Goal: Task Accomplishment & Management: Use online tool/utility

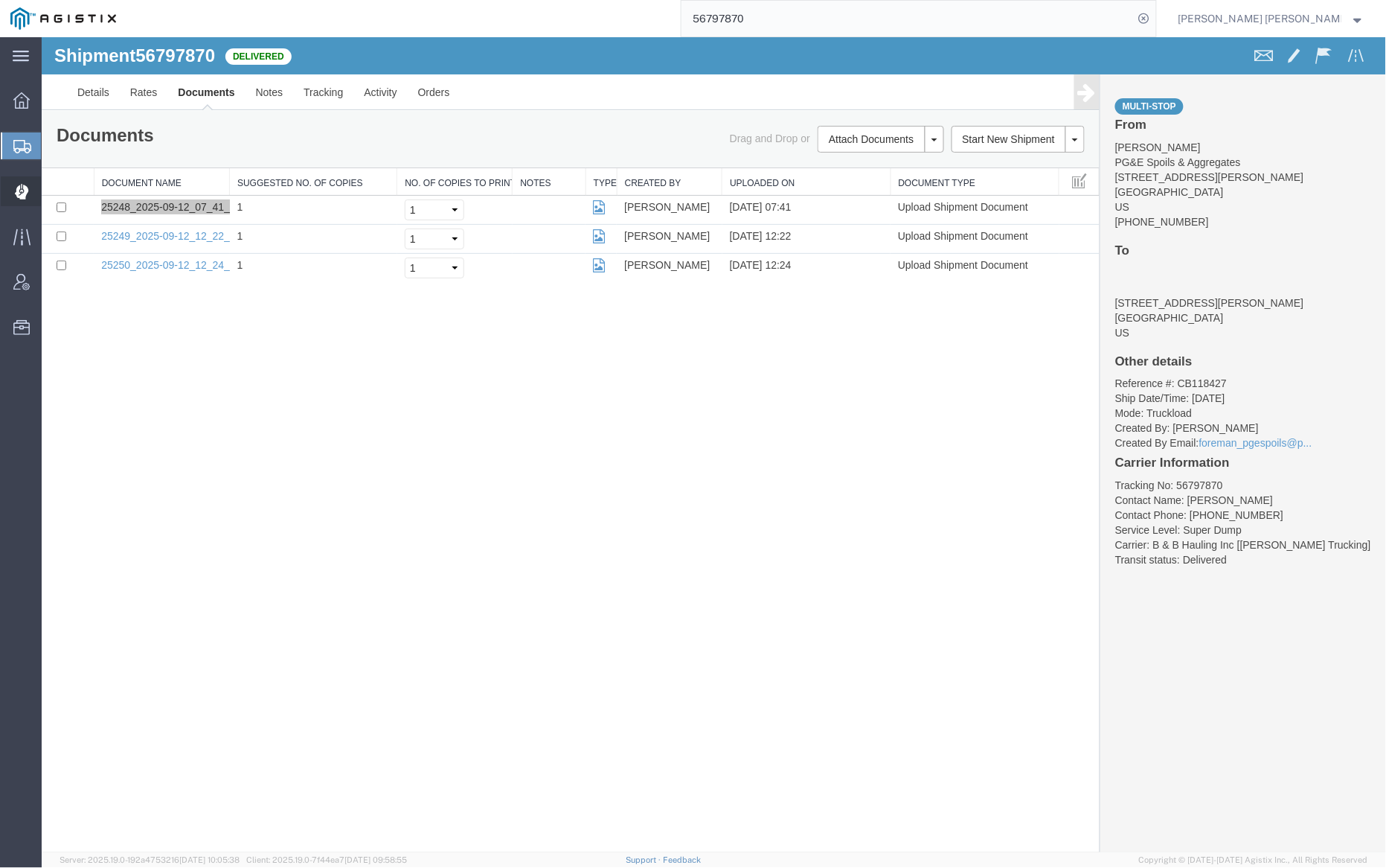
click at [51, 196] on span "Dispatch Manager" at bounding box center [46, 191] width 11 height 30
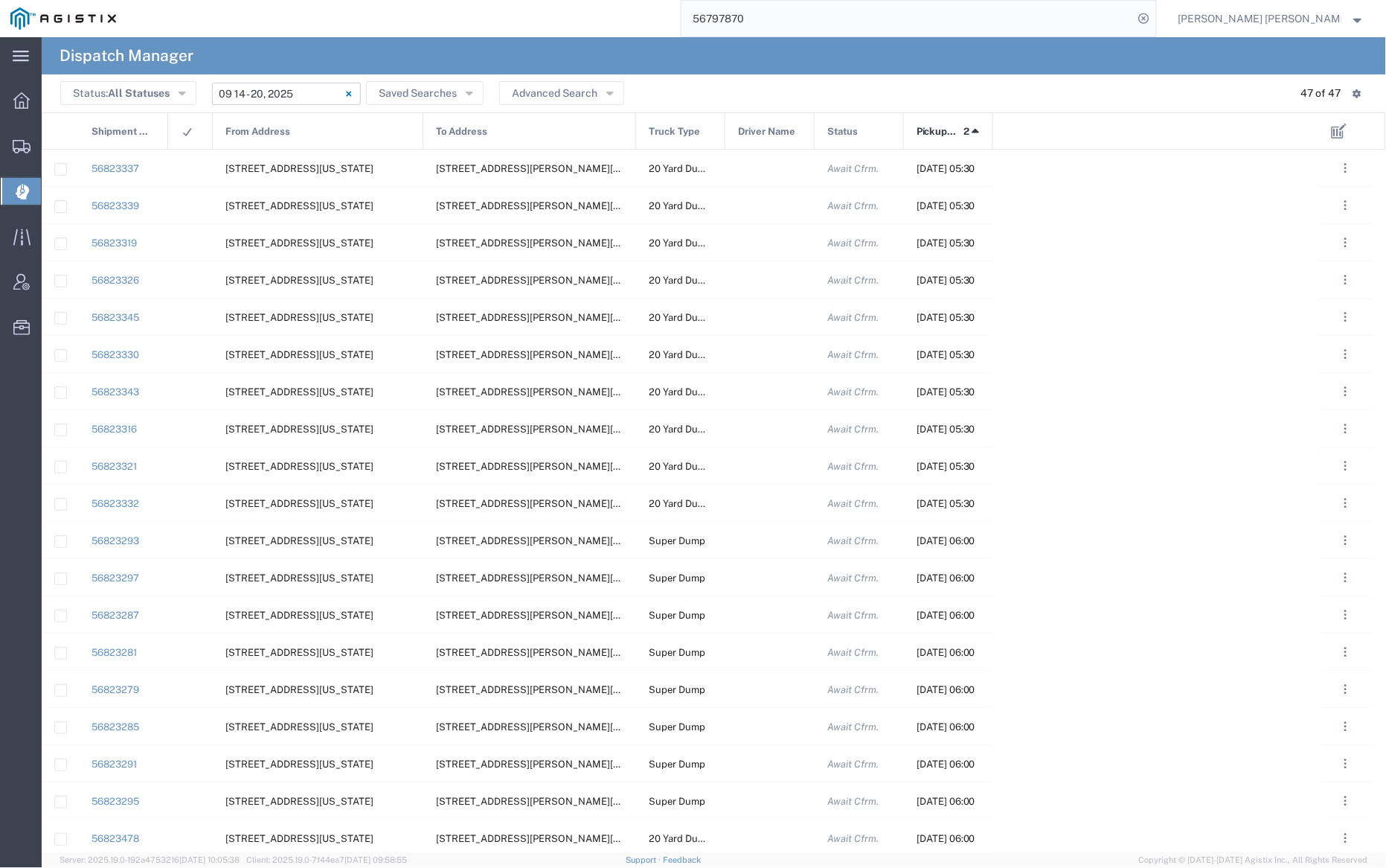
click at [297, 98] on input "[DATE] - [DATE]" at bounding box center [286, 93] width 148 height 22
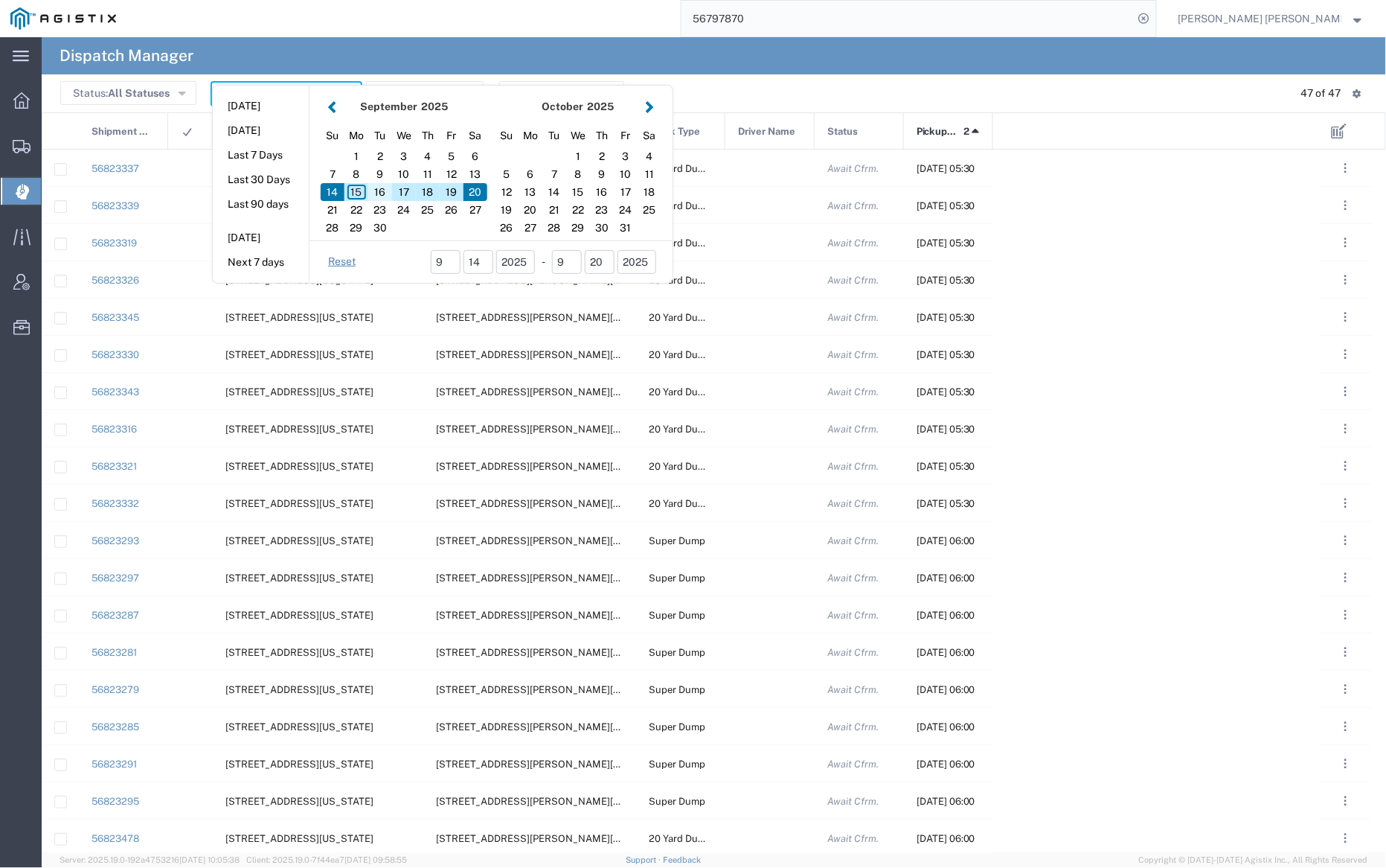
click at [381, 190] on div "16" at bounding box center [380, 192] width 24 height 17
type input "09/16/2025"
type input "[DATE] - [DATE]"
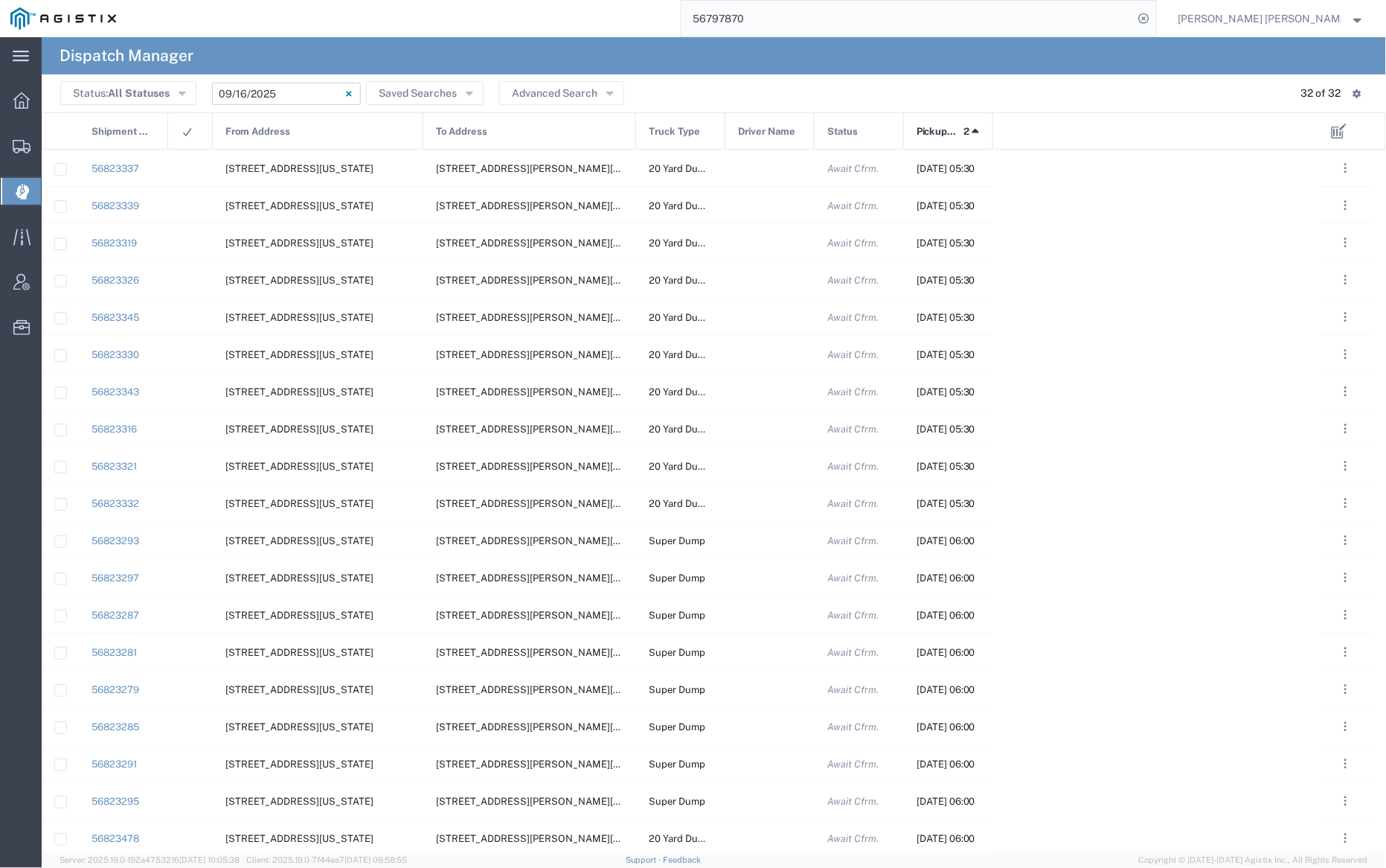
click at [302, 132] on div "From Address" at bounding box center [318, 132] width 210 height 37
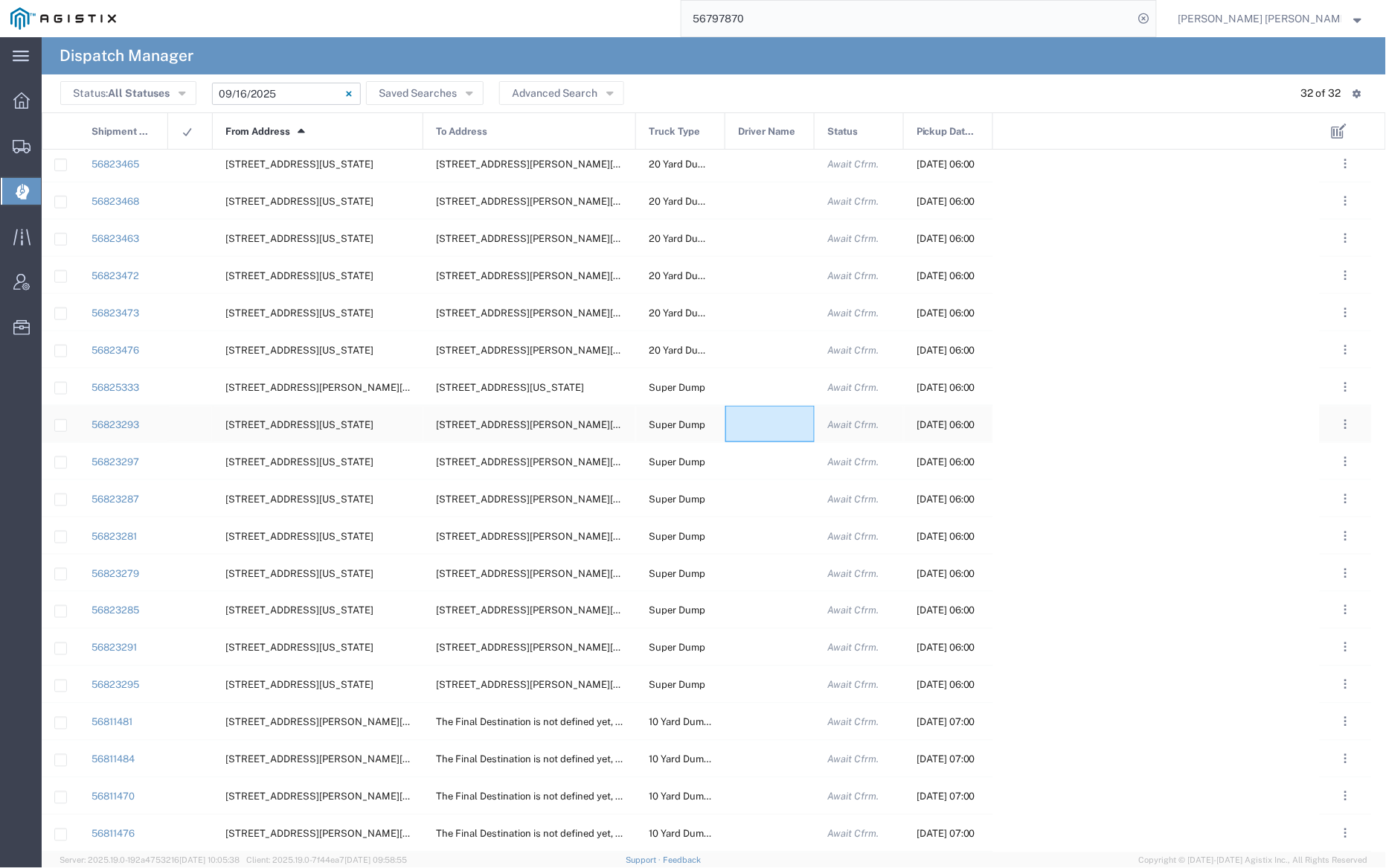
click at [770, 421] on div at bounding box center [770, 424] width 89 height 37
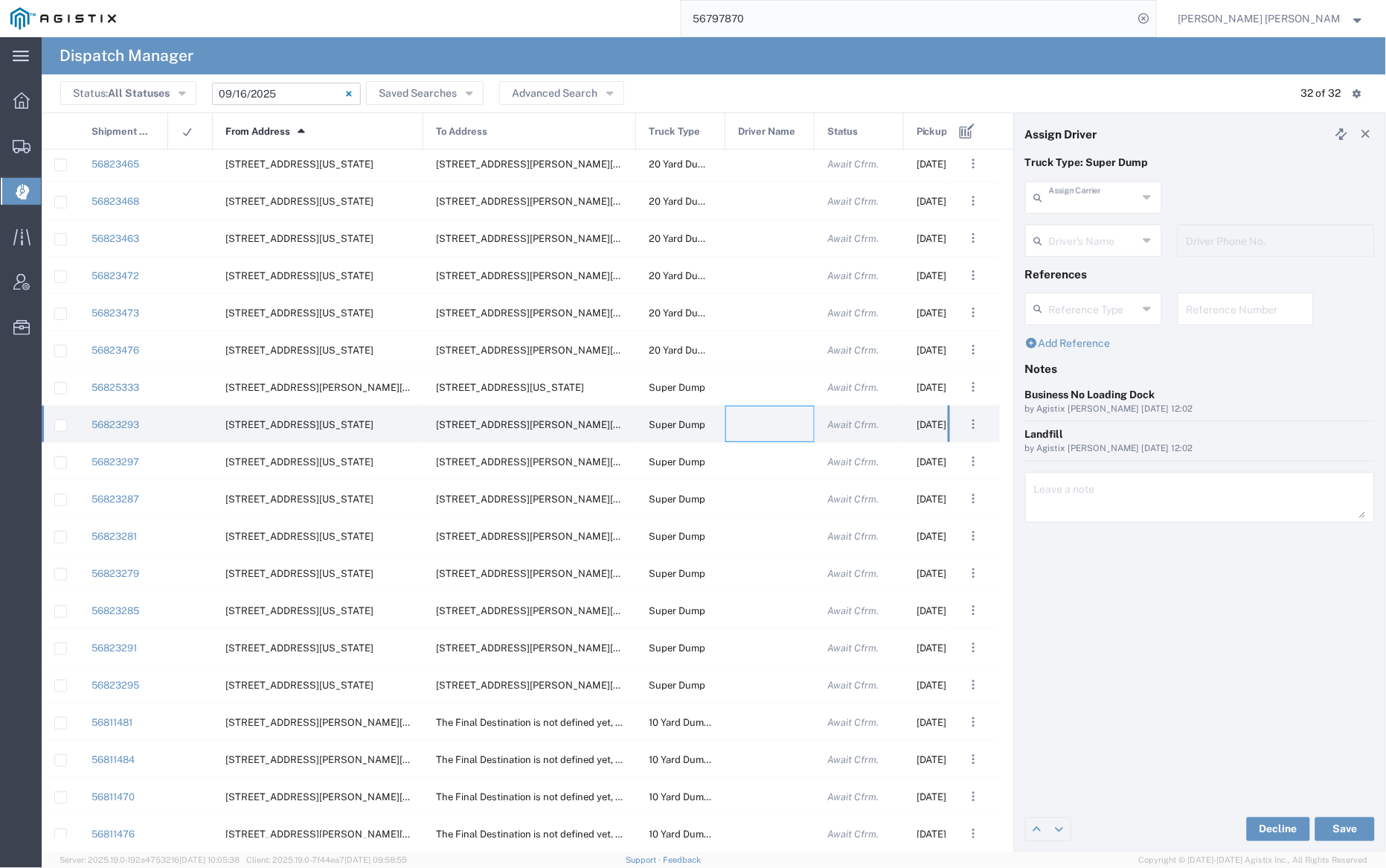
click at [1072, 200] on input "text" at bounding box center [1093, 196] width 88 height 26
drag, startPoint x: 1079, startPoint y: 224, endPoint x: 1082, endPoint y: 241, distance: 17.3
click at [1079, 224] on span "[PERSON_NAME] Trans Inc" at bounding box center [1094, 241] width 133 height 47
type input "[PERSON_NAME] Trans Inc"
click at [1082, 241] on input "text" at bounding box center [1096, 239] width 94 height 26
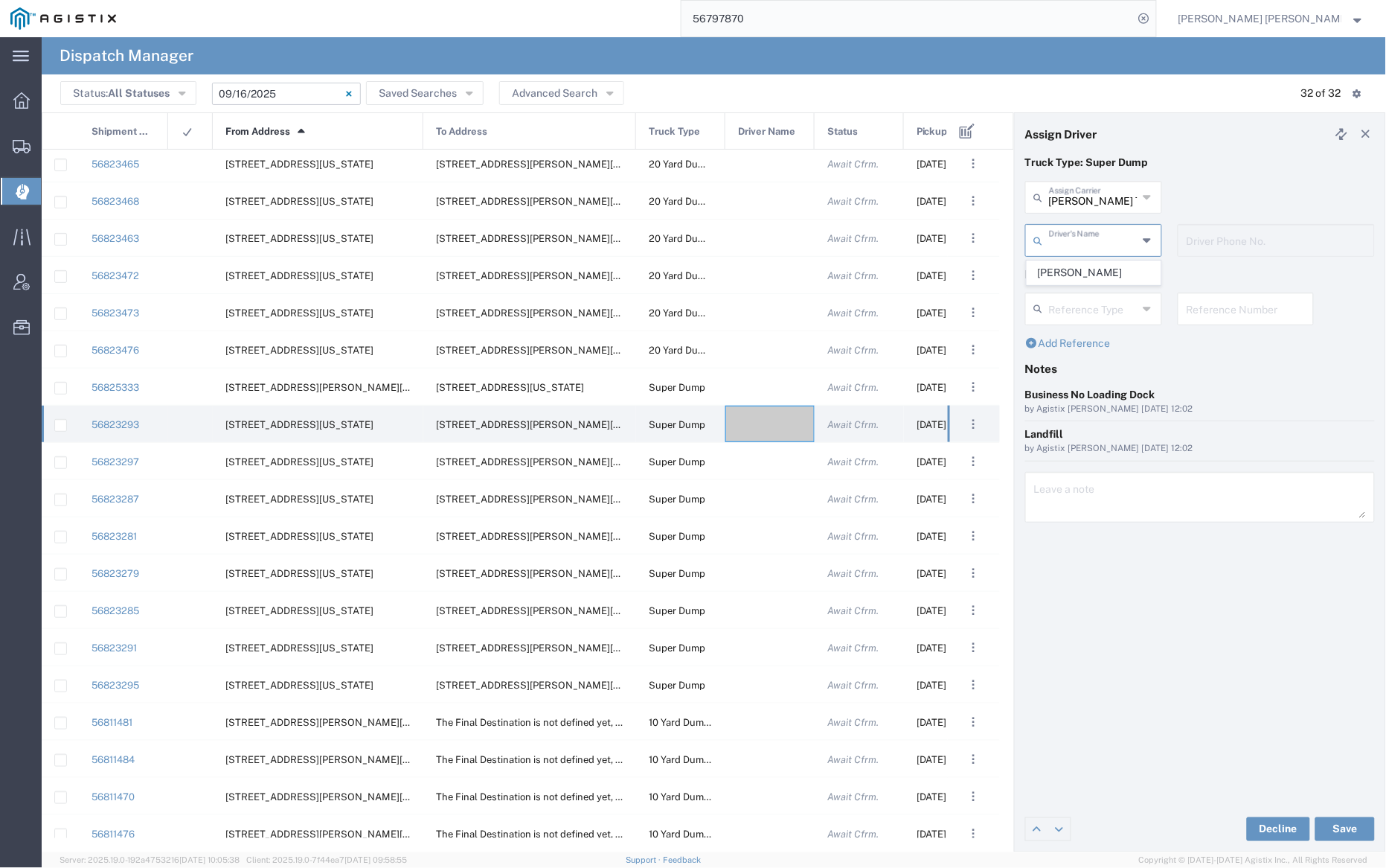
click at [1093, 273] on span "[PERSON_NAME]" at bounding box center [1094, 273] width 133 height 23
type input "[PERSON_NAME]"
type input "9253544313"
click at [1349, 823] on button "Save" at bounding box center [1344, 828] width 59 height 24
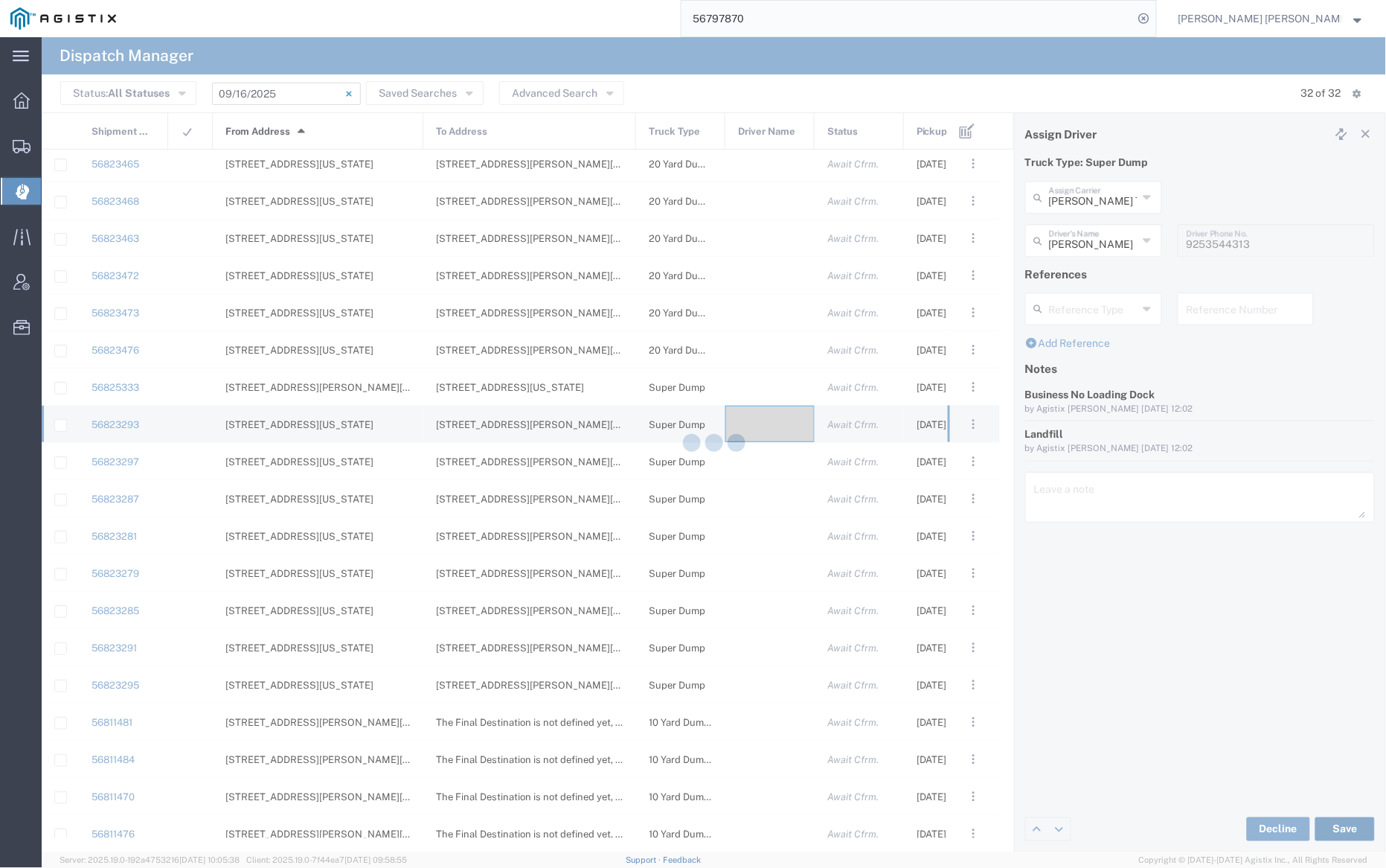
type input "[PERSON_NAME]"
type input "[PERSON_NAME] Trans Inc"
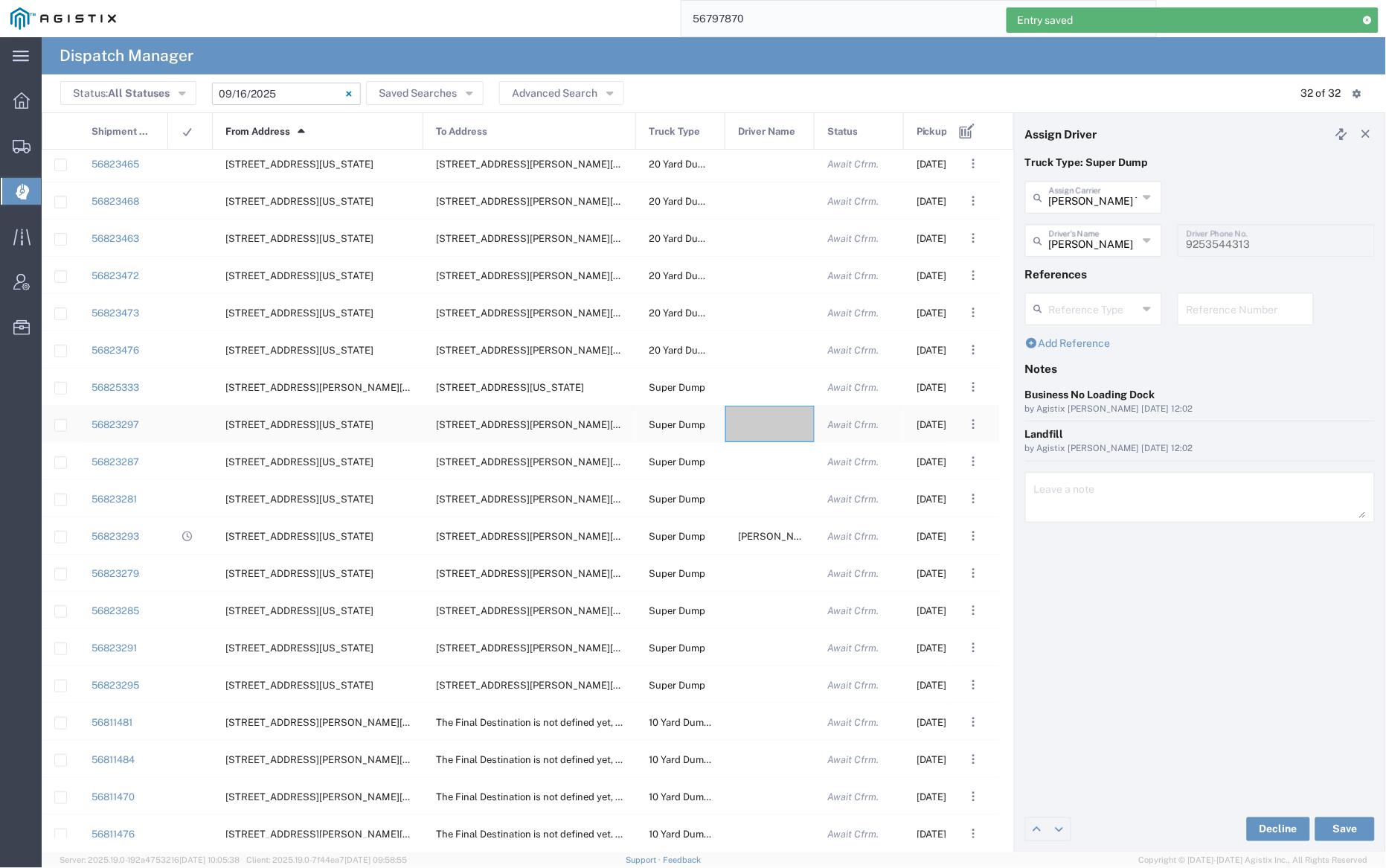
click at [776, 420] on div at bounding box center [770, 424] width 89 height 37
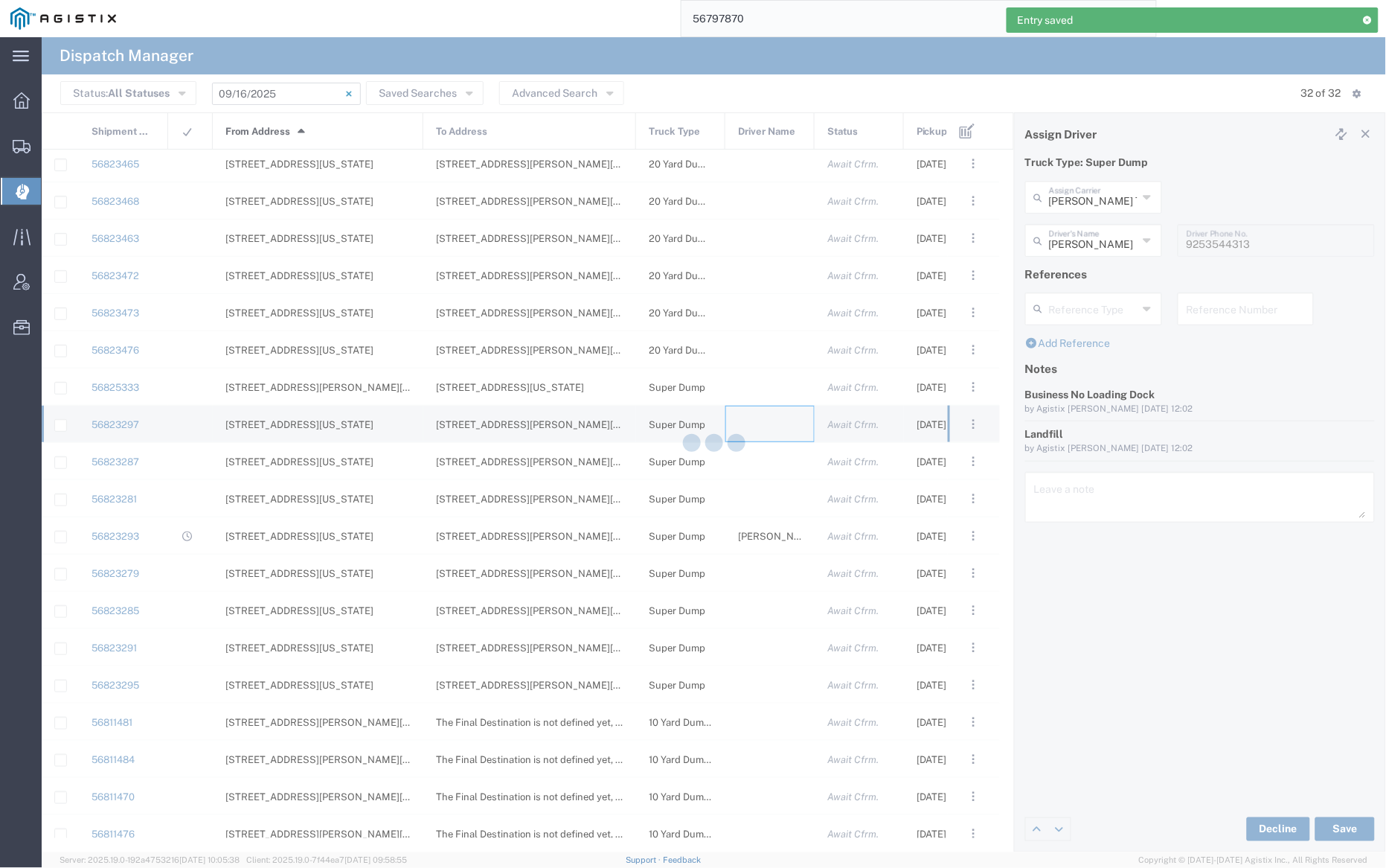
type input "[PERSON_NAME] Trucking"
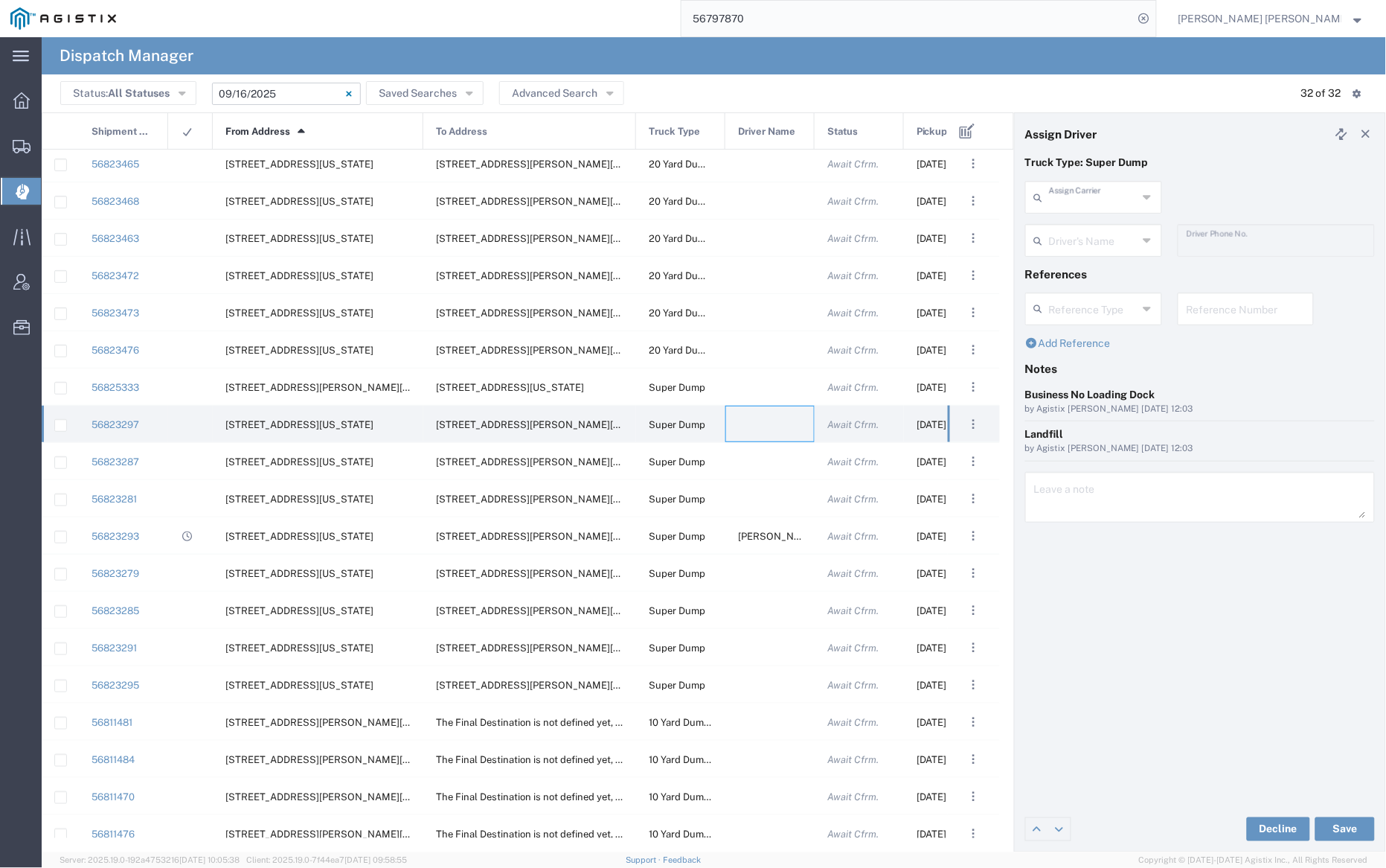
click at [1084, 200] on input "text" at bounding box center [1093, 196] width 88 height 26
click at [1085, 225] on span "[PERSON_NAME] Trucking LLC" at bounding box center [1094, 241] width 133 height 47
type input "[PERSON_NAME] Trucking LLC"
click at [1083, 224] on div "Driver's Name" at bounding box center [1093, 241] width 137 height 33
click at [1082, 275] on span "[PERSON_NAME]" at bounding box center [1094, 273] width 133 height 23
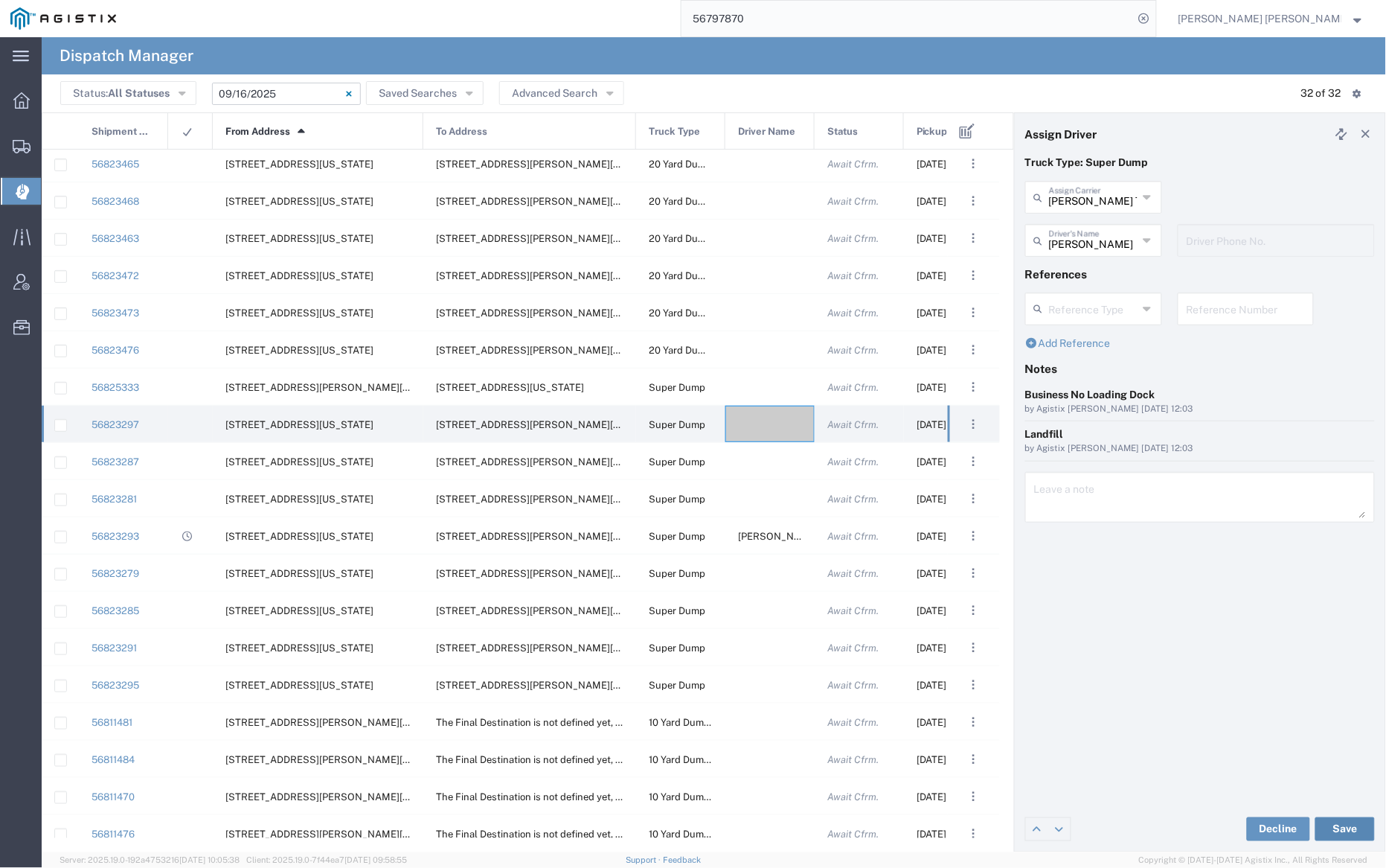
click at [1348, 820] on button "Save" at bounding box center [1344, 828] width 59 height 24
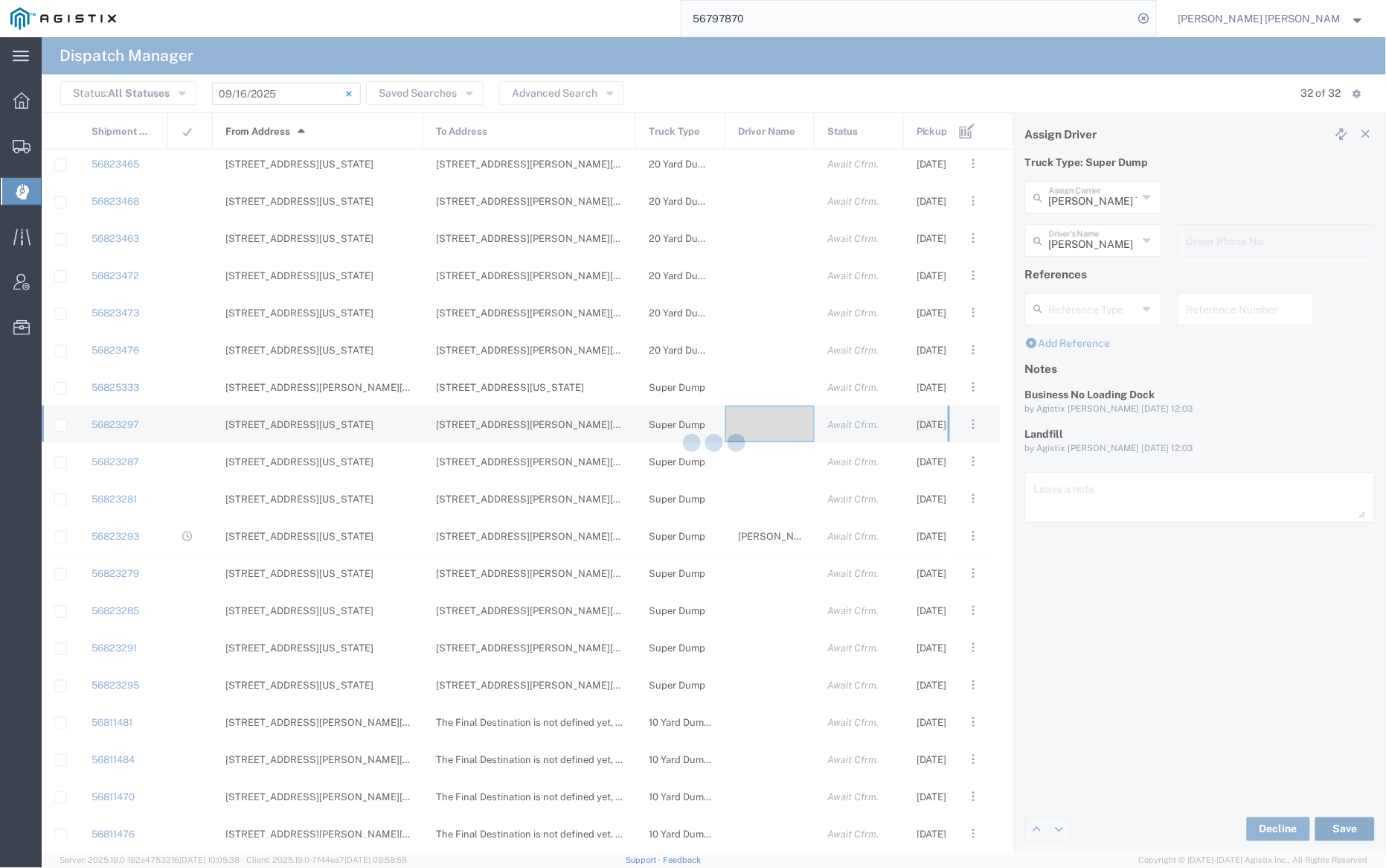
type input "[PERSON_NAME]"
type input "[PERSON_NAME] Trucking LLC"
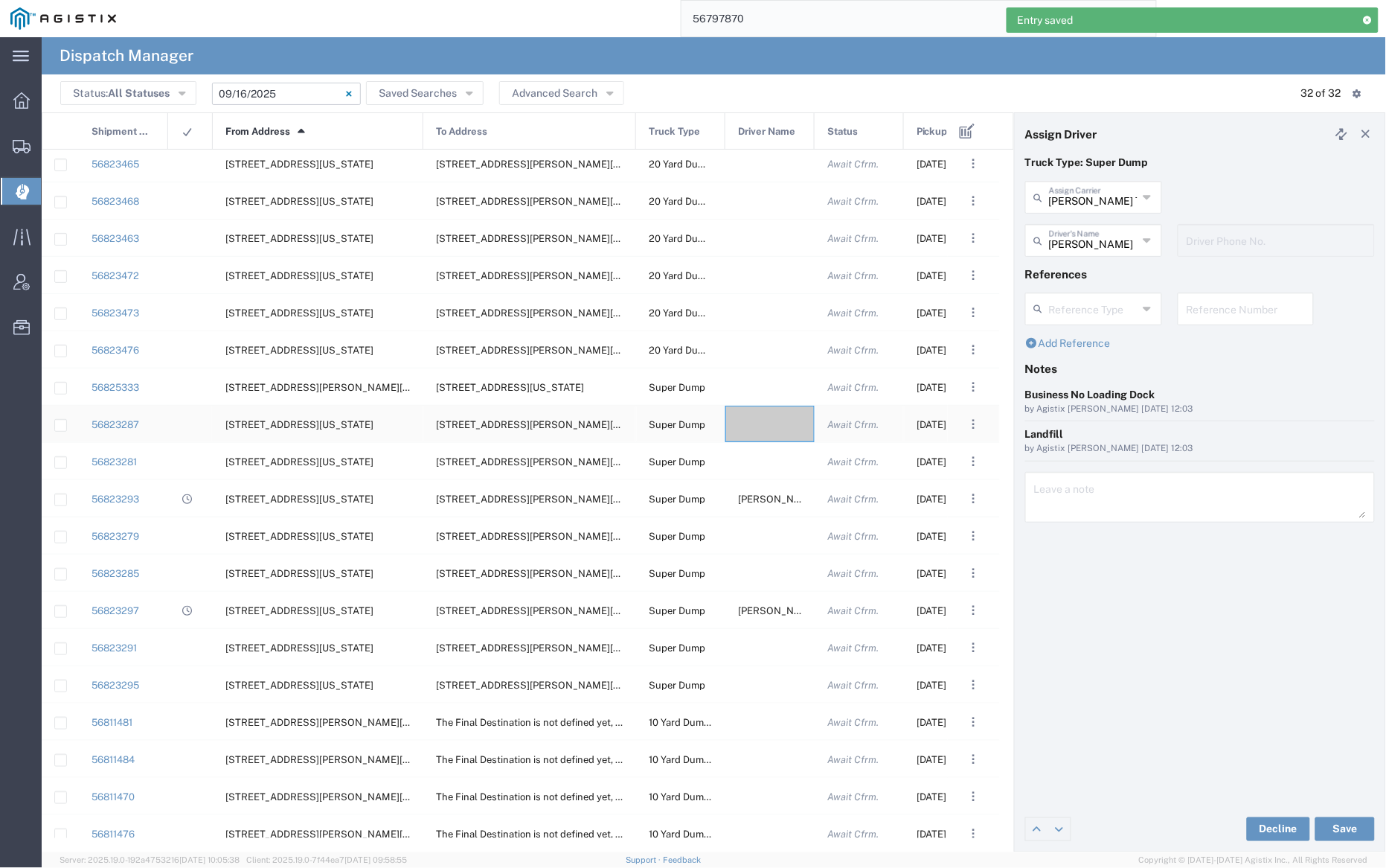
click at [758, 423] on div at bounding box center [770, 424] width 89 height 37
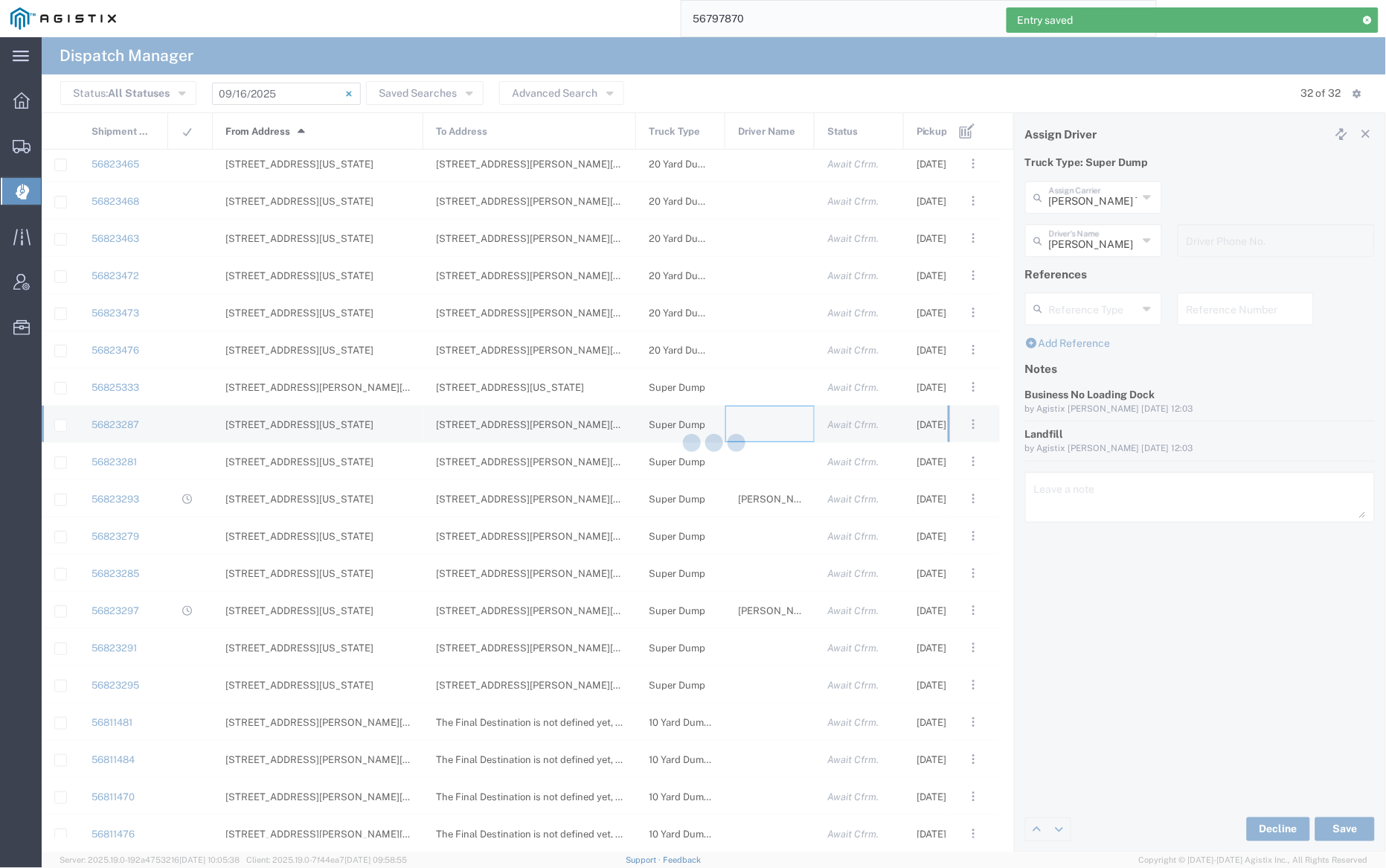
type input "[PERSON_NAME] Trucking"
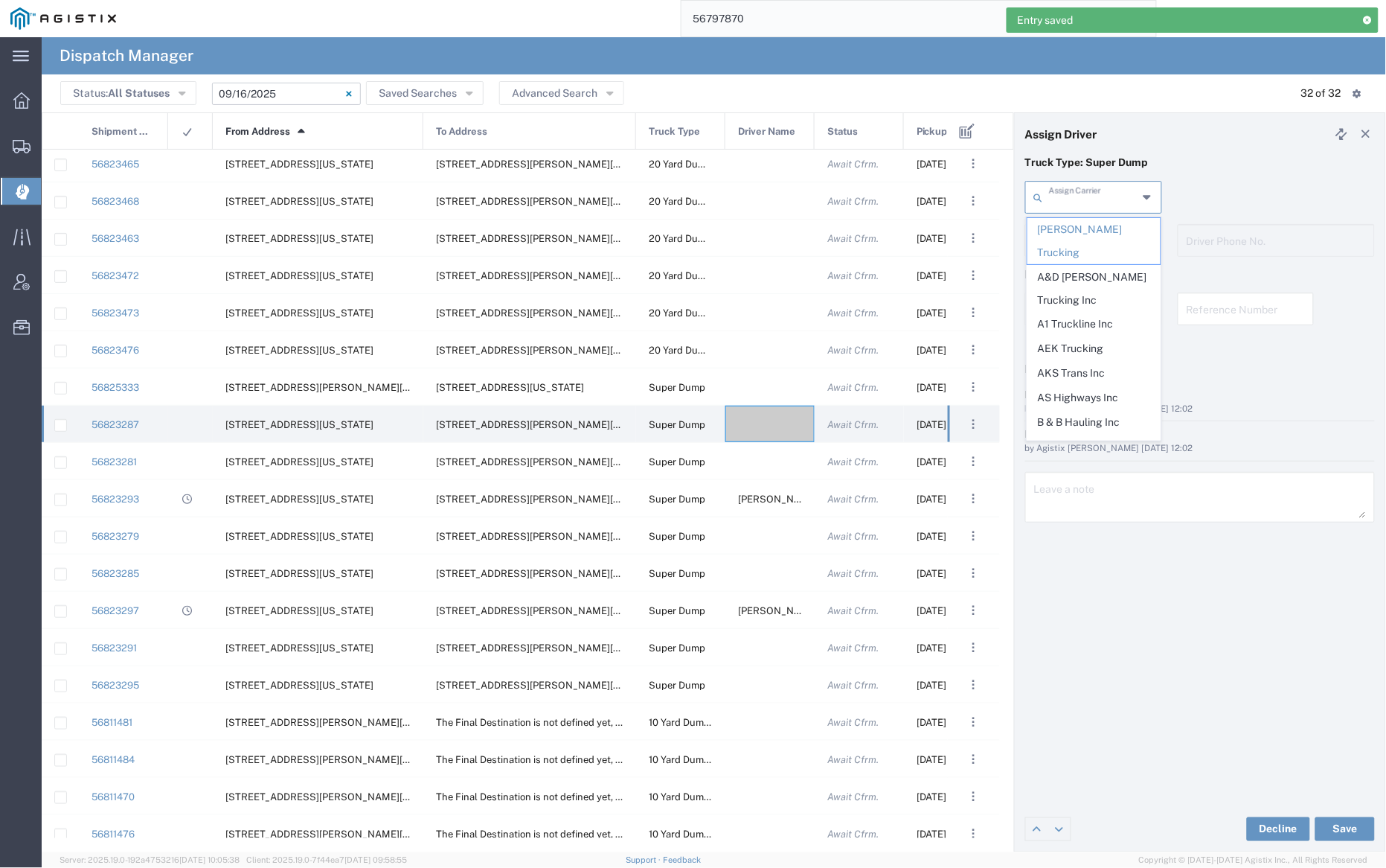
click at [1087, 193] on input "text" at bounding box center [1093, 196] width 88 height 26
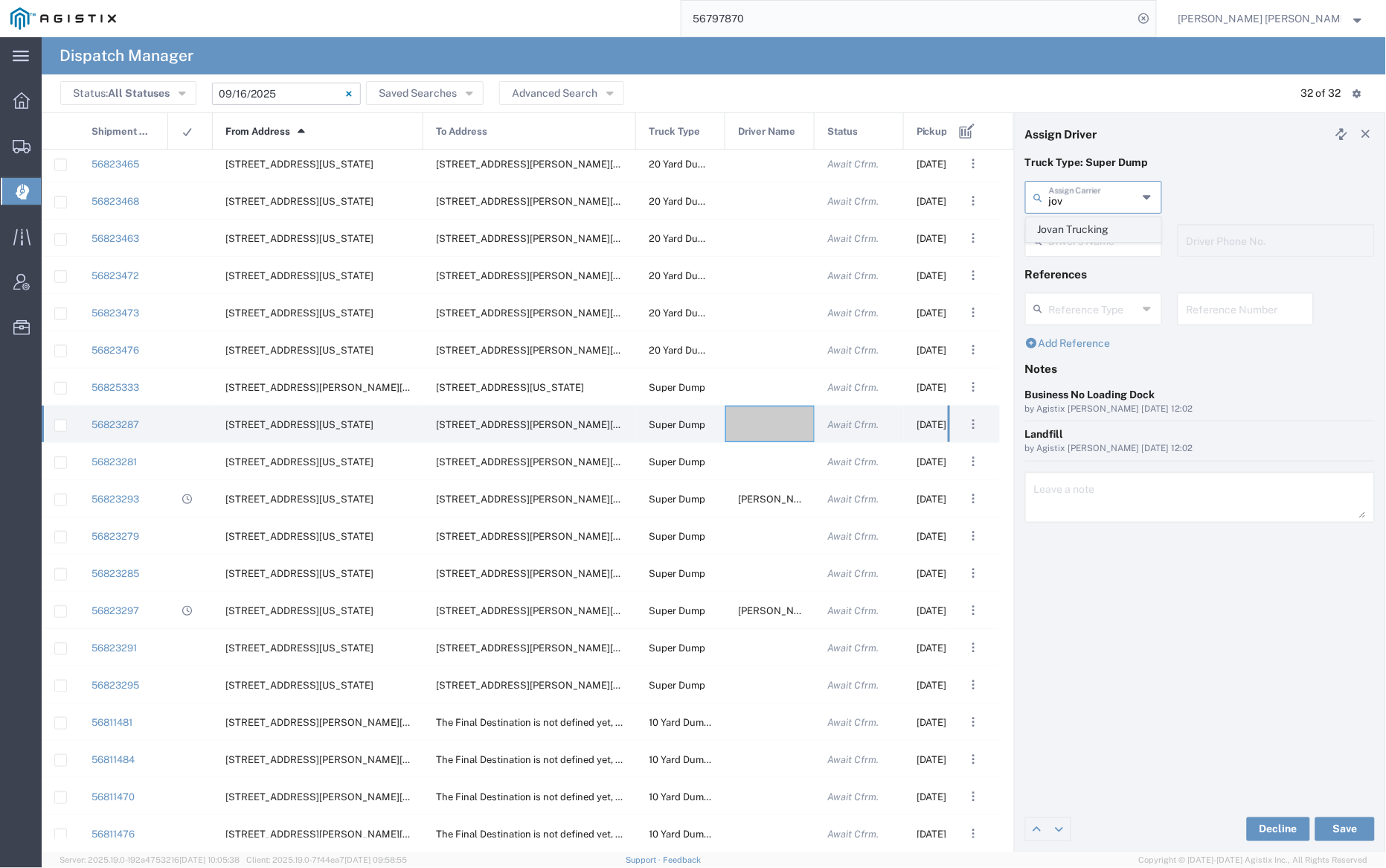
click at [1091, 230] on span "Jovan Trucking" at bounding box center [1094, 230] width 133 height 23
type input "Jovan Trucking"
click at [1091, 235] on input "text" at bounding box center [1096, 239] width 94 height 26
click at [1089, 270] on span "[PERSON_NAME]" at bounding box center [1094, 273] width 133 height 23
type input "[PERSON_NAME]"
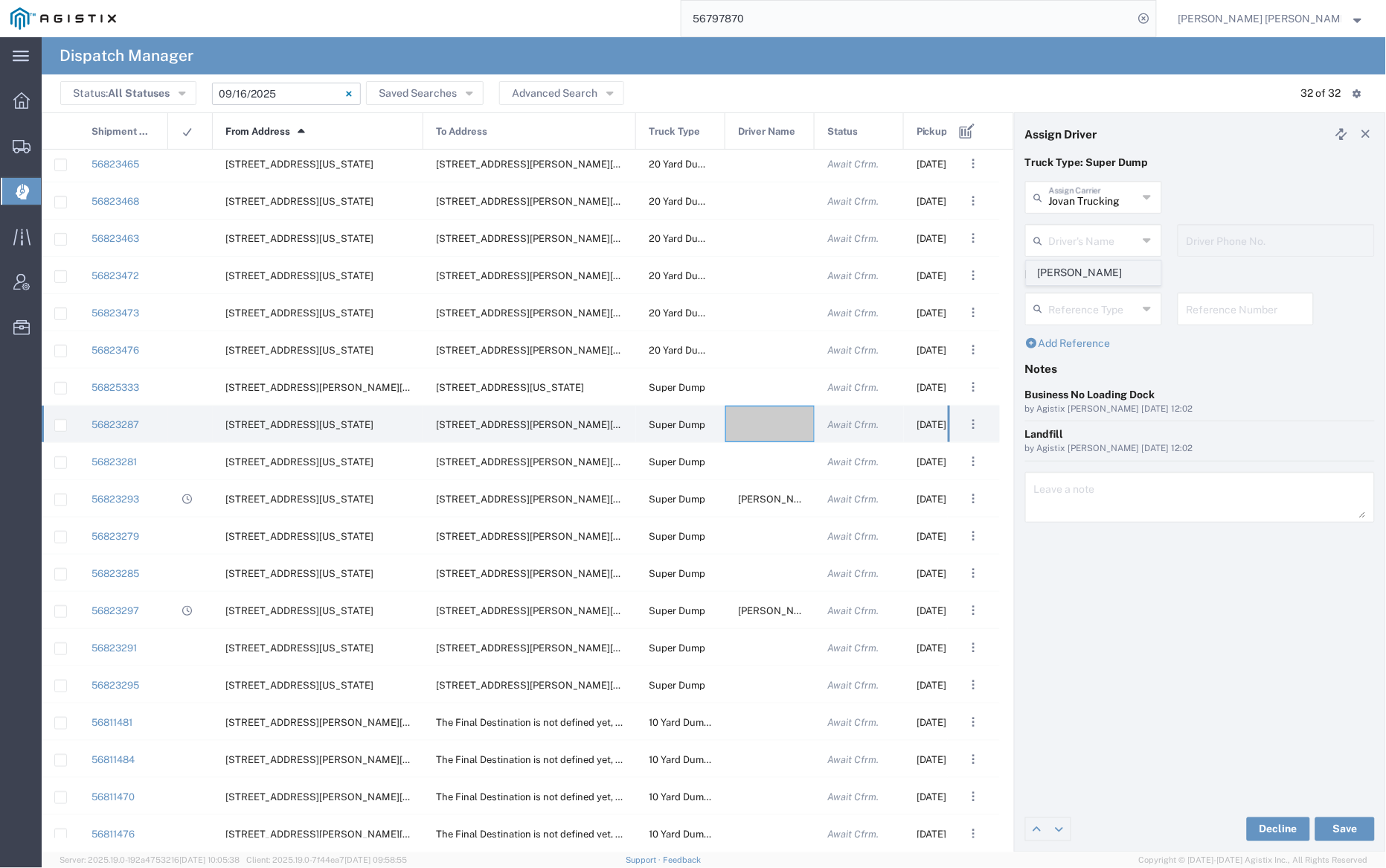
type input "[PHONE_NUMBER]"
click at [1357, 832] on button "Save" at bounding box center [1344, 828] width 59 height 24
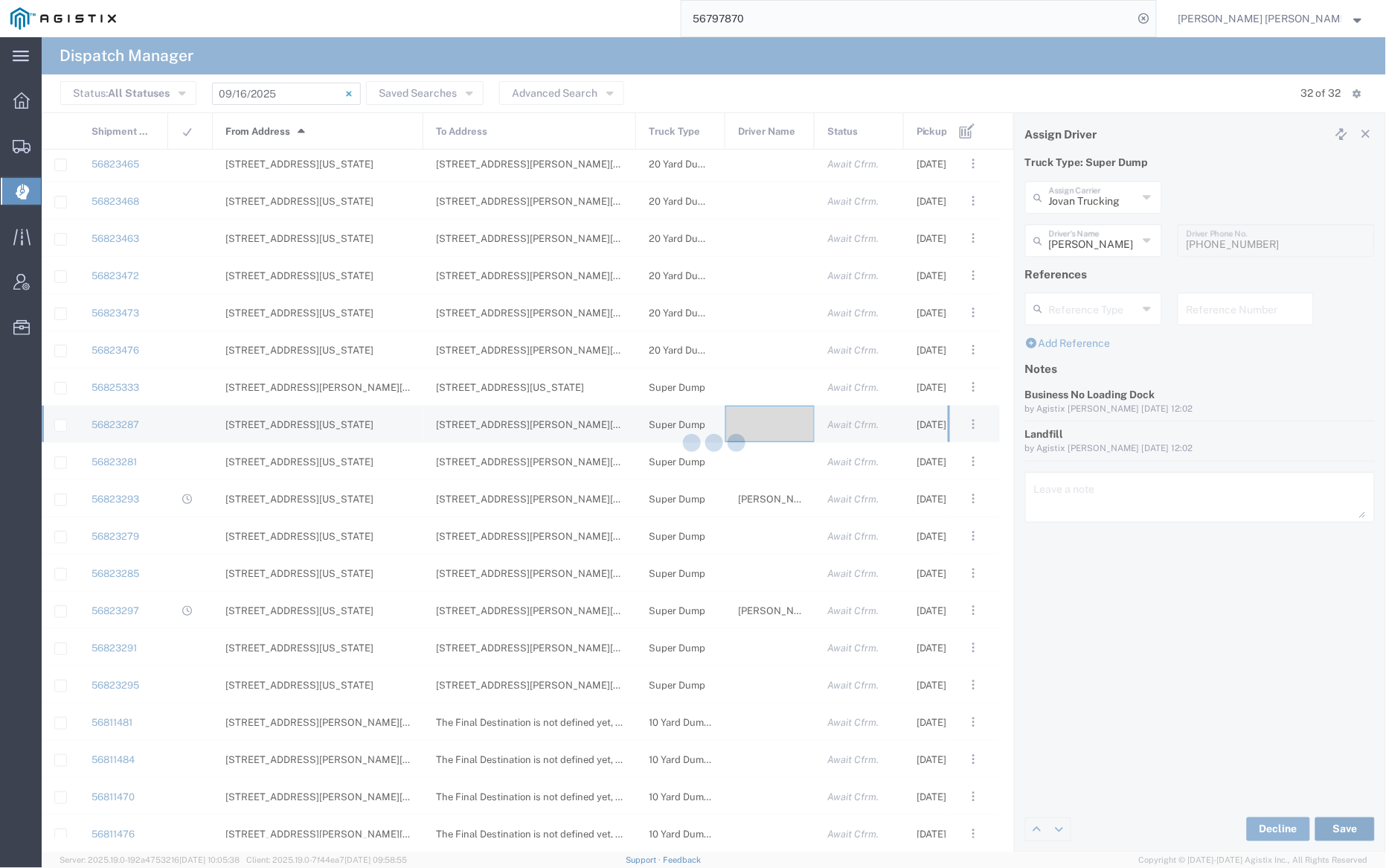
type input "[PERSON_NAME]"
type input "Jovan Trucking"
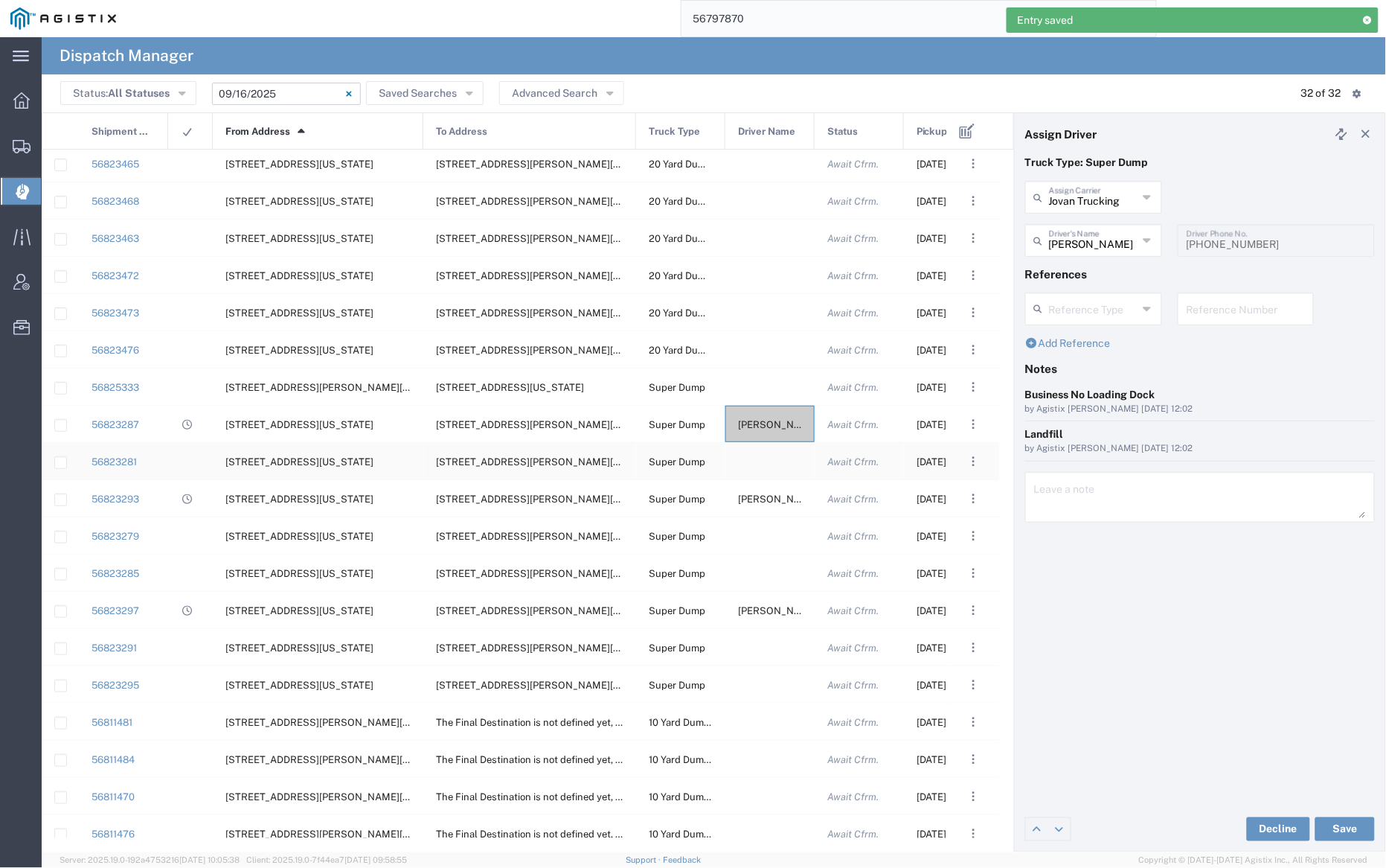
click at [772, 459] on div at bounding box center [770, 461] width 89 height 37
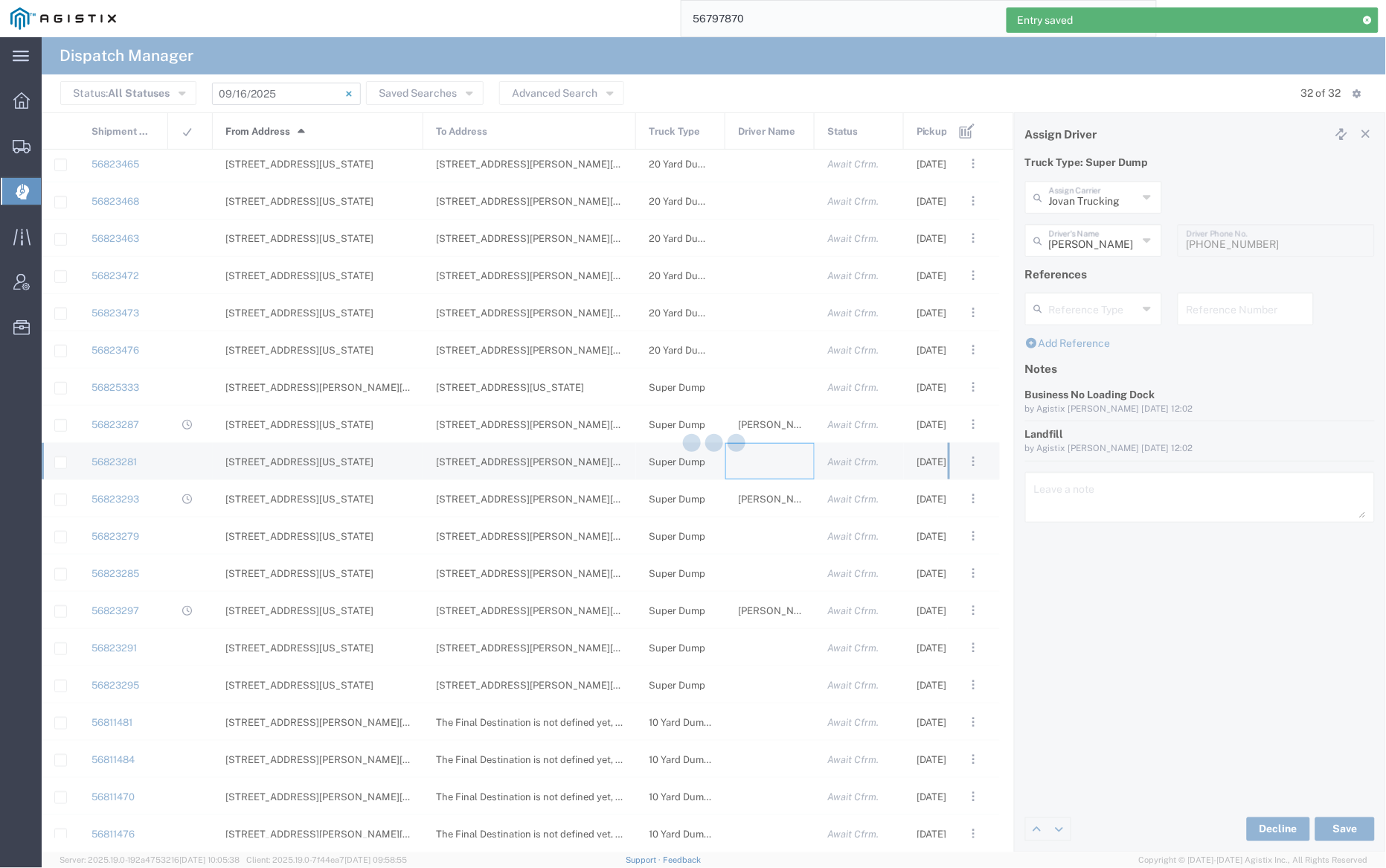
type input "[PERSON_NAME] Trucking"
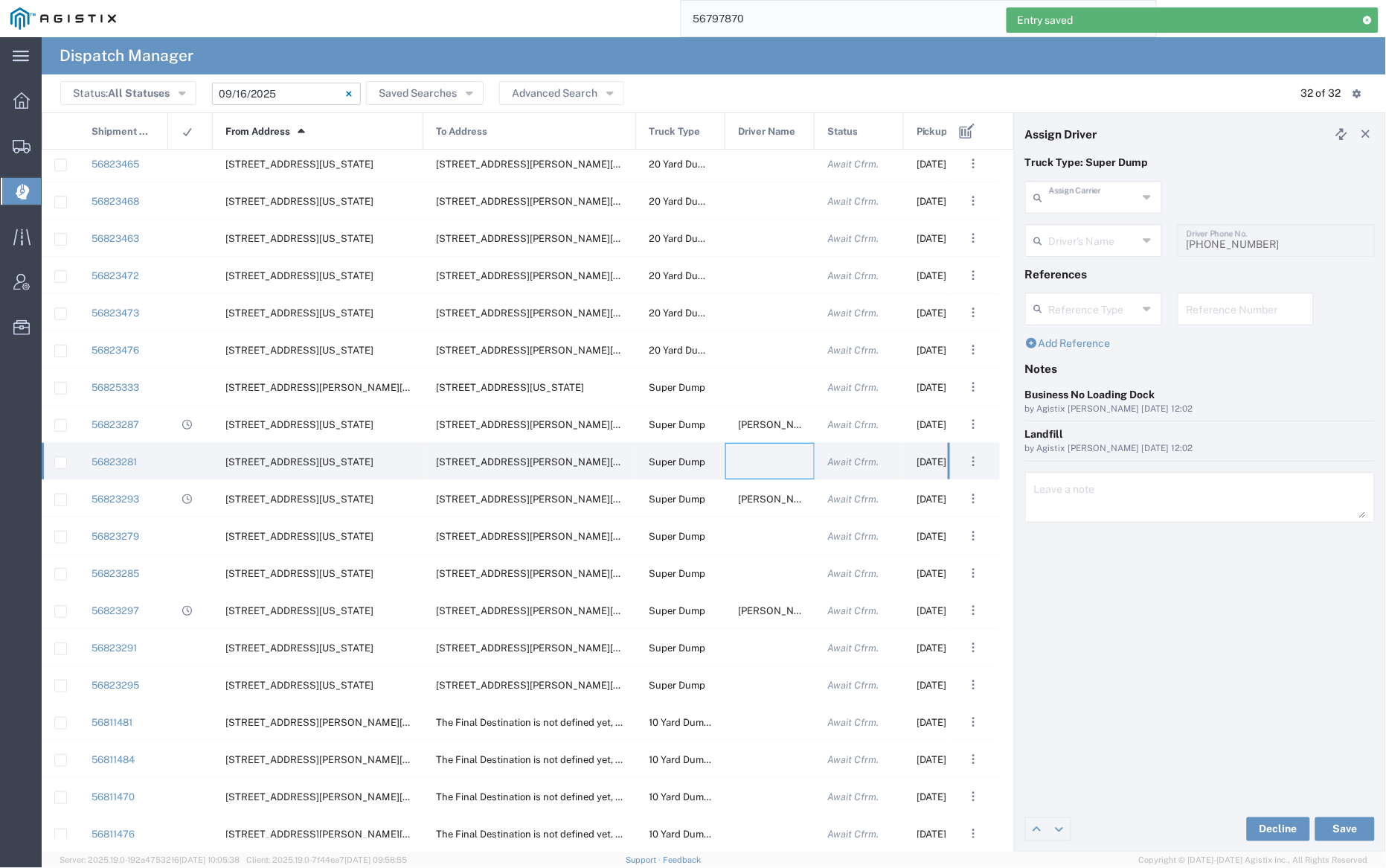
click at [1091, 198] on input "text" at bounding box center [1093, 196] width 88 height 26
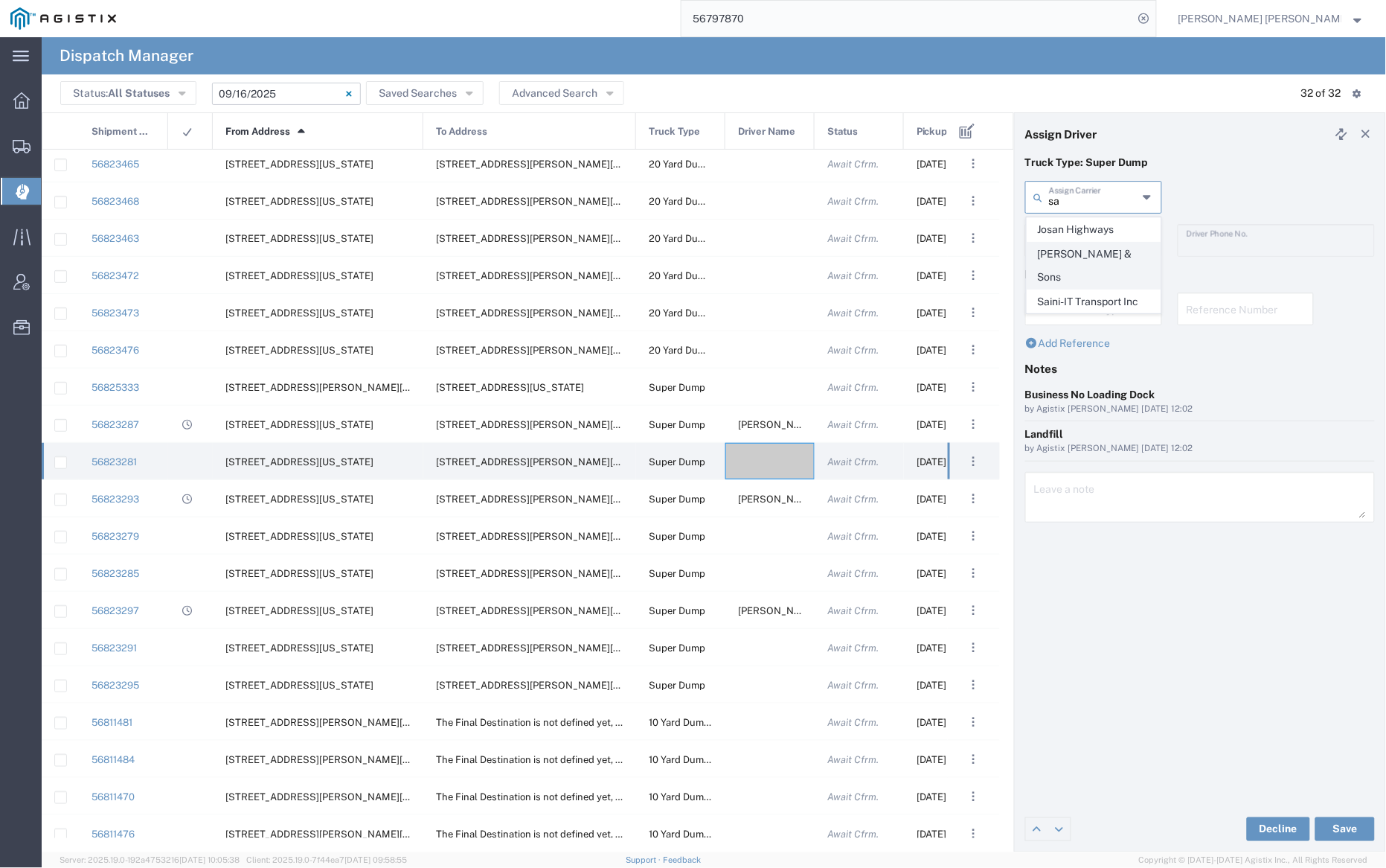
click at [1092, 254] on span "[PERSON_NAME] & Sons" at bounding box center [1094, 266] width 133 height 47
type input "[PERSON_NAME] & Sons"
click at [1089, 240] on input "text" at bounding box center [1096, 239] width 94 height 26
click at [1092, 271] on span "[PERSON_NAME]" at bounding box center [1094, 273] width 133 height 23
type input "[PERSON_NAME]"
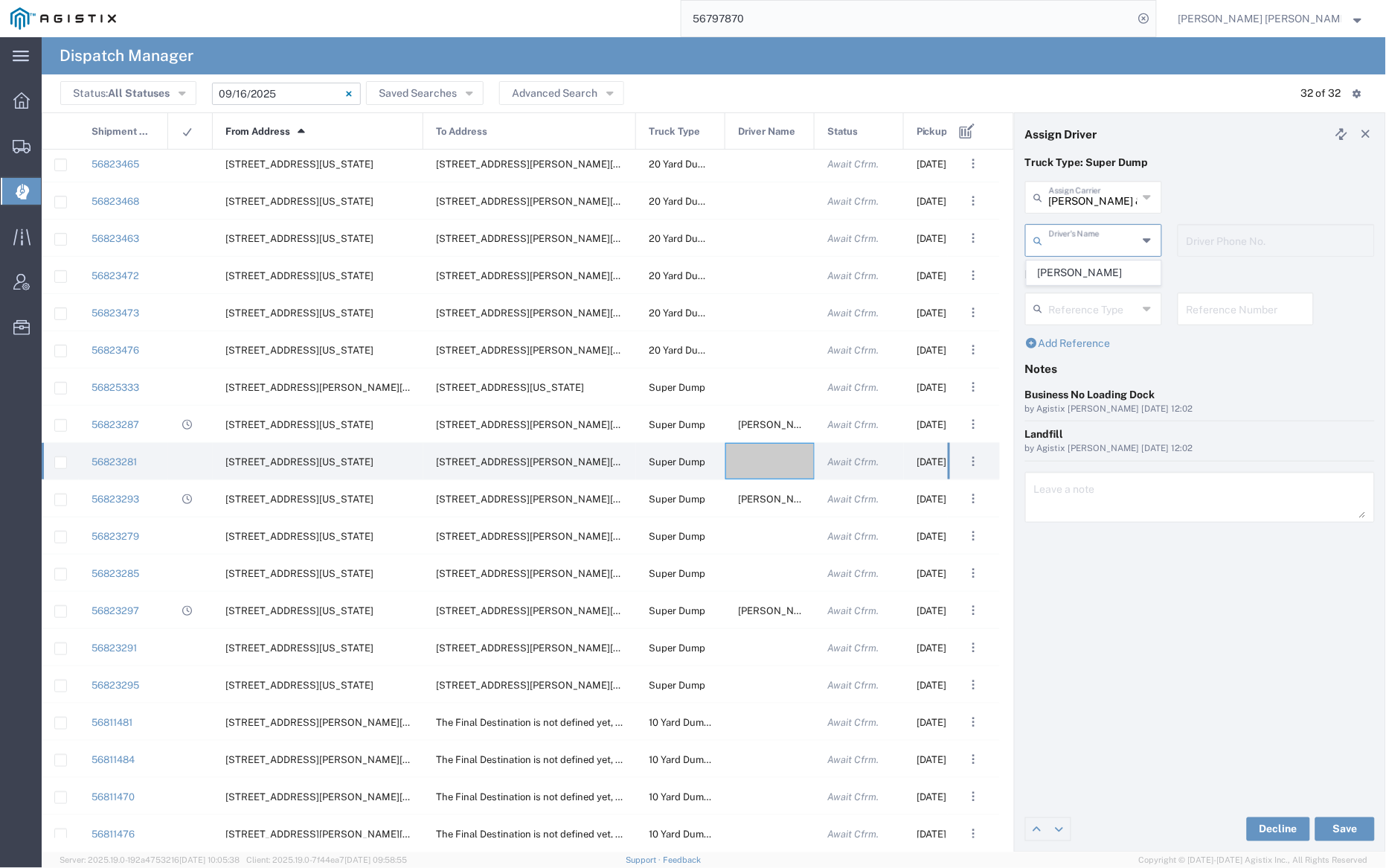
type input "[PHONE_NUMBER]"
click at [1347, 827] on button "Save" at bounding box center [1344, 828] width 59 height 24
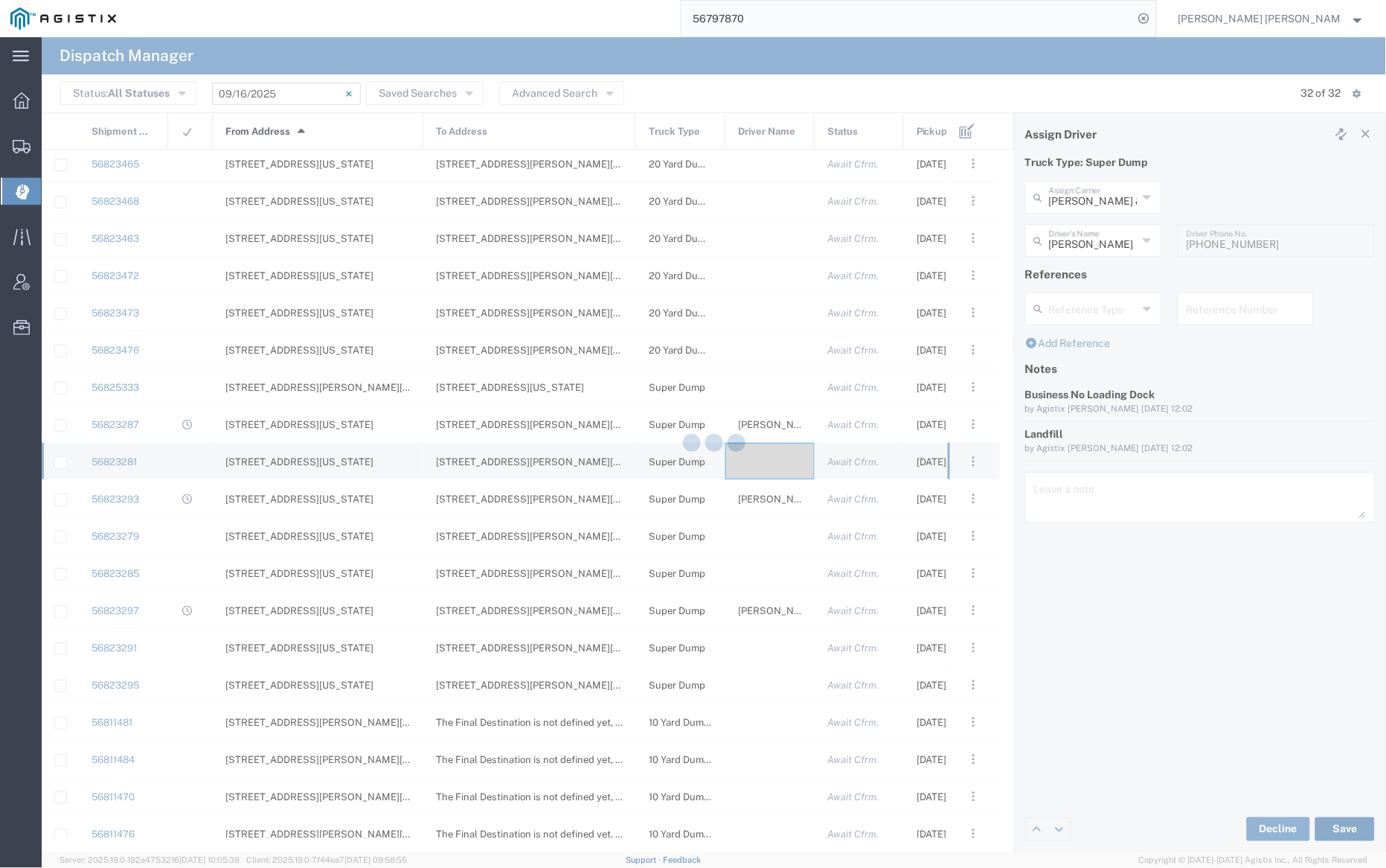
type input "[PERSON_NAME]"
type input "[PERSON_NAME] & Sons"
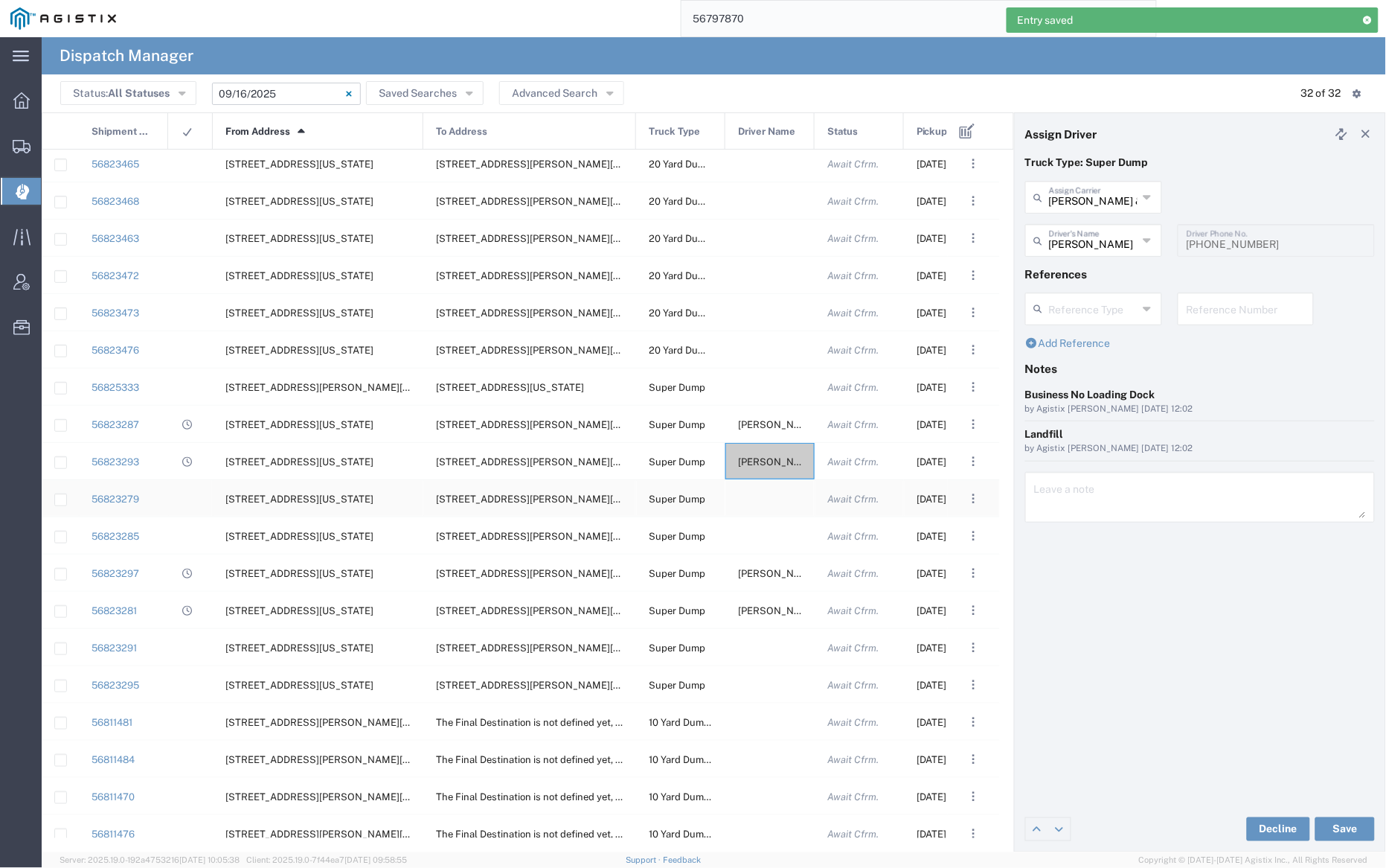
click at [771, 503] on div at bounding box center [770, 498] width 89 height 37
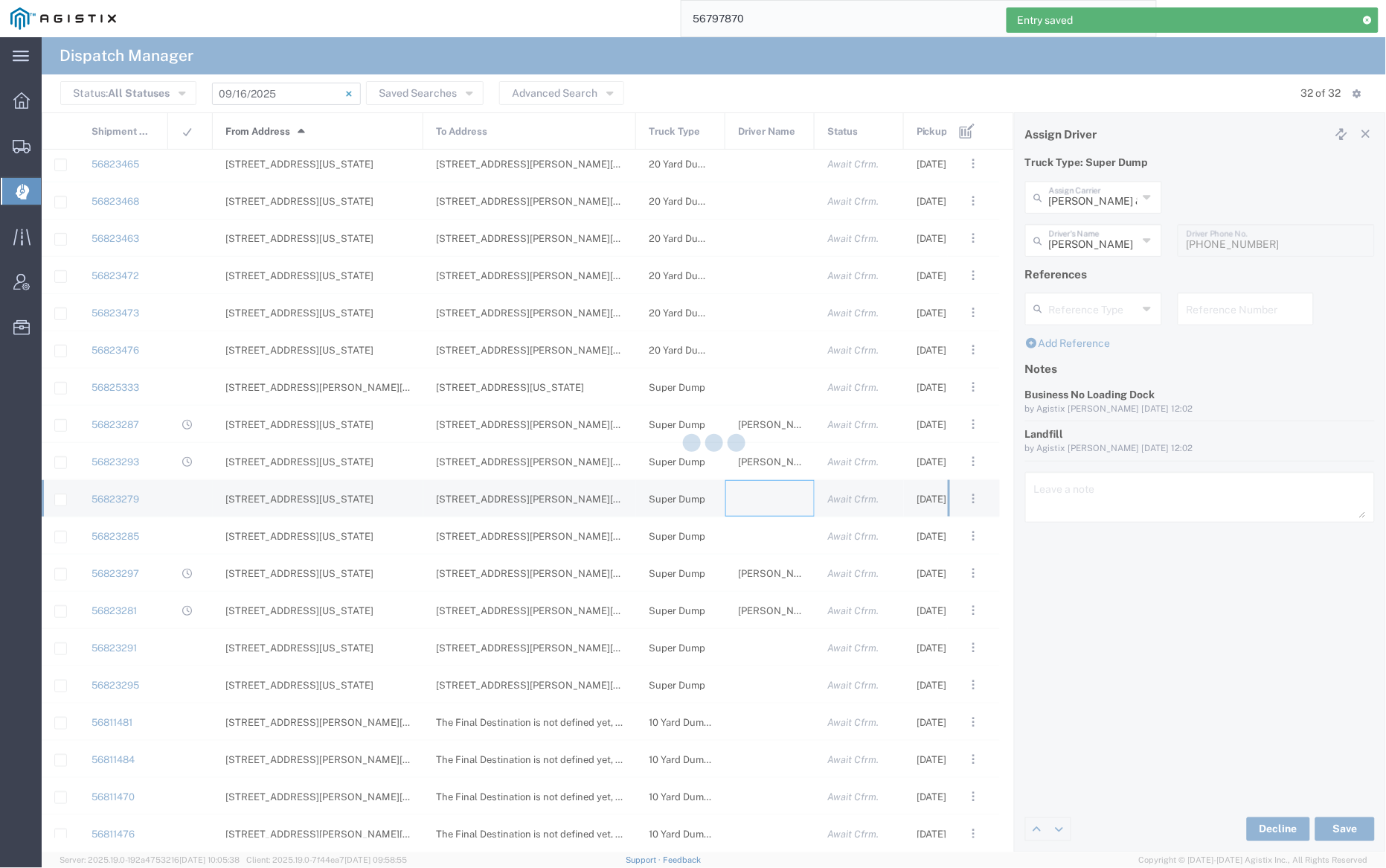
type input "[PERSON_NAME] Trucking"
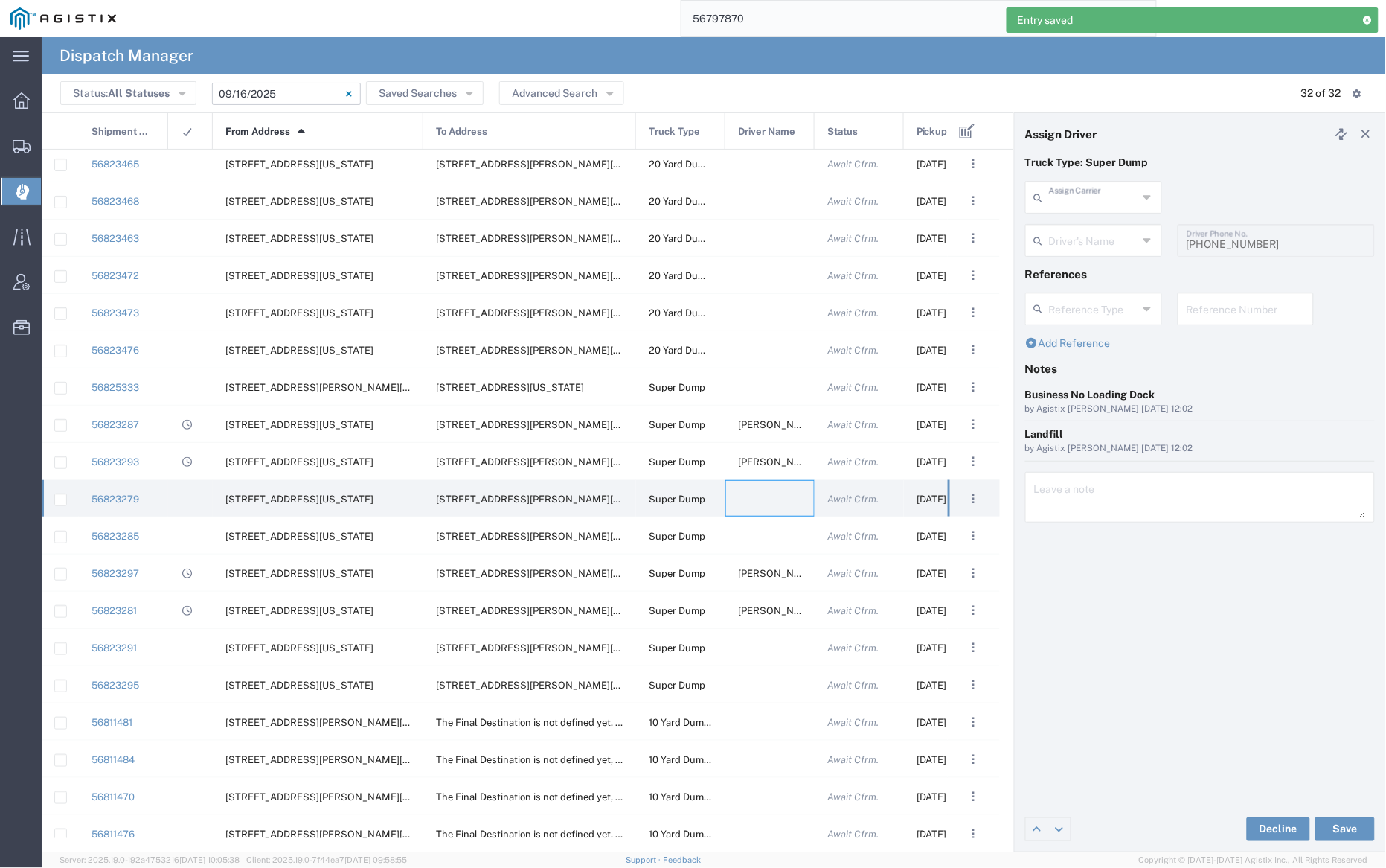
click at [1075, 200] on input "text" at bounding box center [1093, 196] width 88 height 26
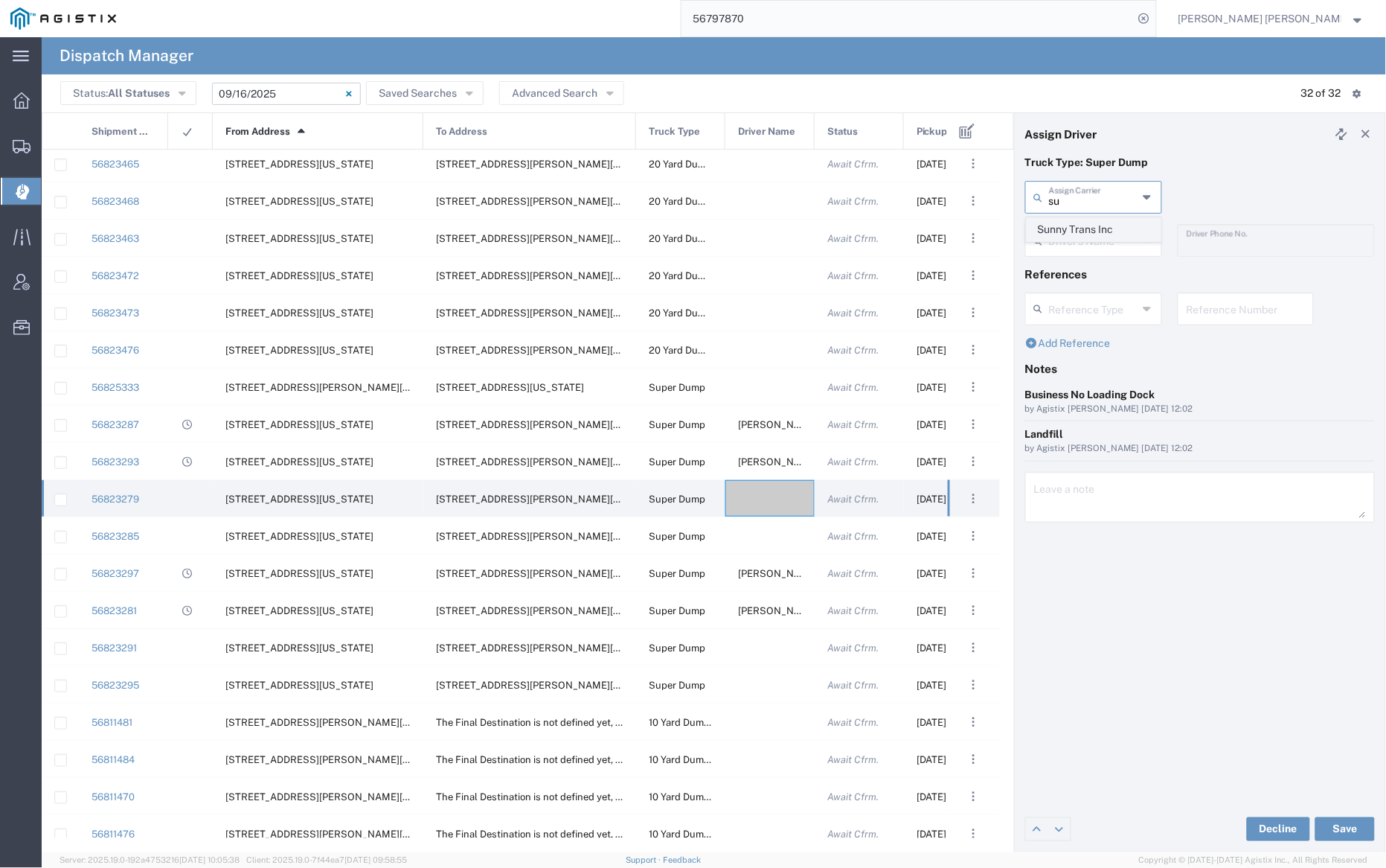
click at [1082, 234] on span "Sunny Trans Inc" at bounding box center [1094, 230] width 133 height 23
type input "Sunny Trans Inc"
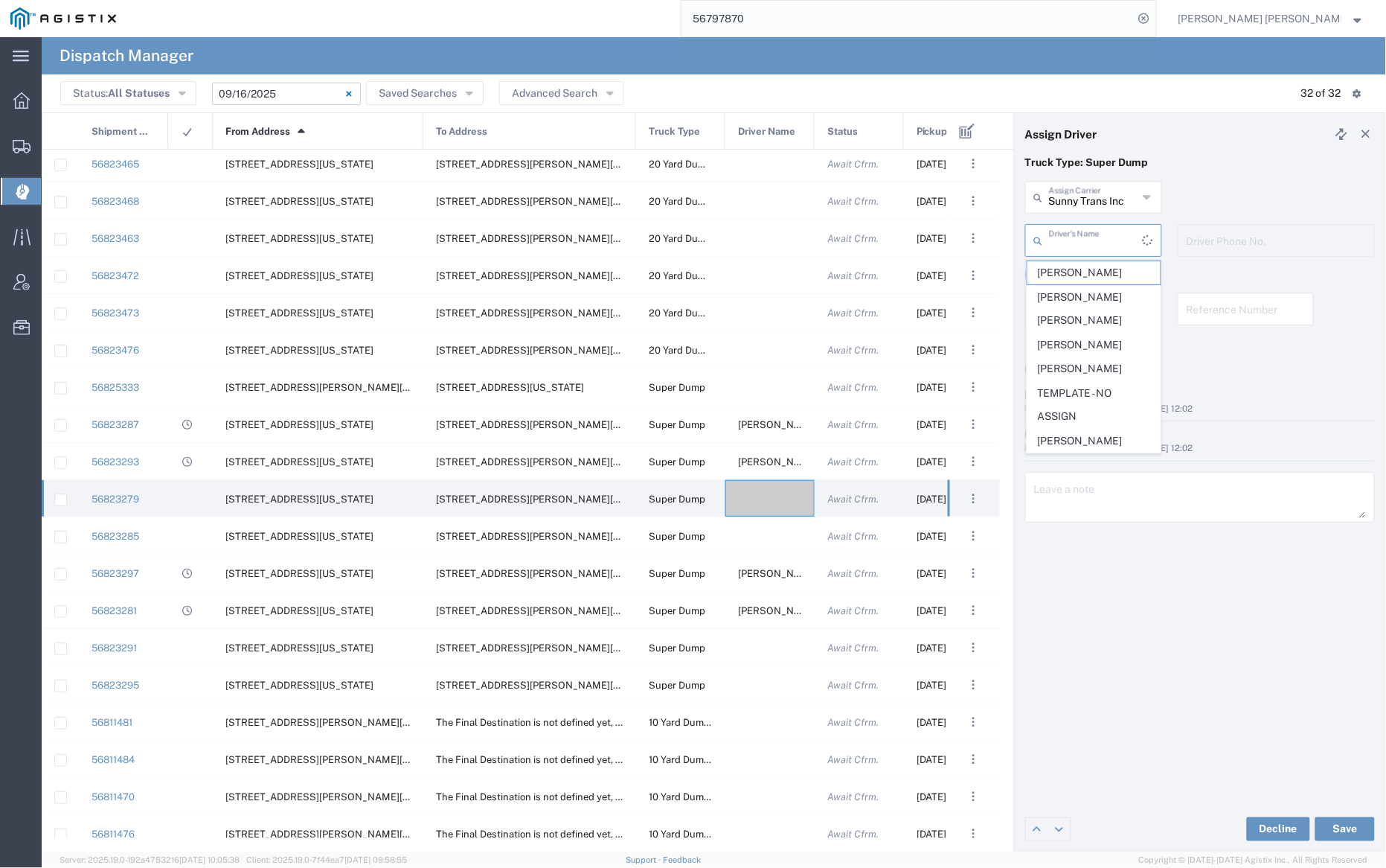
click at [1084, 243] on input "text" at bounding box center [1096, 239] width 94 height 26
click at [1096, 270] on span "[PERSON_NAME]" at bounding box center [1094, 273] width 133 height 23
type input "[PERSON_NAME]"
type input "[PHONE_NUMBER]"
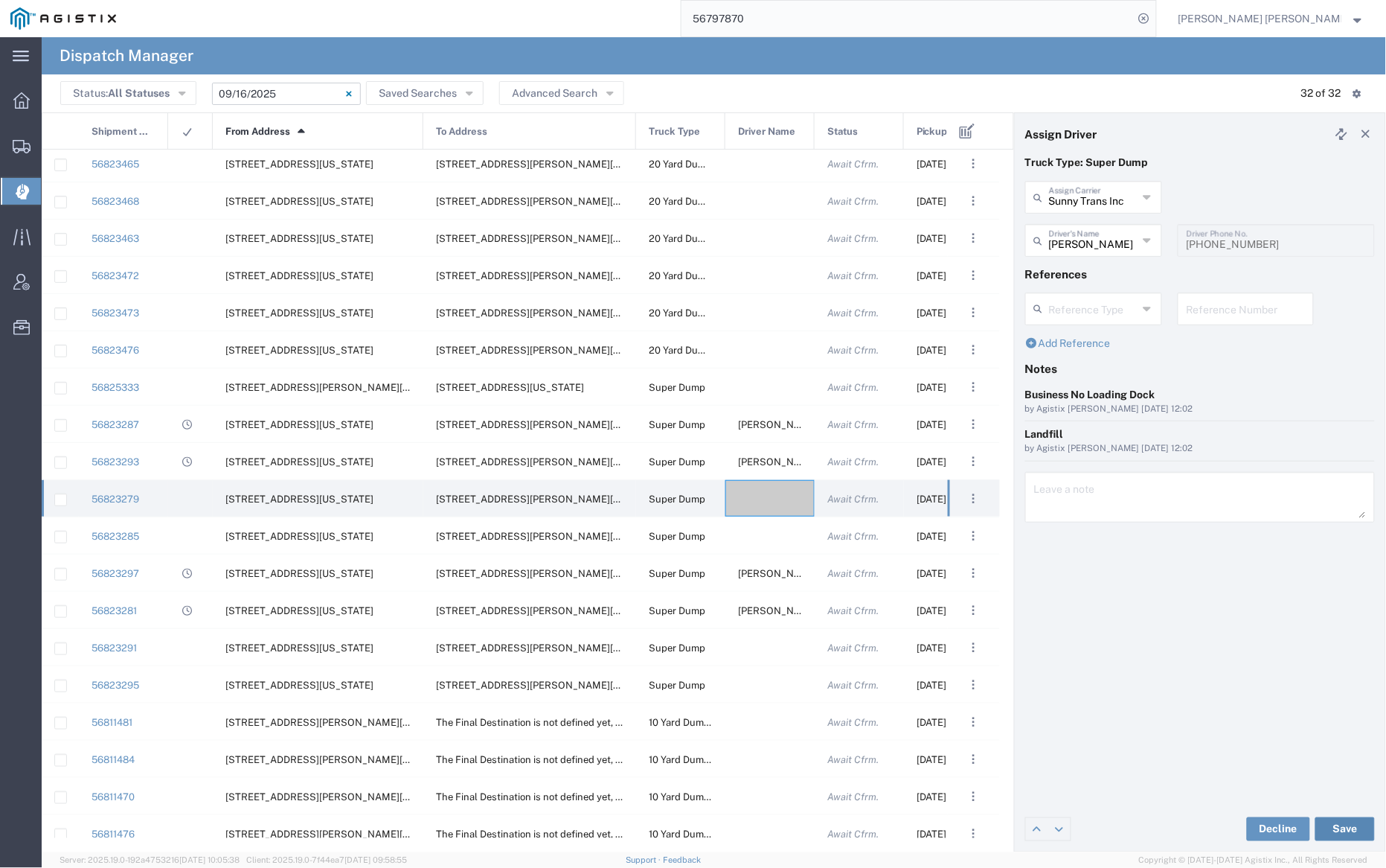
click at [1348, 820] on button "Save" at bounding box center [1344, 828] width 59 height 24
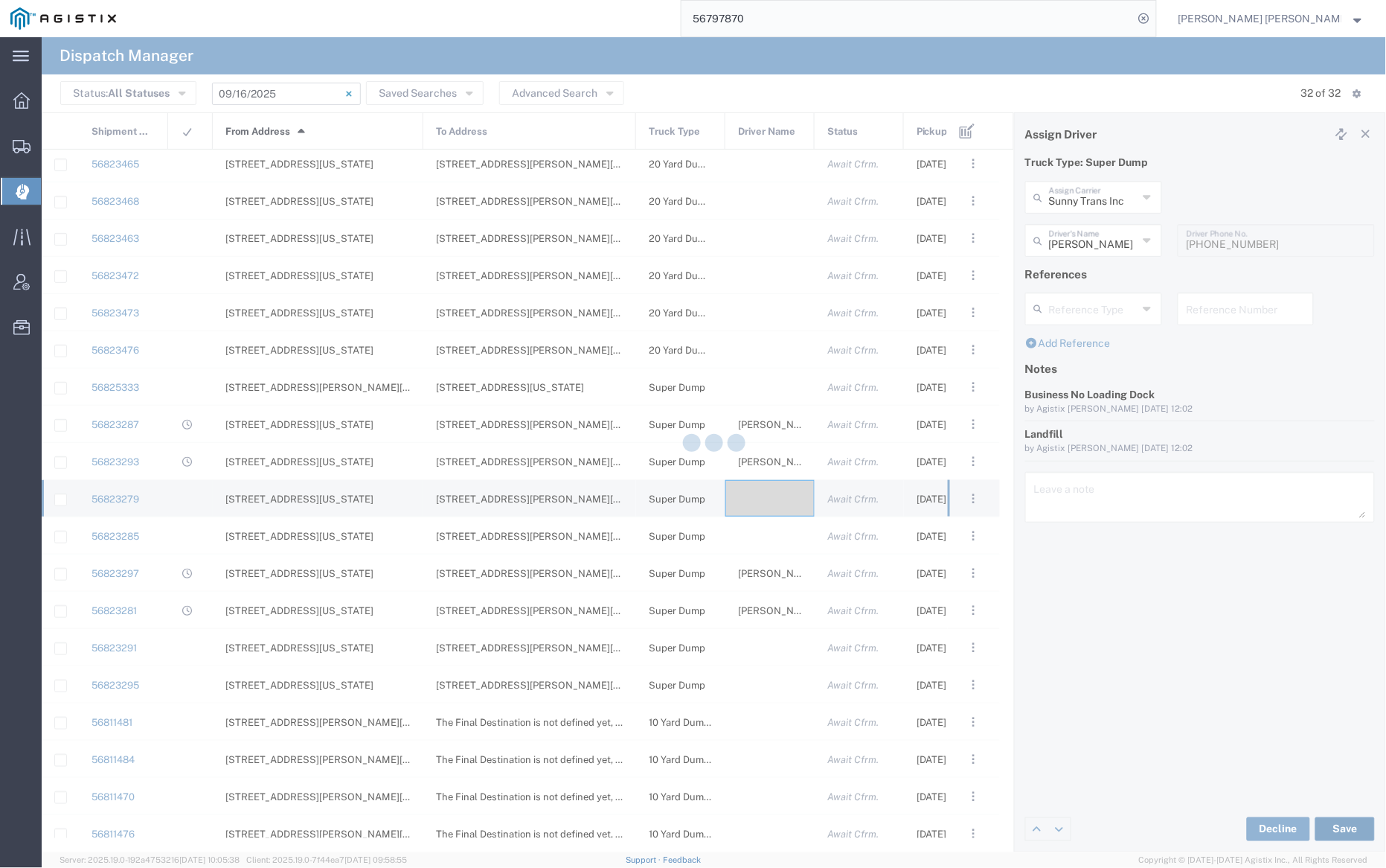
type input "[PERSON_NAME]"
type input "Sunny Trans Inc"
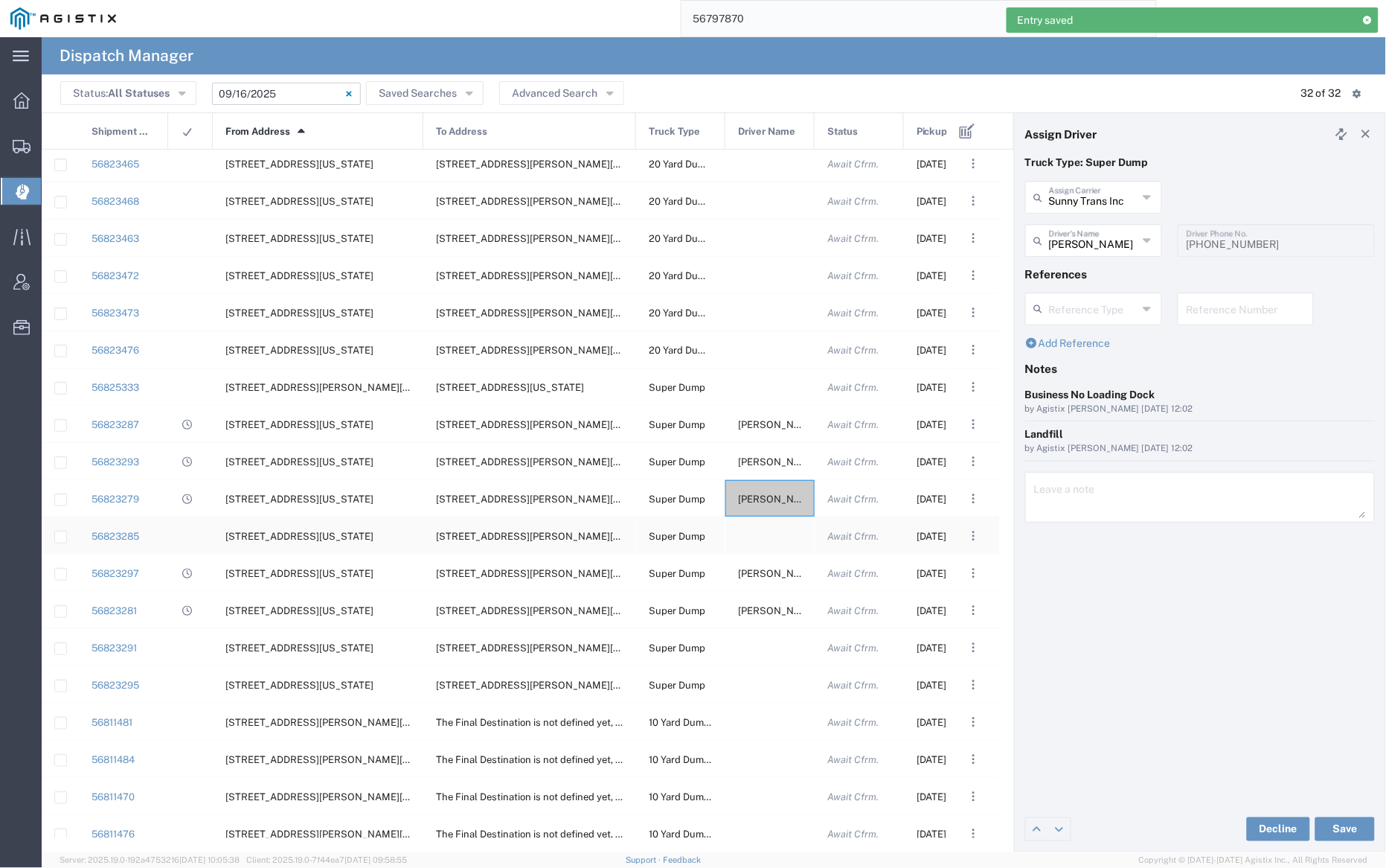
click at [775, 529] on div at bounding box center [770, 535] width 89 height 37
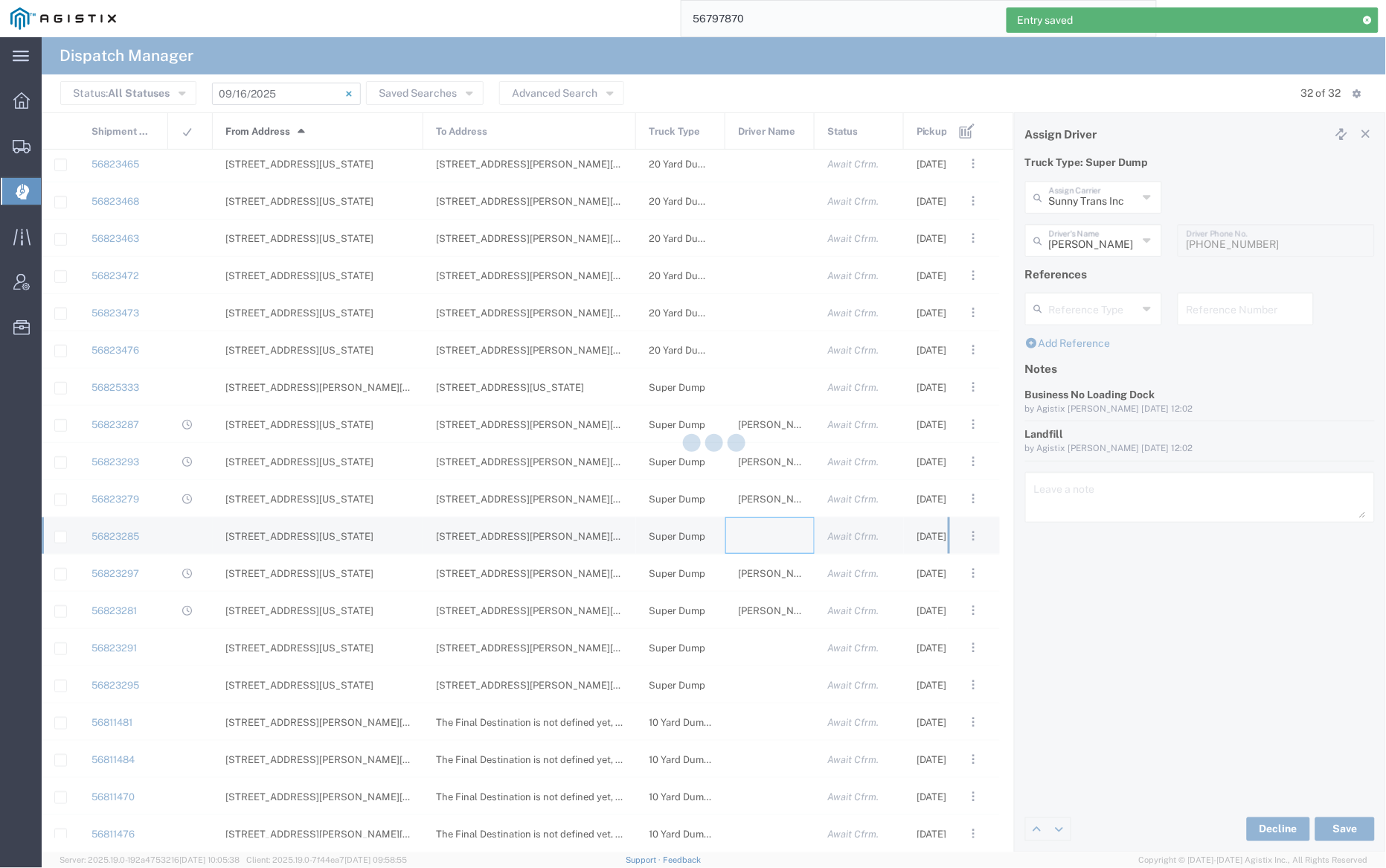
type input "[PERSON_NAME] Trucking"
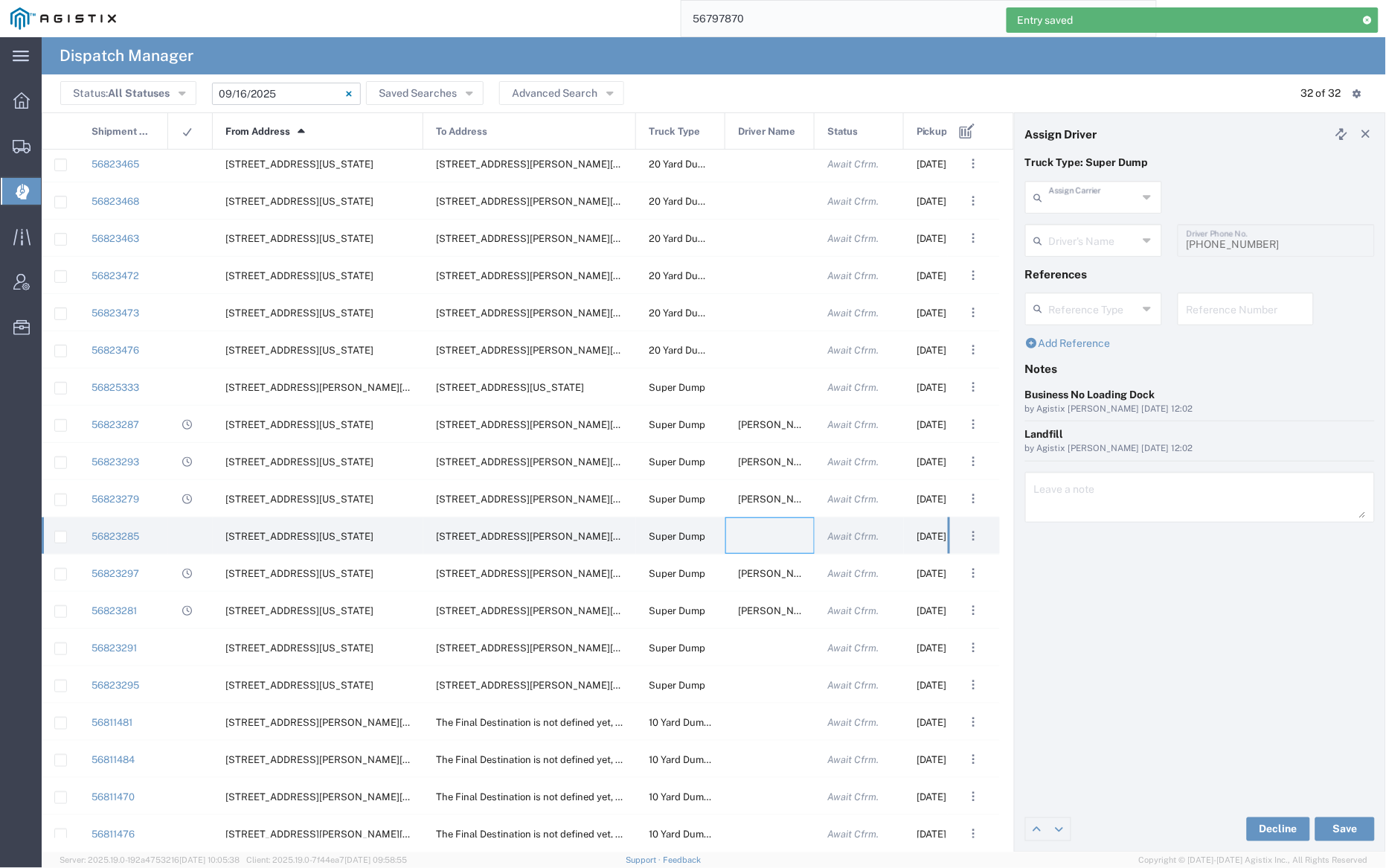
click at [1101, 204] on input "text" at bounding box center [1093, 196] width 88 height 26
click at [1098, 238] on span "Sunny Trans Inc" at bounding box center [1094, 230] width 133 height 23
type input "Sunny Trans Inc"
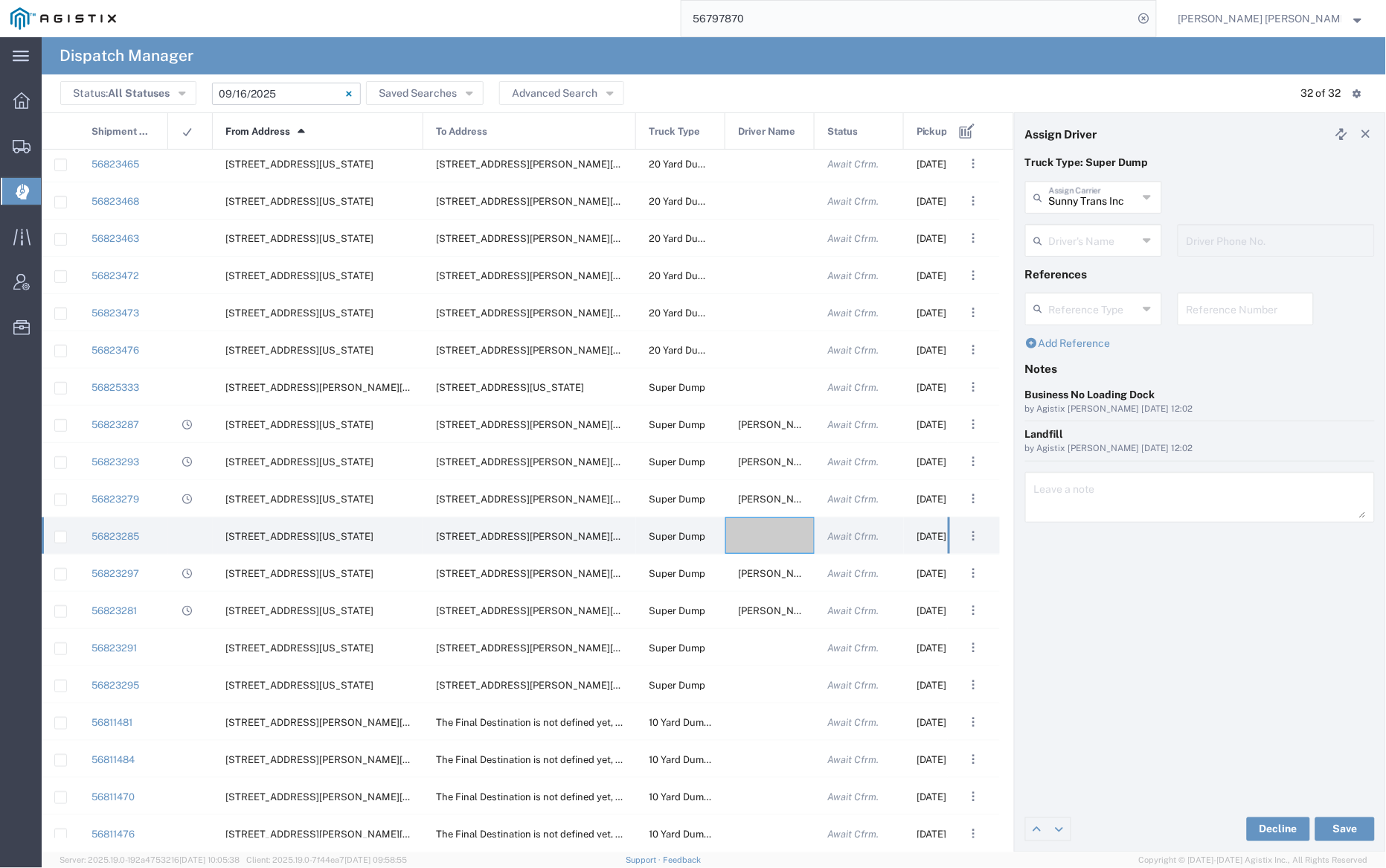
click at [1097, 241] on input "text" at bounding box center [1093, 239] width 88 height 26
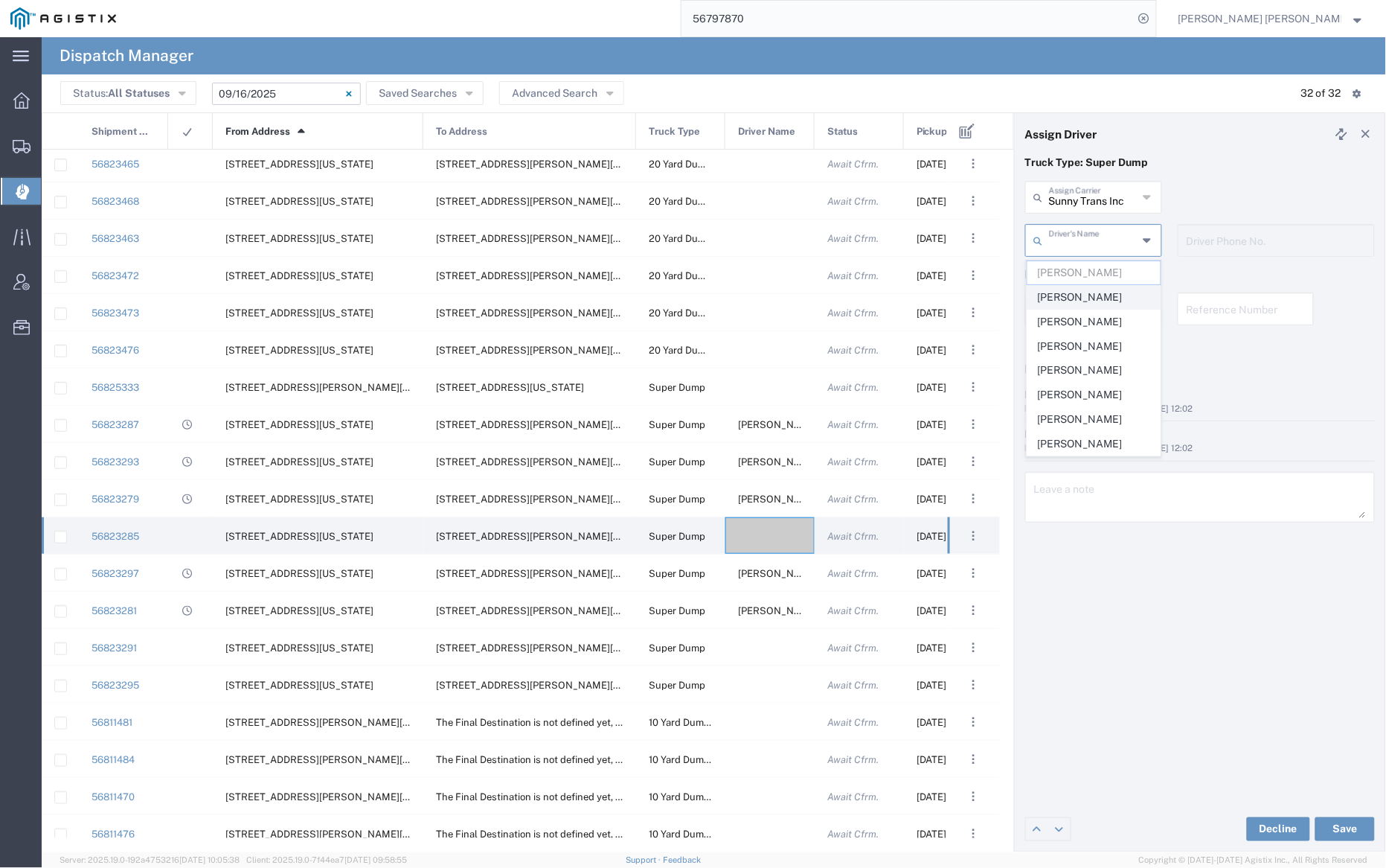
click at [1102, 302] on span "[PERSON_NAME]" at bounding box center [1094, 298] width 133 height 23
type input "[PERSON_NAME]"
type input "[PHONE_NUMBER]"
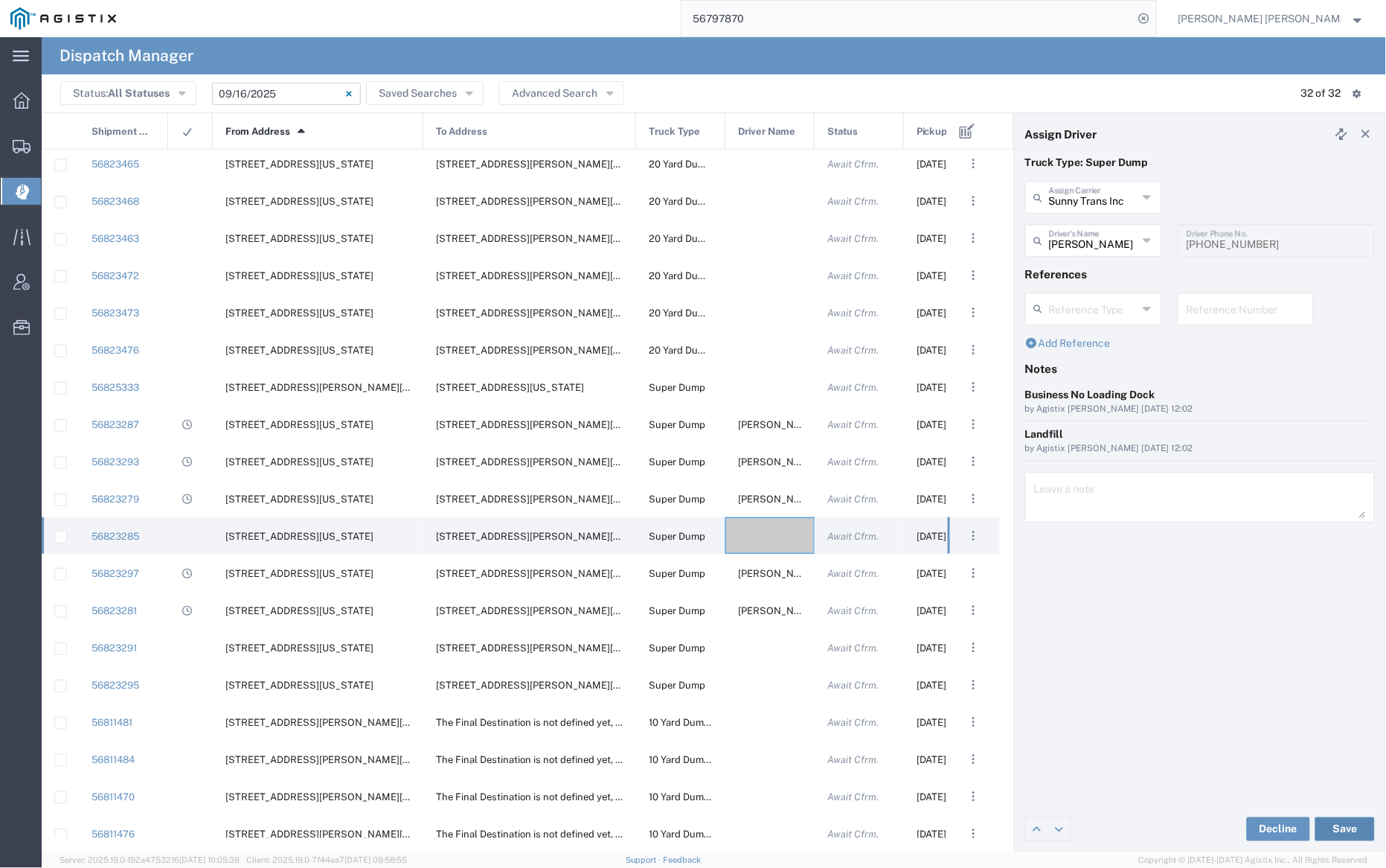
click at [1357, 828] on button "Save" at bounding box center [1344, 828] width 59 height 24
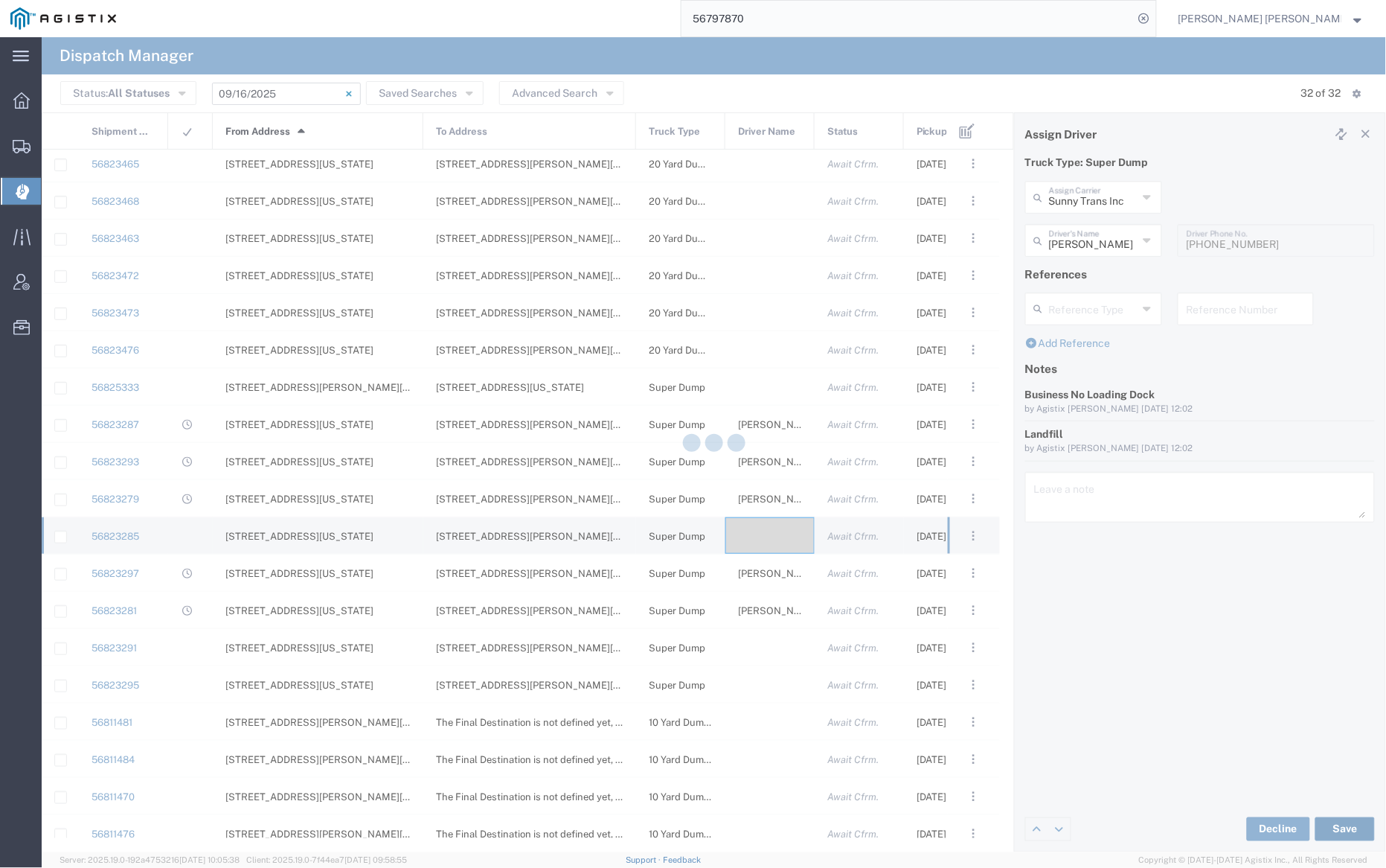
type input "[PERSON_NAME]"
type input "Sunny Trans Inc"
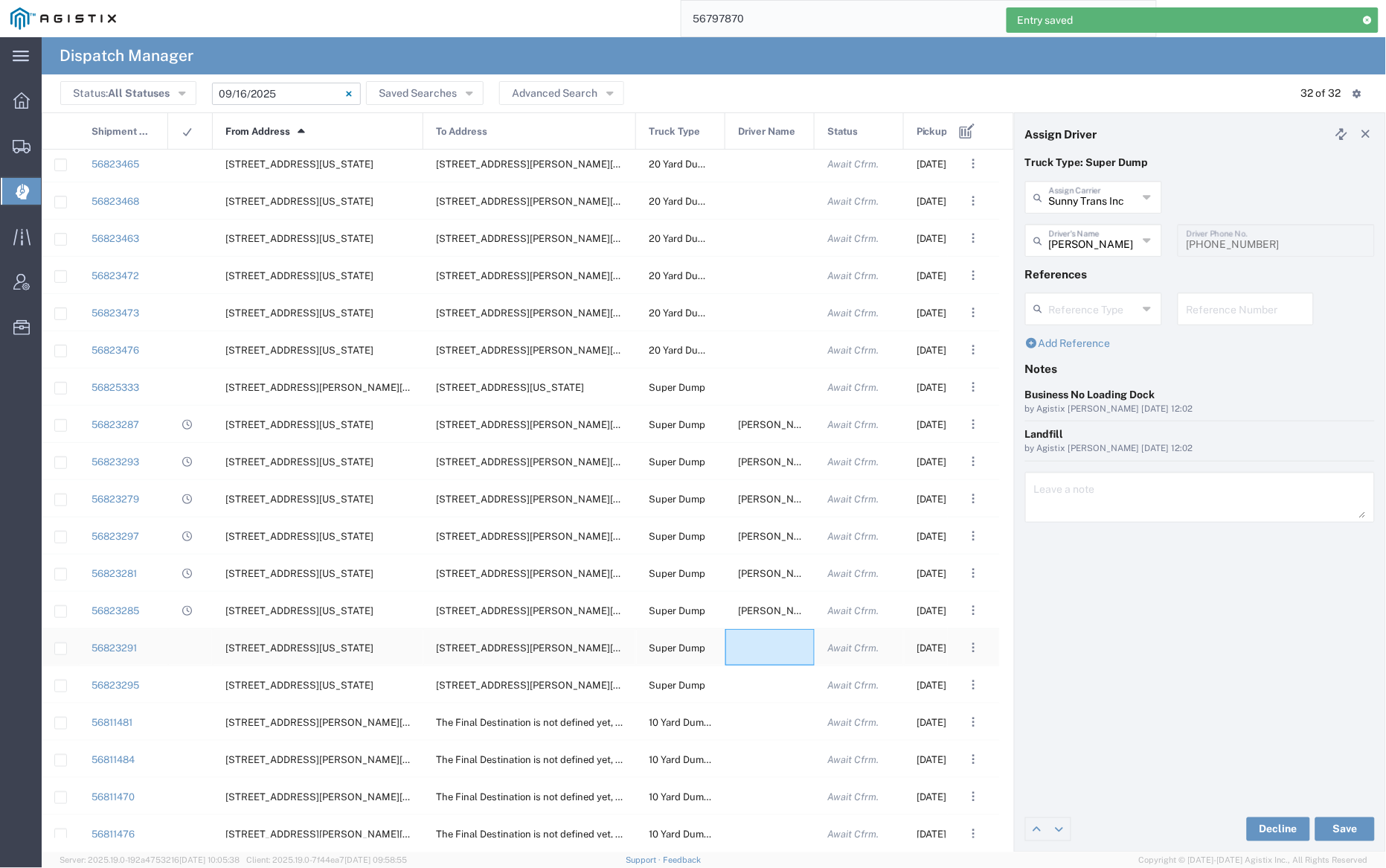
click at [762, 646] on div at bounding box center [770, 647] width 89 height 37
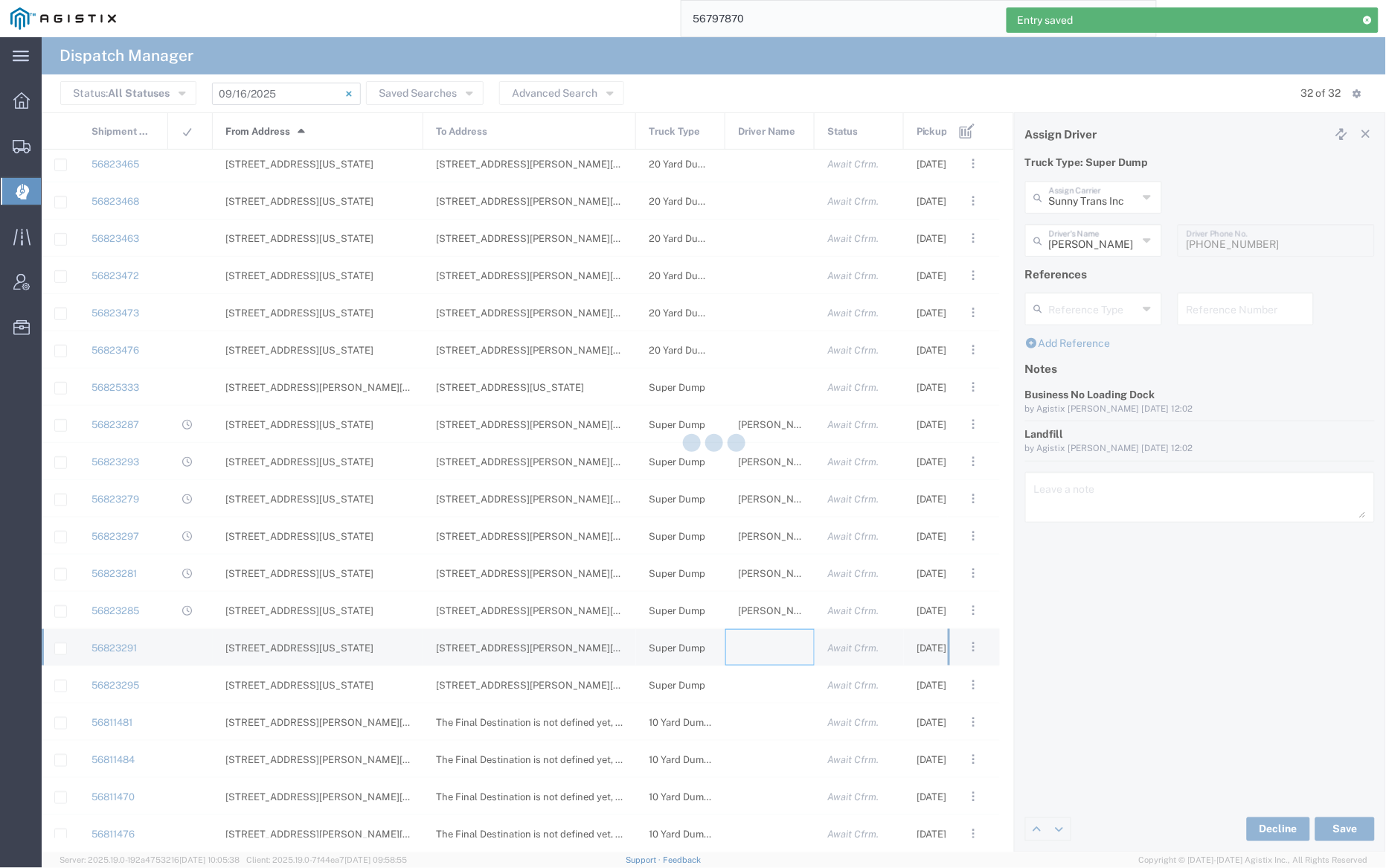
type input "[PERSON_NAME] Trucking"
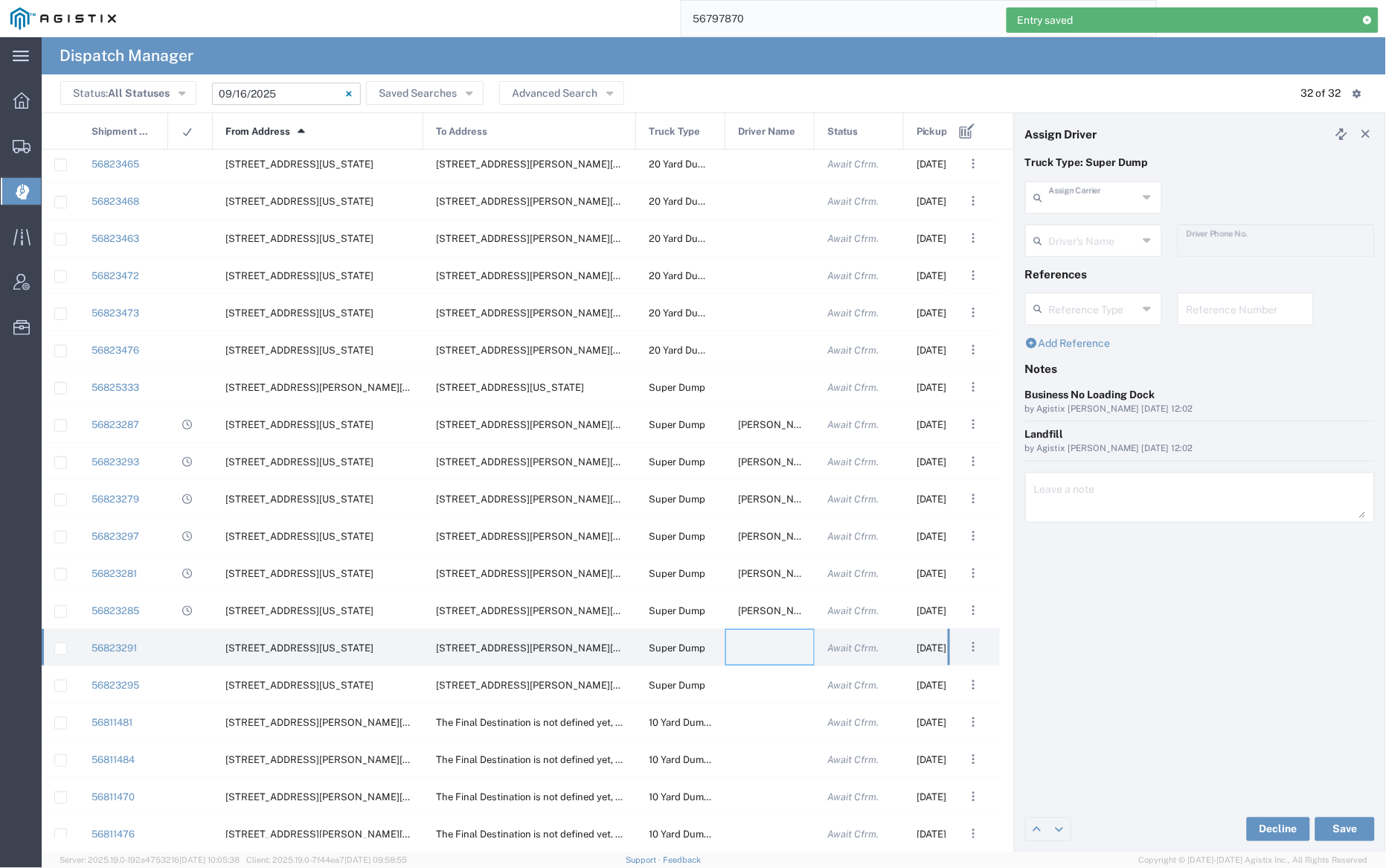
click at [1088, 207] on input "text" at bounding box center [1093, 196] width 88 height 26
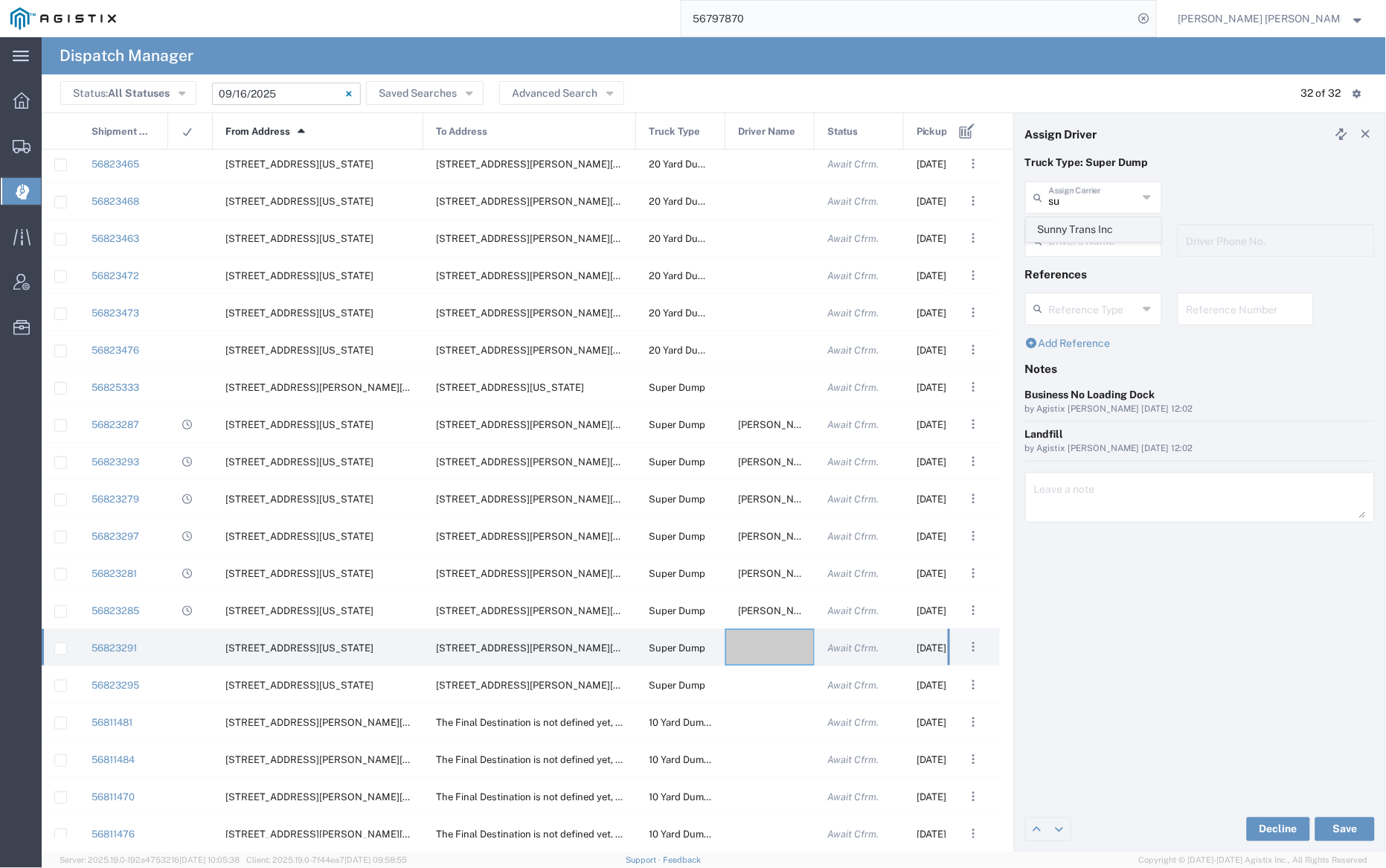
click at [1092, 229] on span "Sunny Trans Inc" at bounding box center [1094, 230] width 133 height 23
type input "Sunny Trans Inc"
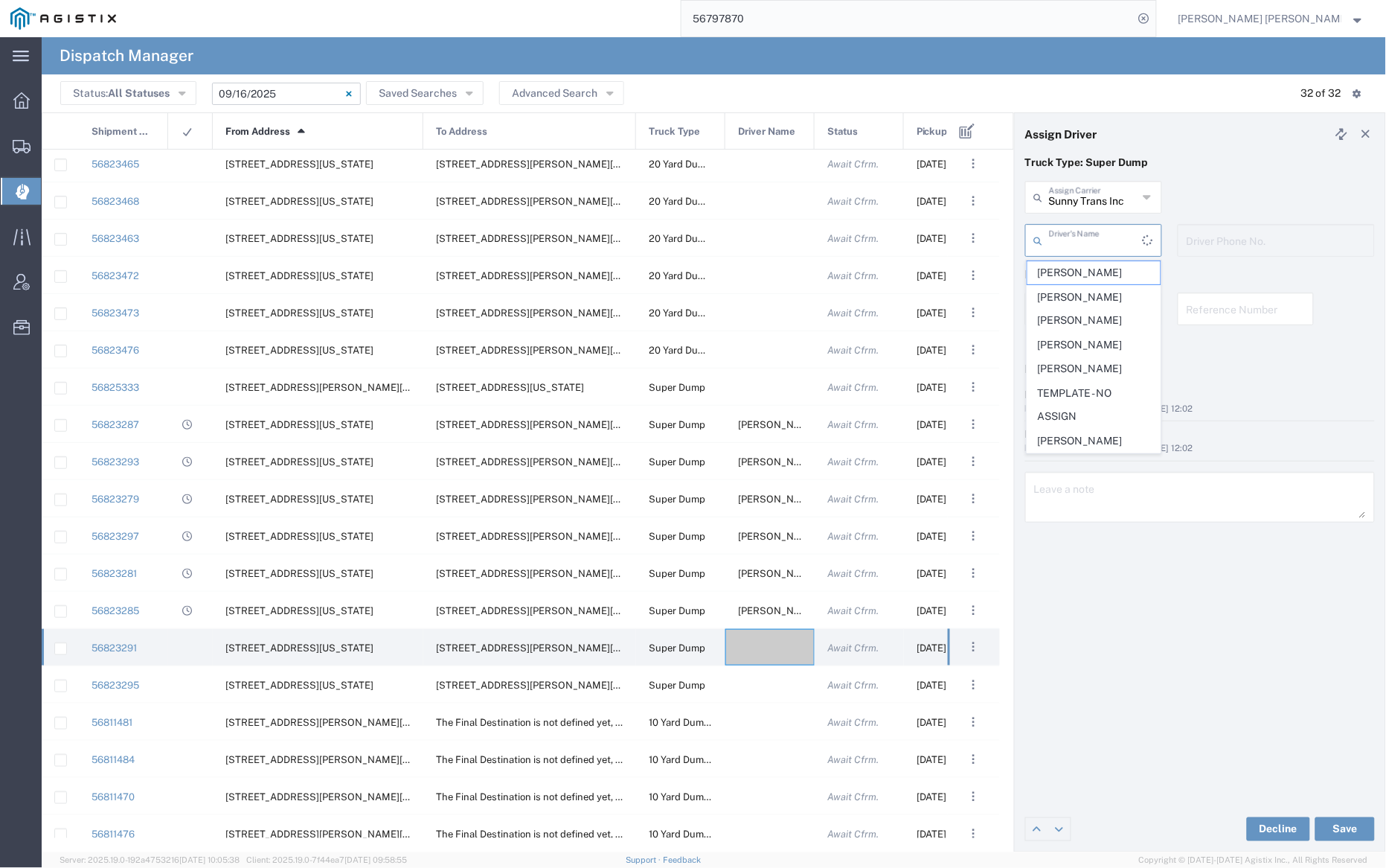
click at [1093, 240] on input "text" at bounding box center [1096, 239] width 94 height 26
click at [1109, 318] on span "[PERSON_NAME]" at bounding box center [1094, 322] width 133 height 23
type input "[PERSON_NAME]"
type input "[PHONE_NUMBER]"
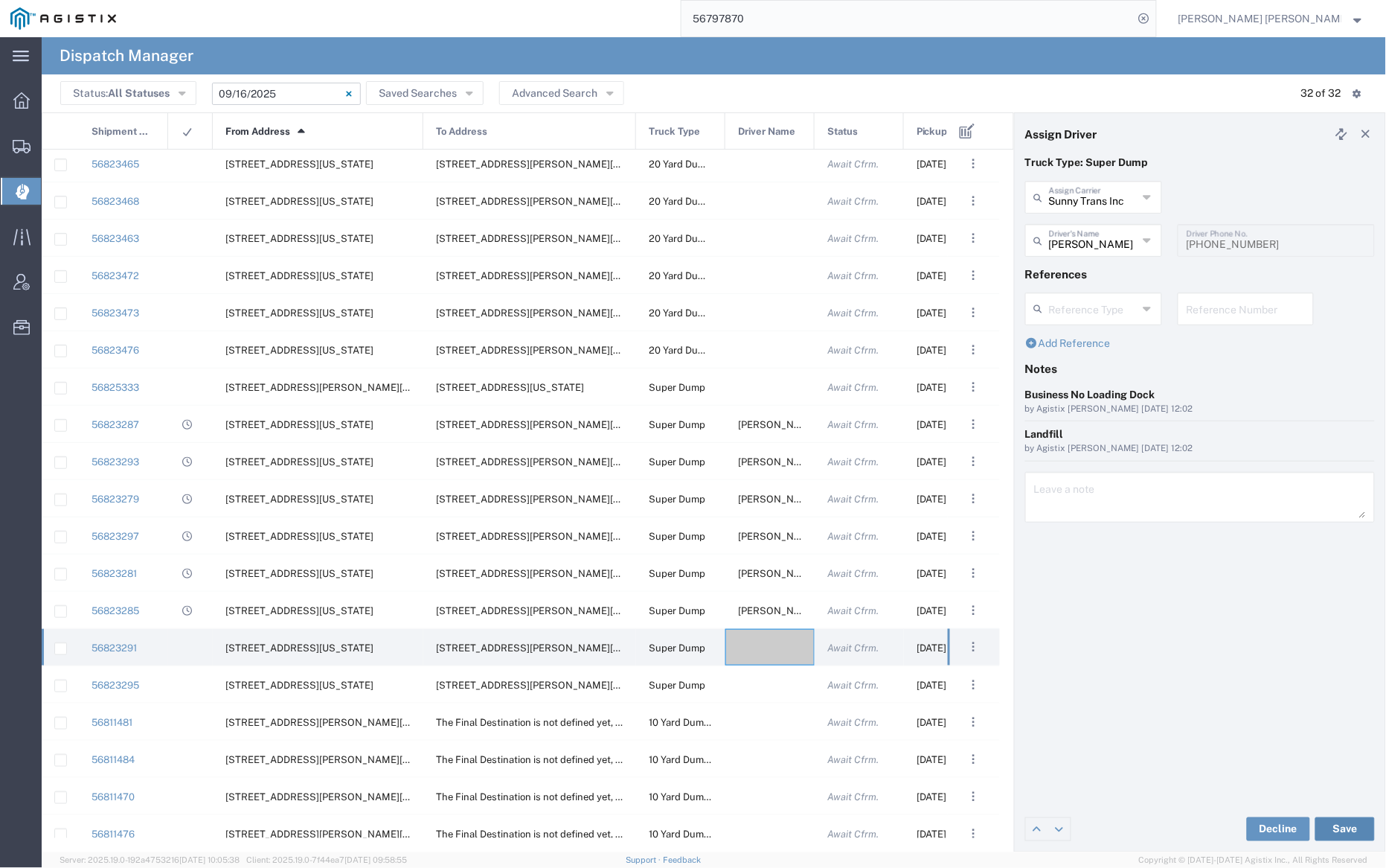
click at [1349, 826] on button "Save" at bounding box center [1344, 828] width 59 height 24
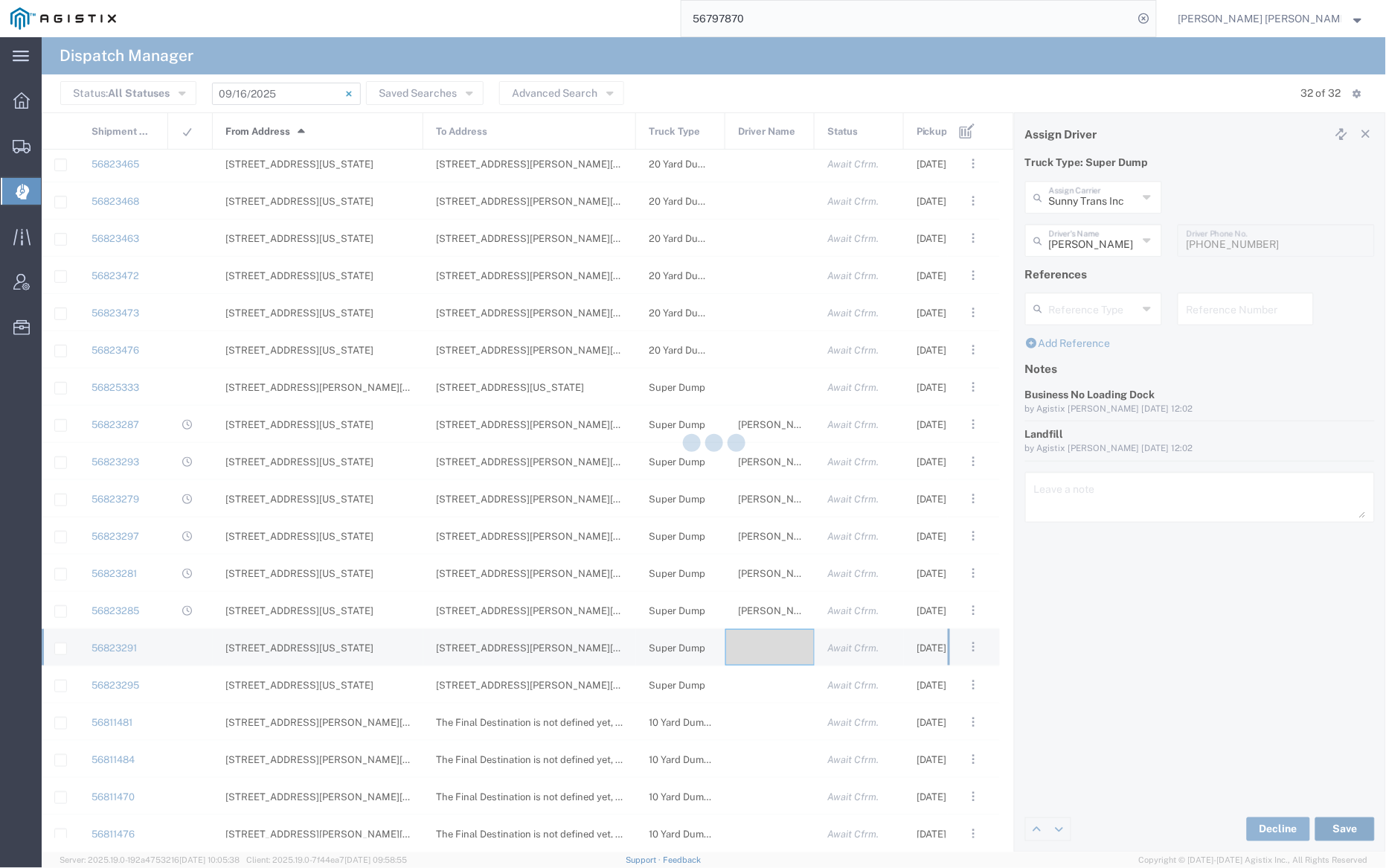
type input "[PERSON_NAME]"
type input "Sunny Trans Inc"
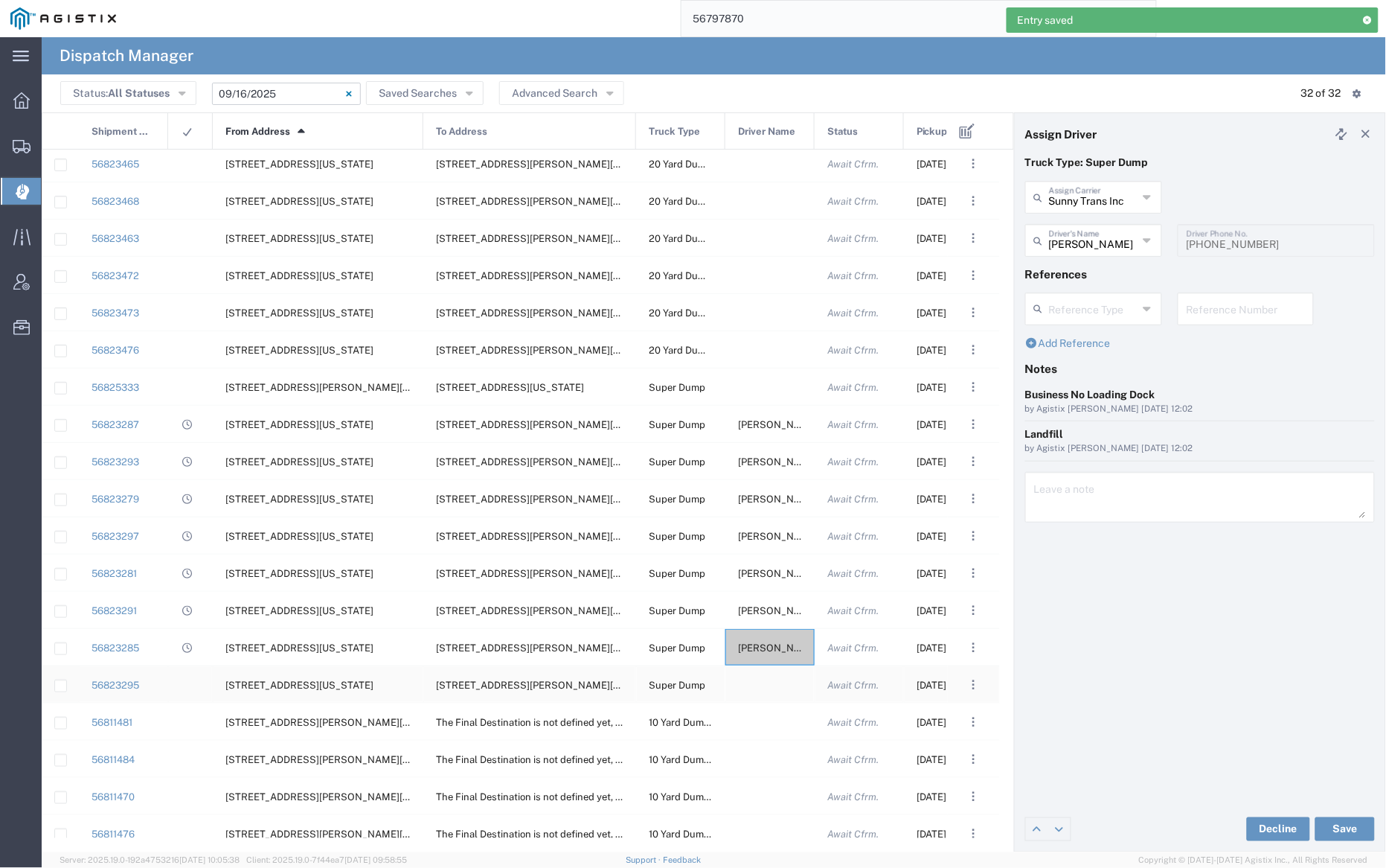
click at [766, 685] on div at bounding box center [770, 685] width 89 height 37
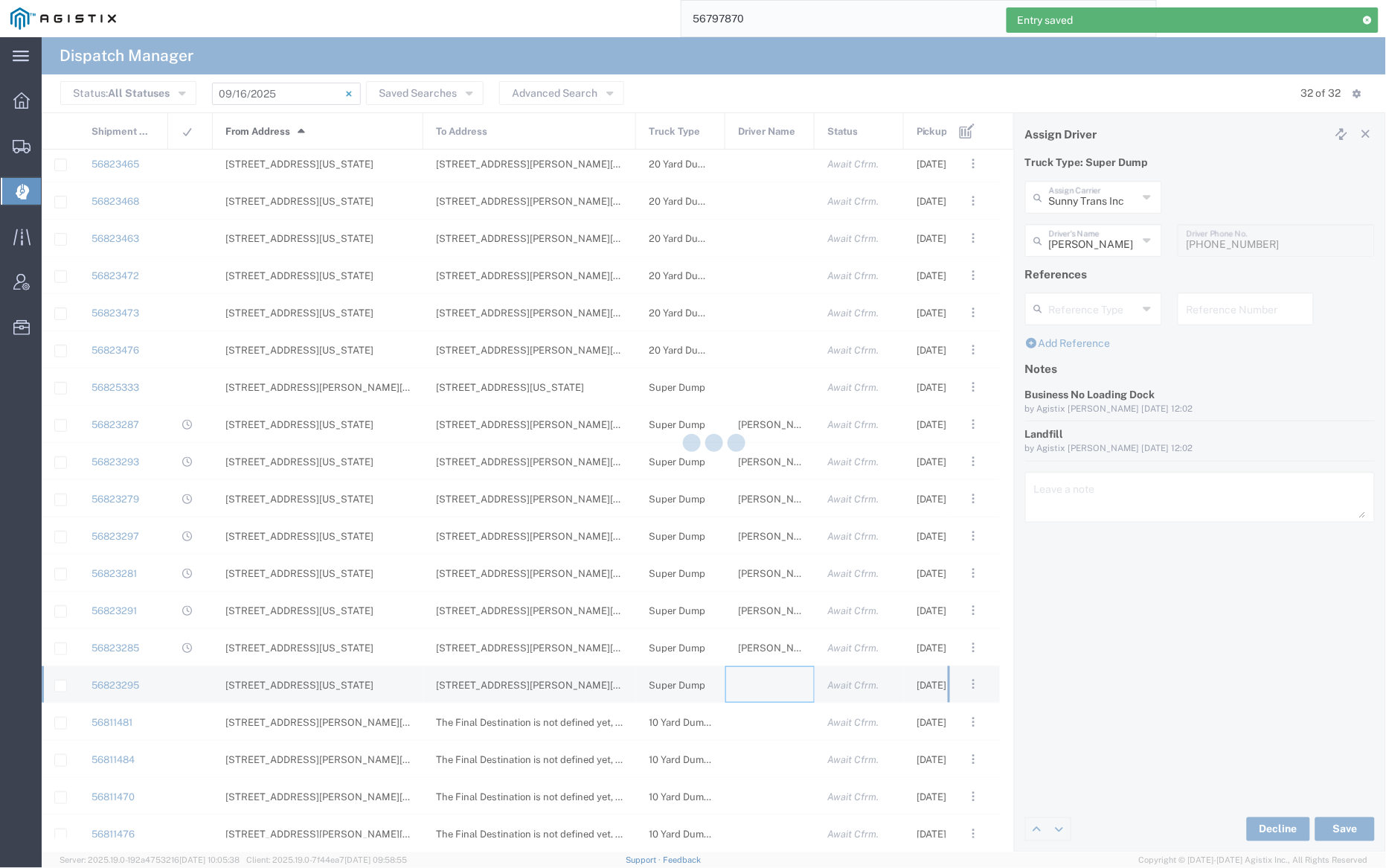
type input "[PERSON_NAME] Trucking"
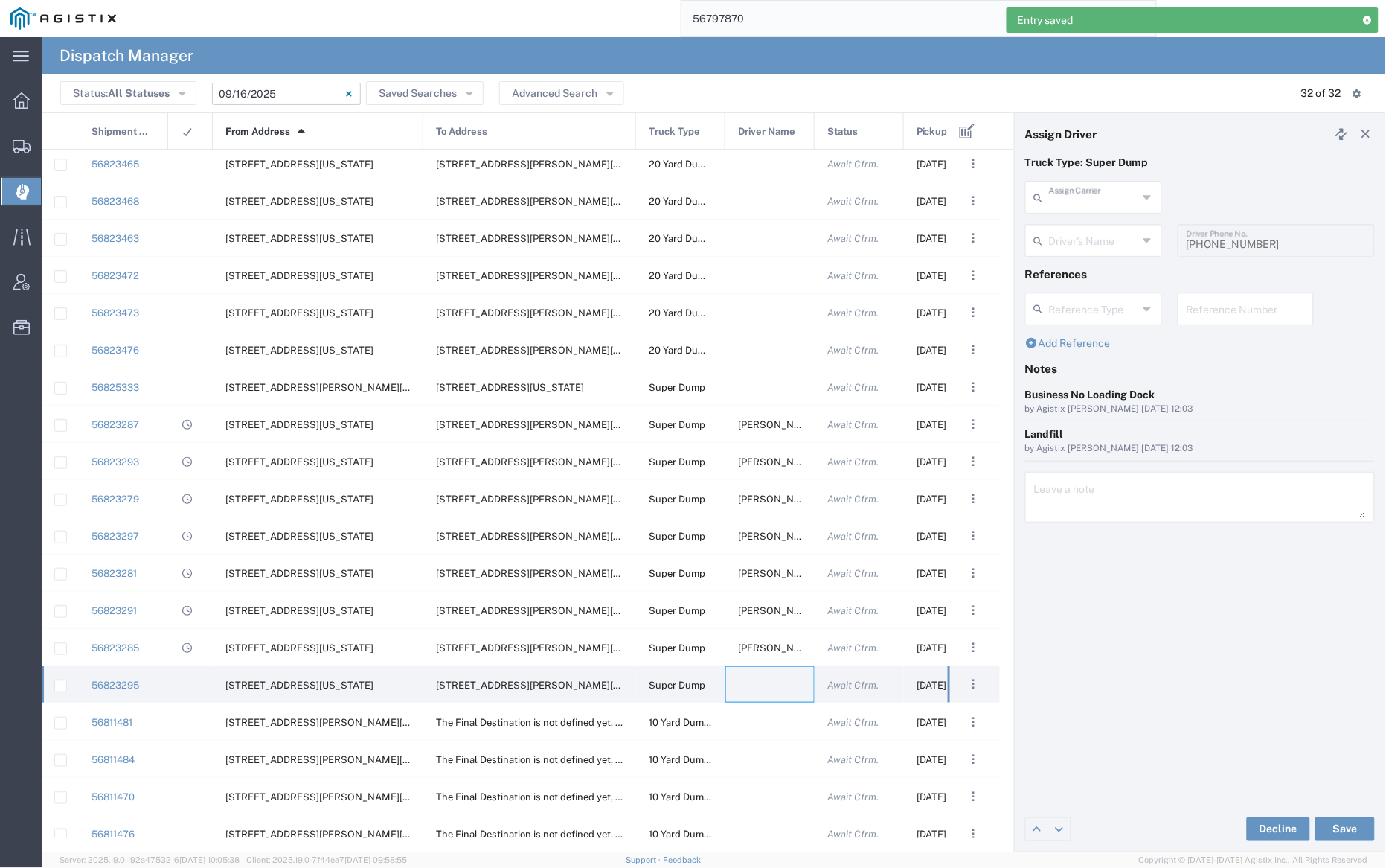
click at [1096, 203] on input "text" at bounding box center [1093, 196] width 88 height 26
click at [1095, 239] on span "Sunny Trans Inc" at bounding box center [1094, 230] width 133 height 23
type input "Sunny Trans Inc"
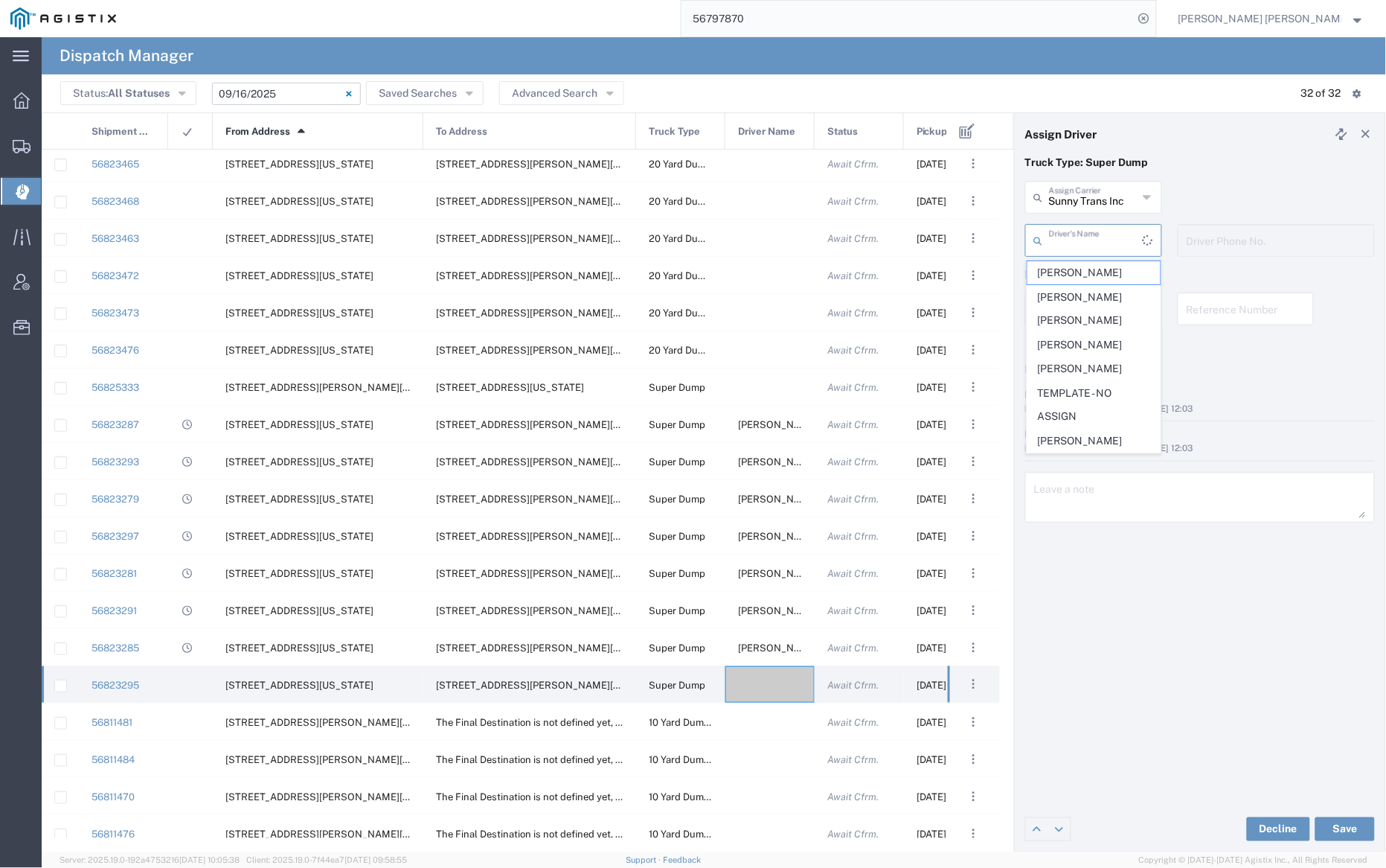
click at [1095, 240] on input "text" at bounding box center [1096, 239] width 94 height 26
click at [1101, 447] on span "[PERSON_NAME]" at bounding box center [1094, 444] width 133 height 23
type input "[PERSON_NAME]"
type input "[PHONE_NUMBER]"
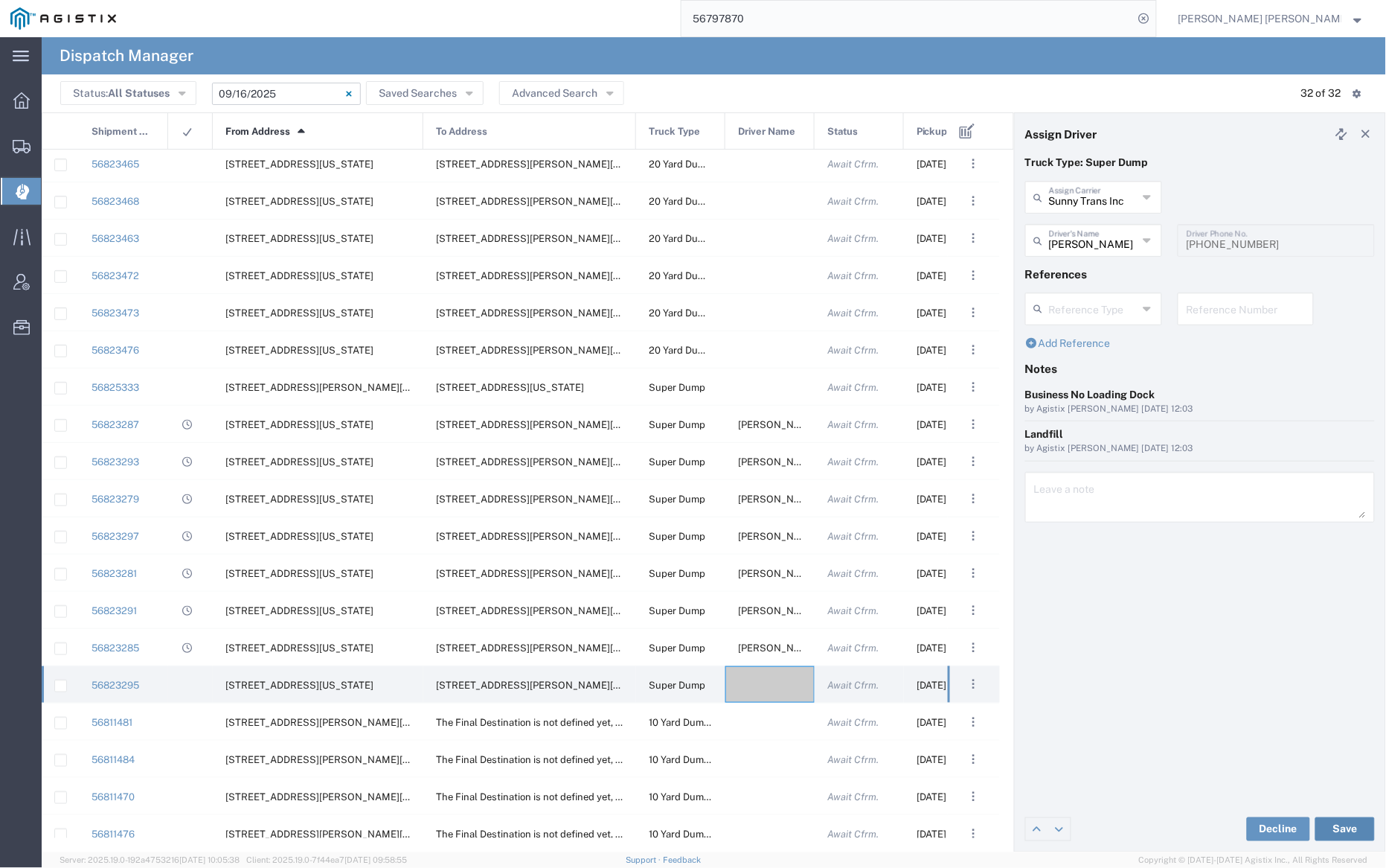
click at [1342, 826] on button "Save" at bounding box center [1344, 828] width 59 height 24
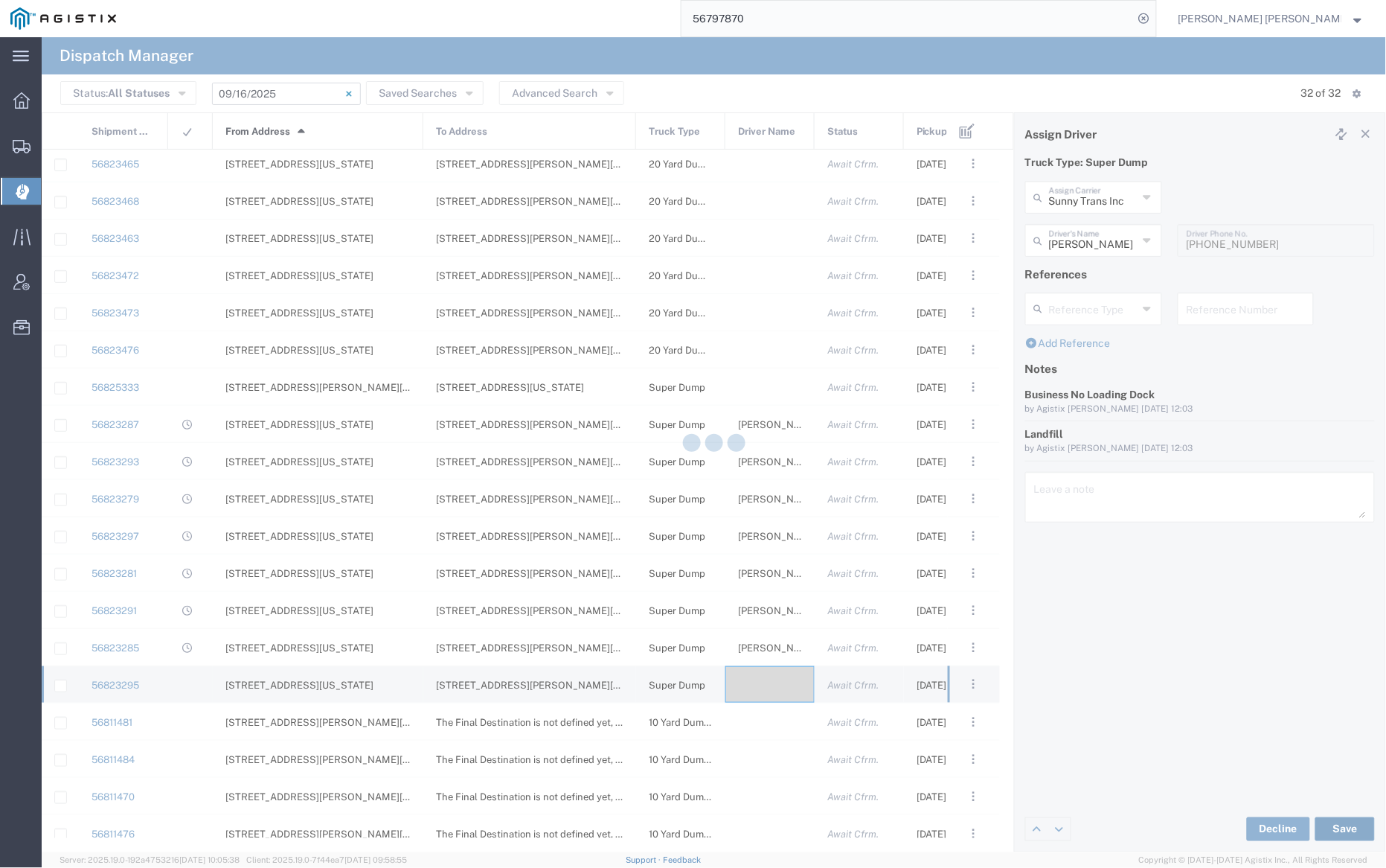
type input "[PERSON_NAME]"
type input "Sunny Trans Inc"
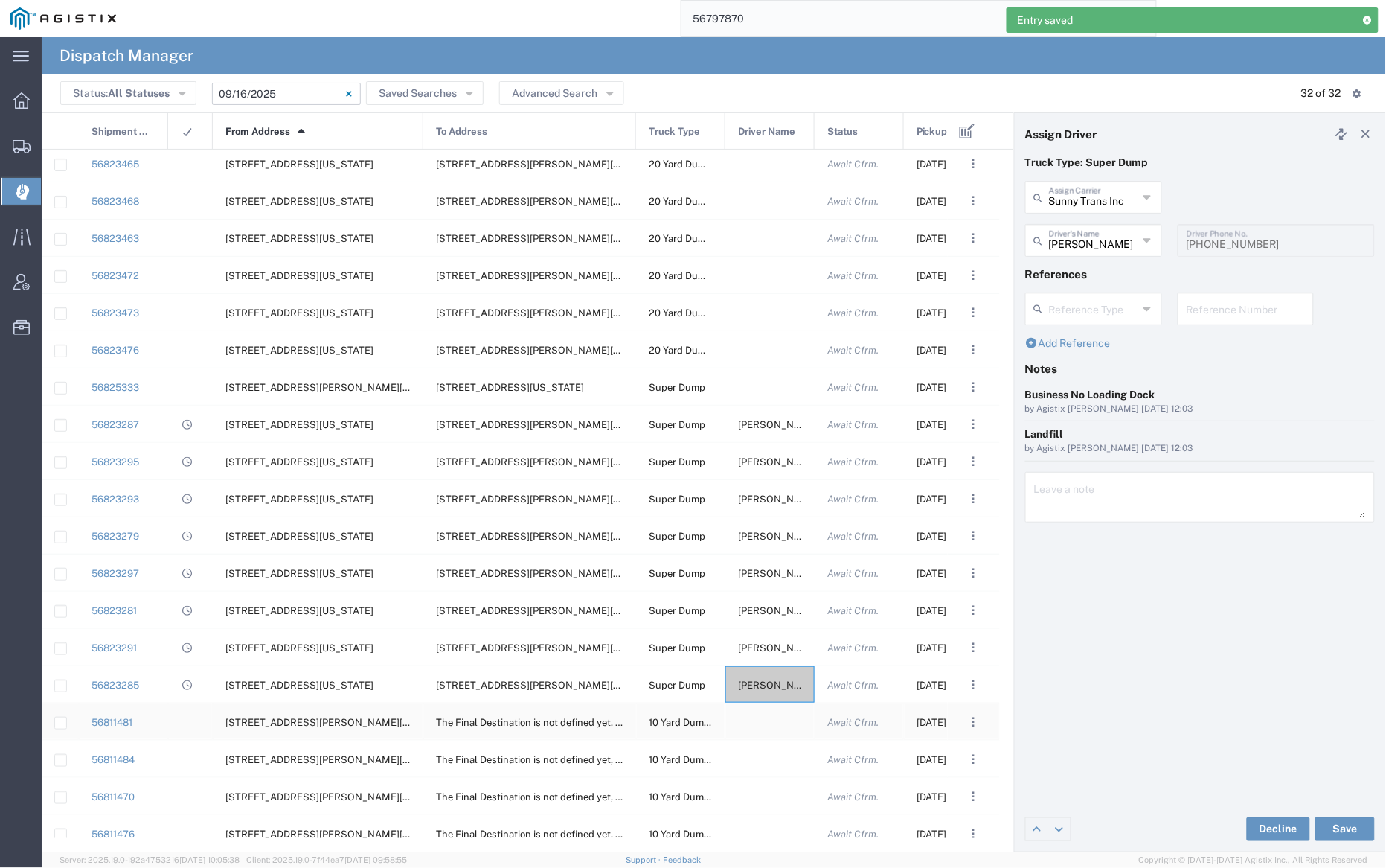
click at [781, 723] on div at bounding box center [770, 722] width 89 height 37
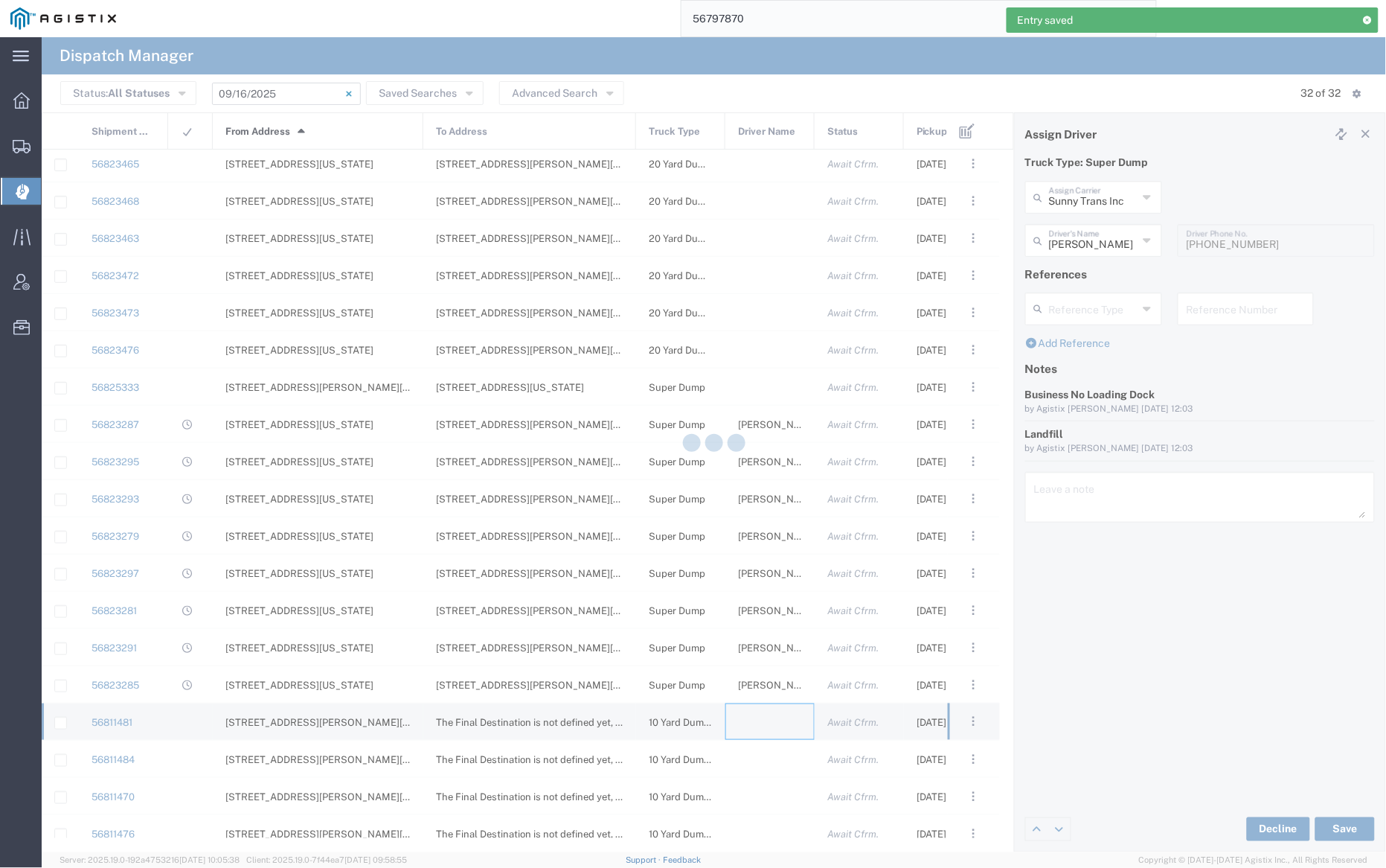
type input "[PERSON_NAME] Trucking"
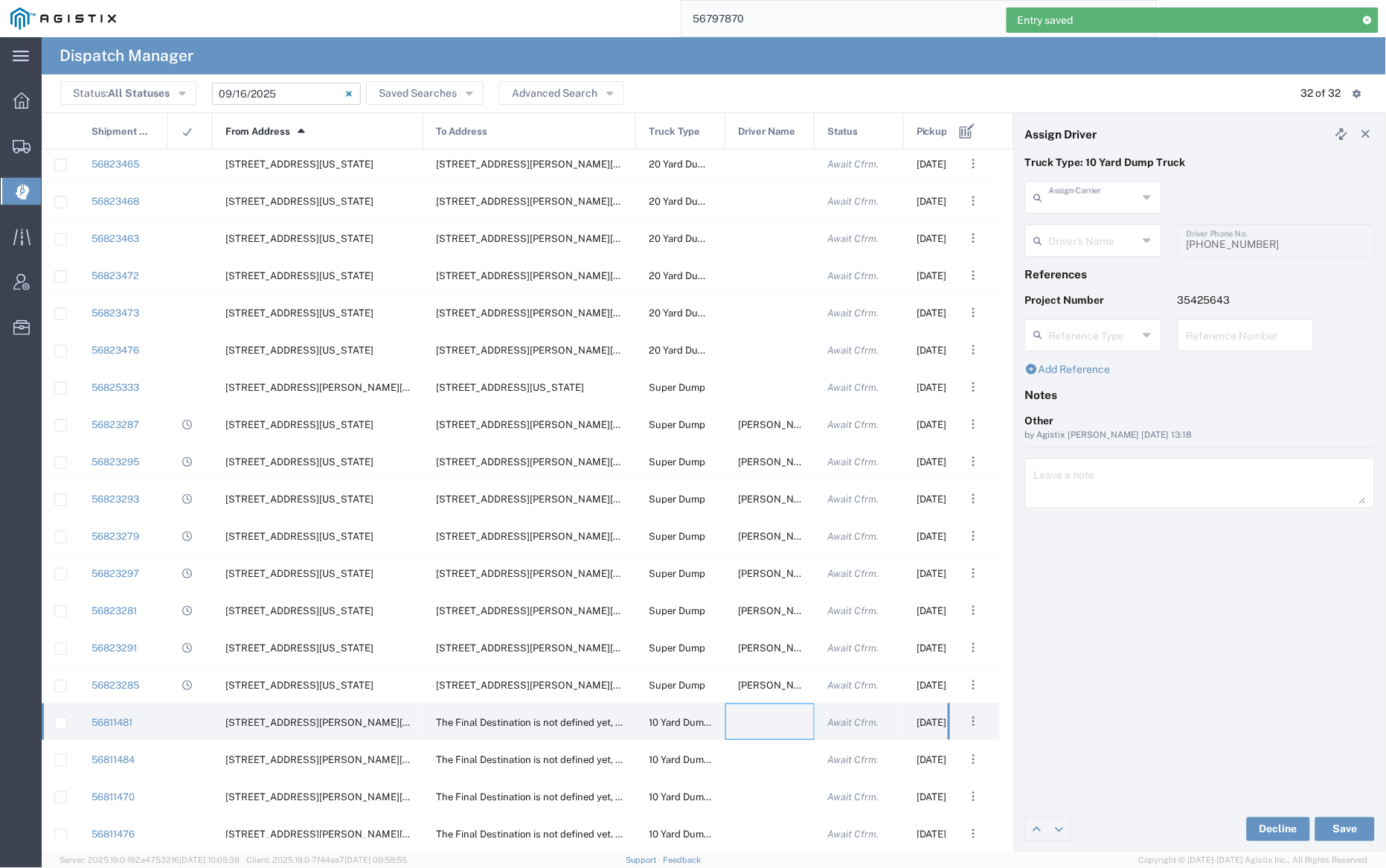
click at [1095, 208] on input "text" at bounding box center [1093, 196] width 88 height 26
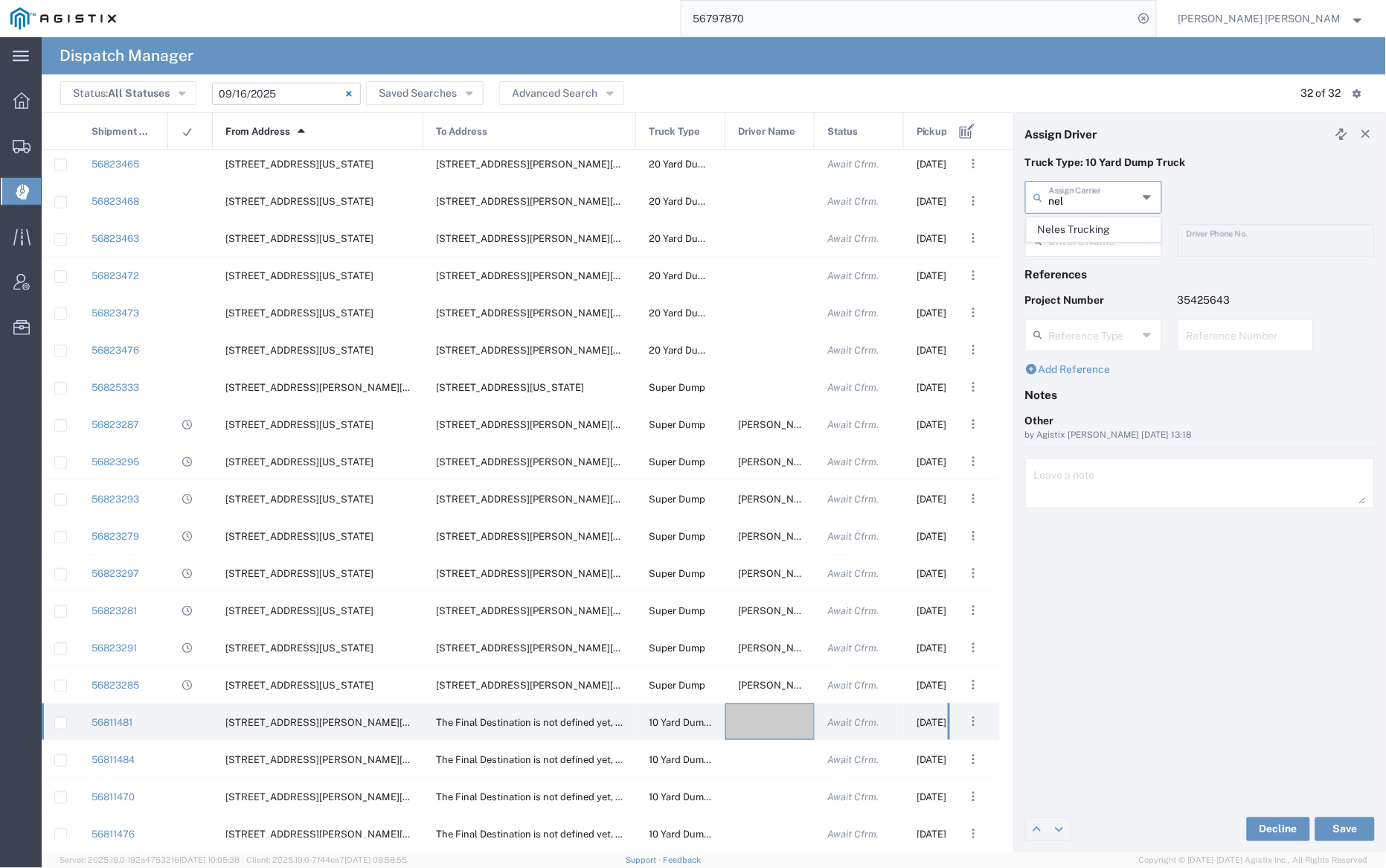
click at [1098, 232] on span "Neles Trucking" at bounding box center [1094, 230] width 133 height 23
type input "Neles Trucking"
click at [1101, 248] on input "text" at bounding box center [1096, 239] width 94 height 26
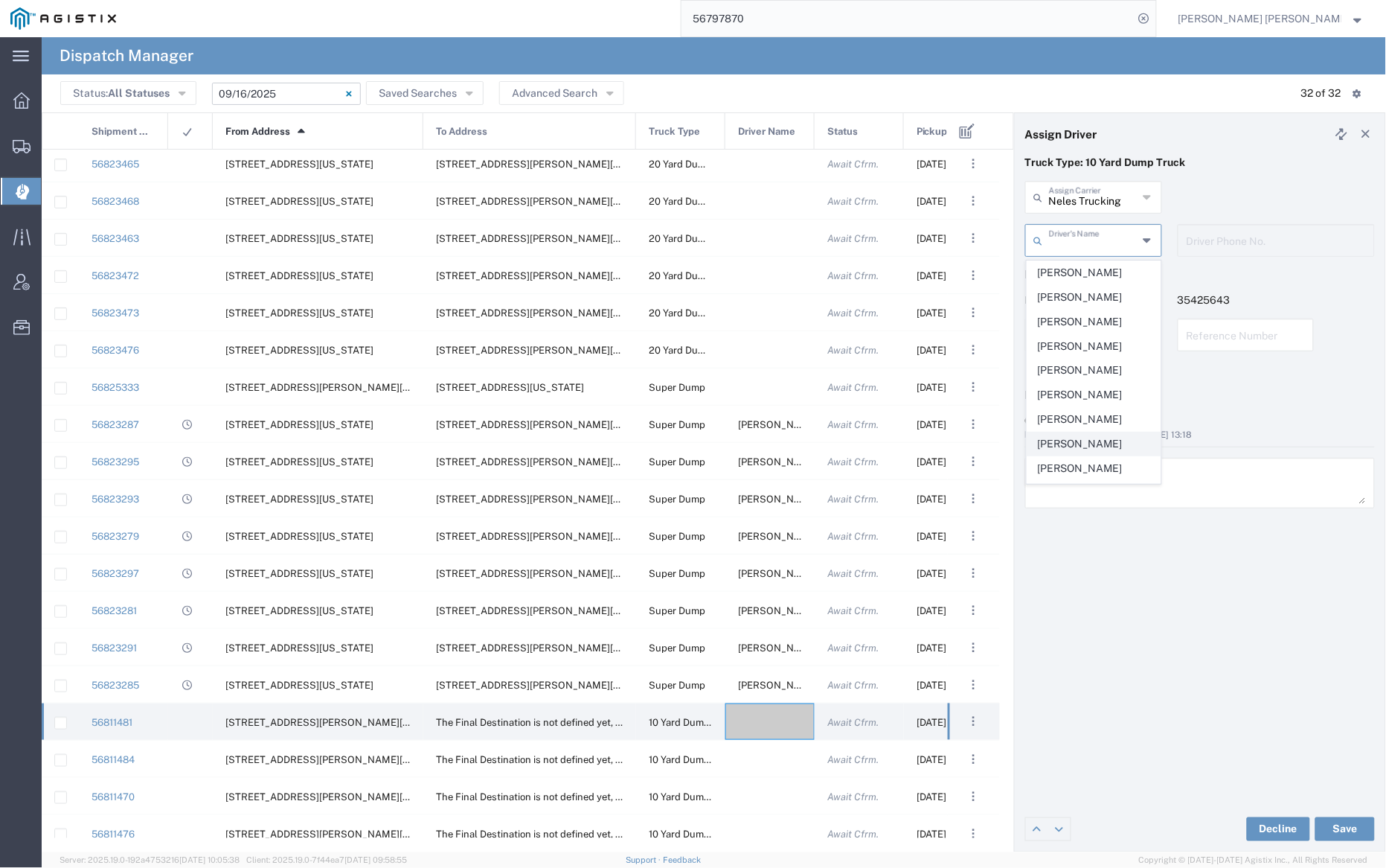
click at [1081, 446] on span "[PERSON_NAME]" at bounding box center [1094, 444] width 133 height 23
type input "[PERSON_NAME]"
type input "7076415781"
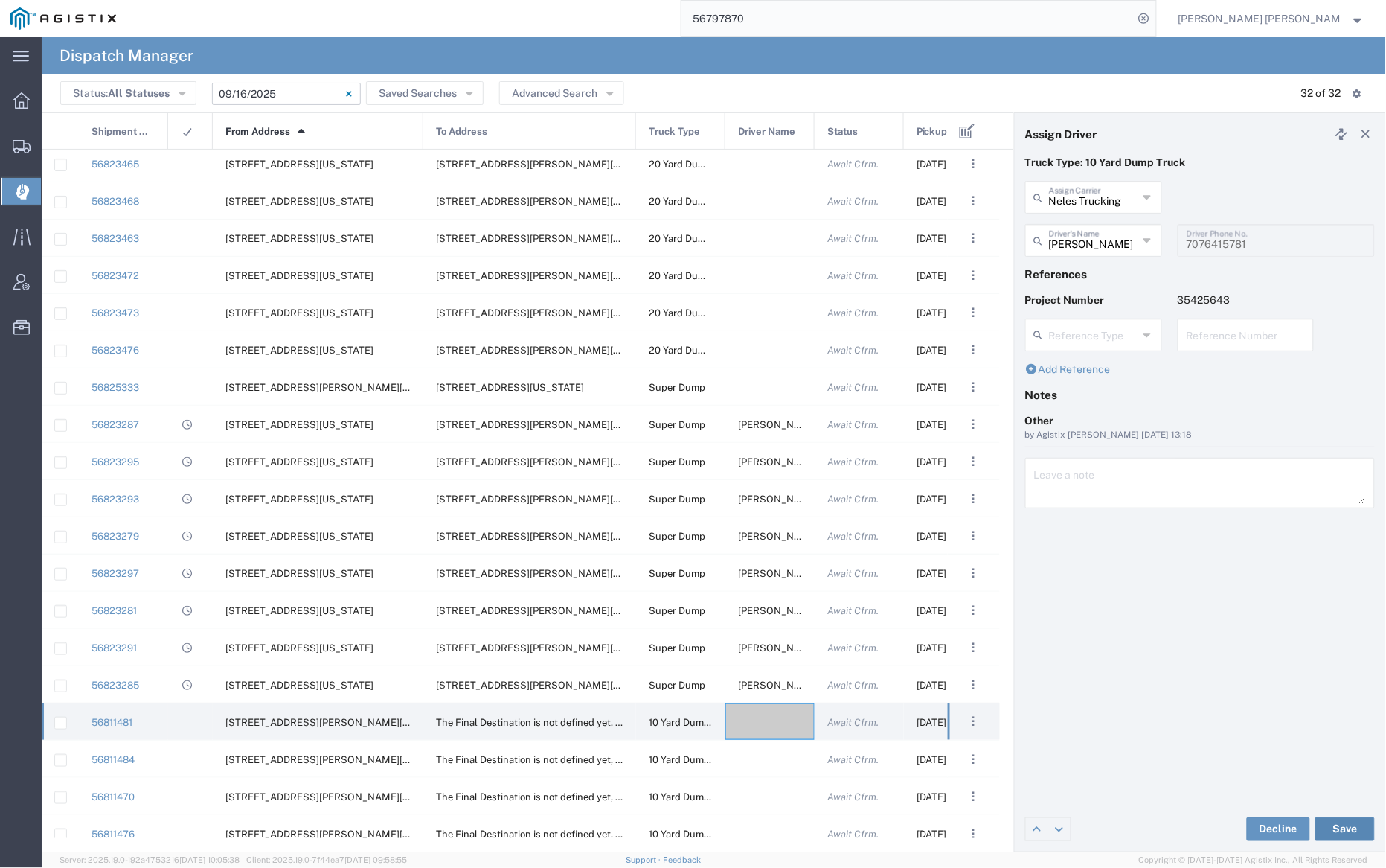
click at [1355, 825] on button "Save" at bounding box center [1344, 828] width 59 height 24
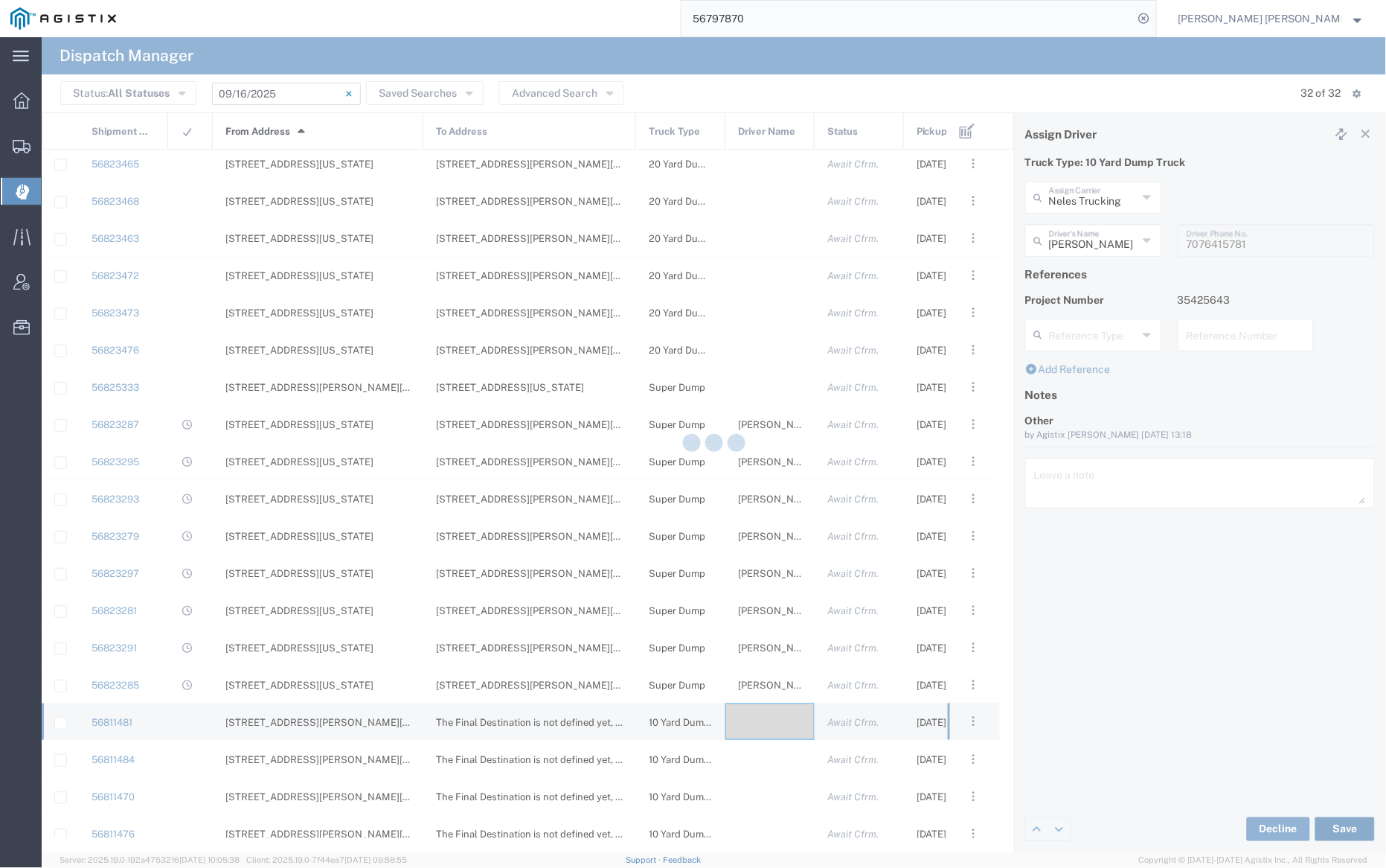
type input "[PERSON_NAME]"
type input "Neles Trucking"
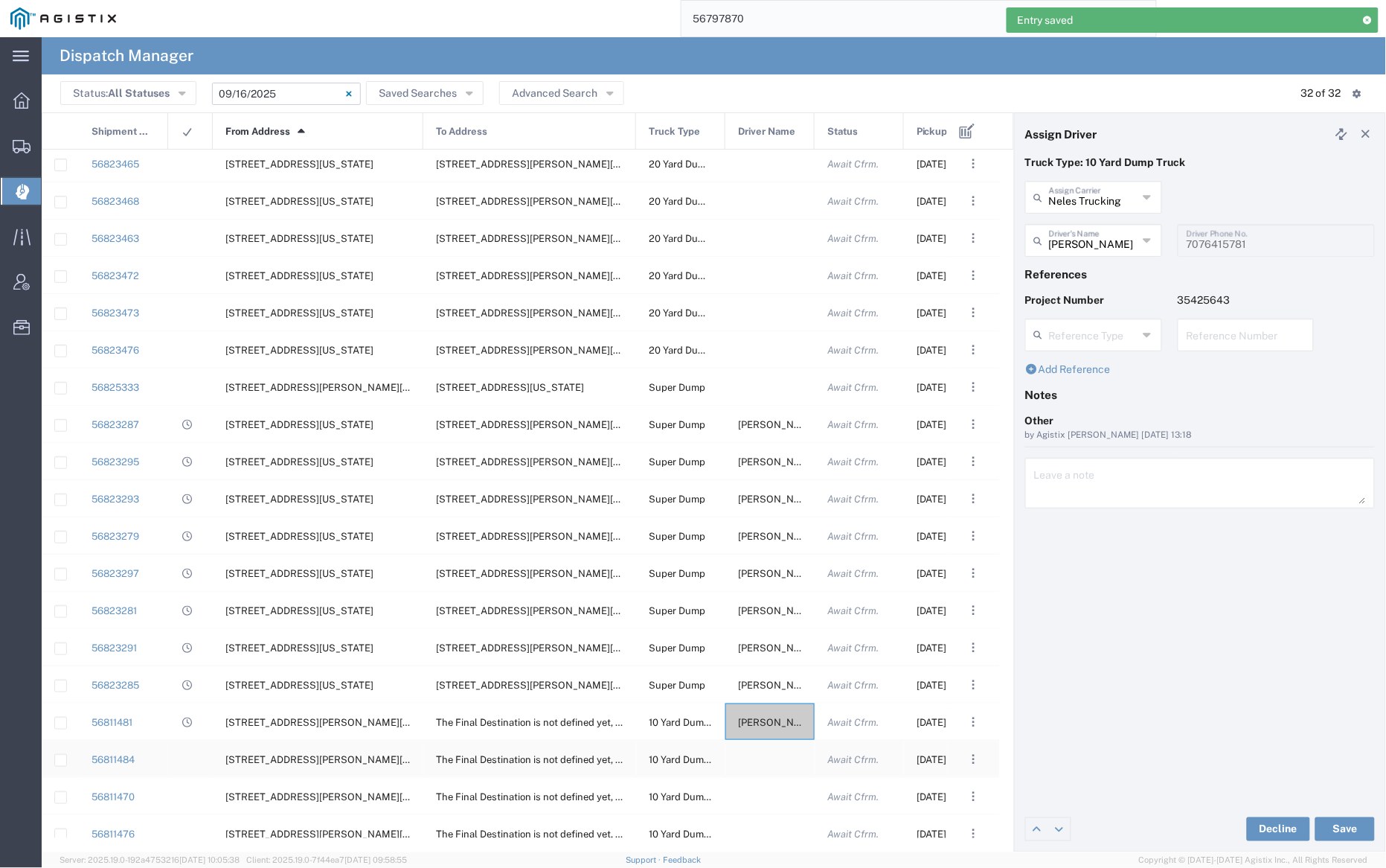
click at [762, 755] on div at bounding box center [770, 758] width 89 height 37
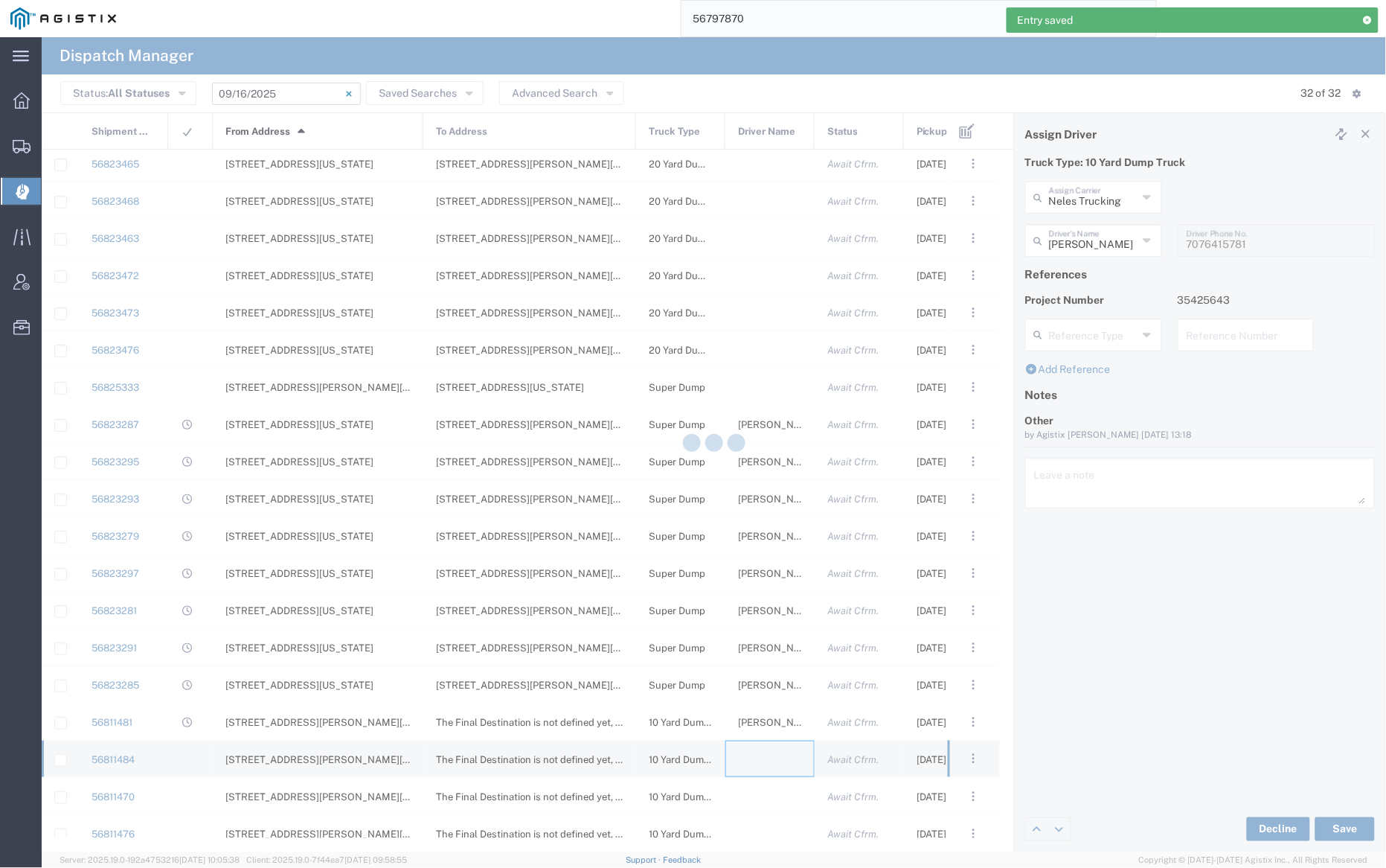
type input "[PERSON_NAME] Trucking"
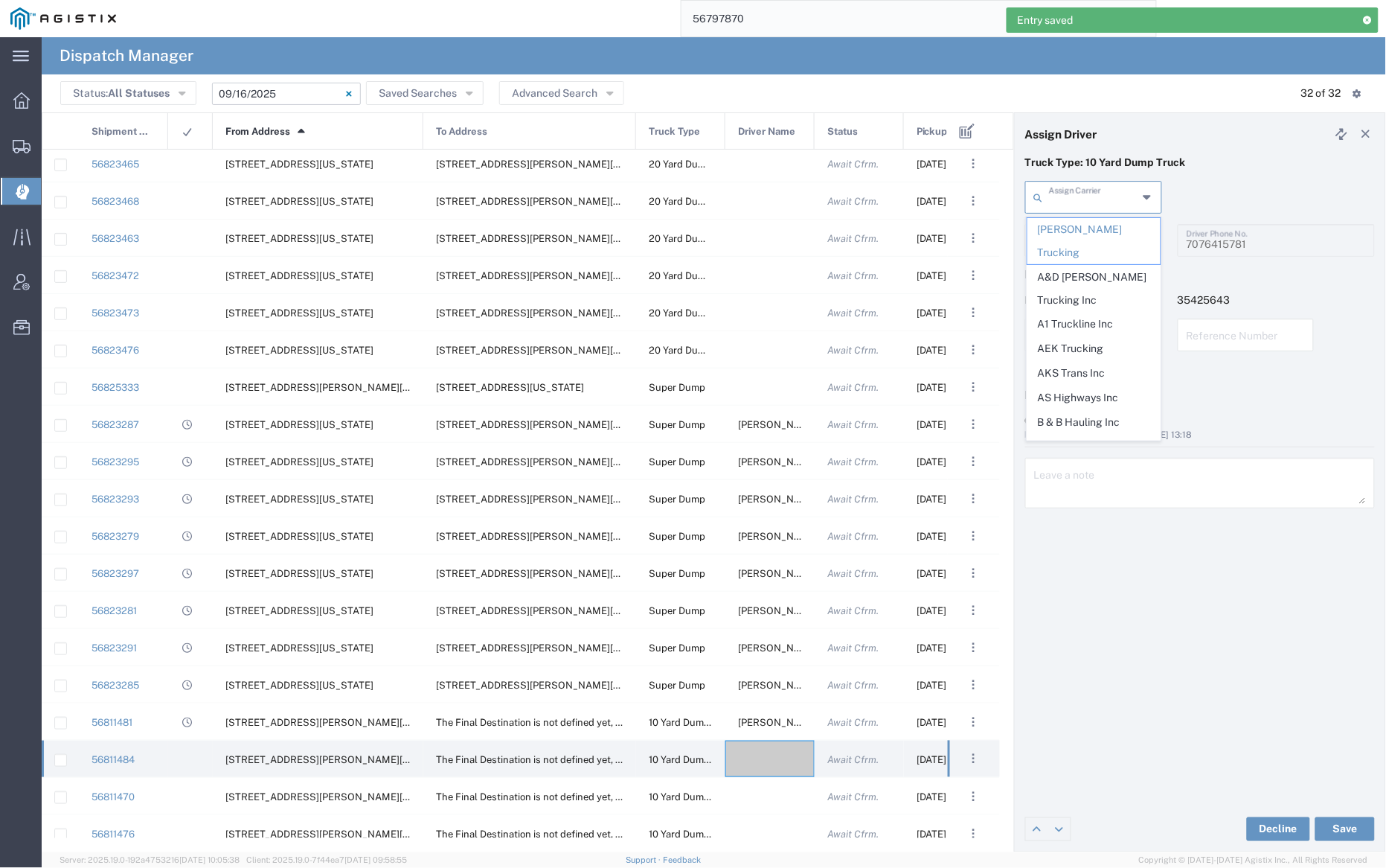
click at [1084, 200] on input "text" at bounding box center [1093, 196] width 88 height 26
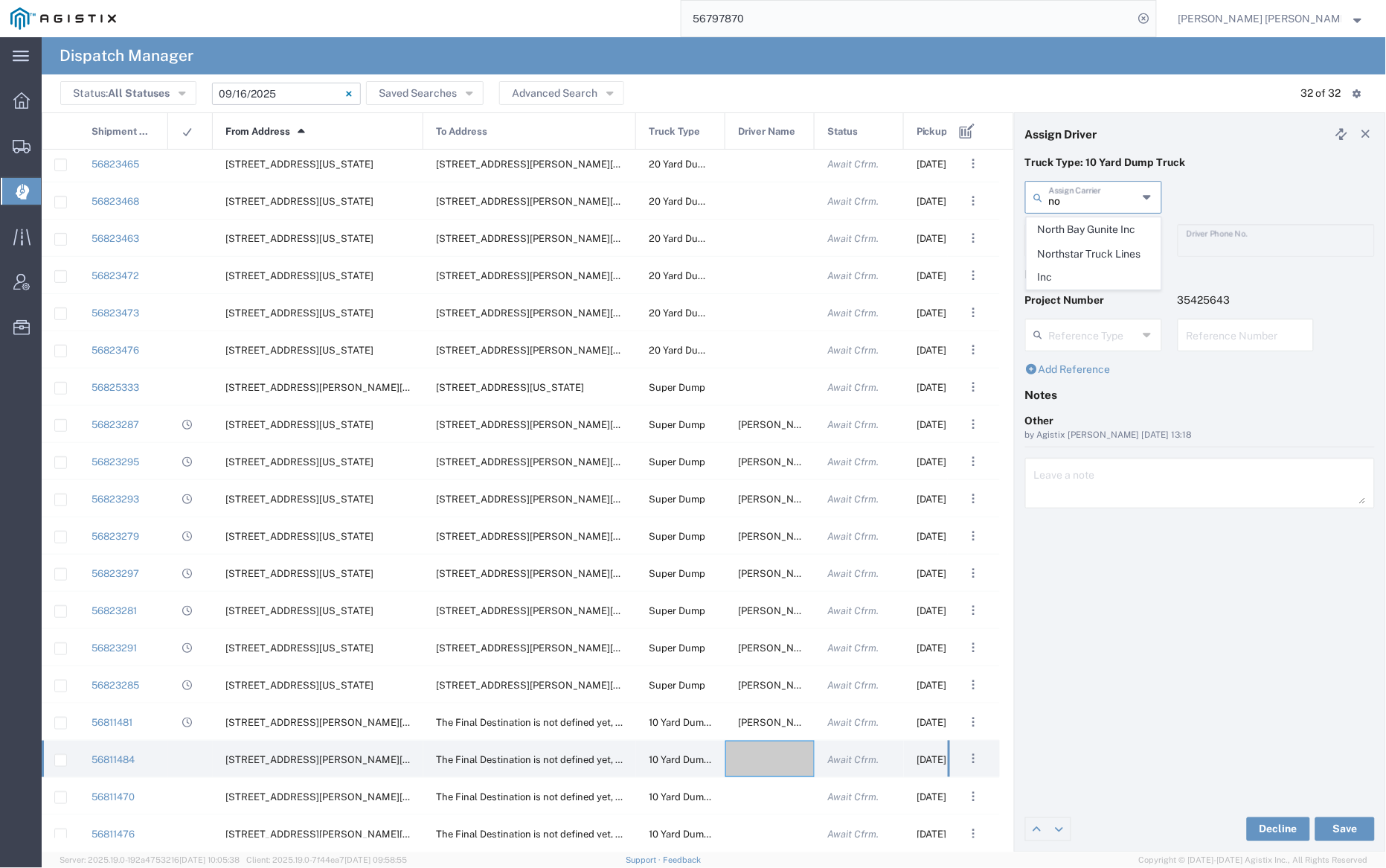
click at [1082, 225] on span "North Bay Gunite Inc" at bounding box center [1094, 230] width 133 height 23
type input "North Bay Gunite Inc"
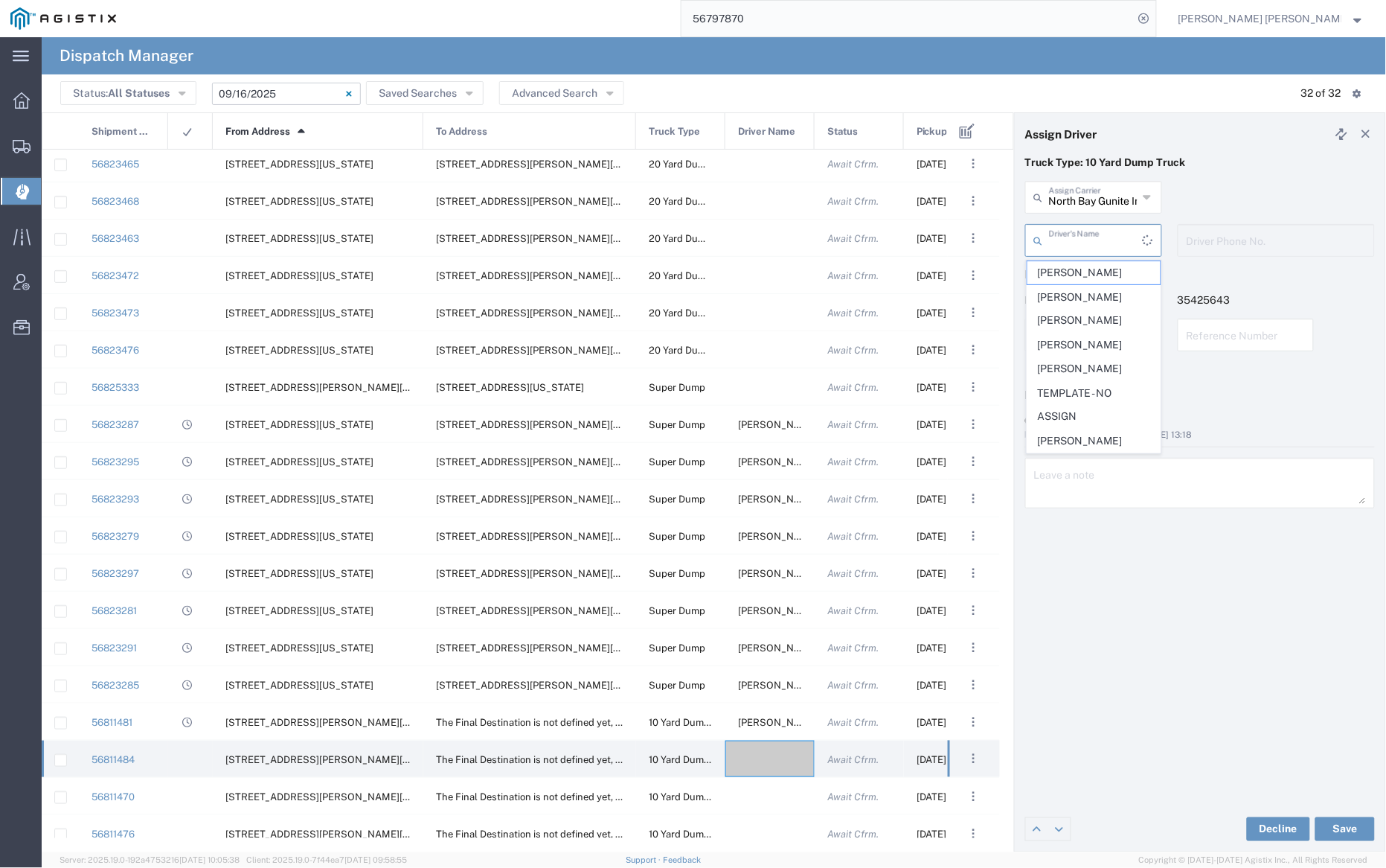
click at [1086, 232] on input "text" at bounding box center [1096, 239] width 94 height 26
click at [1091, 261] on li "[PERSON_NAME]" at bounding box center [1094, 273] width 135 height 24
type input "[PERSON_NAME]"
type input "7077584968"
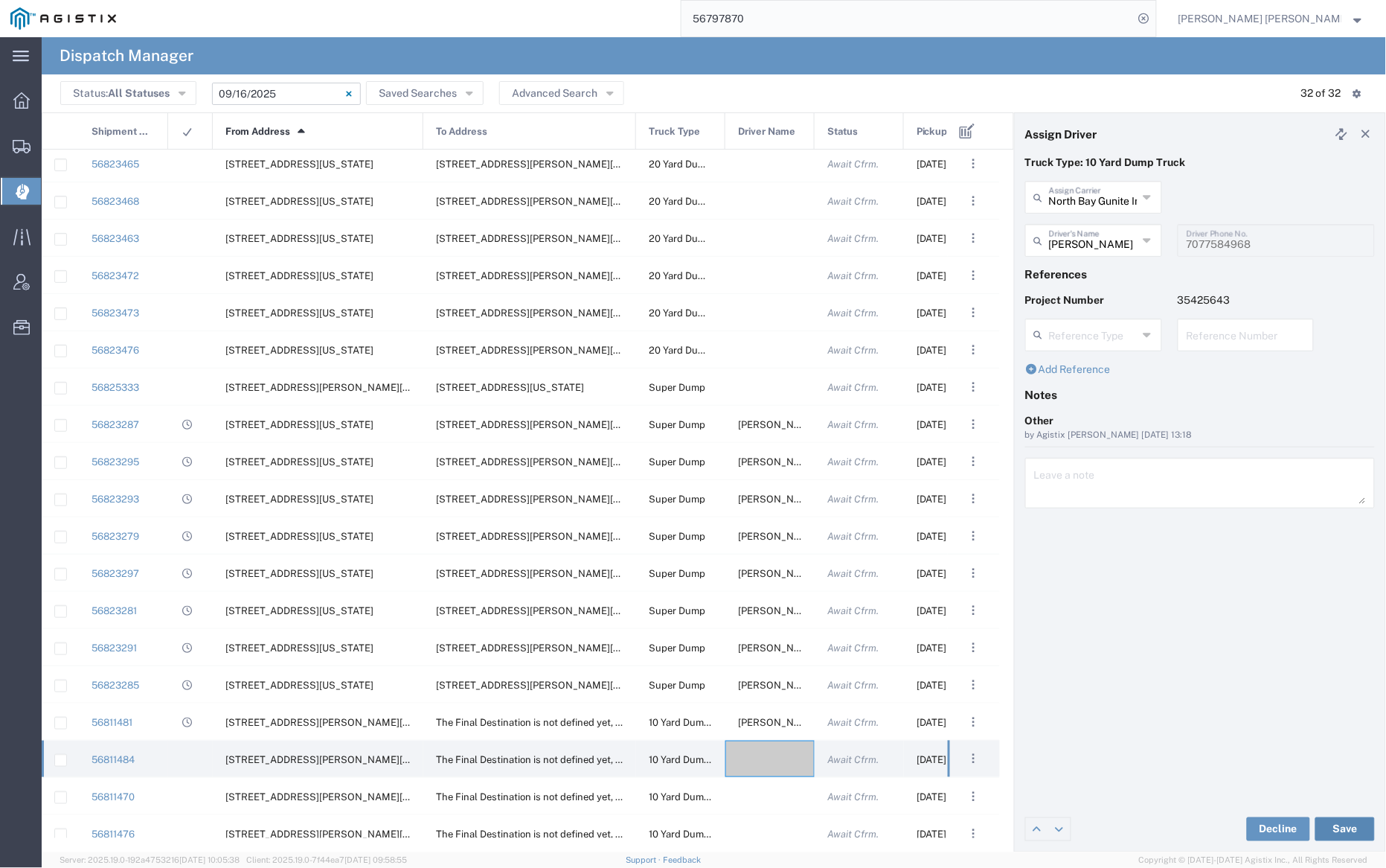
click at [1348, 825] on button "Save" at bounding box center [1344, 828] width 59 height 24
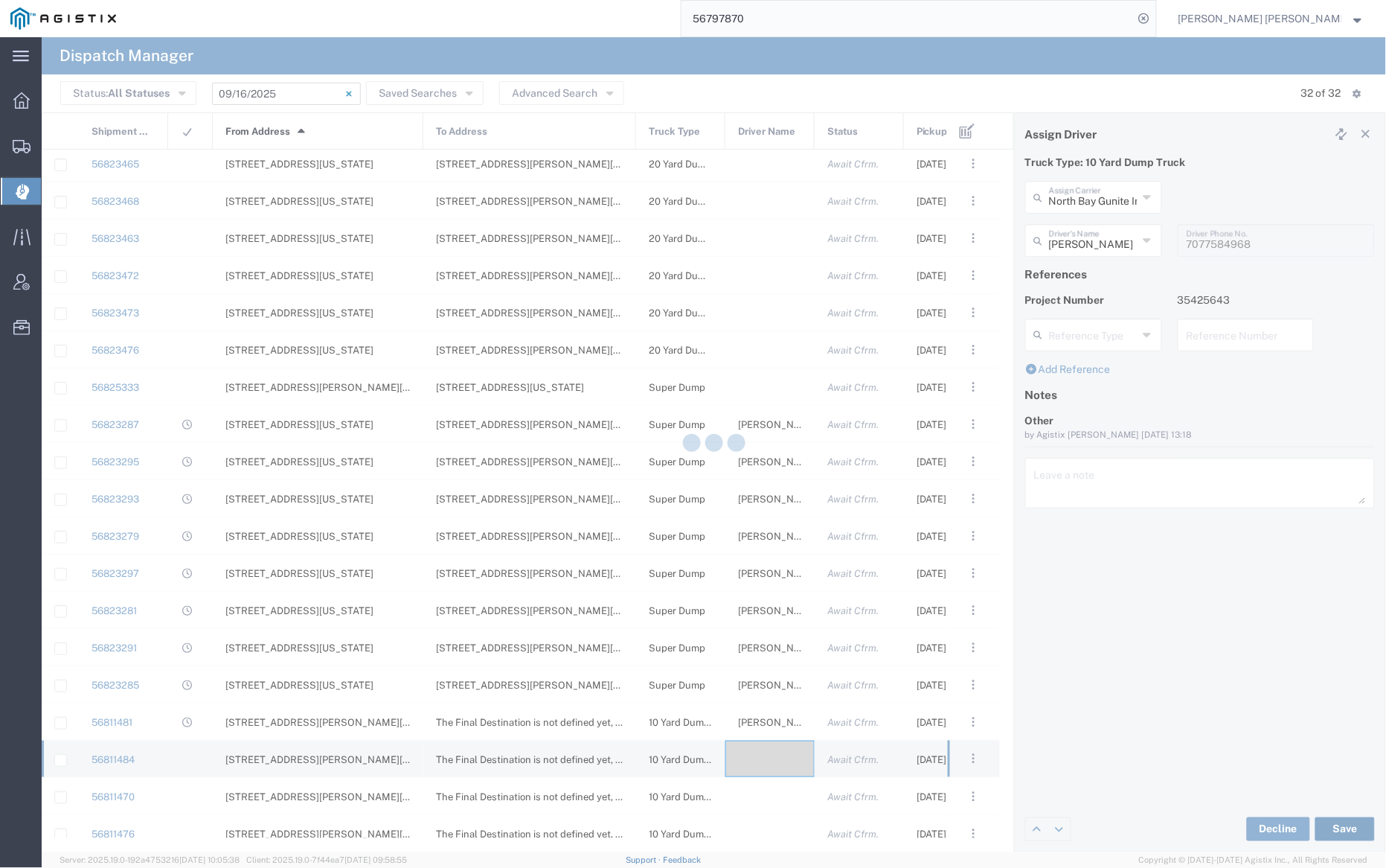
type input "[PERSON_NAME]"
type input "North Bay Gunite Inc"
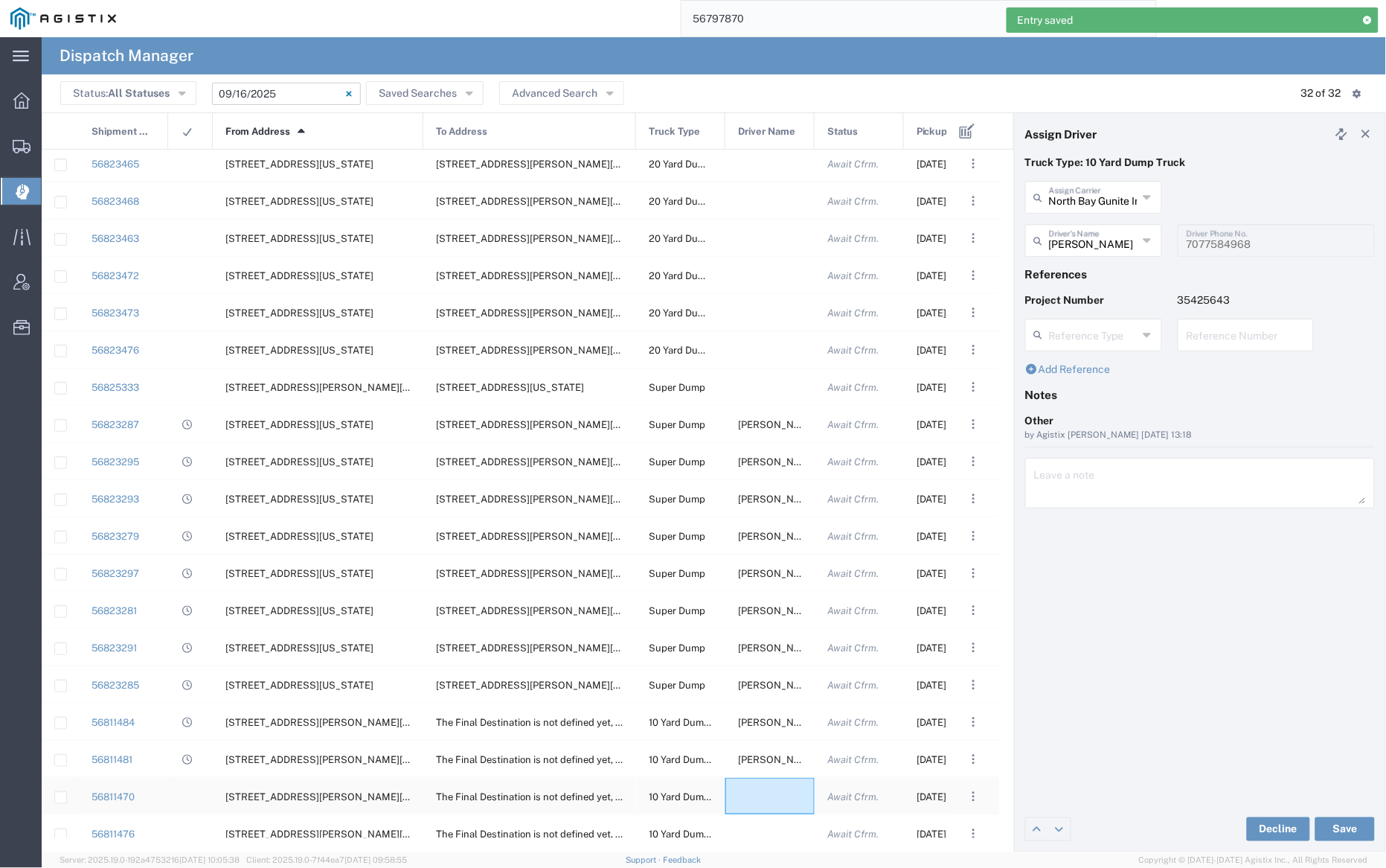
click at [764, 797] on div at bounding box center [770, 796] width 89 height 37
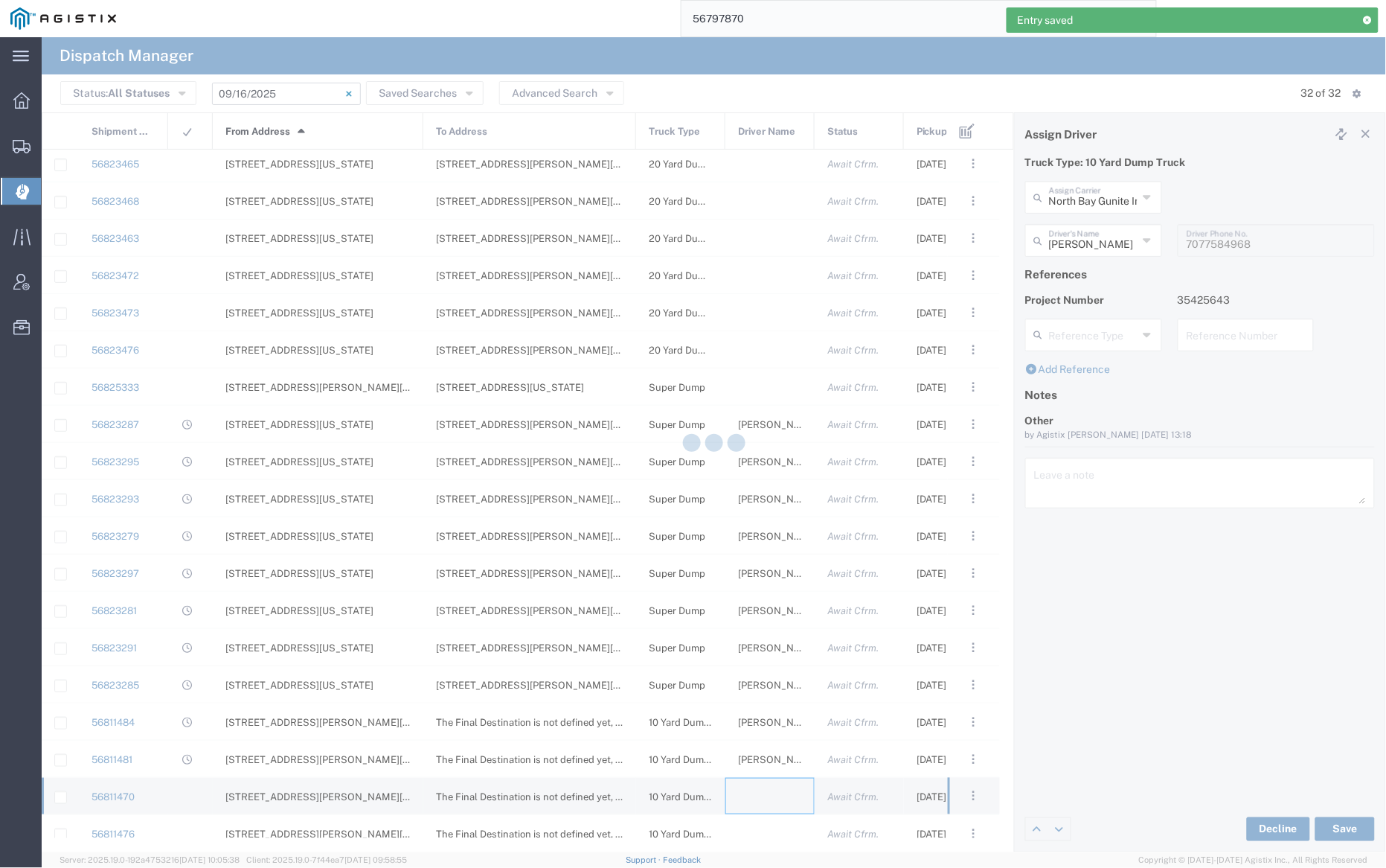
type input "[PERSON_NAME] Trucking"
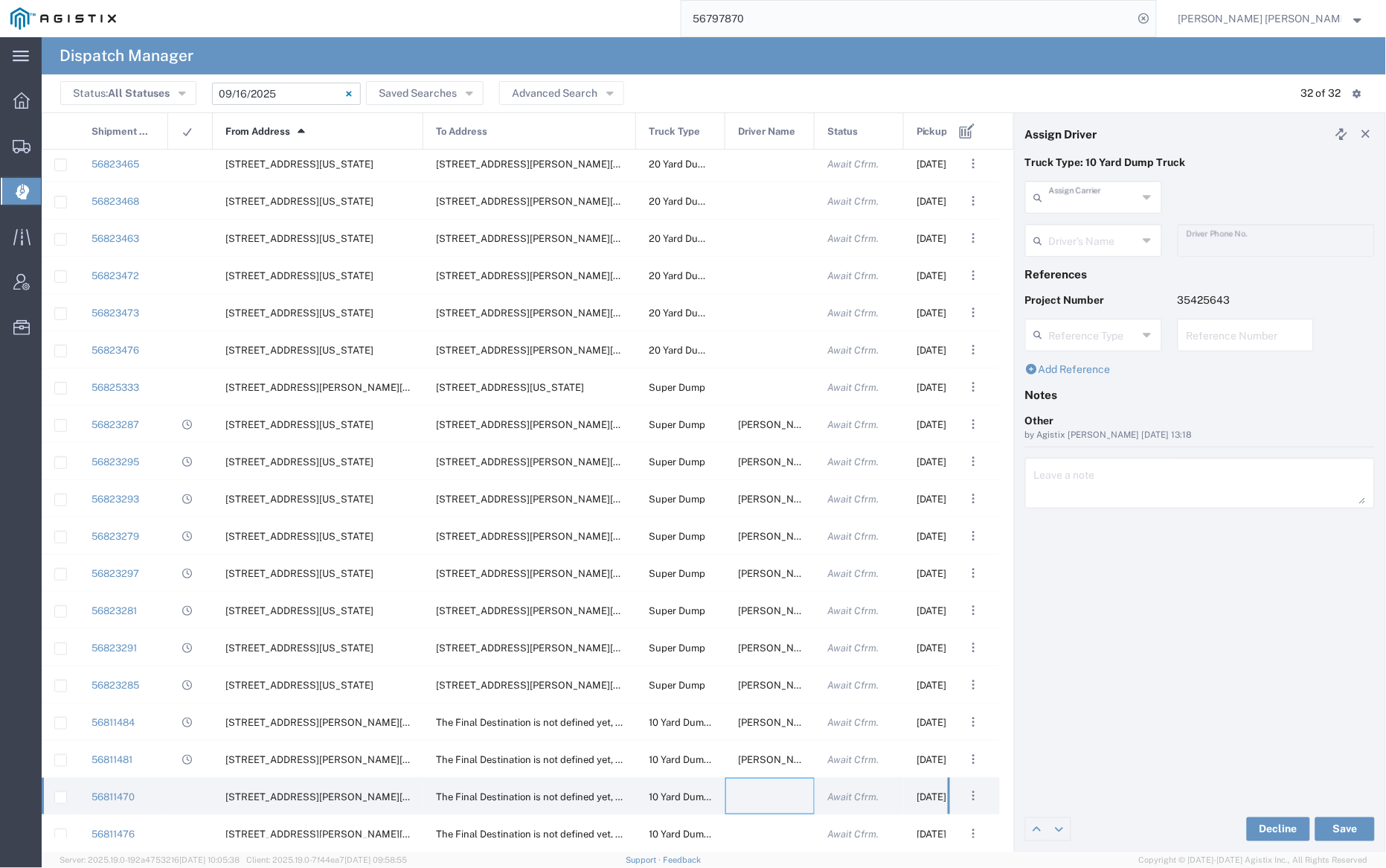
click at [1081, 208] on input "text" at bounding box center [1093, 196] width 88 height 26
click at [1088, 231] on span "Neles Trucking" at bounding box center [1094, 230] width 133 height 23
type input "Neles Trucking"
click at [1085, 239] on input "text" at bounding box center [1096, 239] width 94 height 26
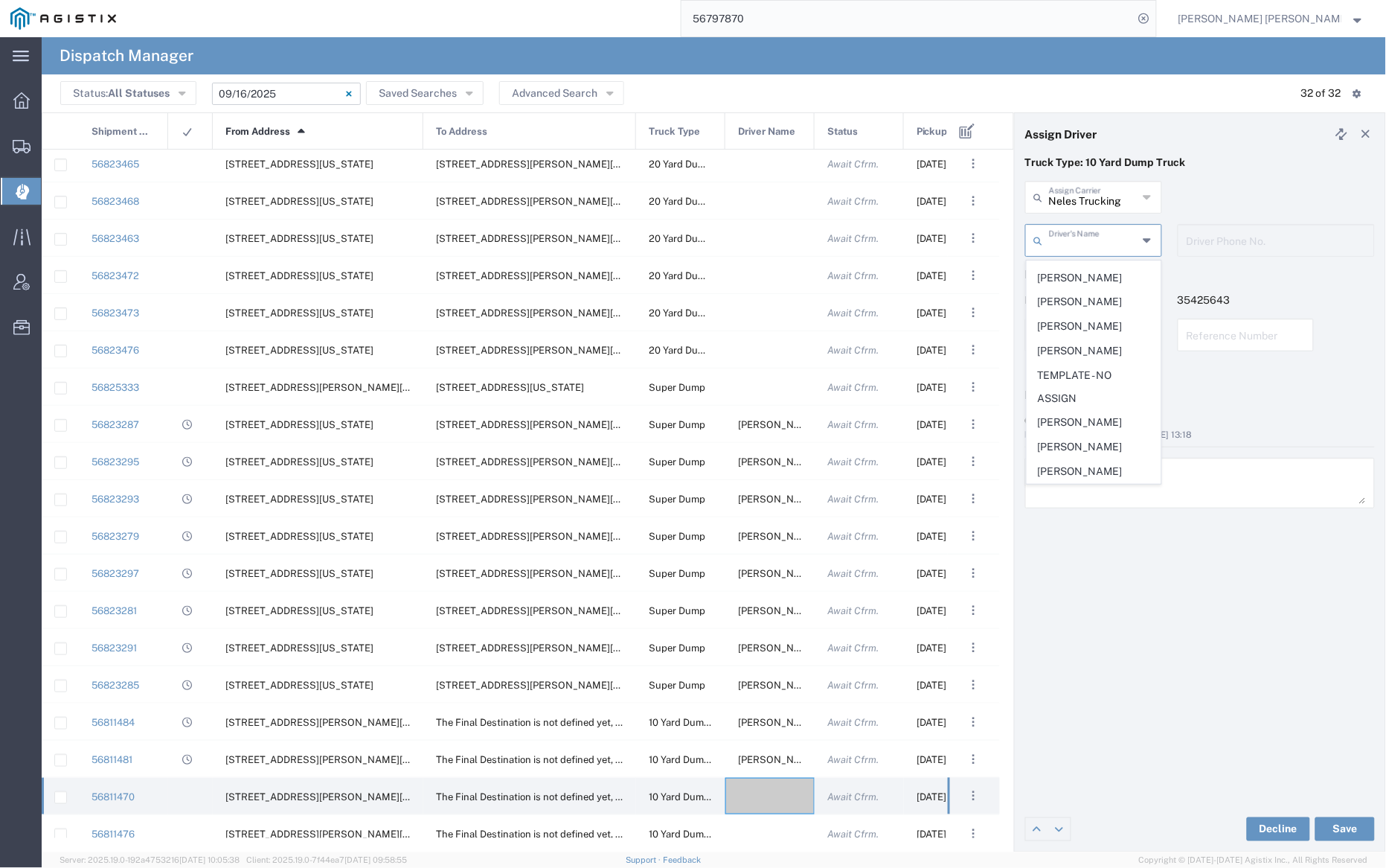
scroll to position [938, 0]
click at [1094, 417] on span "[PERSON_NAME]" at bounding box center [1094, 423] width 133 height 23
type input "[PERSON_NAME]"
type input "7075436153"
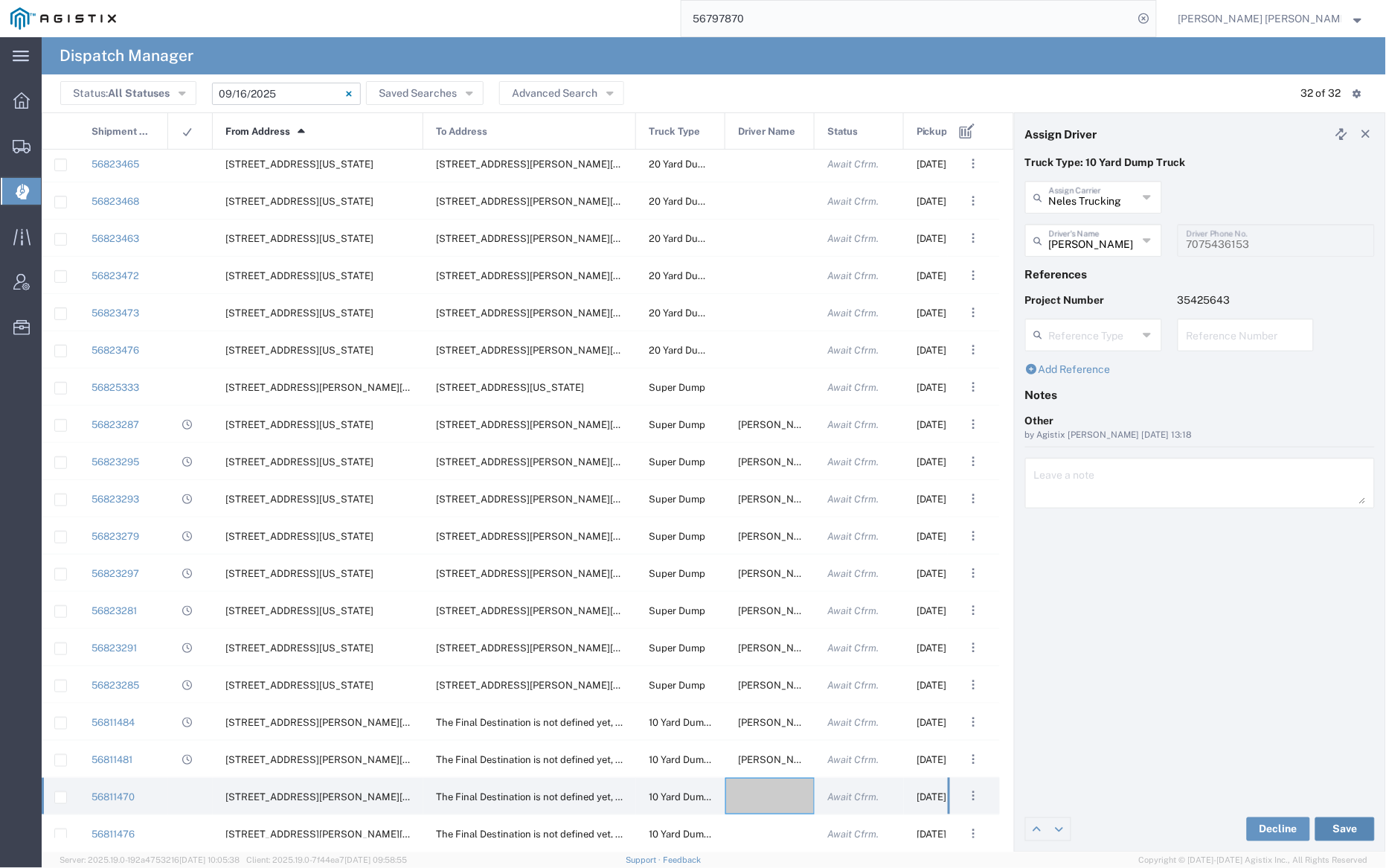
click at [1350, 821] on button "Save" at bounding box center [1344, 828] width 59 height 24
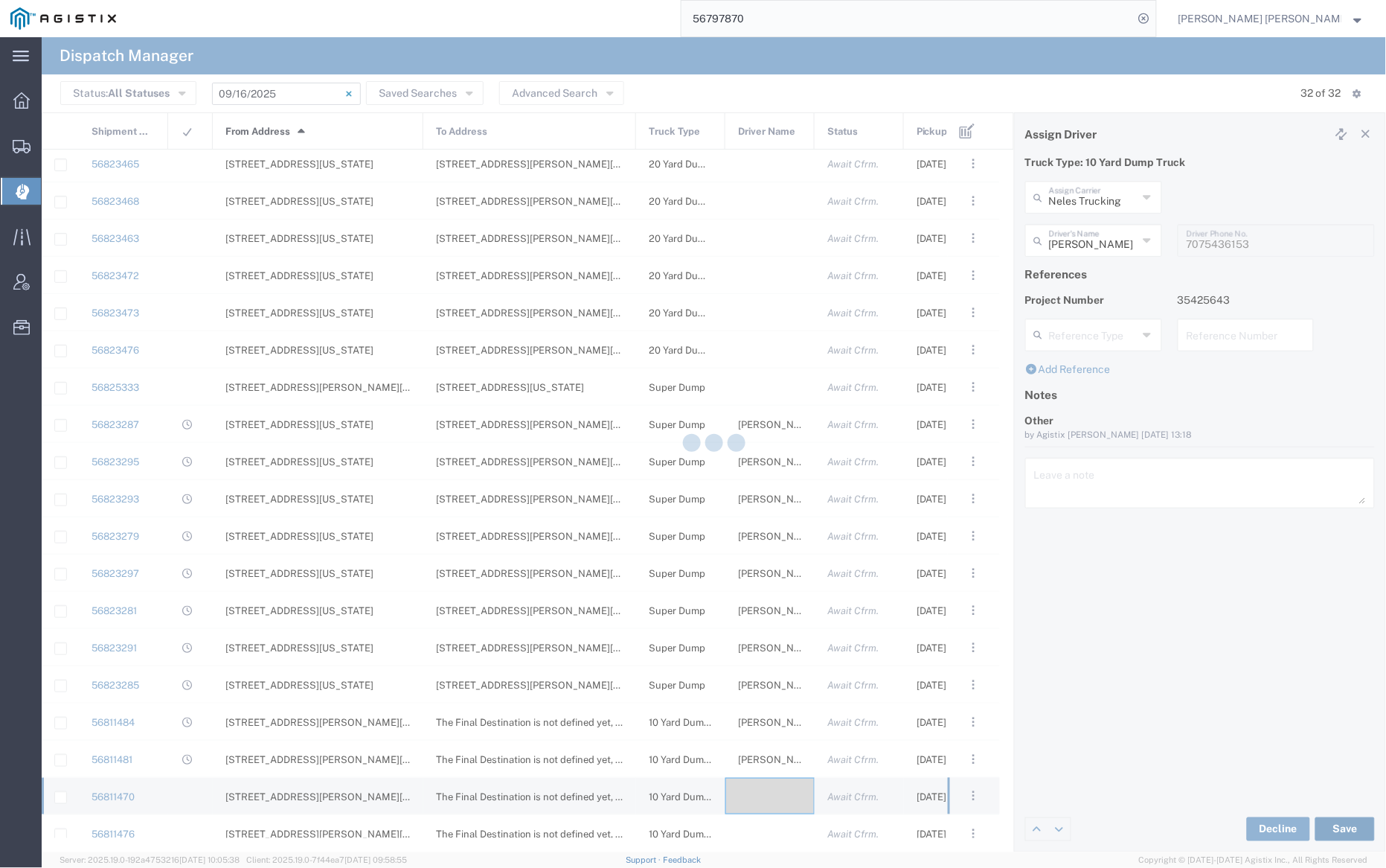
type input "[PERSON_NAME]"
type input "Neles Trucking"
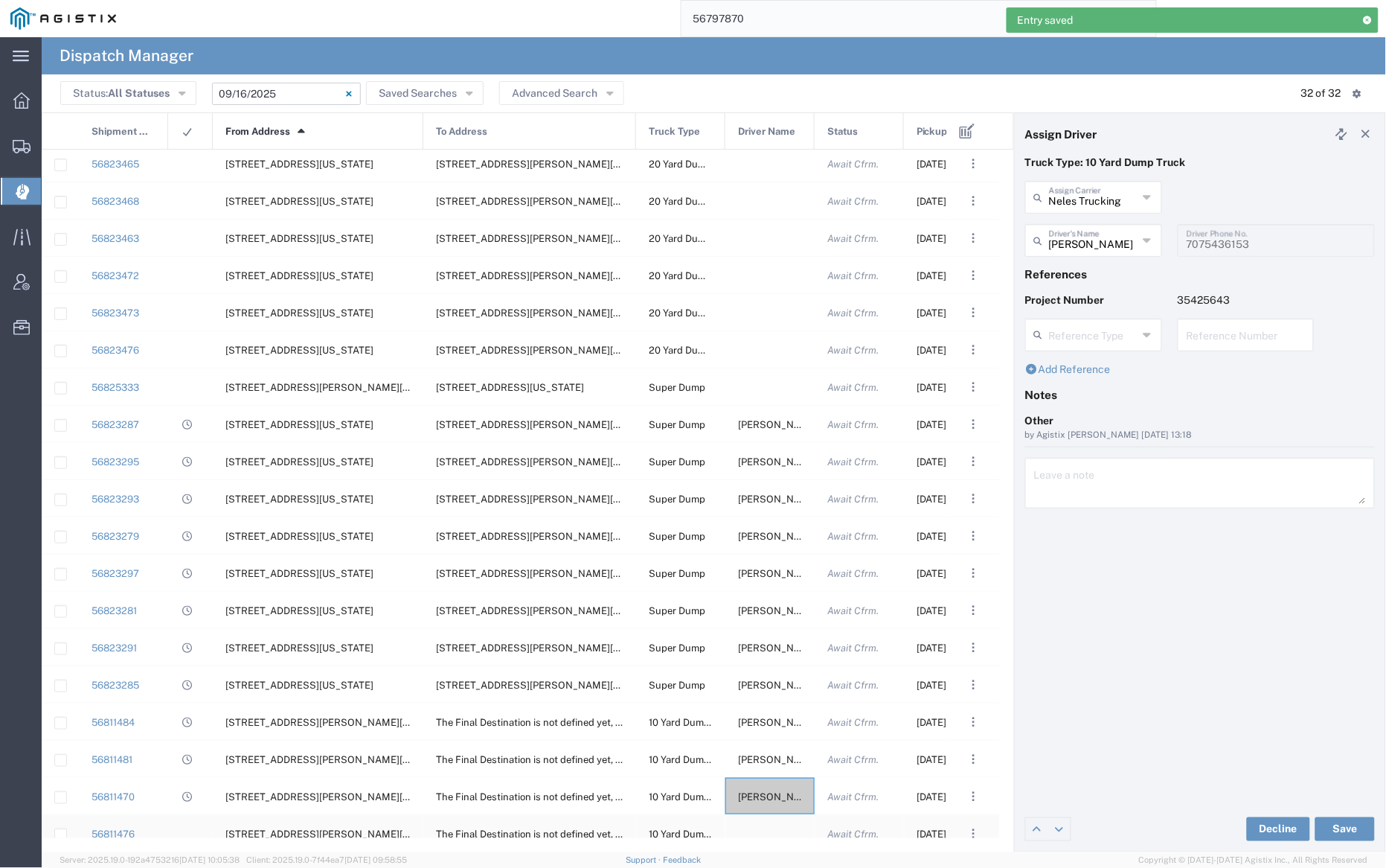
click at [778, 824] on div at bounding box center [770, 833] width 89 height 37
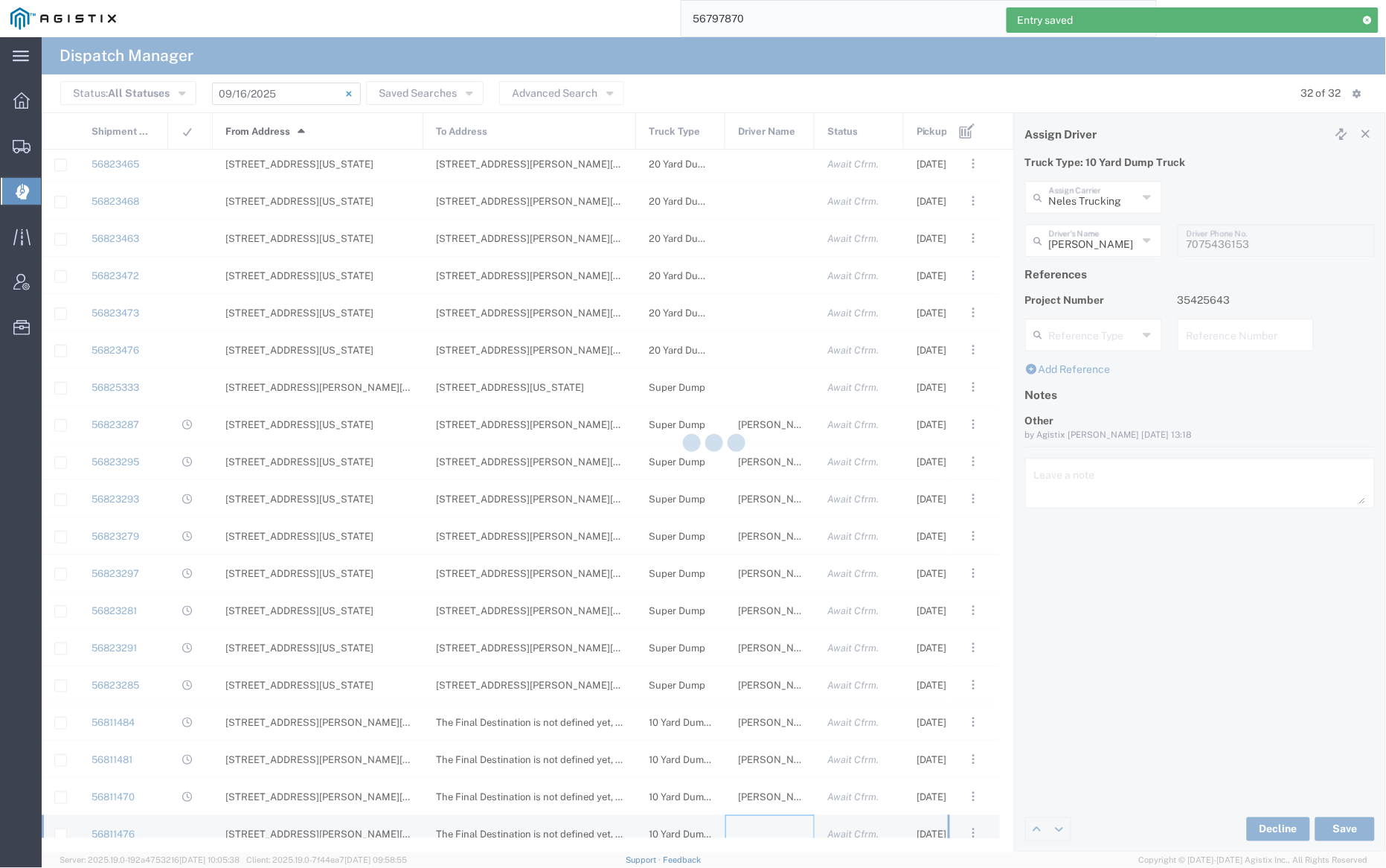
type input "[PERSON_NAME] Trucking"
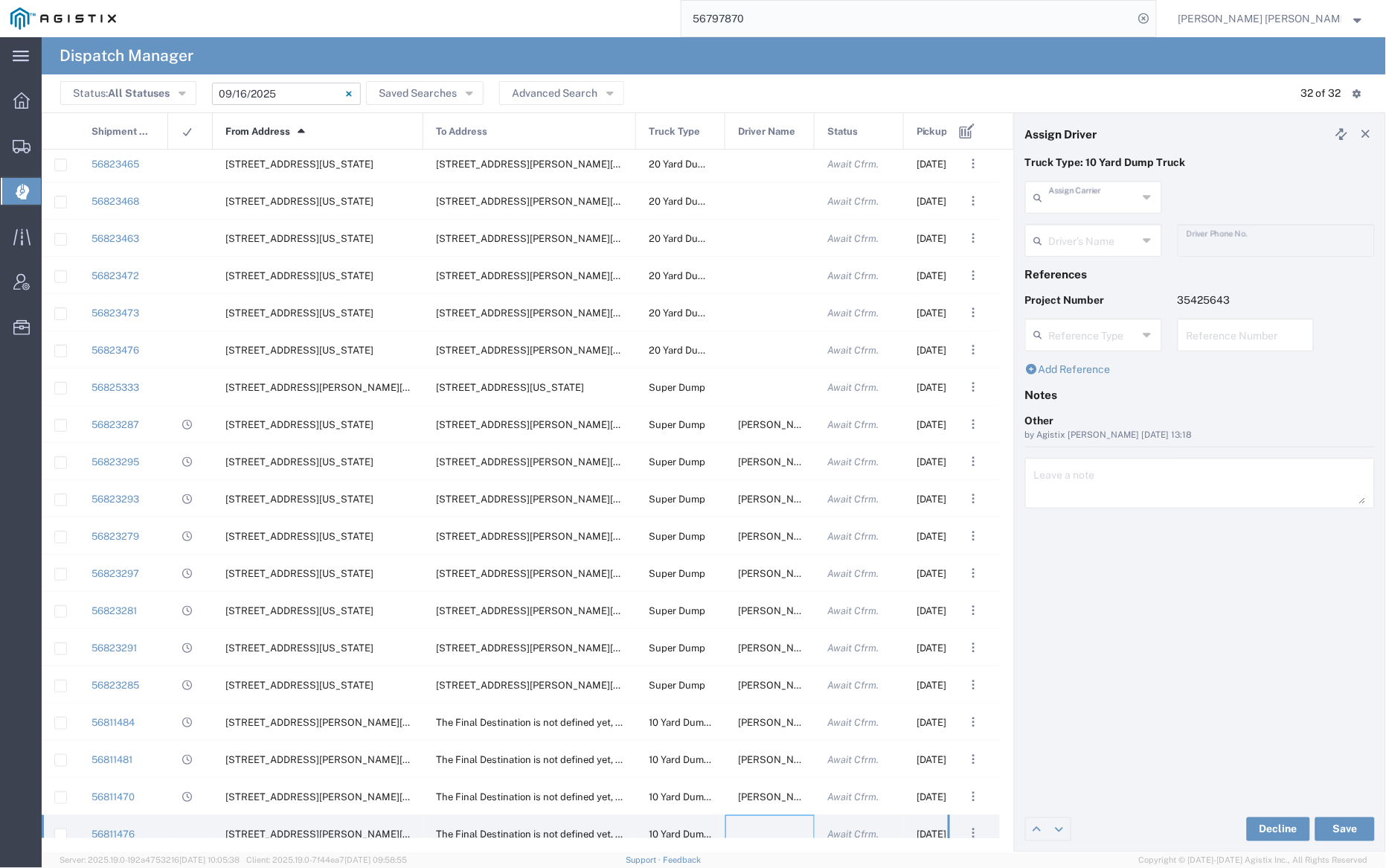
click at [1075, 203] on input "text" at bounding box center [1093, 196] width 88 height 26
click at [1079, 225] on span "CC LLC" at bounding box center [1094, 230] width 133 height 23
type input "CC LLC"
click at [1080, 235] on input "text" at bounding box center [1096, 239] width 94 height 26
click at [1079, 277] on span "[PERSON_NAME]" at bounding box center [1094, 273] width 133 height 23
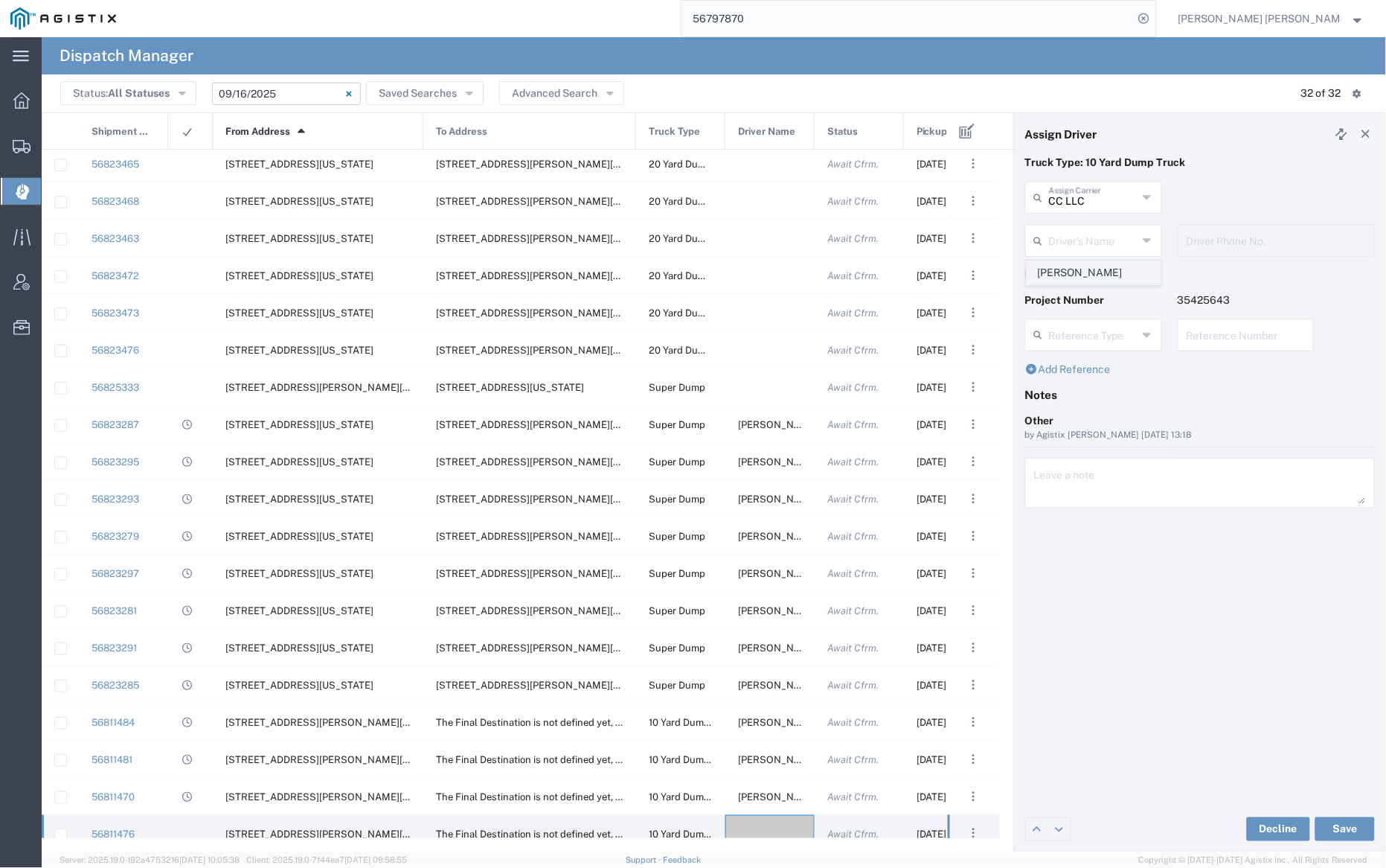
type input "[PERSON_NAME]"
type input "7075900360"
click at [1355, 820] on button "Save" at bounding box center [1344, 828] width 59 height 24
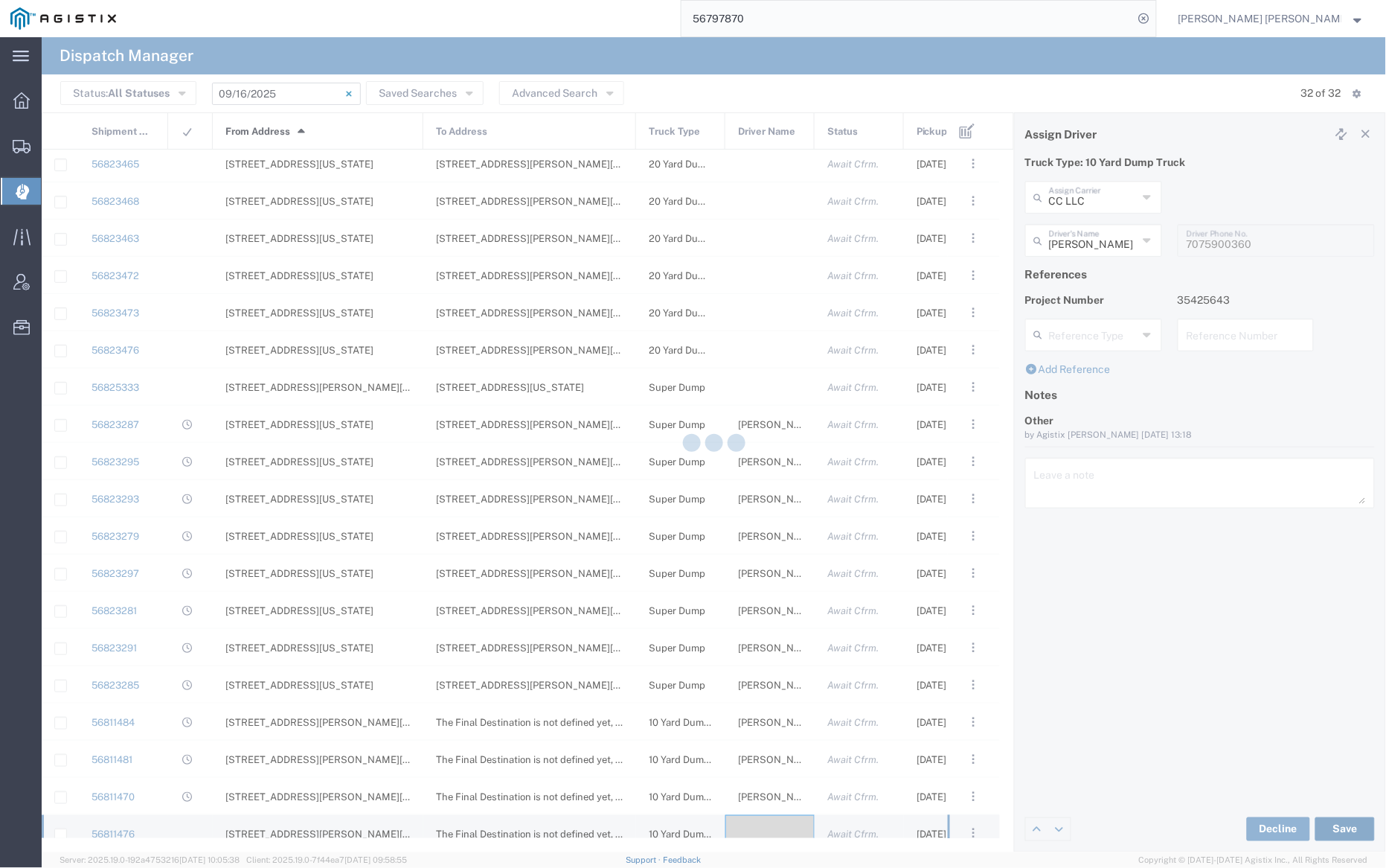
type input "[PERSON_NAME]"
type input "CC LLC"
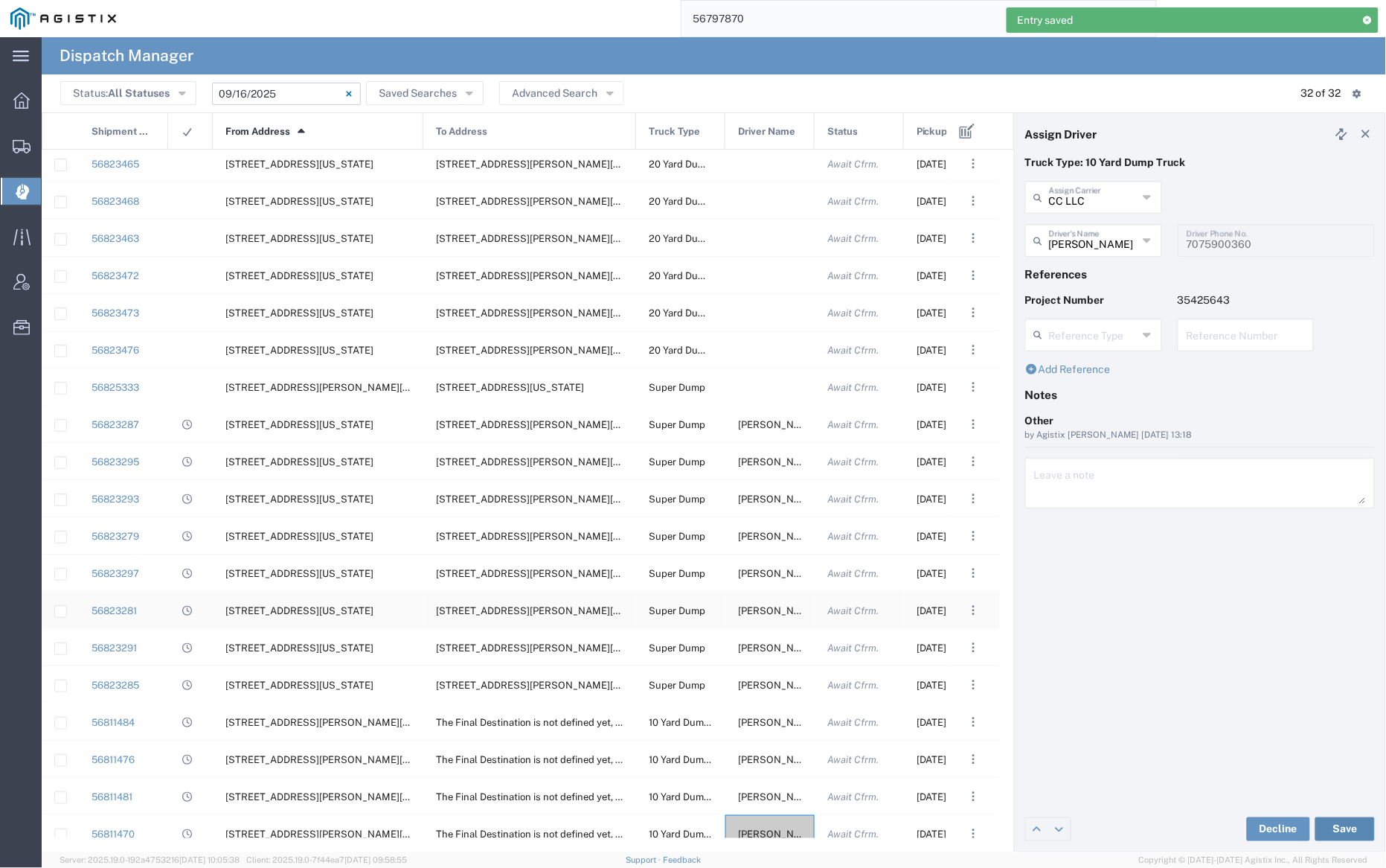
scroll to position [502, 0]
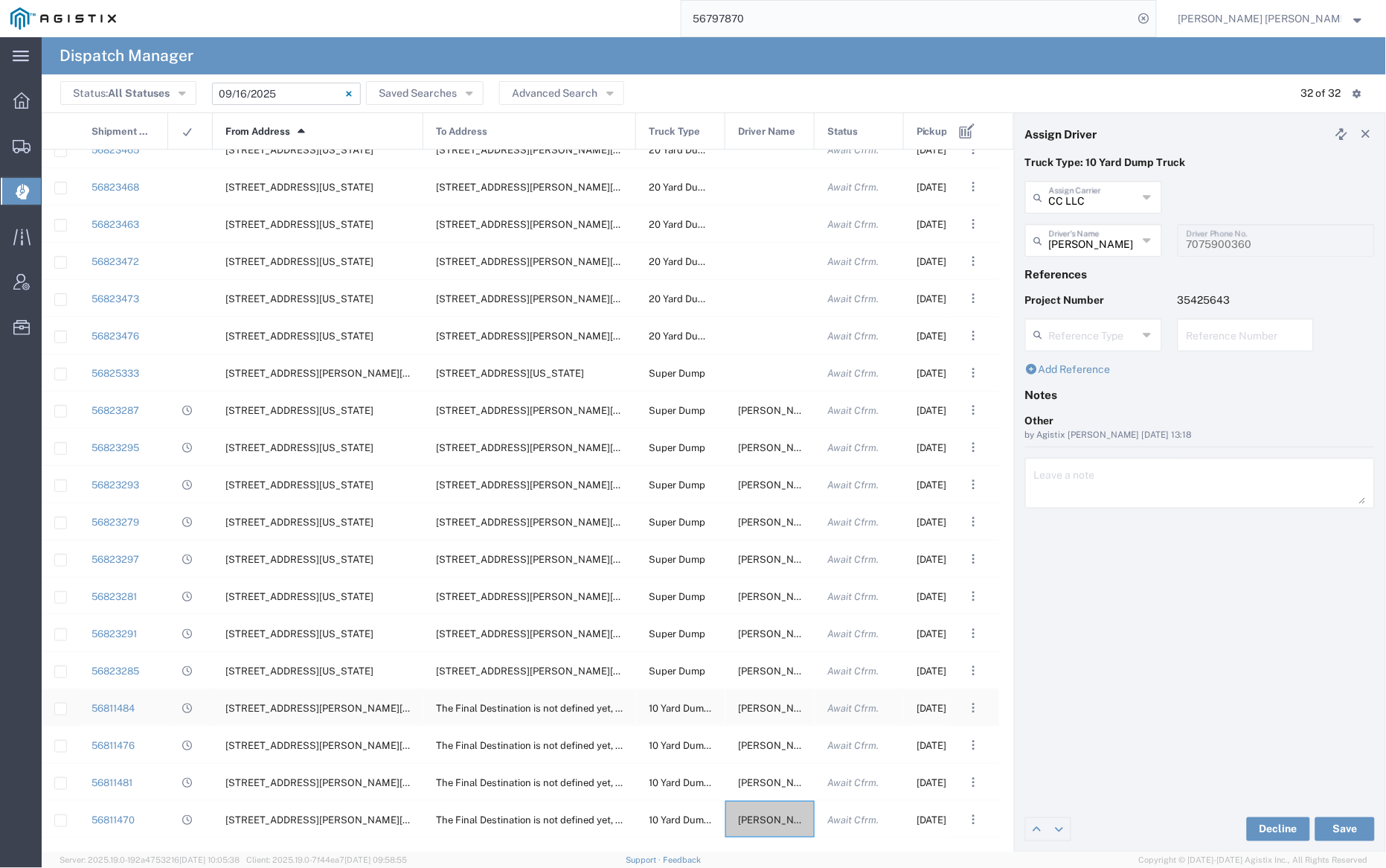
click at [767, 708] on span "[PERSON_NAME]" at bounding box center [778, 708] width 81 height 12
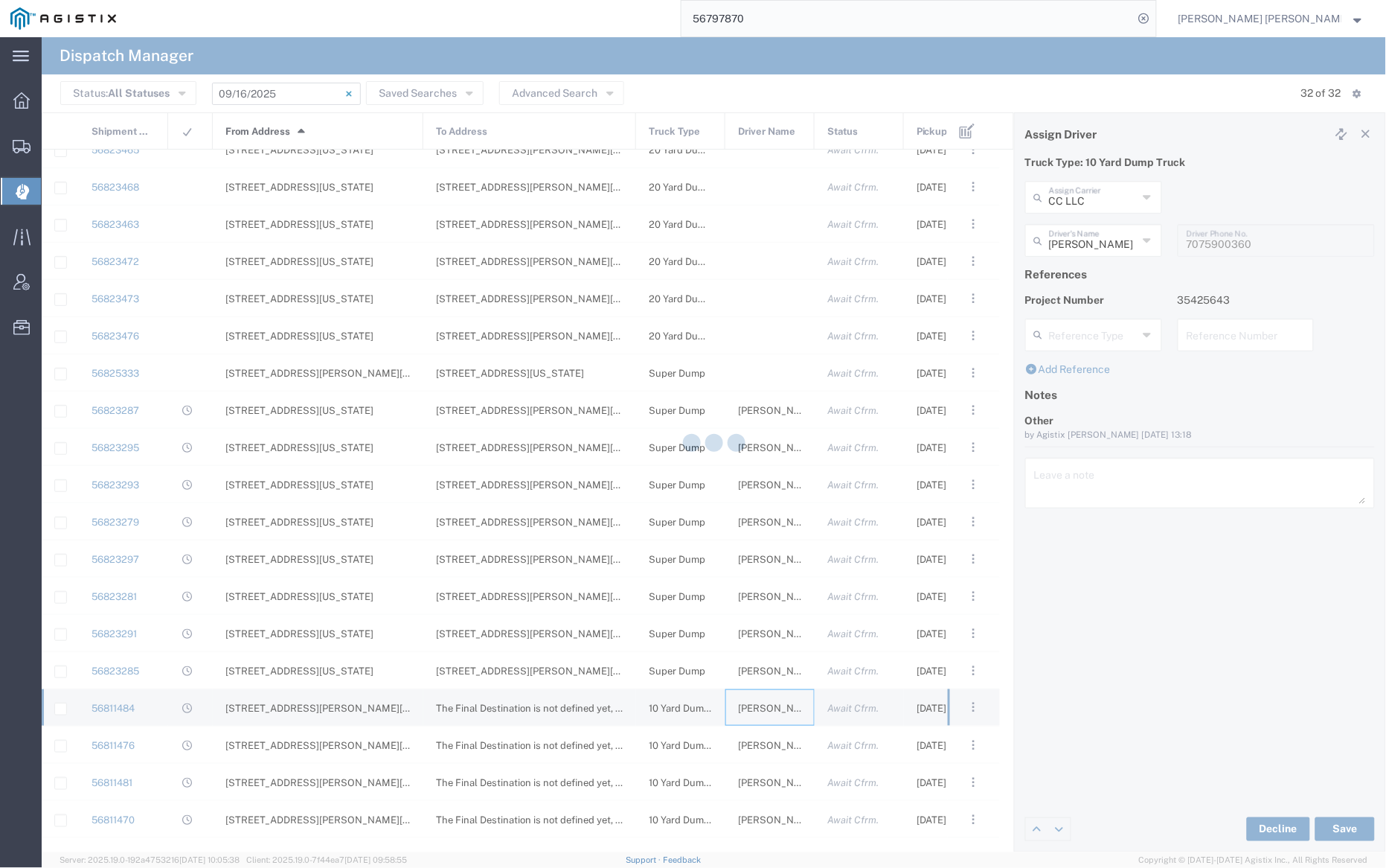
type input "North Bay Gunite Inc"
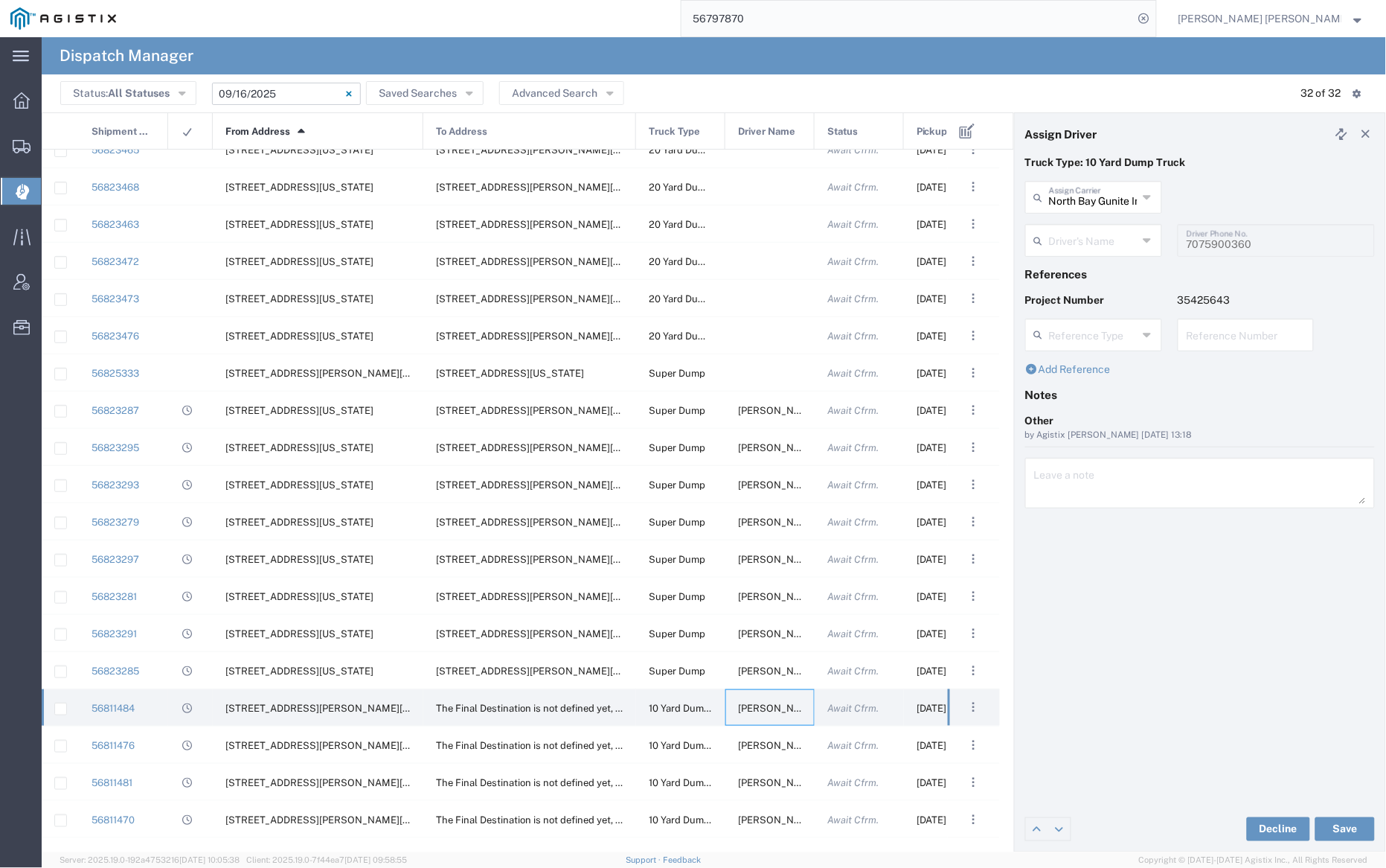
type input "[PERSON_NAME]"
type input "7077584968"
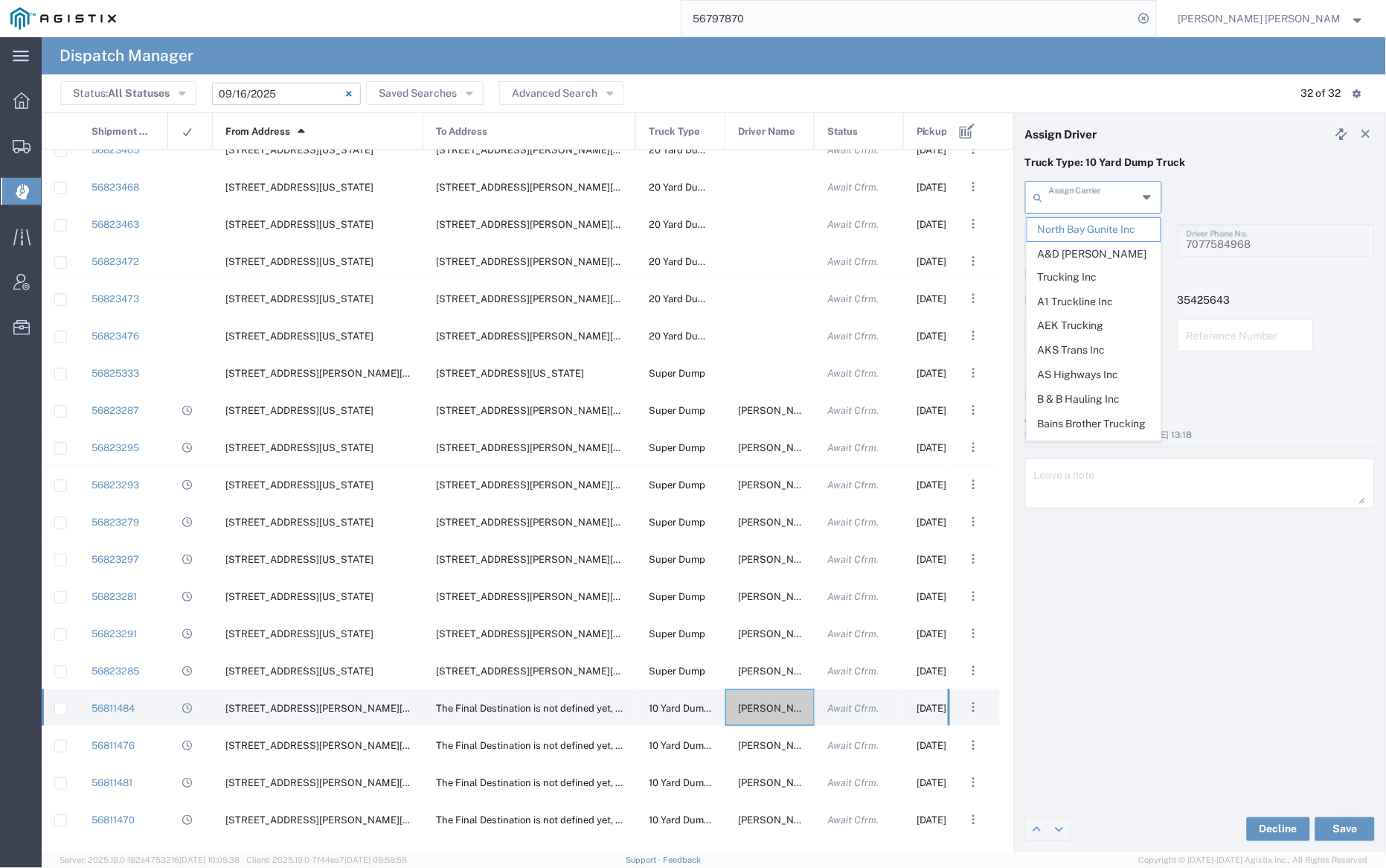
click at [1073, 197] on input "text" at bounding box center [1093, 196] width 88 height 26
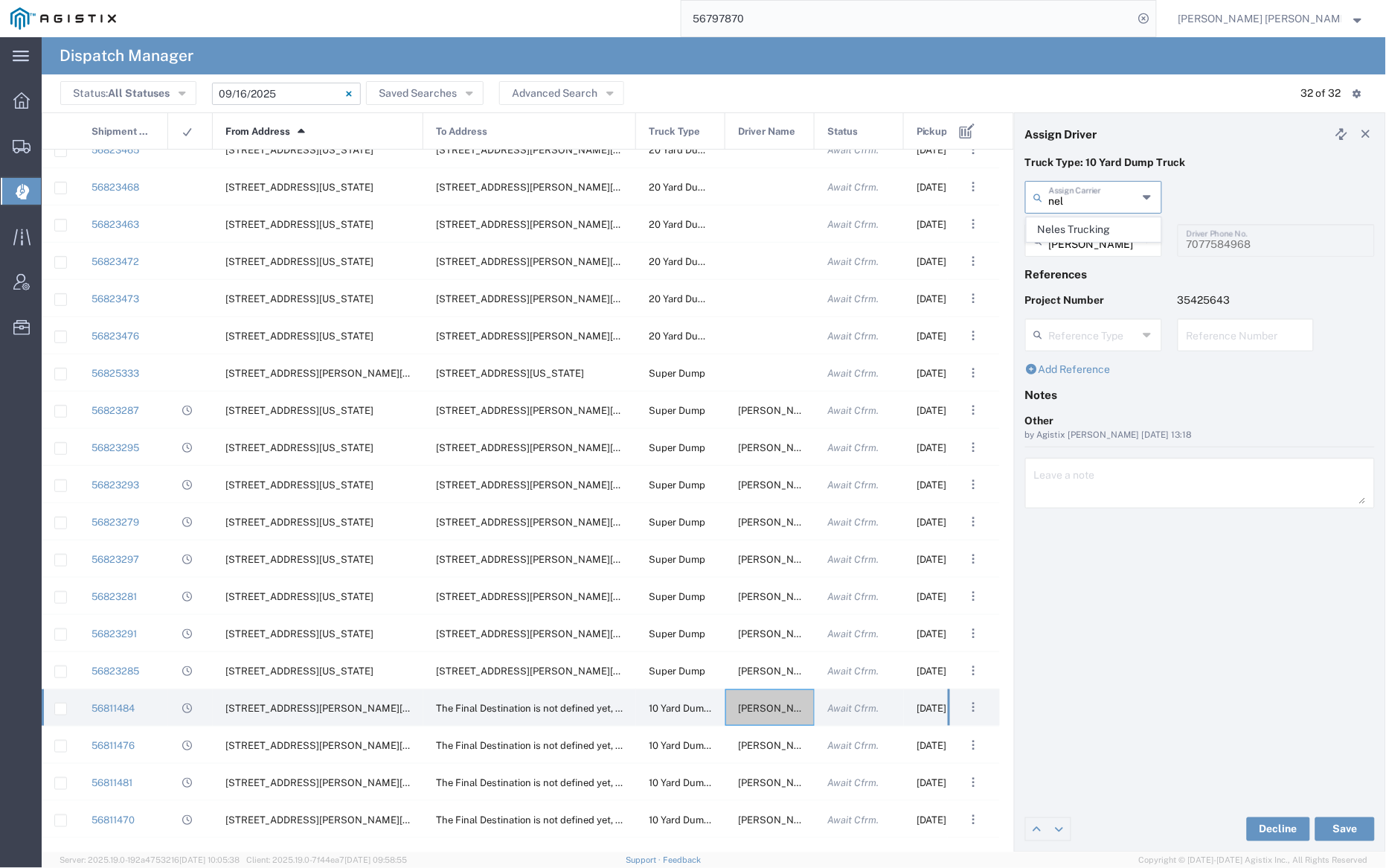
drag, startPoint x: 1072, startPoint y: 223, endPoint x: 1075, endPoint y: 239, distance: 16.3
click at [1073, 224] on span "Neles Trucking" at bounding box center [1094, 230] width 133 height 23
type input "Neles Trucking"
click at [1077, 247] on input "text" at bounding box center [1096, 239] width 94 height 26
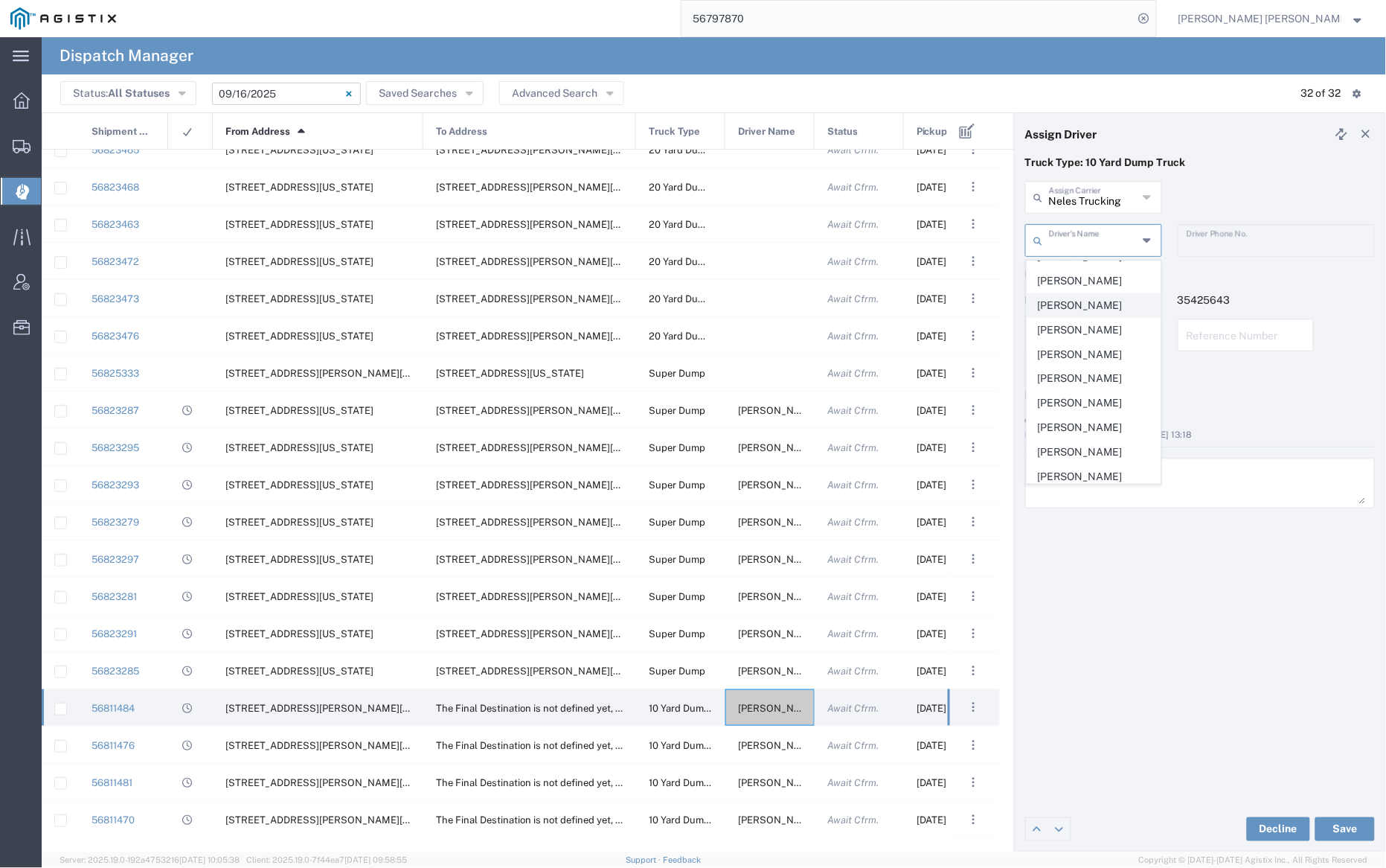
scroll to position [459, 0]
click at [1080, 289] on span "[PERSON_NAME]" at bounding box center [1094, 277] width 133 height 23
type input "[PERSON_NAME]"
type input "7074952054"
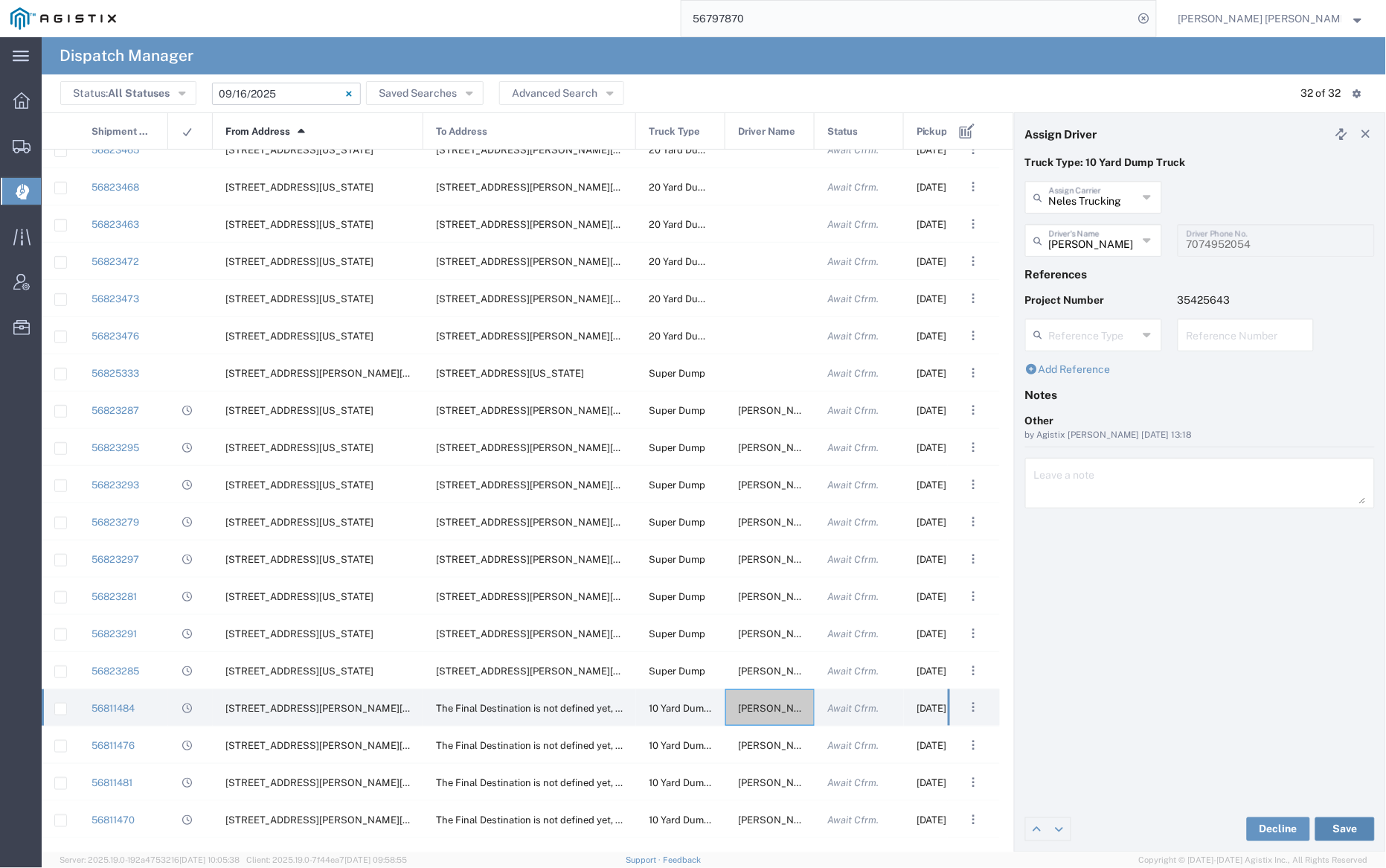
click at [1351, 817] on button "Save" at bounding box center [1344, 828] width 59 height 24
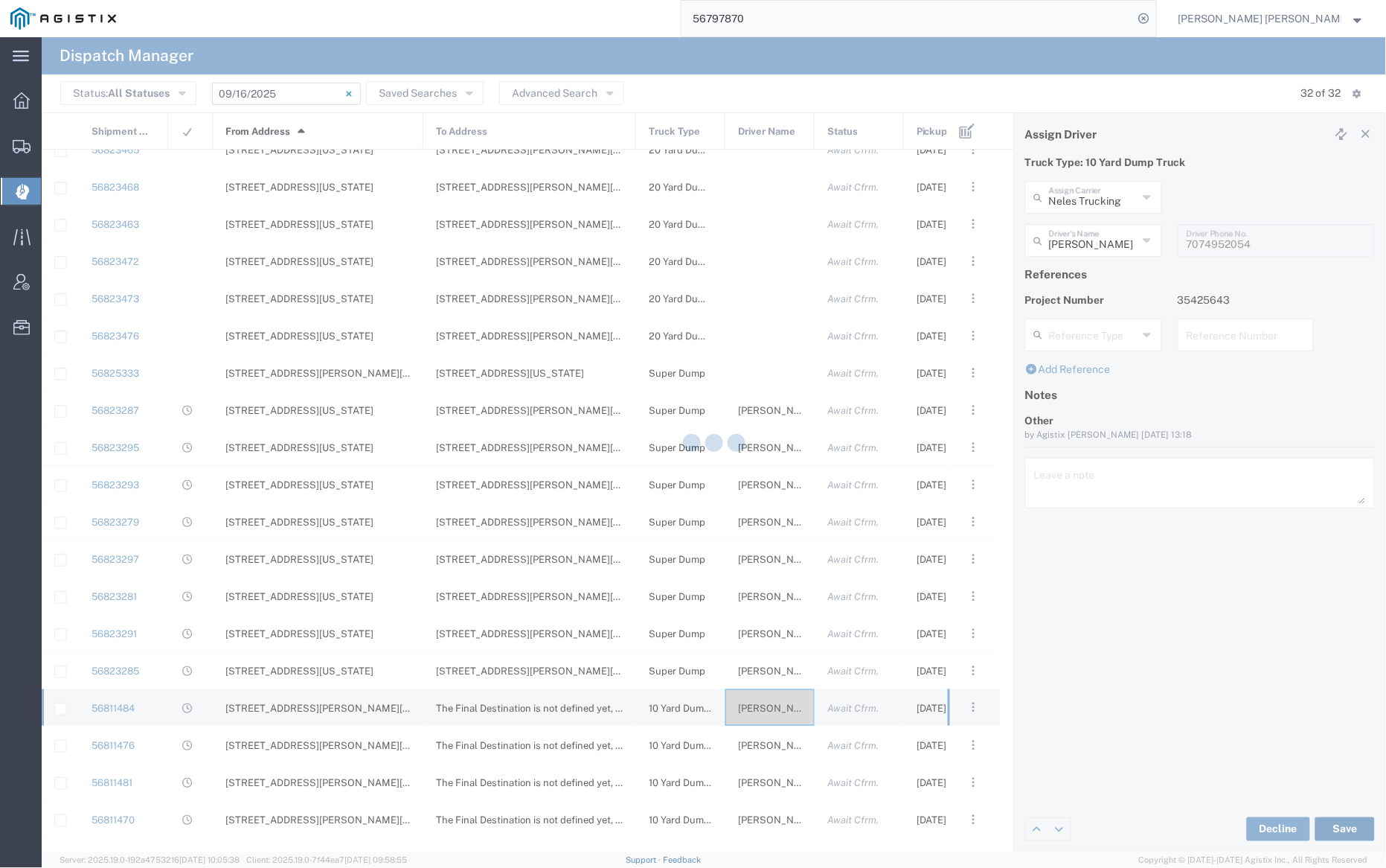
type input "[PERSON_NAME]"
type input "Neles Trucking"
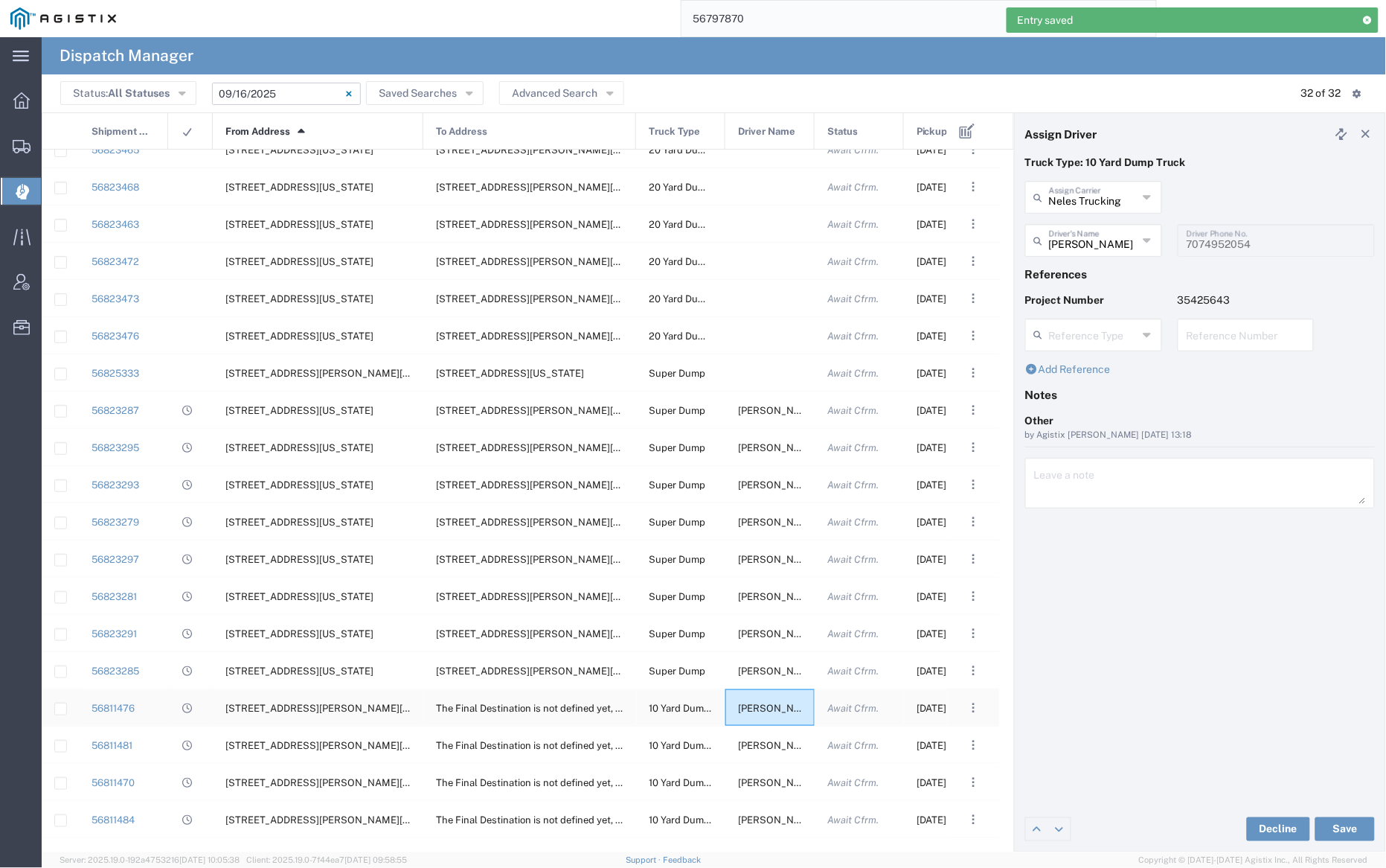
click at [771, 711] on span "[PERSON_NAME]" at bounding box center [778, 708] width 81 height 12
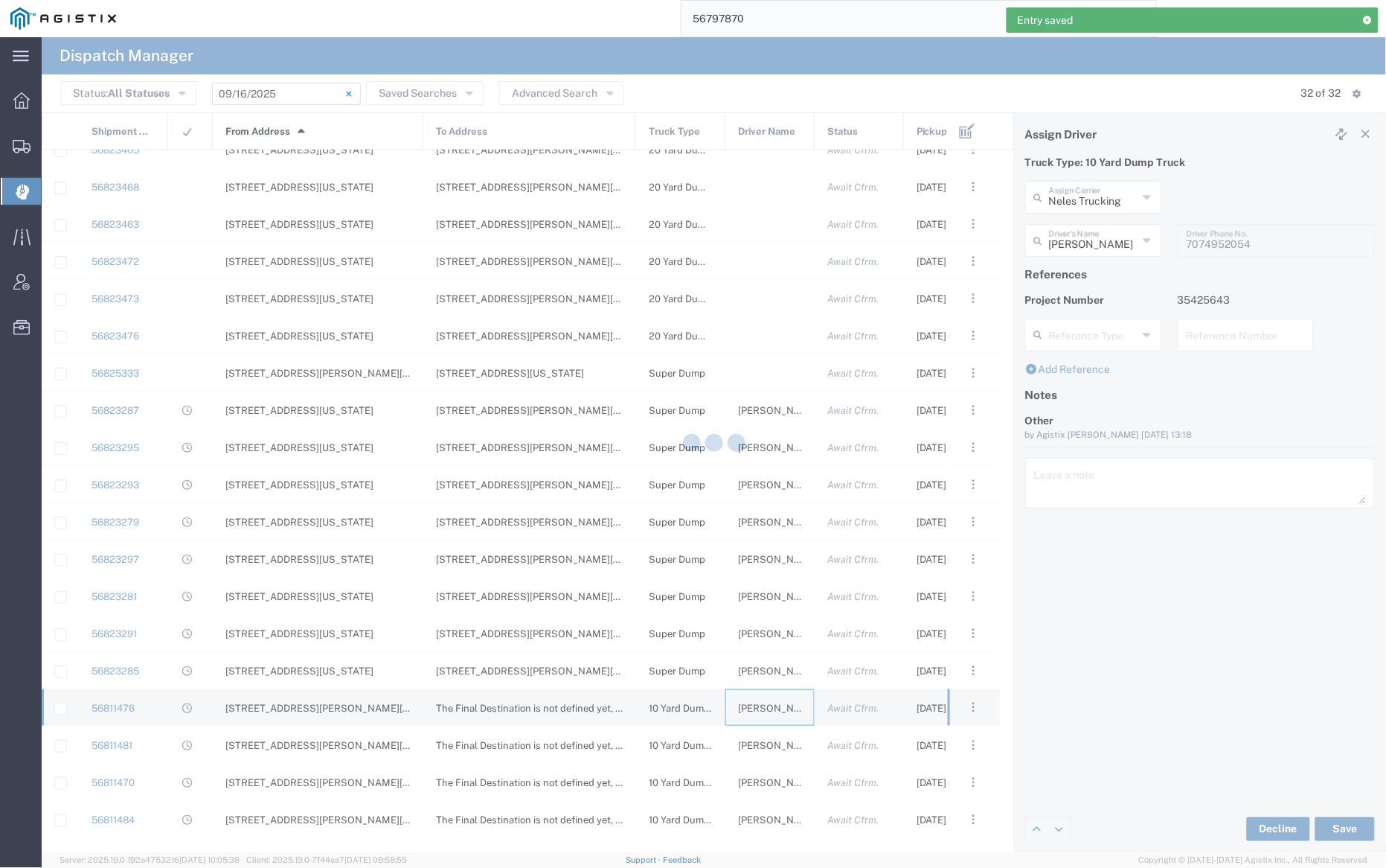
type input "CC LLC"
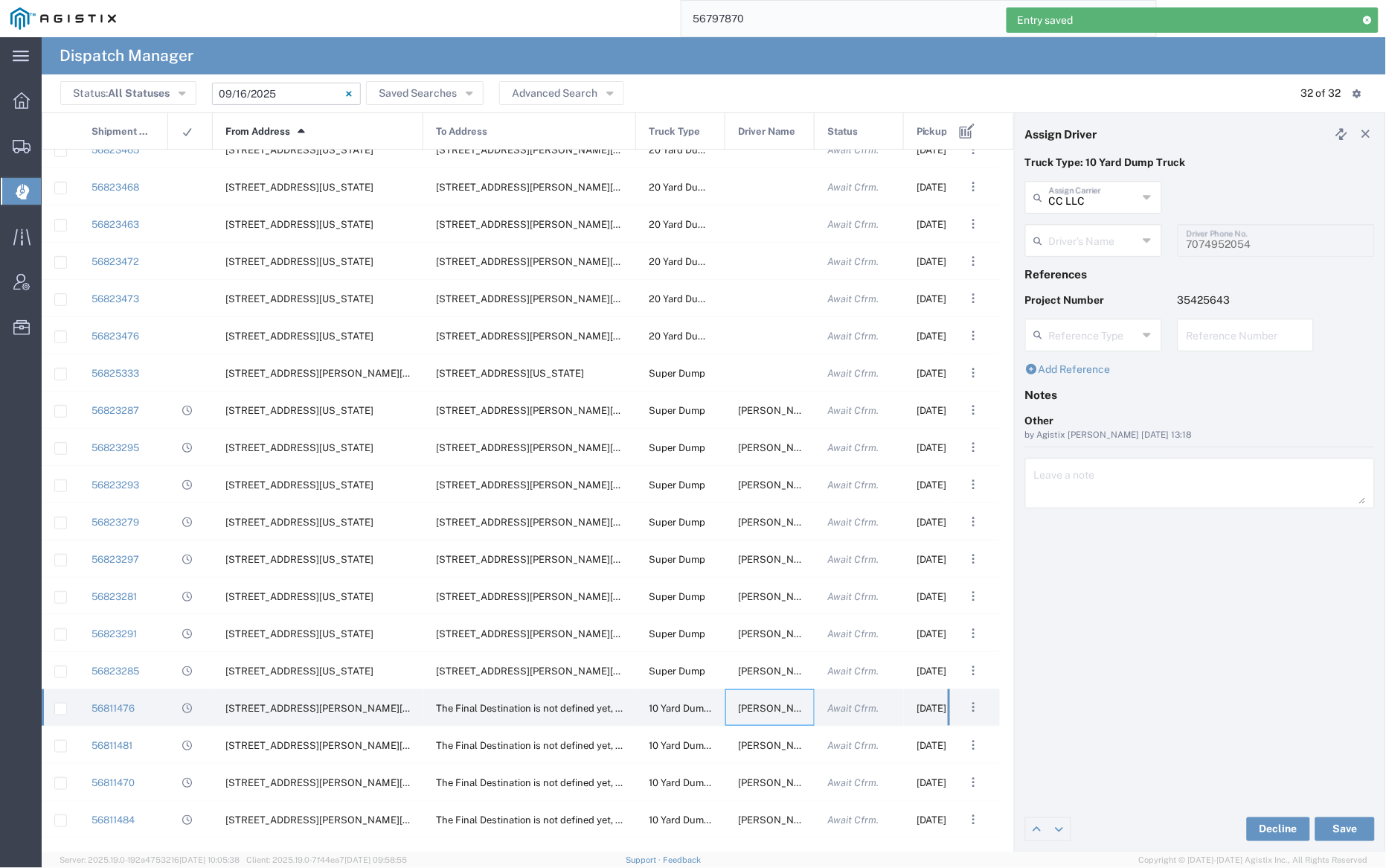
type input "[PERSON_NAME]"
type input "7075900360"
click at [1095, 194] on input "text" at bounding box center [1093, 196] width 88 height 26
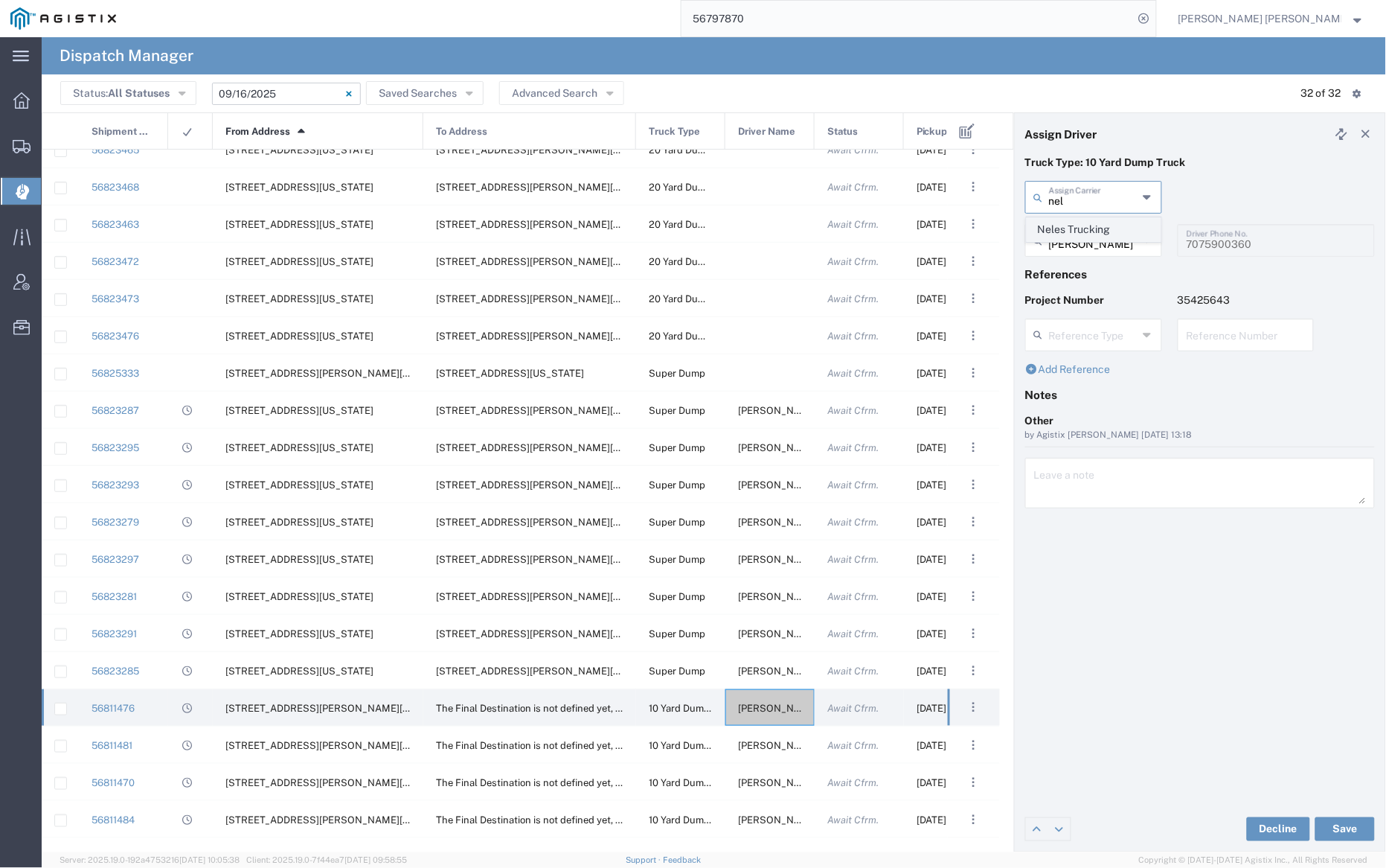
drag, startPoint x: 1095, startPoint y: 215, endPoint x: 1093, endPoint y: 222, distance: 7.3
click at [1093, 222] on span "Neles Trucking" at bounding box center [1094, 230] width 133 height 23
type input "Neles Trucking"
click at [1094, 244] on input "text" at bounding box center [1096, 239] width 94 height 26
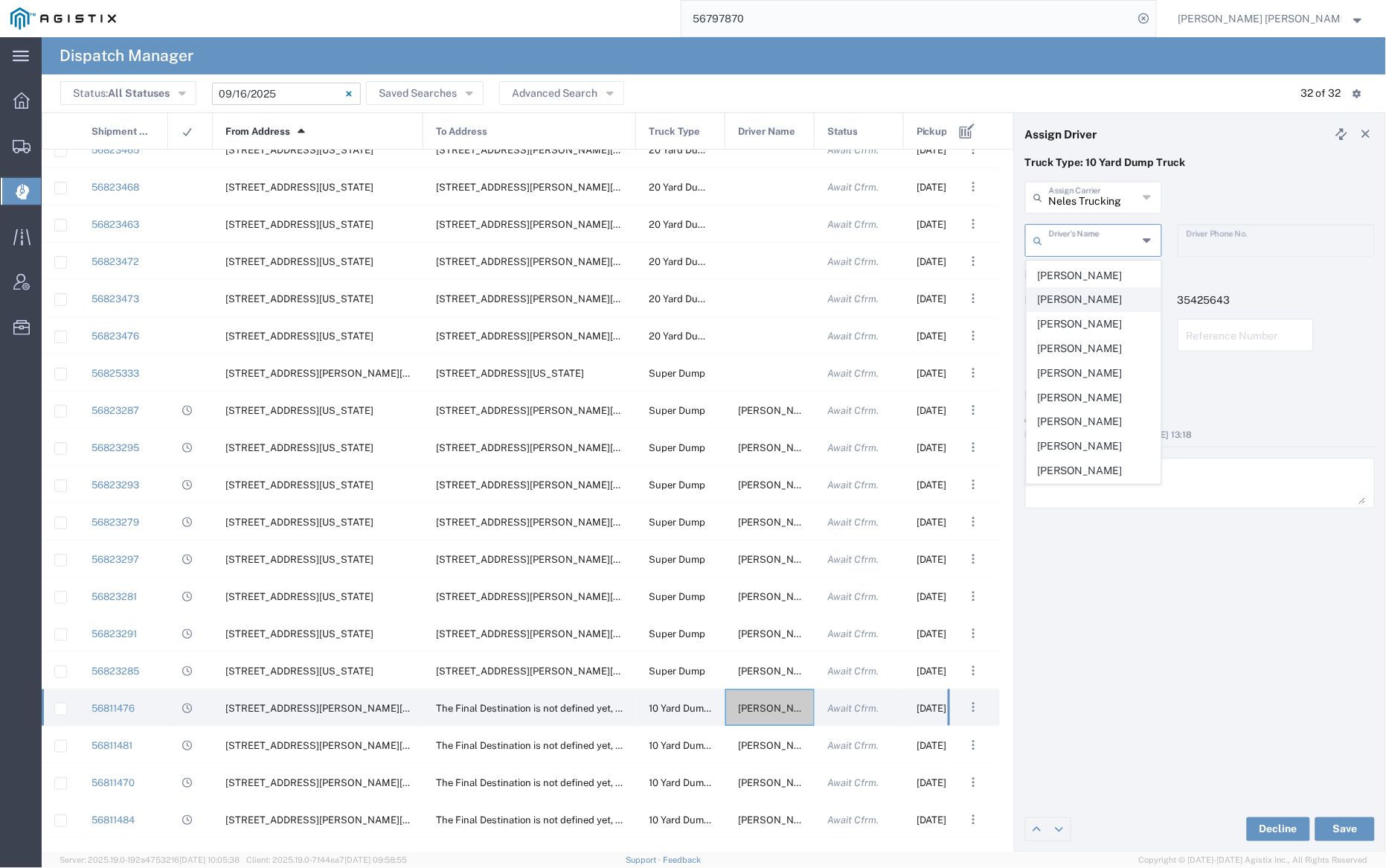
scroll to position [774, 0]
click at [1088, 292] on span "[PERSON_NAME]" at bounding box center [1094, 280] width 133 height 23
type input "[PERSON_NAME]"
type input "[PHONE_NUMBER]"
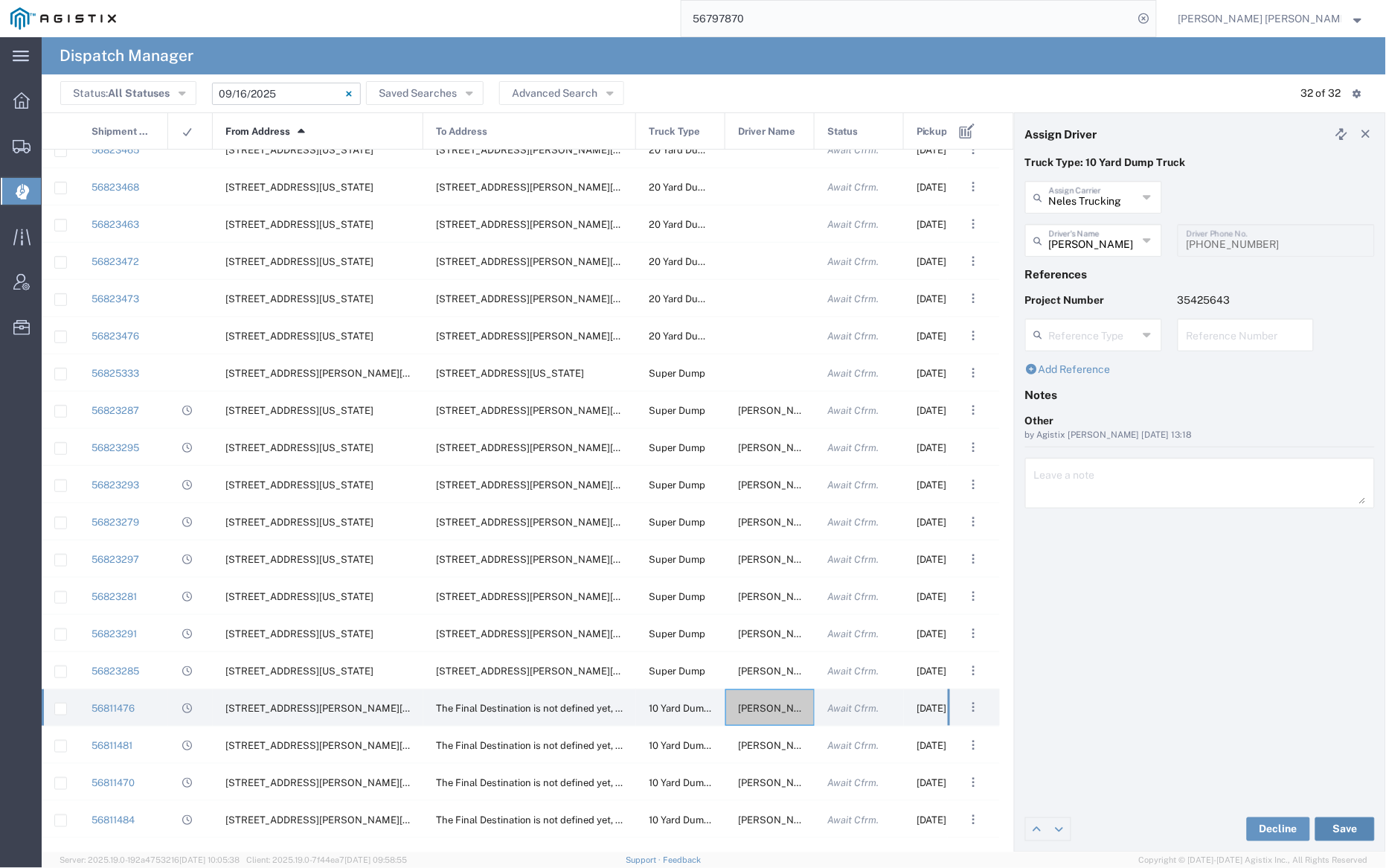
click at [1358, 826] on button "Save" at bounding box center [1344, 828] width 59 height 24
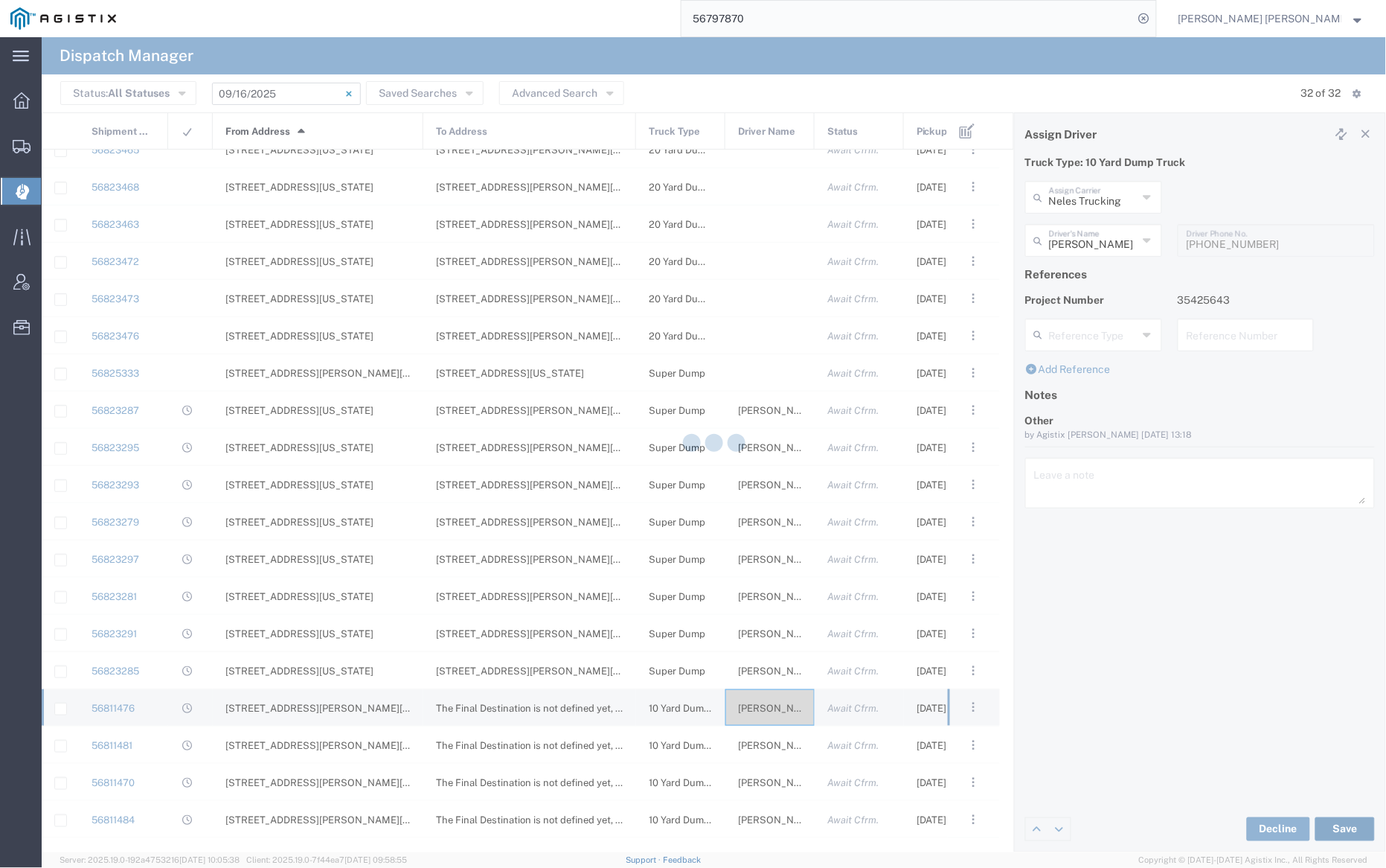
type input "[PERSON_NAME]"
type input "Neles Trucking"
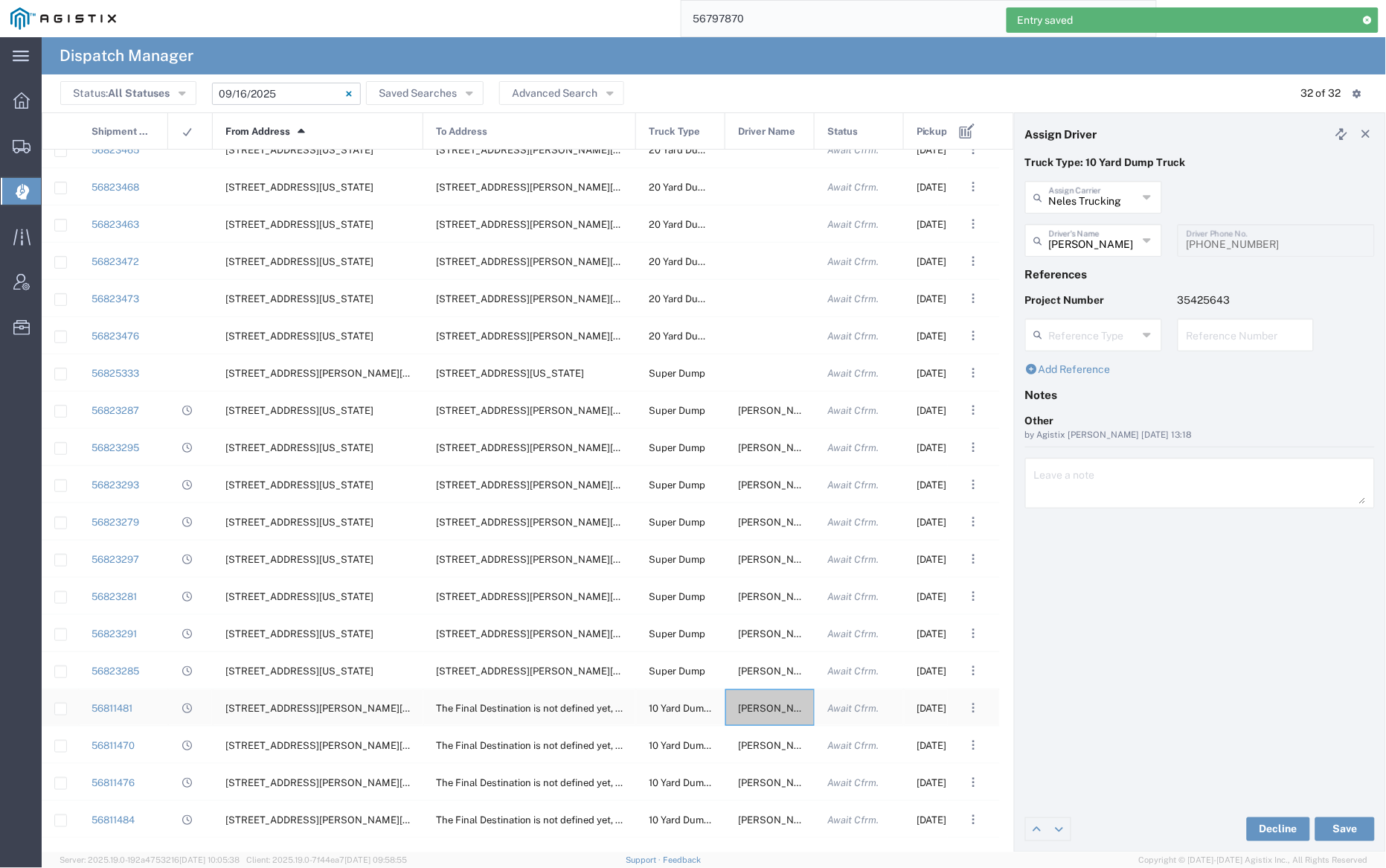
click at [778, 747] on span "[PERSON_NAME]" at bounding box center [778, 746] width 81 height 12
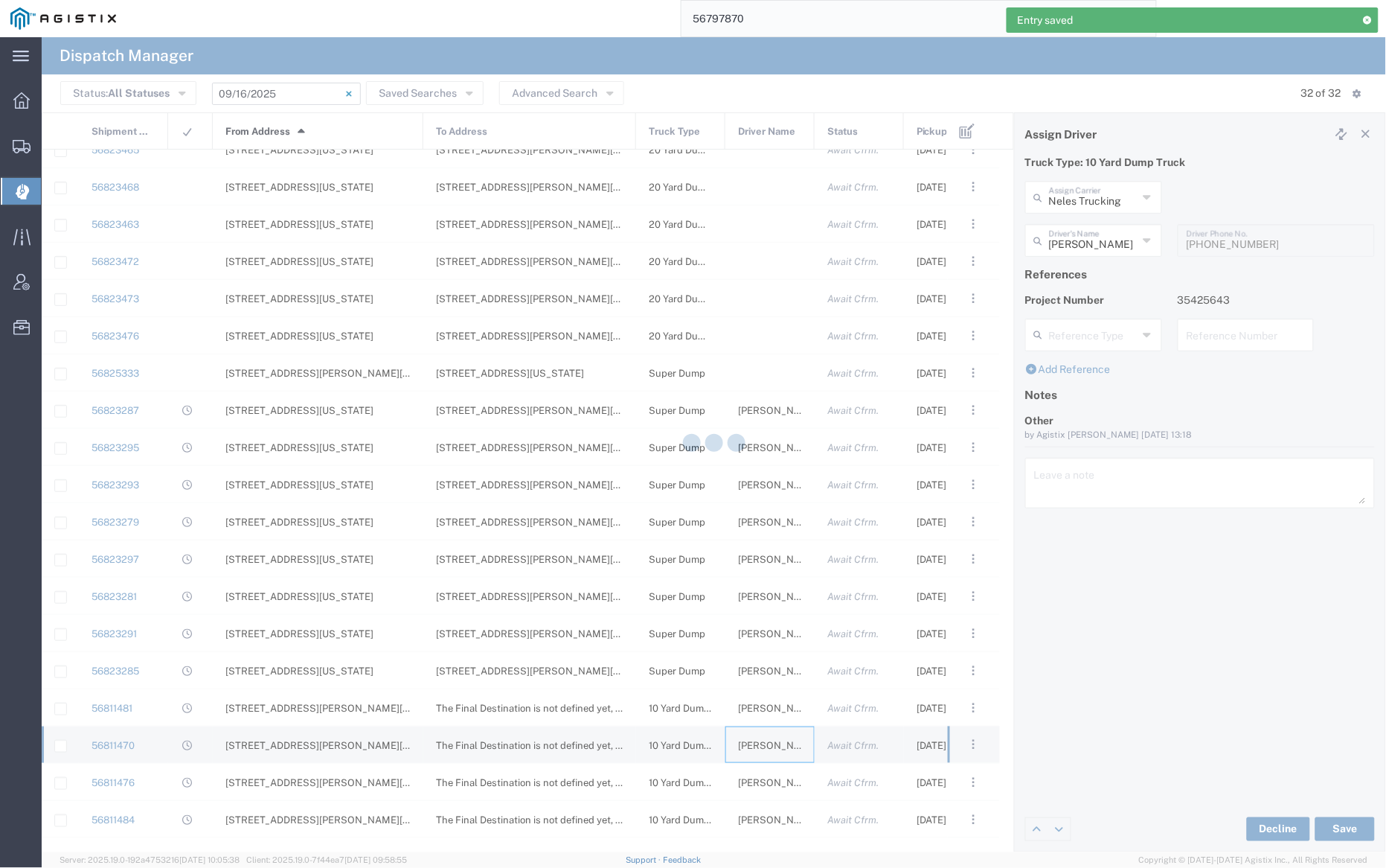
type input "[PERSON_NAME]"
type input "7075436153"
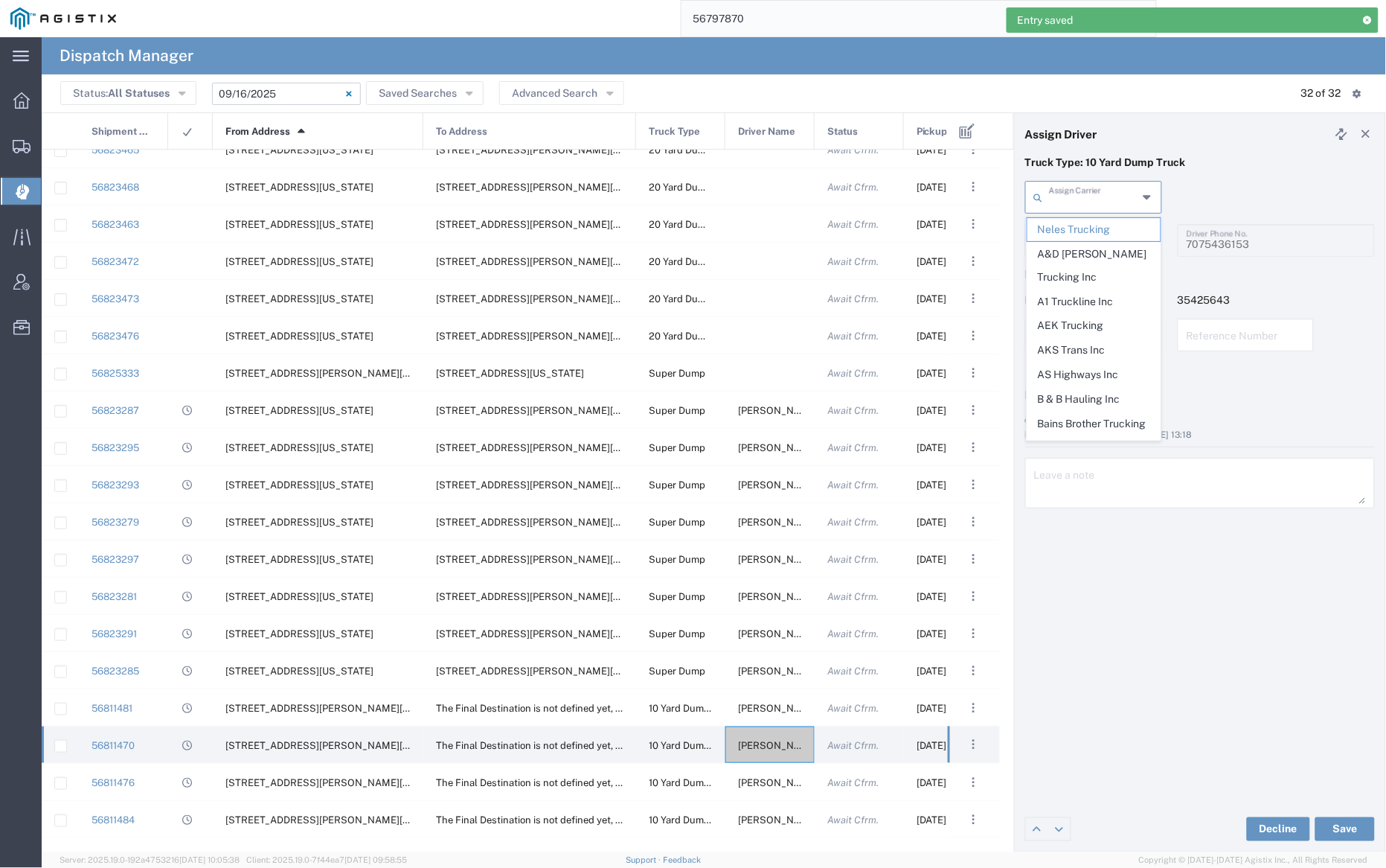
click at [1123, 193] on input "text" at bounding box center [1093, 196] width 88 height 26
click at [1228, 174] on div "Truck Type: 10 Yard Dump Truck" at bounding box center [1201, 168] width 366 height 26
type input "Neles Trucking"
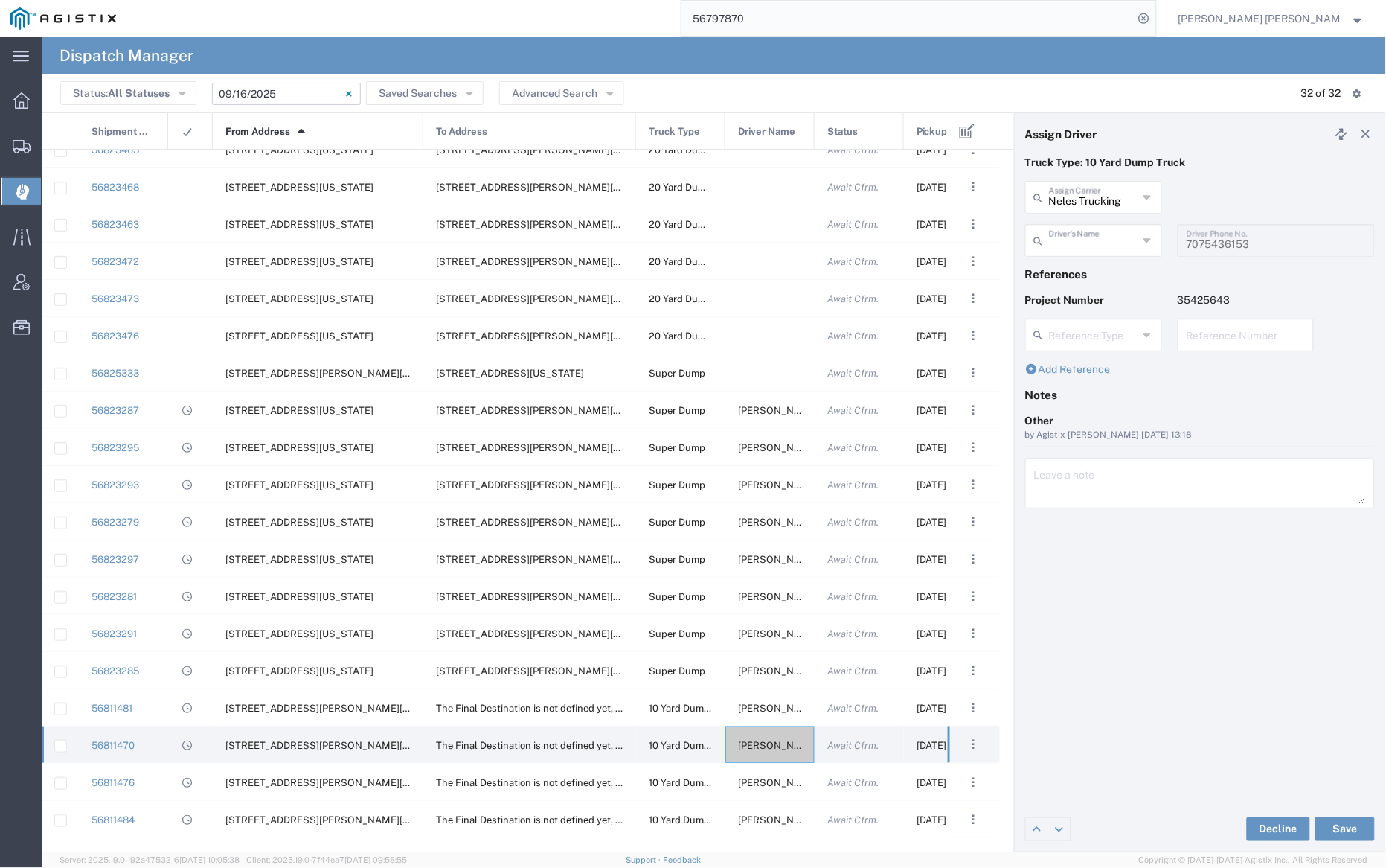
click at [1088, 241] on input "text" at bounding box center [1093, 239] width 88 height 26
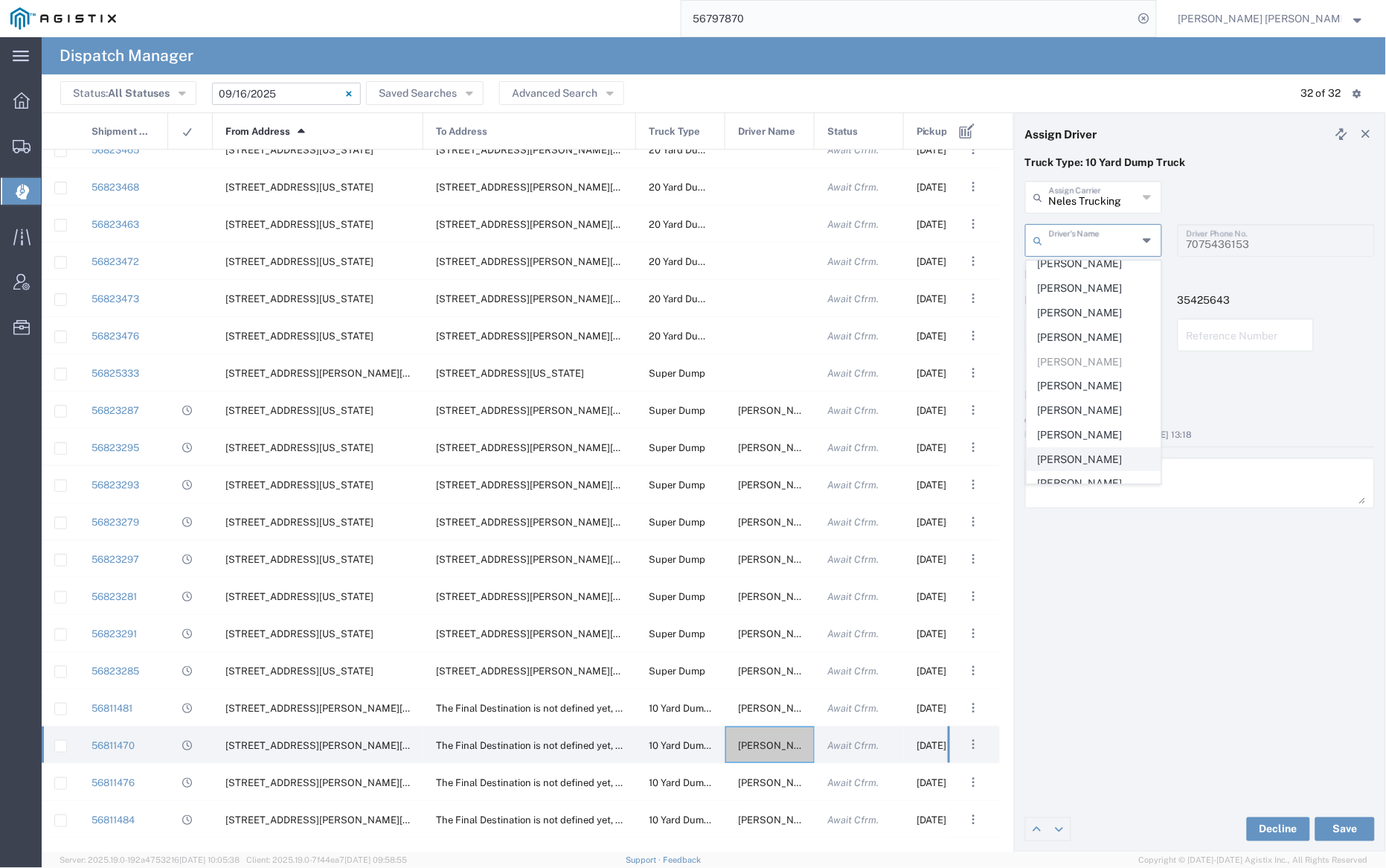
scroll to position [108, 0]
click at [1079, 388] on span "[PERSON_NAME]" at bounding box center [1094, 384] width 133 height 23
type input "[PERSON_NAME]"
type input "[PHONE_NUMBER]"
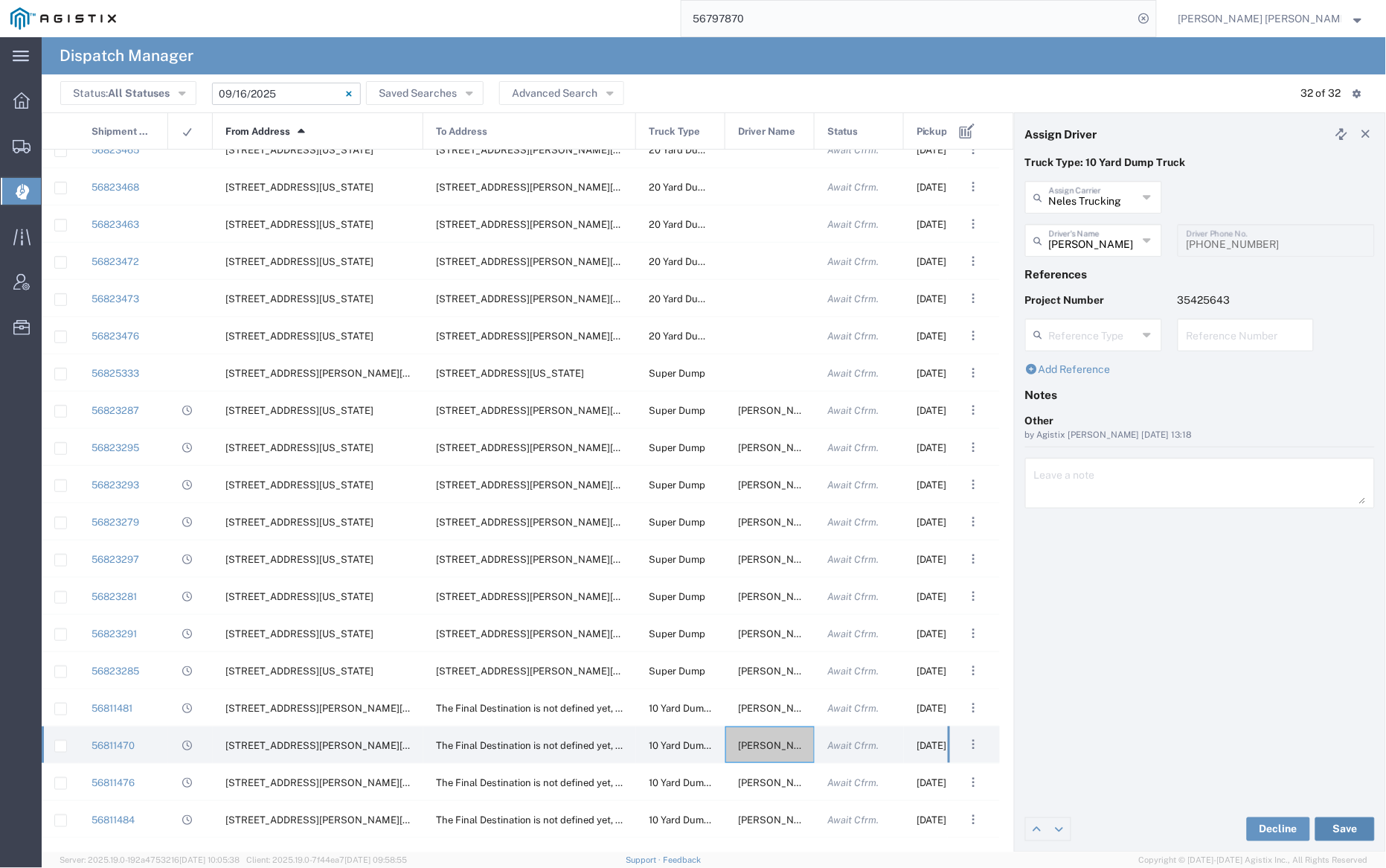
click at [1343, 827] on button "Save" at bounding box center [1344, 828] width 59 height 24
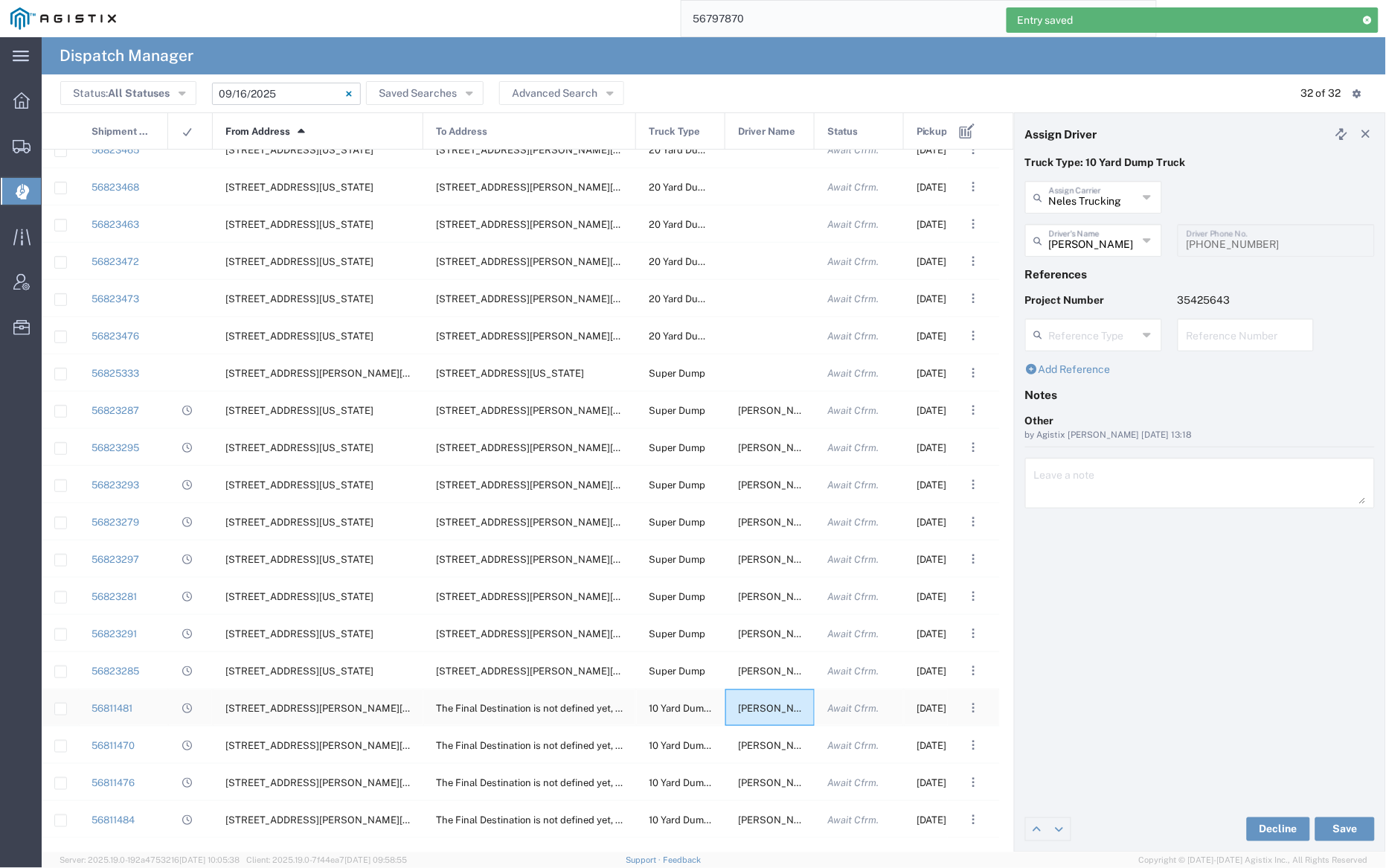
click at [769, 700] on div "[PERSON_NAME]" at bounding box center [770, 707] width 89 height 37
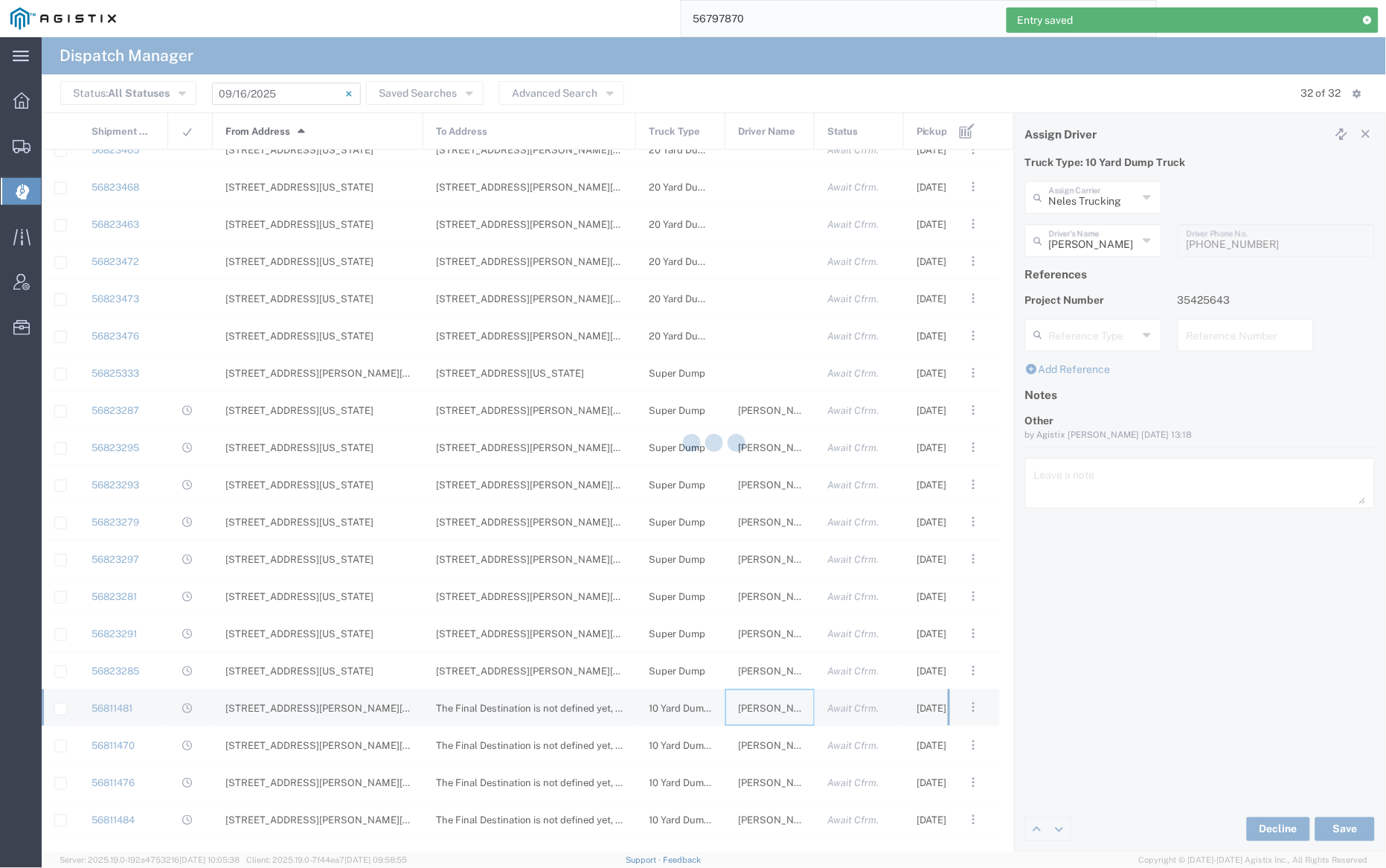
type input "[PERSON_NAME]"
type input "7076415781"
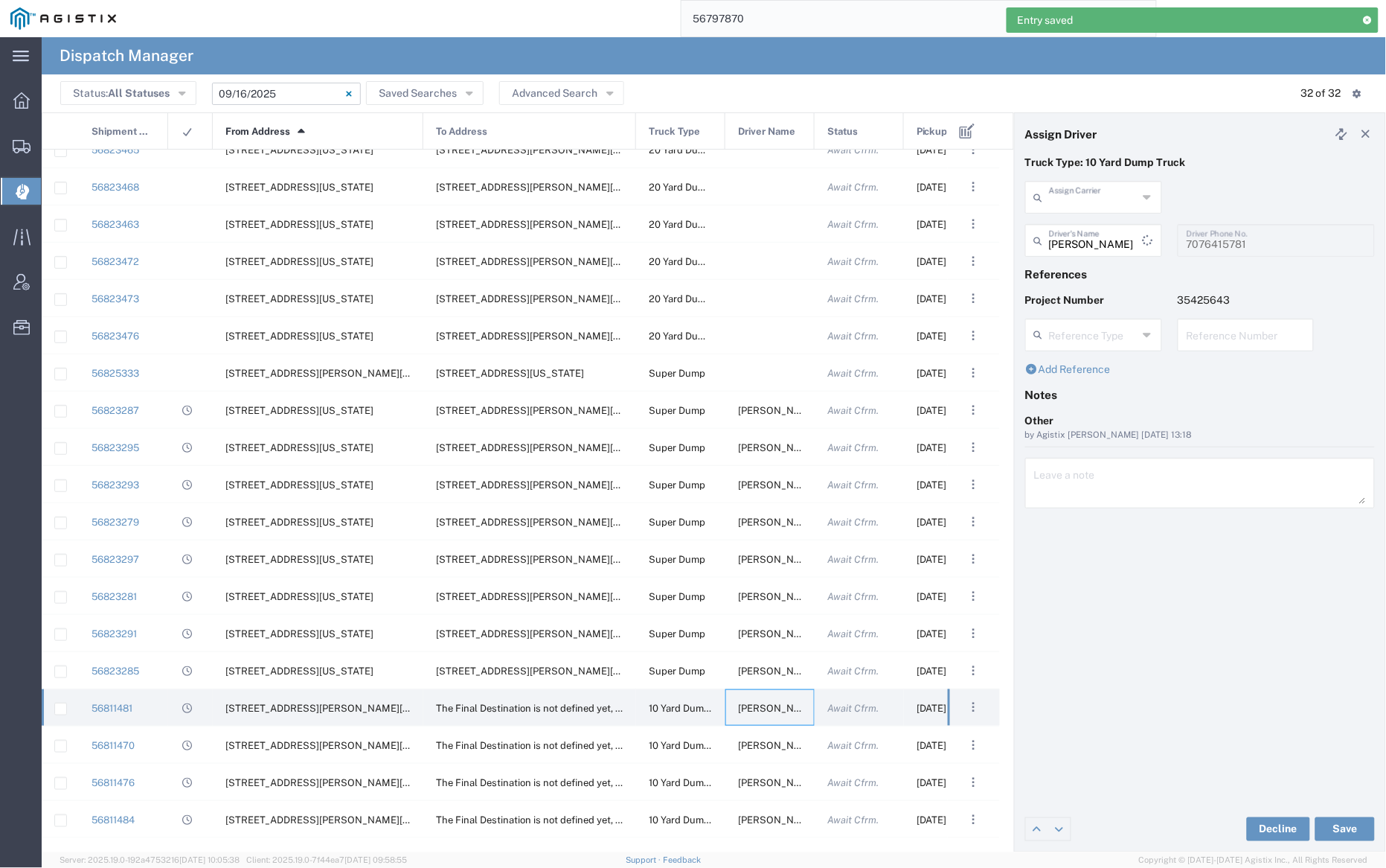
click at [1078, 204] on input "text" at bounding box center [1093, 196] width 88 height 26
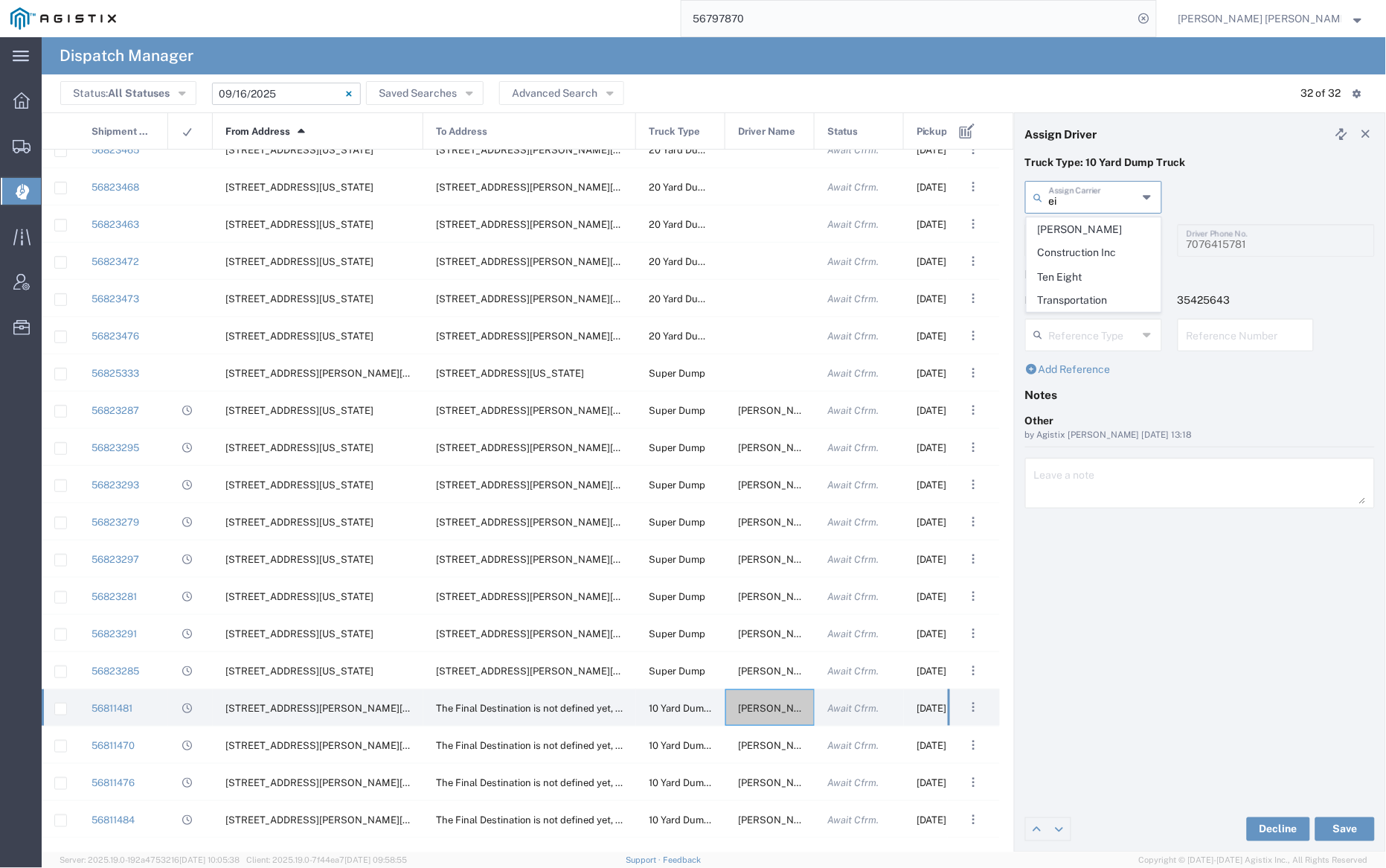
click at [1085, 228] on span "[PERSON_NAME] Construction Inc" at bounding box center [1094, 241] width 133 height 47
type input "[PERSON_NAME] Construction Inc"
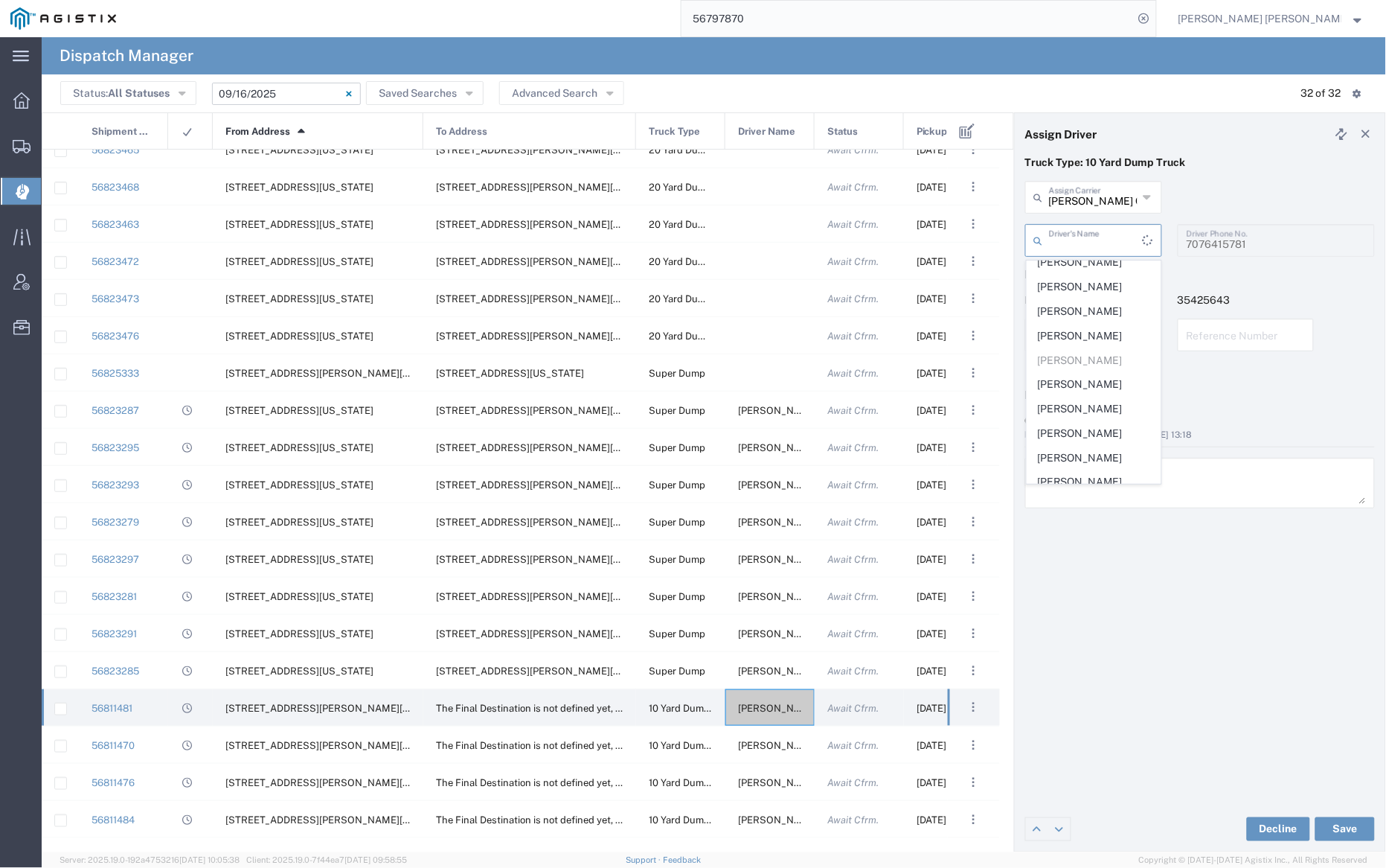
click at [1091, 241] on input "text" at bounding box center [1096, 239] width 94 height 26
click at [1085, 273] on span "[PERSON_NAME]" at bounding box center [1094, 262] width 133 height 23
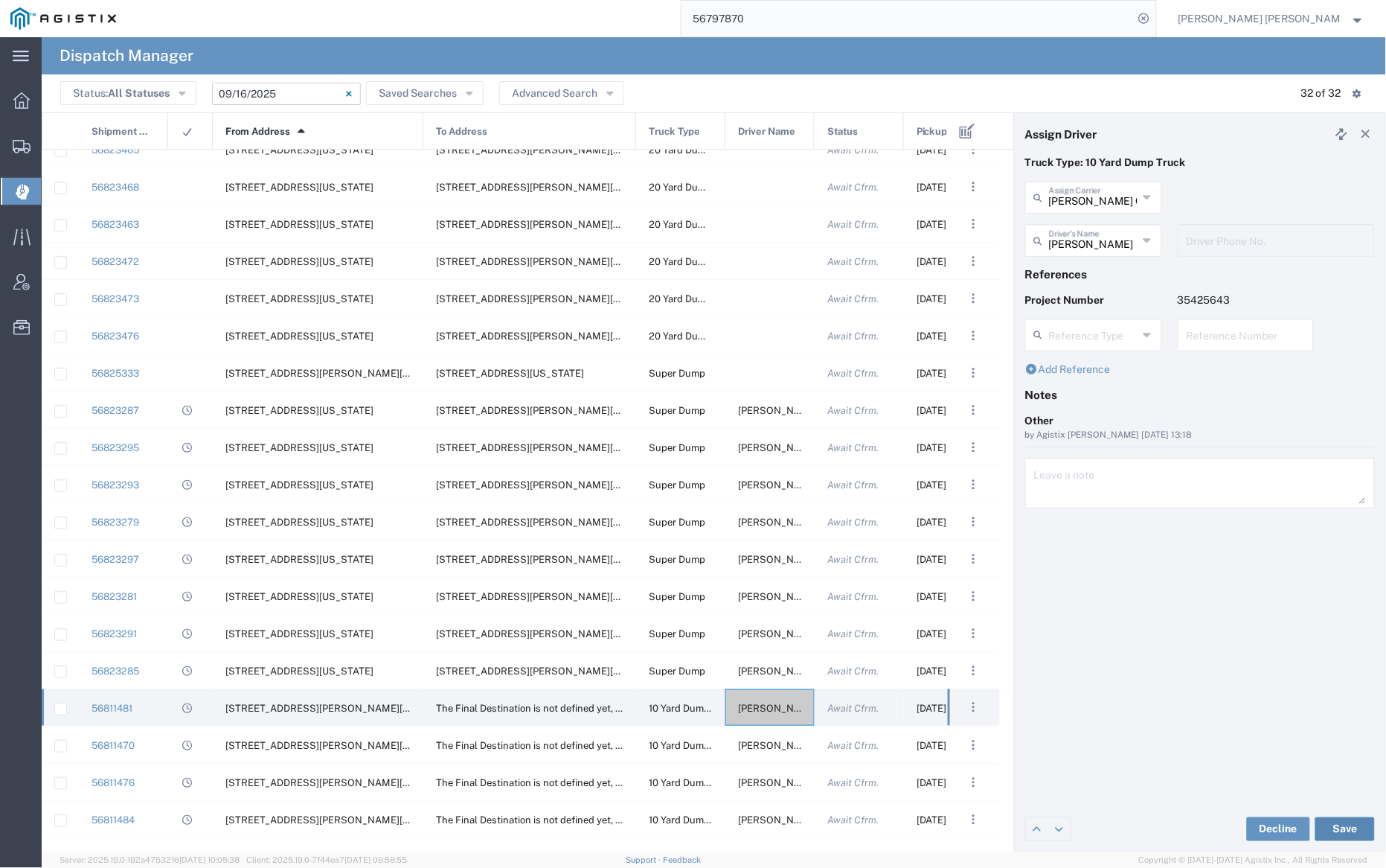
click at [1346, 825] on button "Save" at bounding box center [1344, 828] width 59 height 24
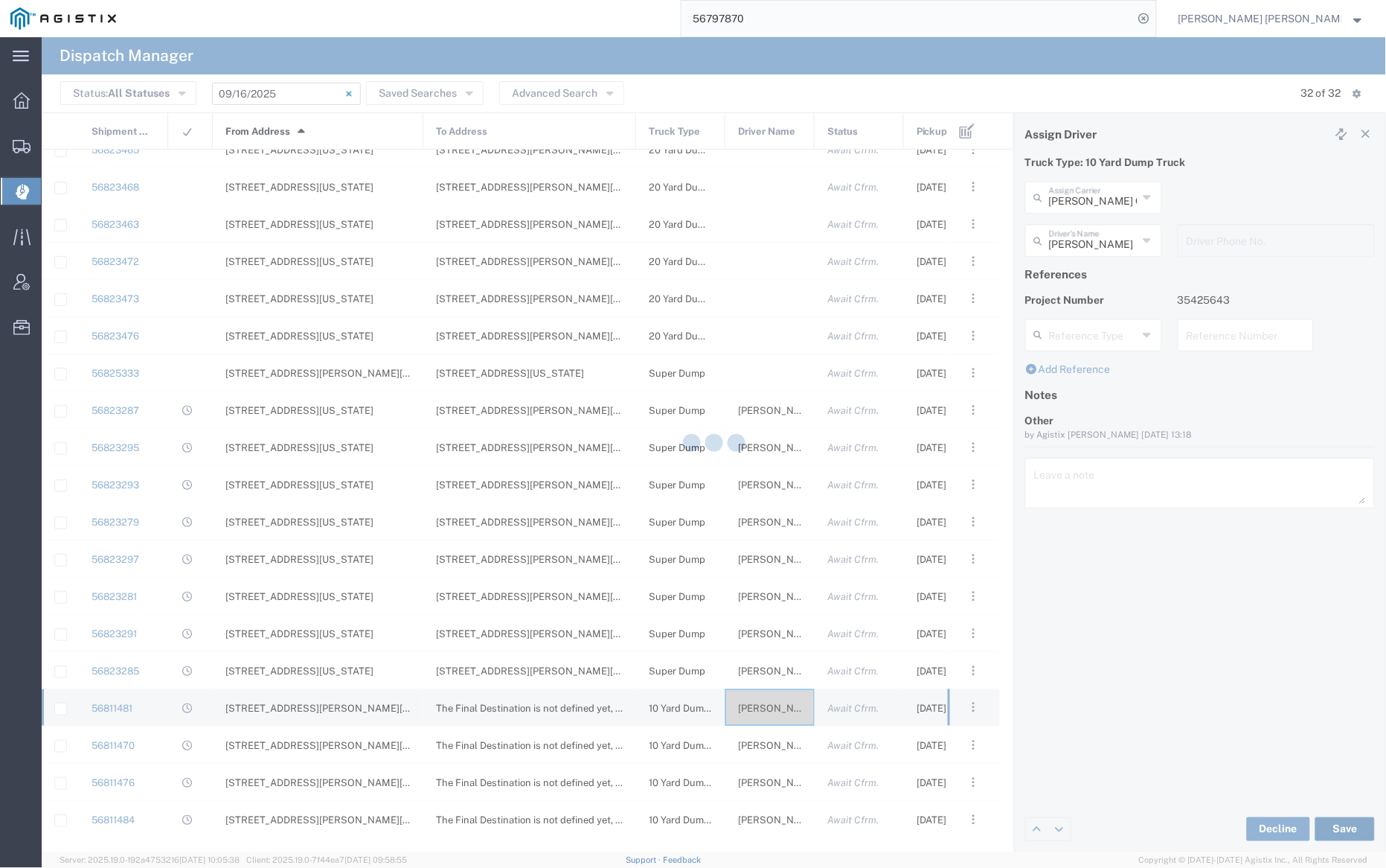
type input "[PERSON_NAME]"
type input "[PERSON_NAME] Construction Inc"
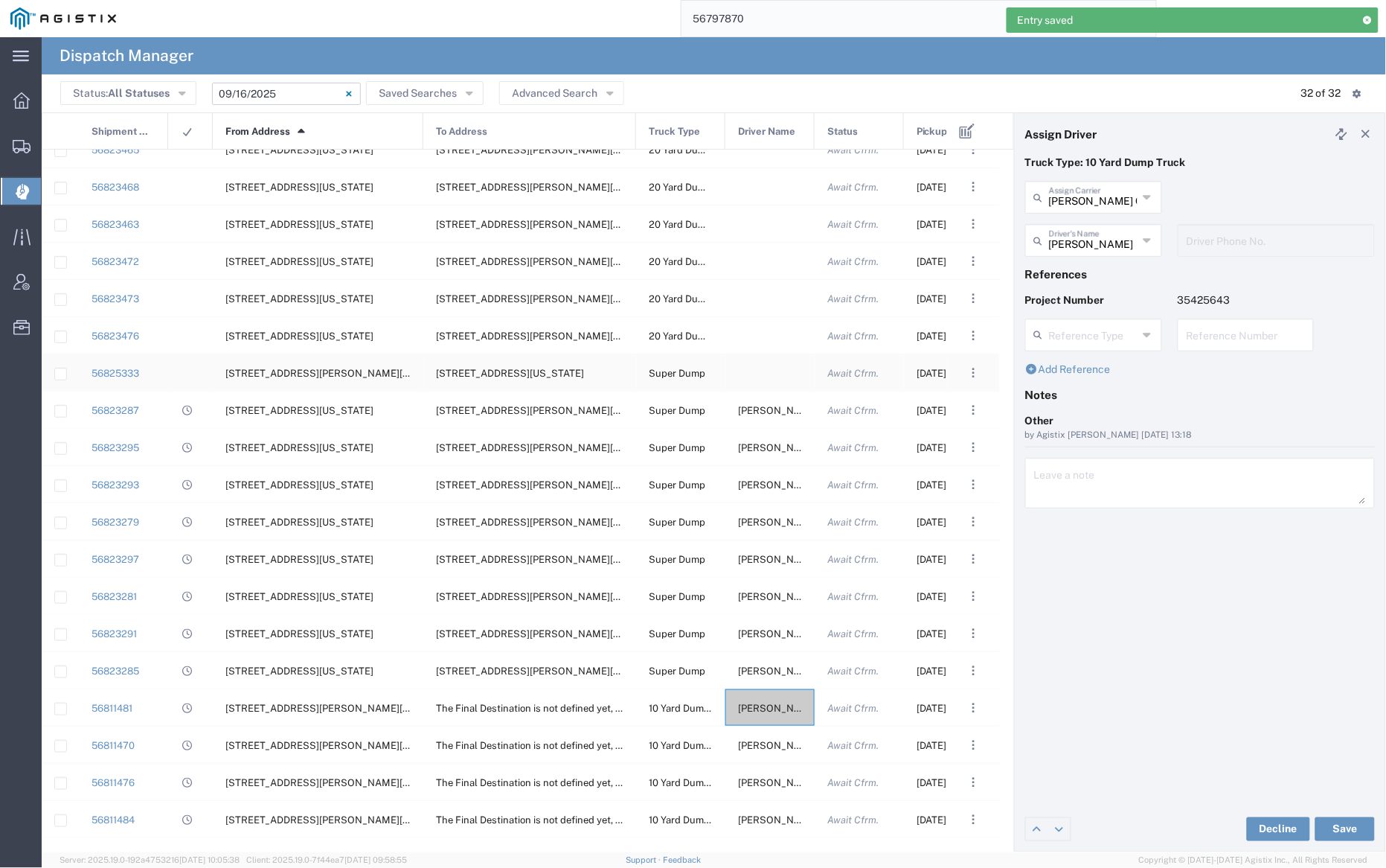
click at [763, 373] on div at bounding box center [770, 372] width 89 height 37
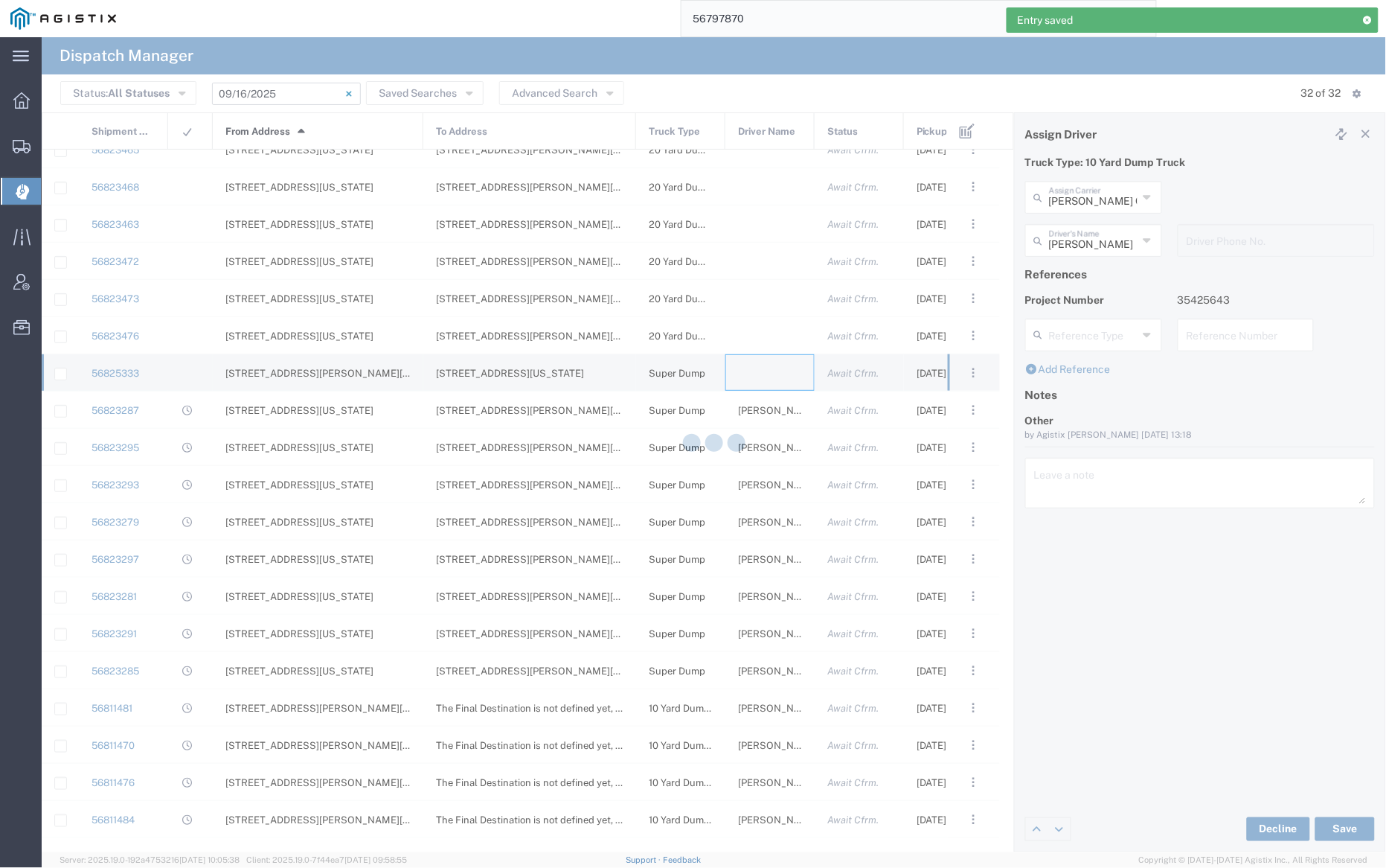
type input "[PERSON_NAME] Trucking"
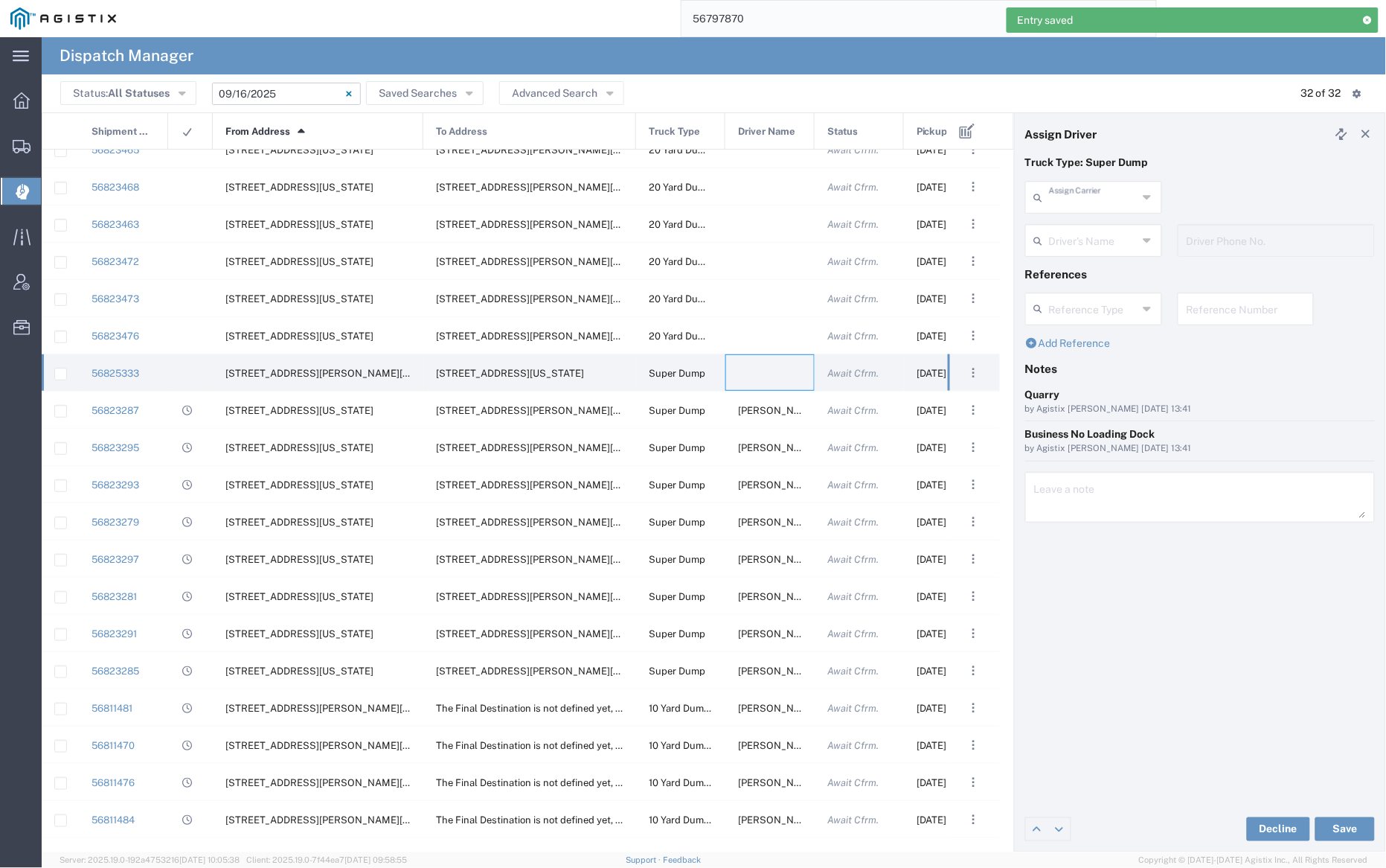
click at [1108, 200] on input "text" at bounding box center [1093, 196] width 88 height 26
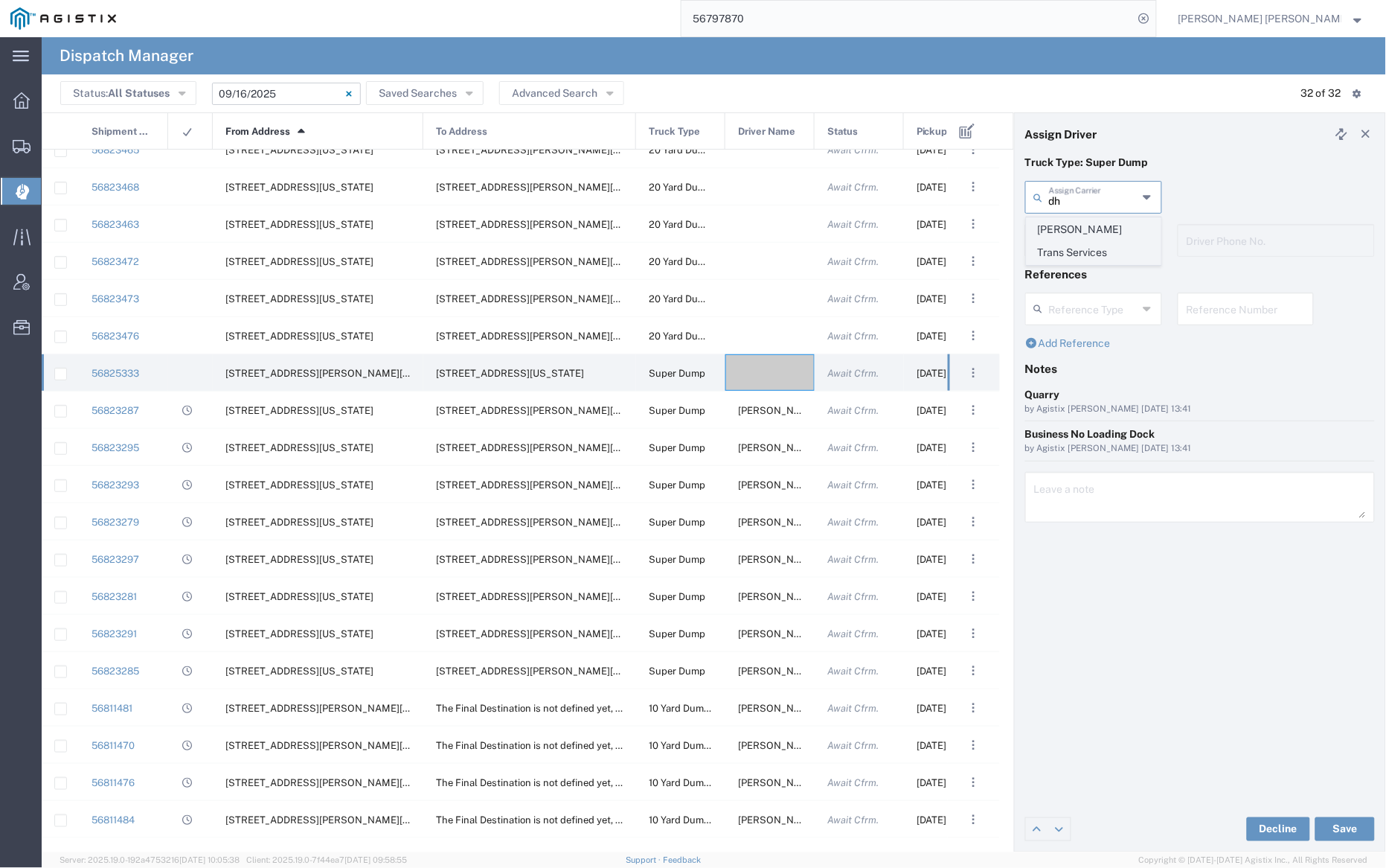
click at [1110, 229] on span "[PERSON_NAME] Trans Services" at bounding box center [1094, 241] width 133 height 47
type input "[PERSON_NAME] Trans Services"
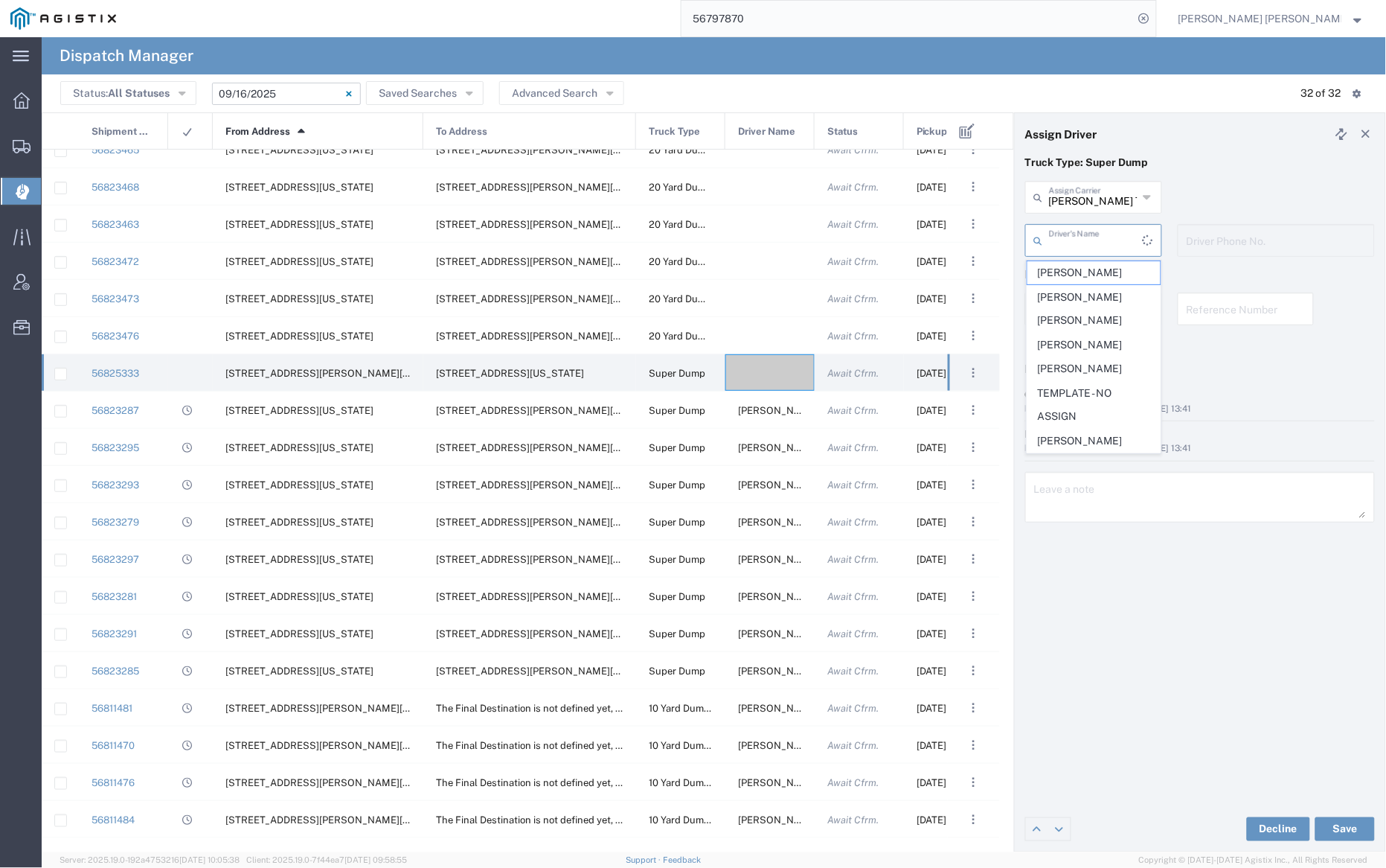
click at [1105, 233] on input "text" at bounding box center [1096, 239] width 94 height 26
click at [1106, 329] on span "[PERSON_NAME]" at bounding box center [1094, 340] width 133 height 23
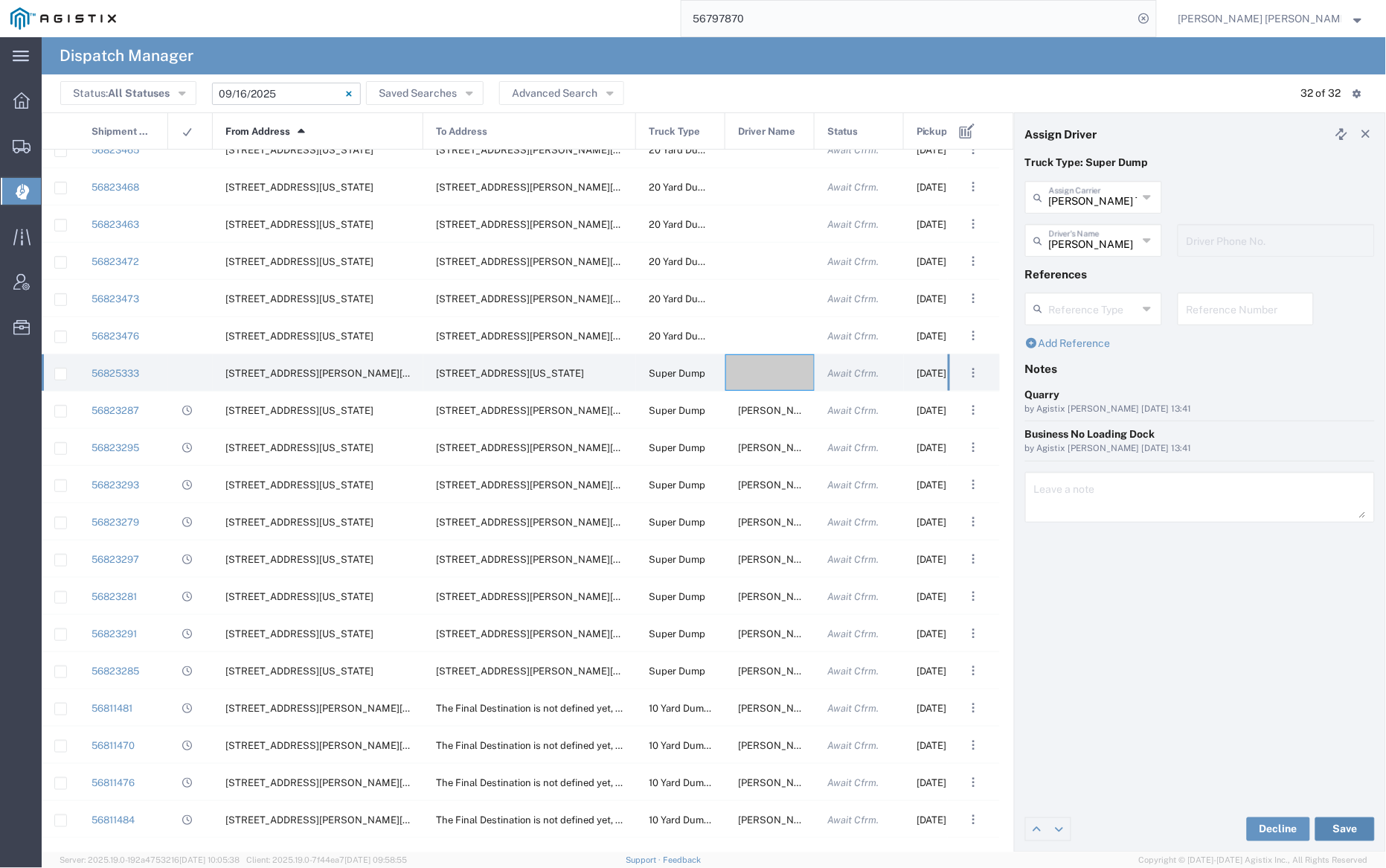
click at [1347, 818] on button "Save" at bounding box center [1344, 828] width 59 height 24
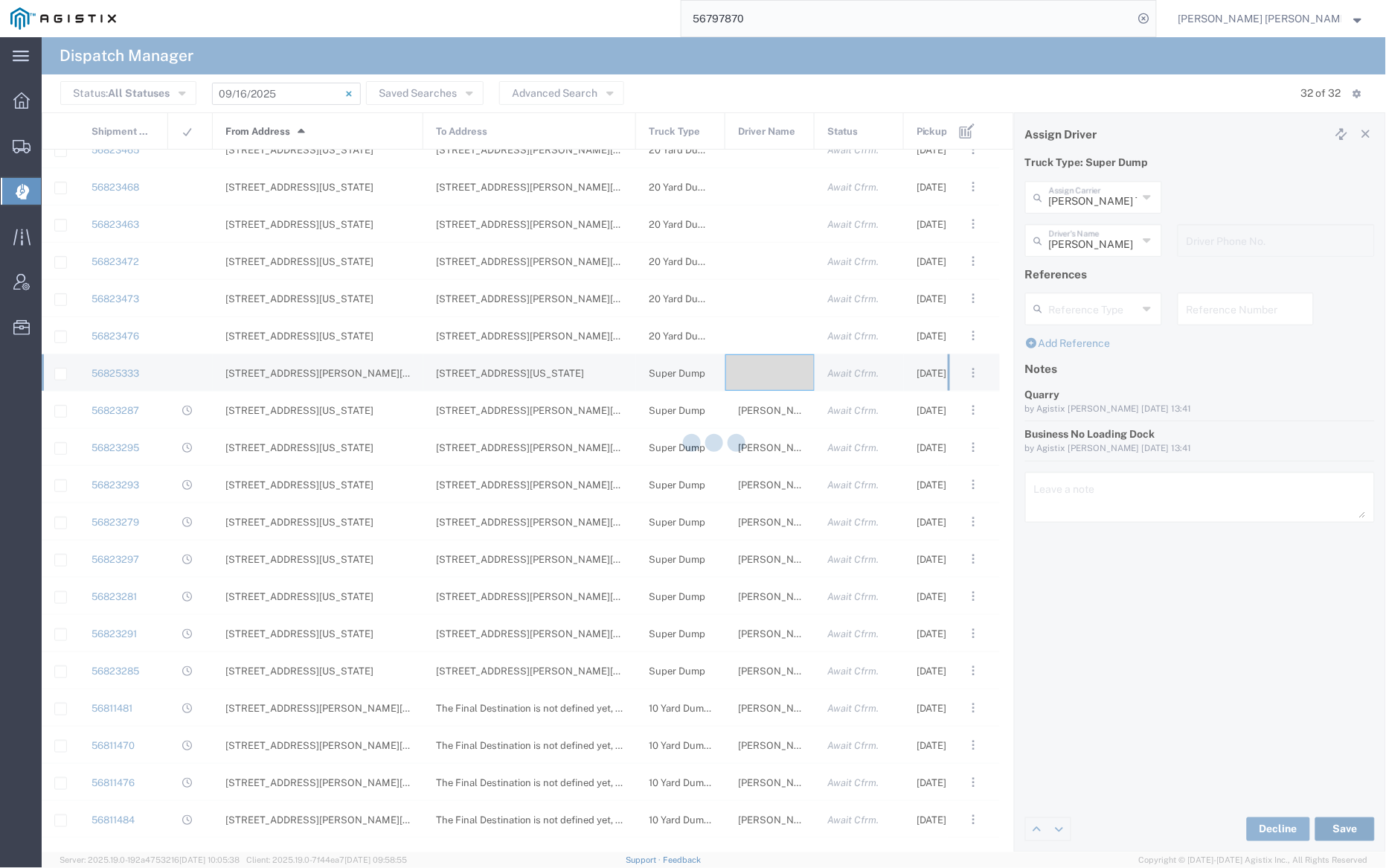
type input "[PERSON_NAME]"
type input "[PERSON_NAME] Trans Services"
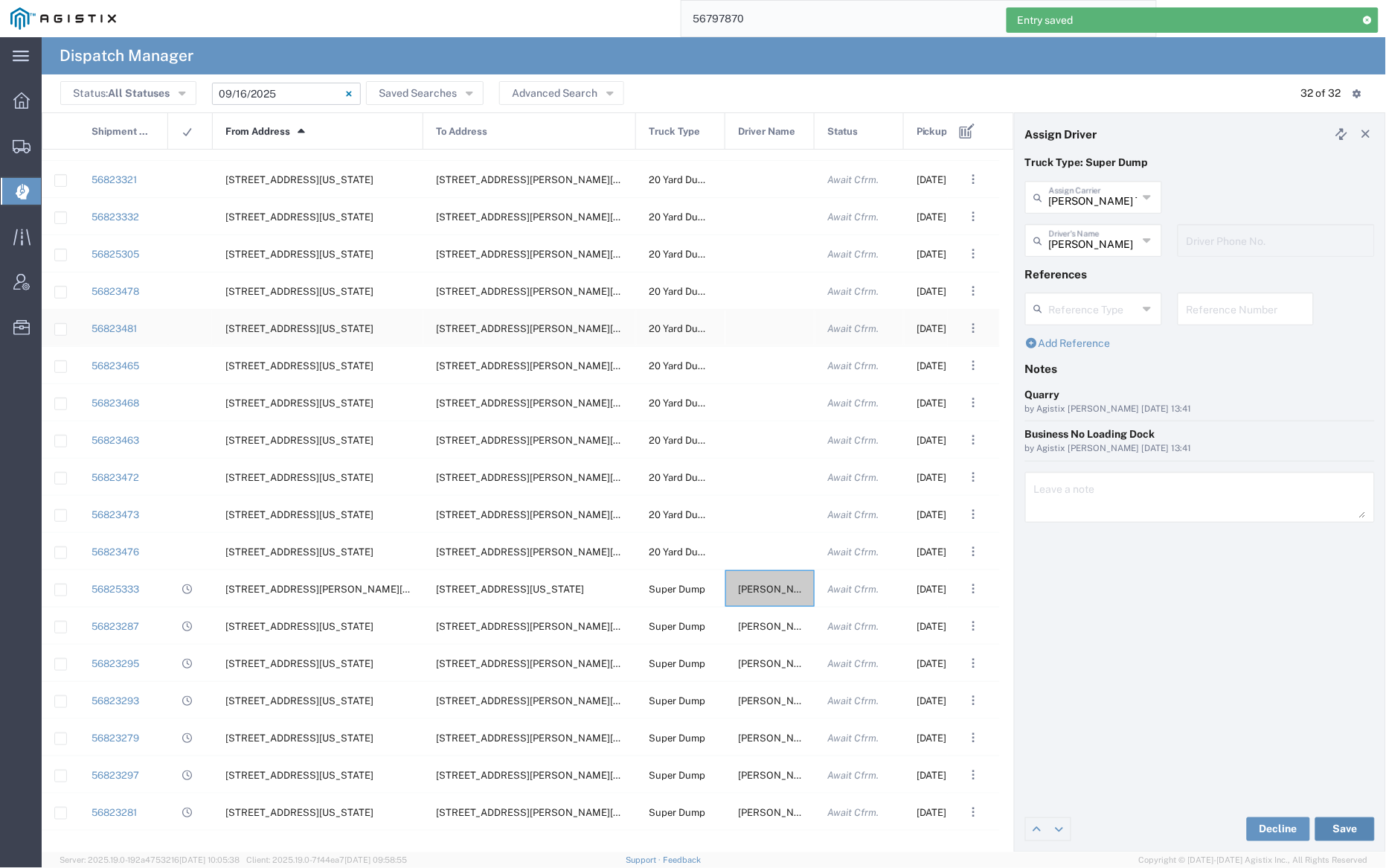
scroll to position [261, 0]
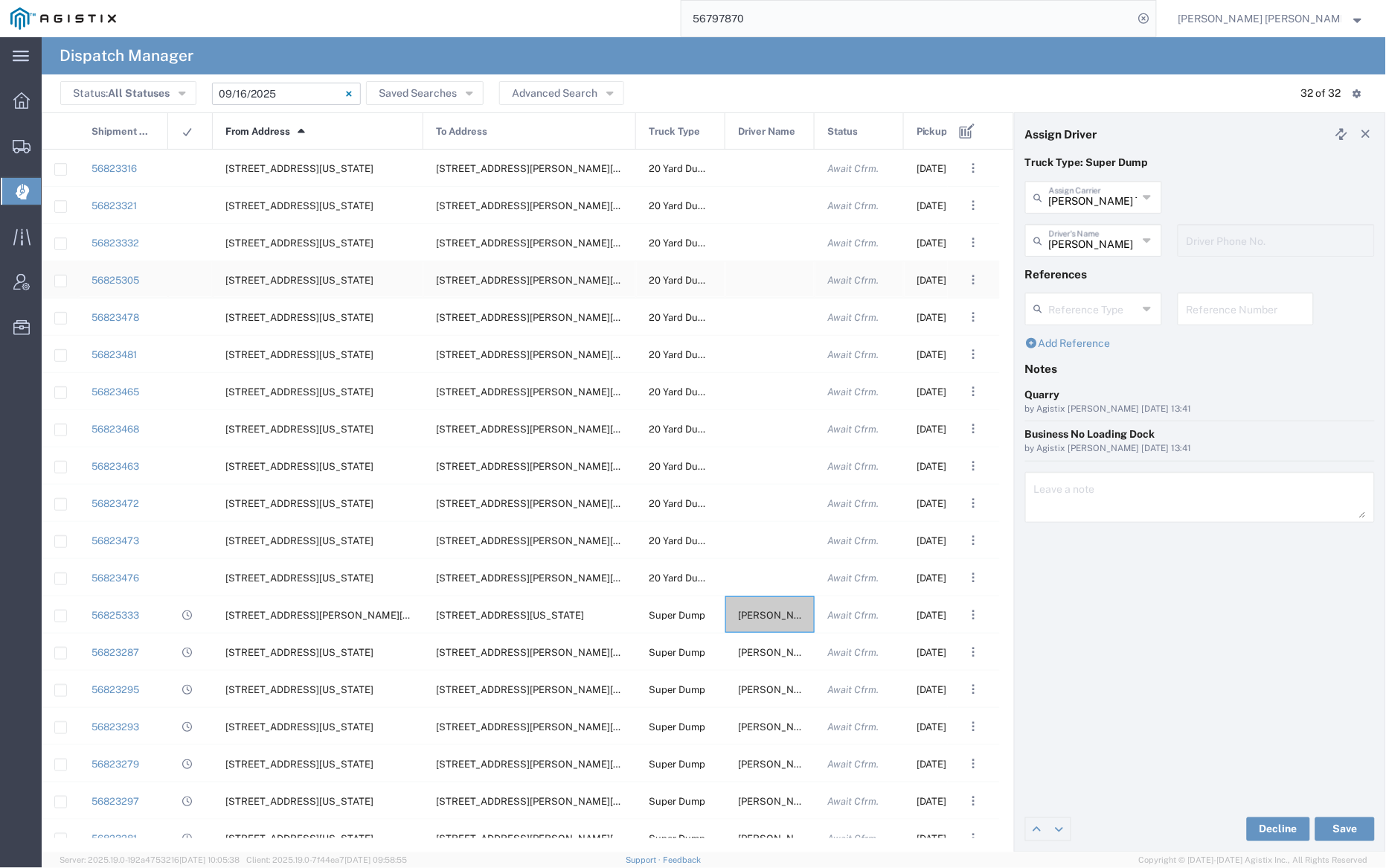
click at [757, 277] on div at bounding box center [770, 279] width 89 height 37
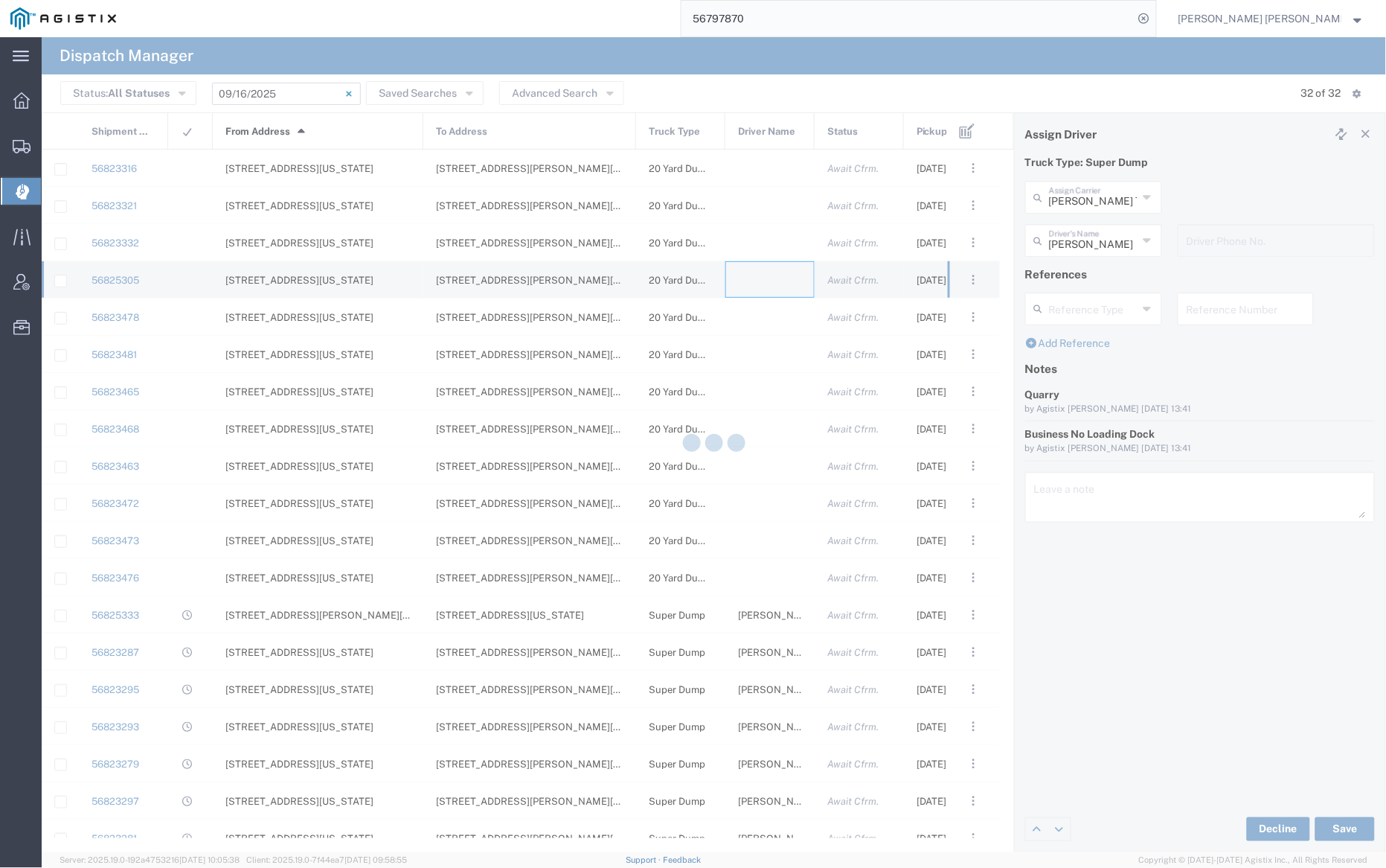
type input "[PERSON_NAME] Trucking"
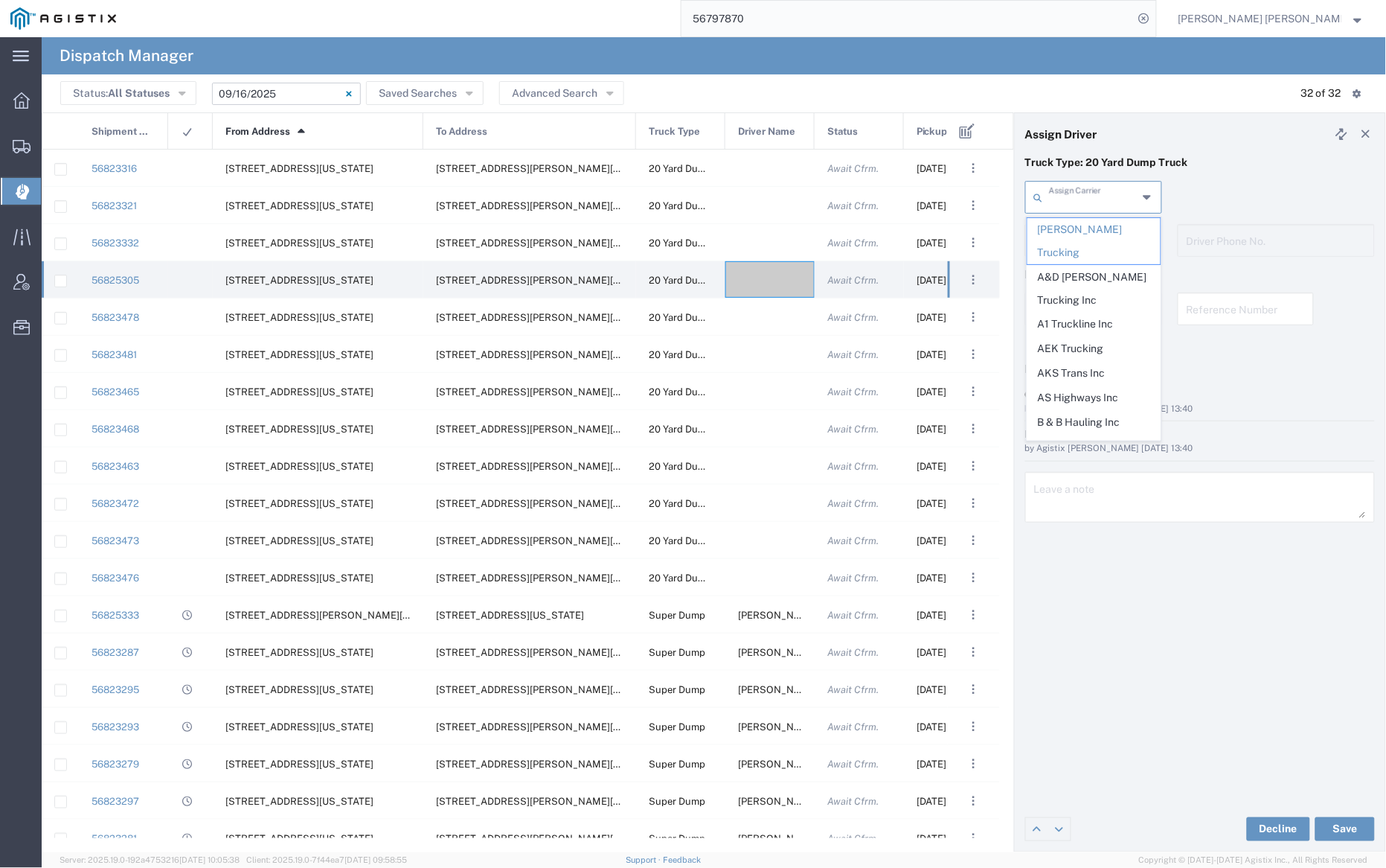
click at [1088, 189] on input "text" at bounding box center [1093, 196] width 88 height 26
click at [1096, 312] on span "Manzoni Trucking" at bounding box center [1094, 324] width 133 height 23
type input "Manzoni Trucking"
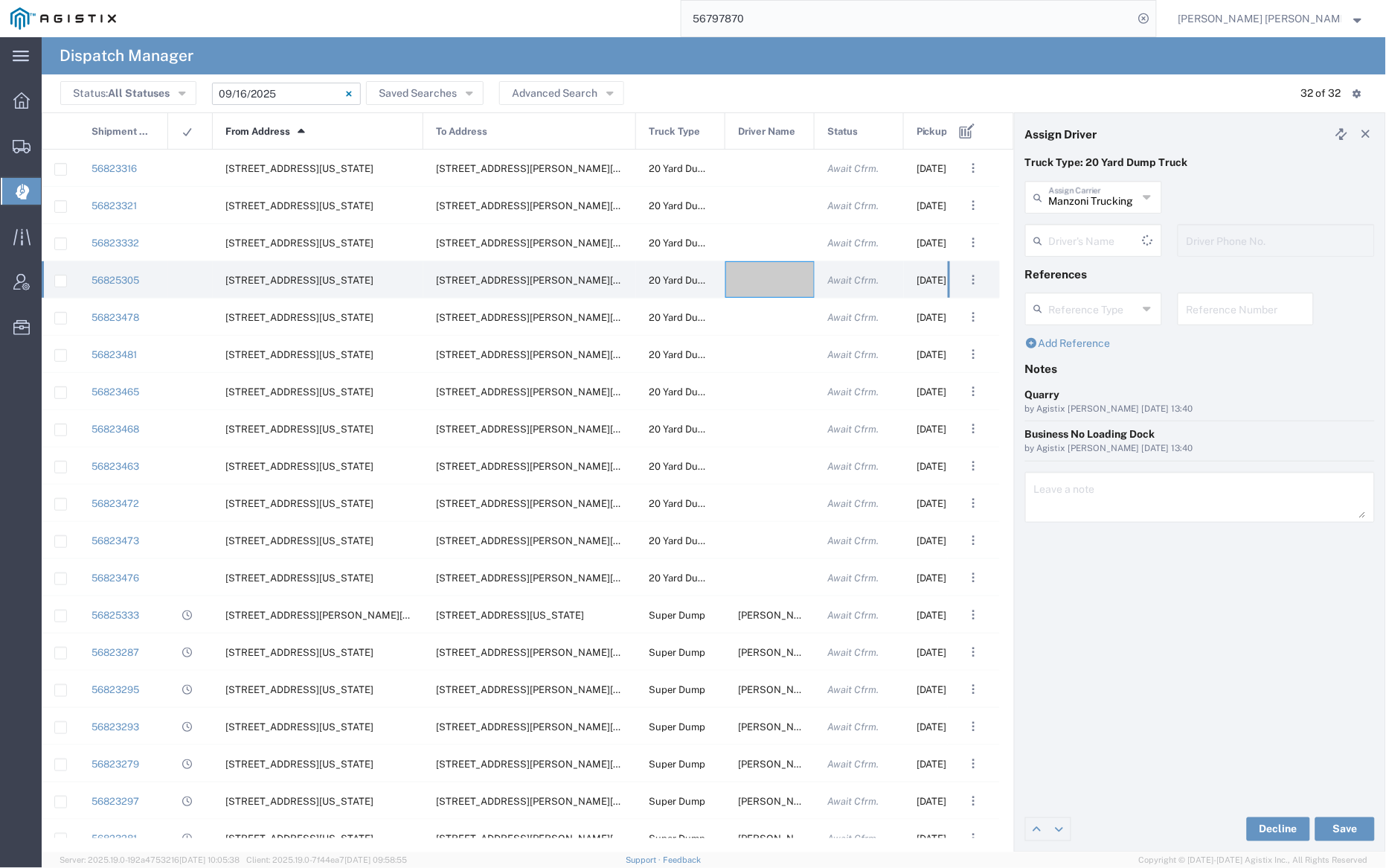
click at [1100, 238] on input "text" at bounding box center [1096, 239] width 94 height 26
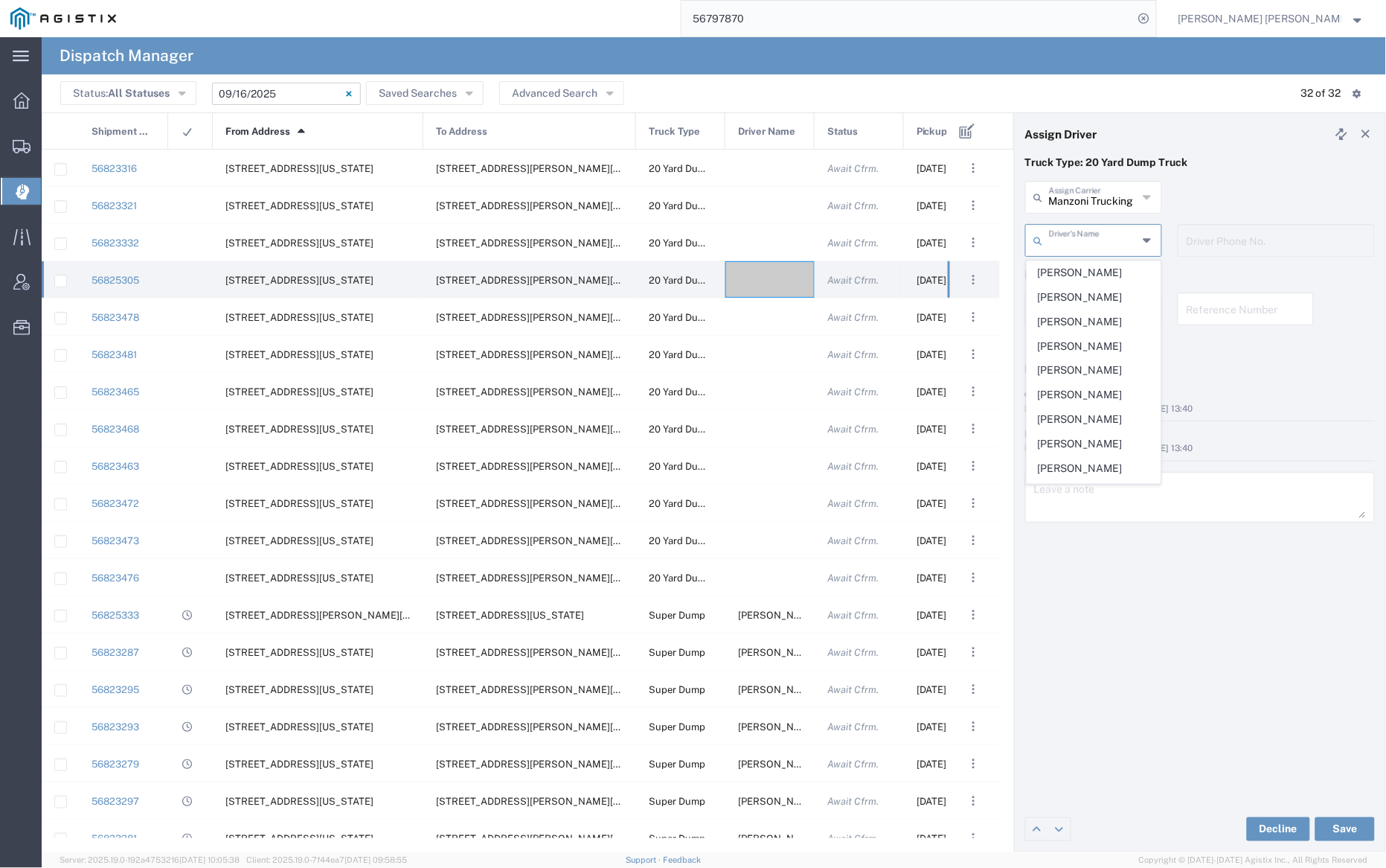
click at [1100, 269] on span "[PERSON_NAME]" at bounding box center [1094, 273] width 133 height 23
type input "[PERSON_NAME]"
type input "[PHONE_NUMBER]"
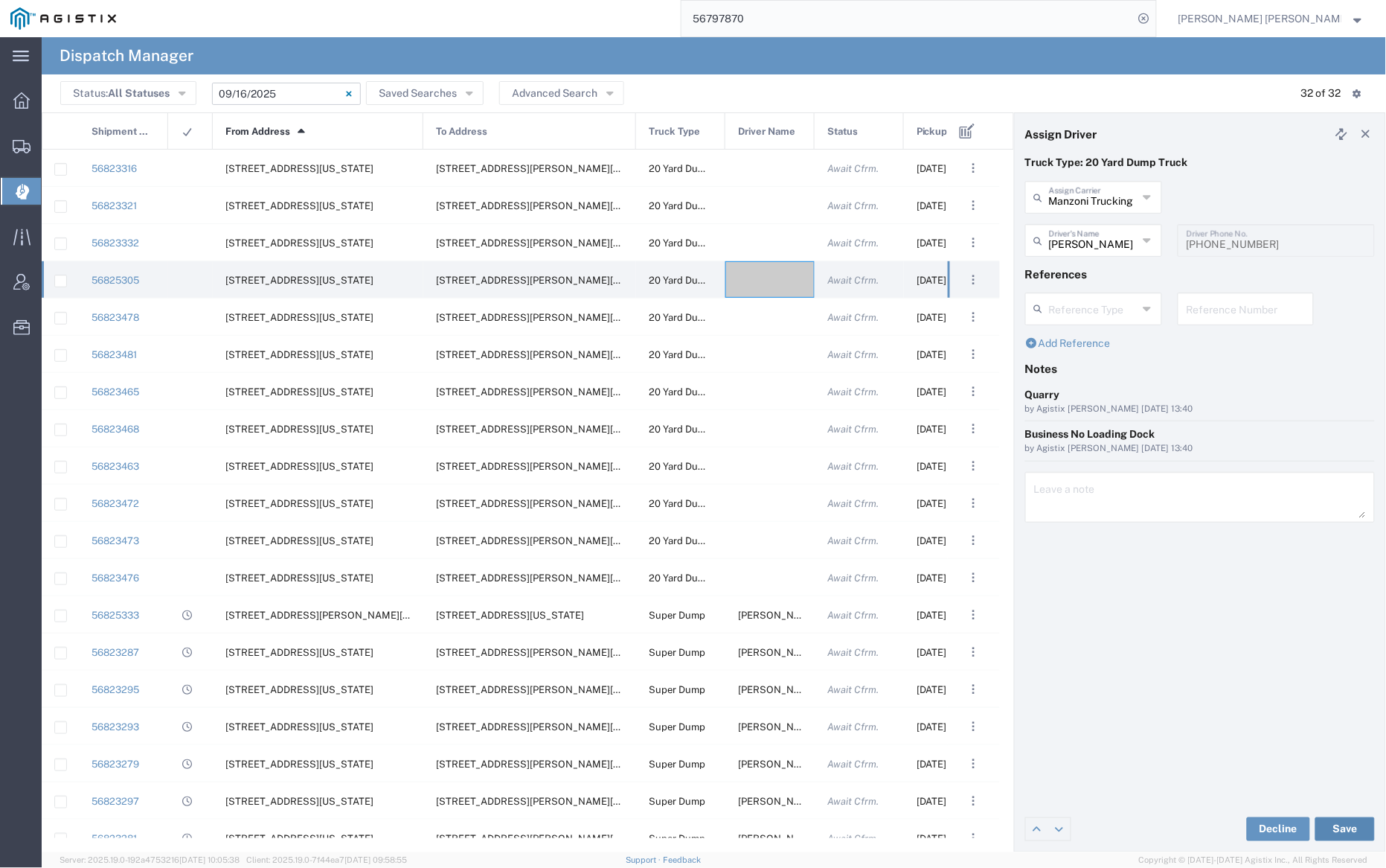
click at [1350, 826] on button "Save" at bounding box center [1344, 828] width 59 height 24
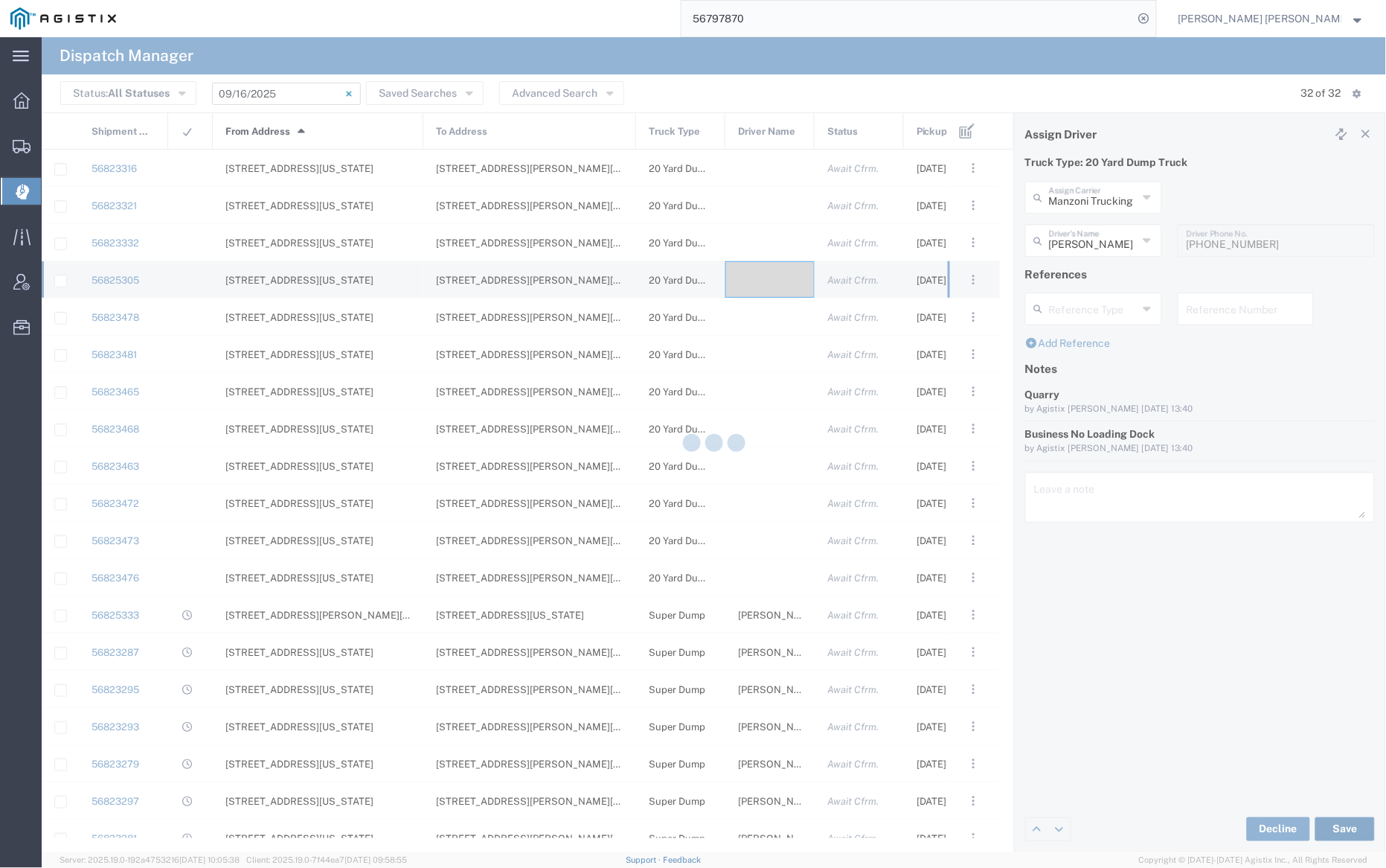
type input "[PERSON_NAME]"
type input "Manzoni Trucking"
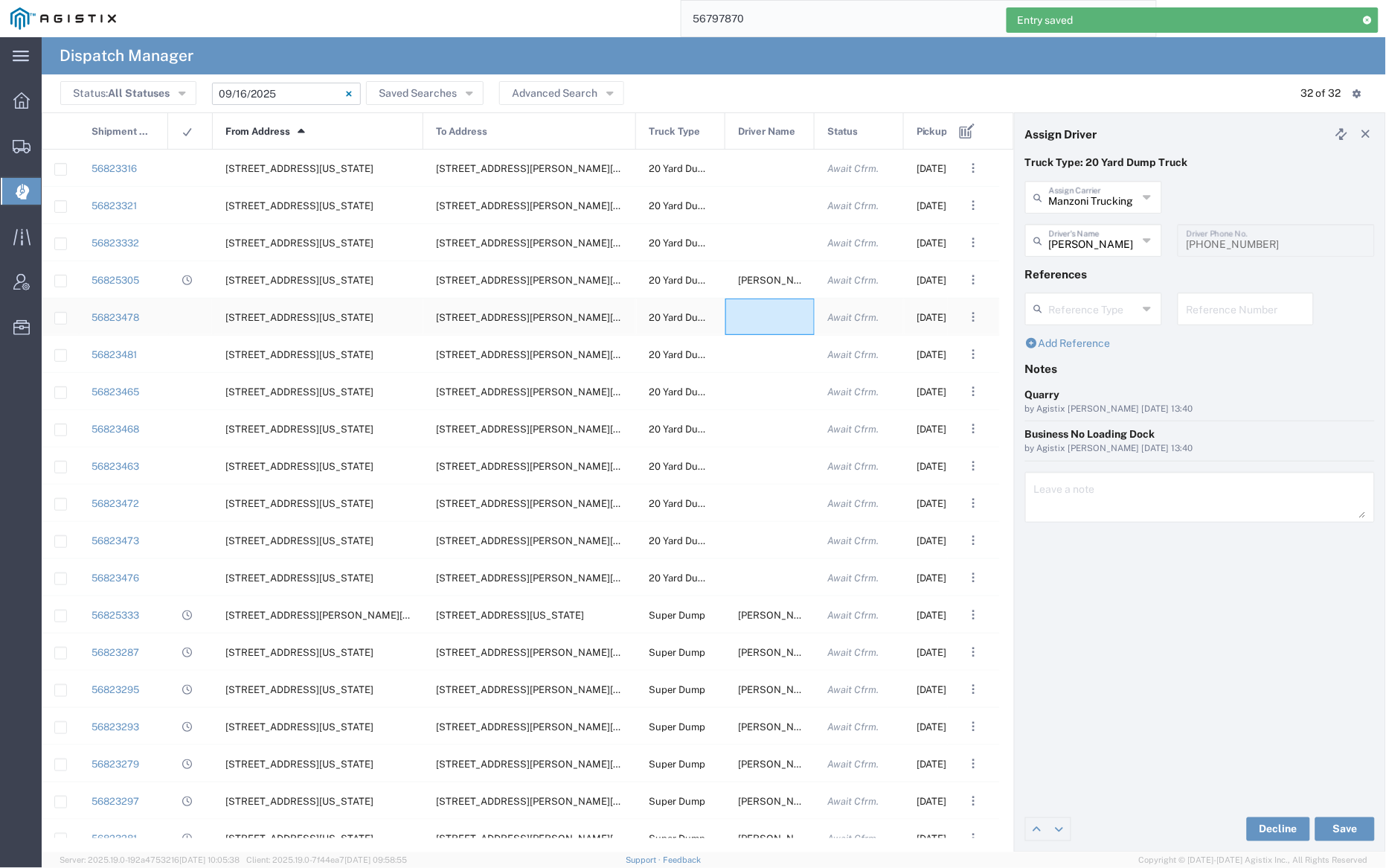
click at [769, 319] on div at bounding box center [770, 317] width 89 height 37
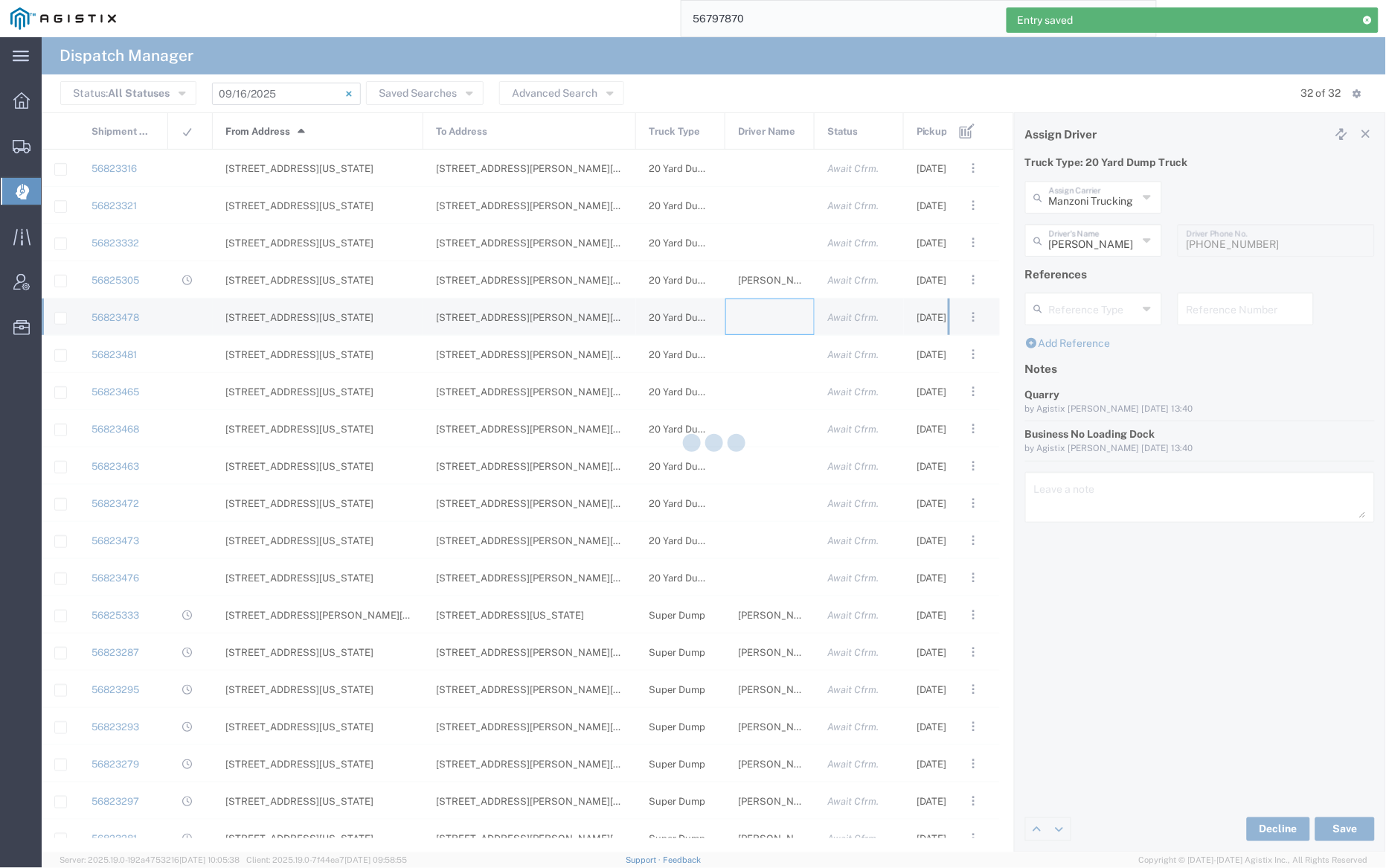
type input "[PERSON_NAME] Trucking"
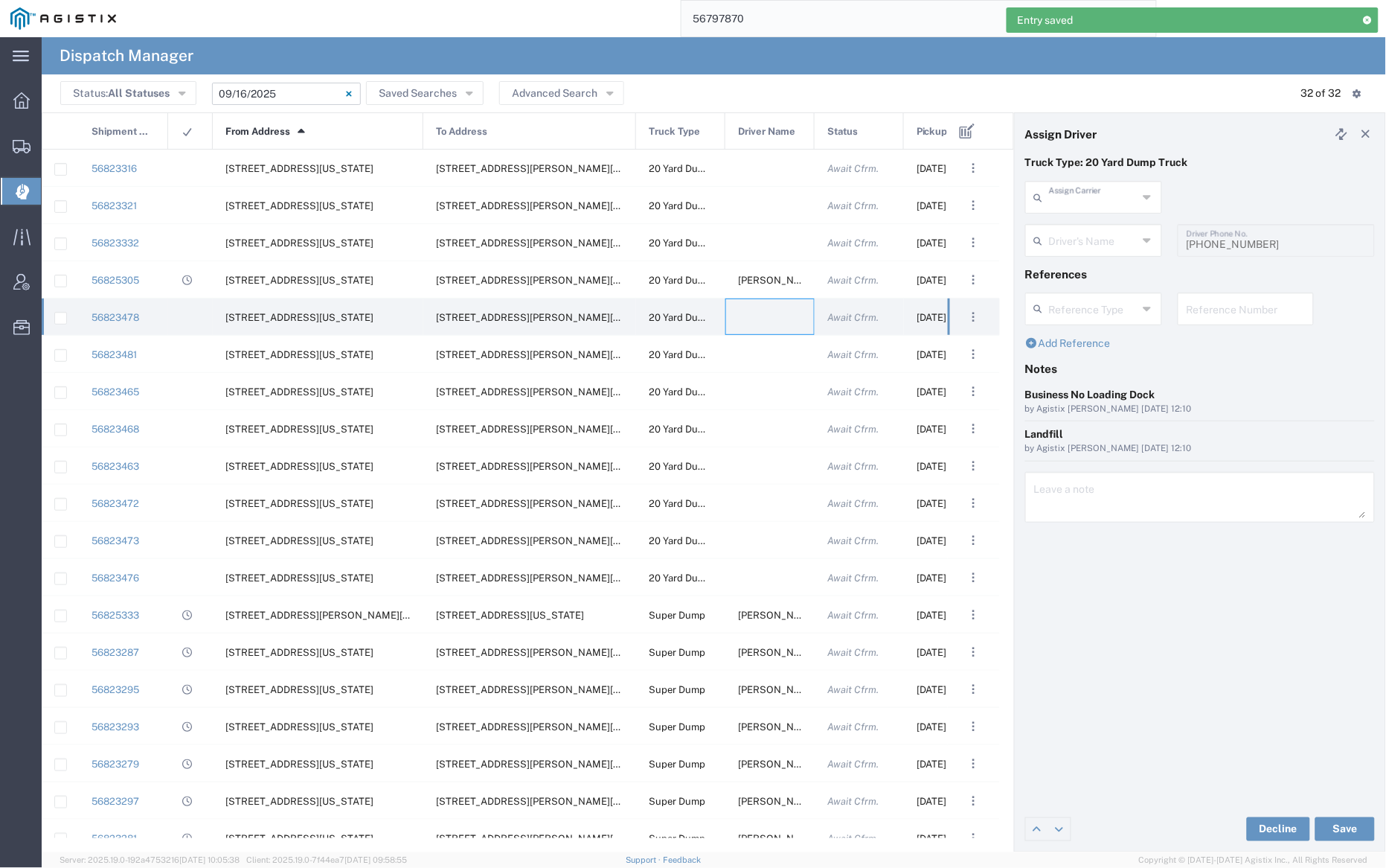
click at [1105, 198] on input "text" at bounding box center [1093, 196] width 88 height 26
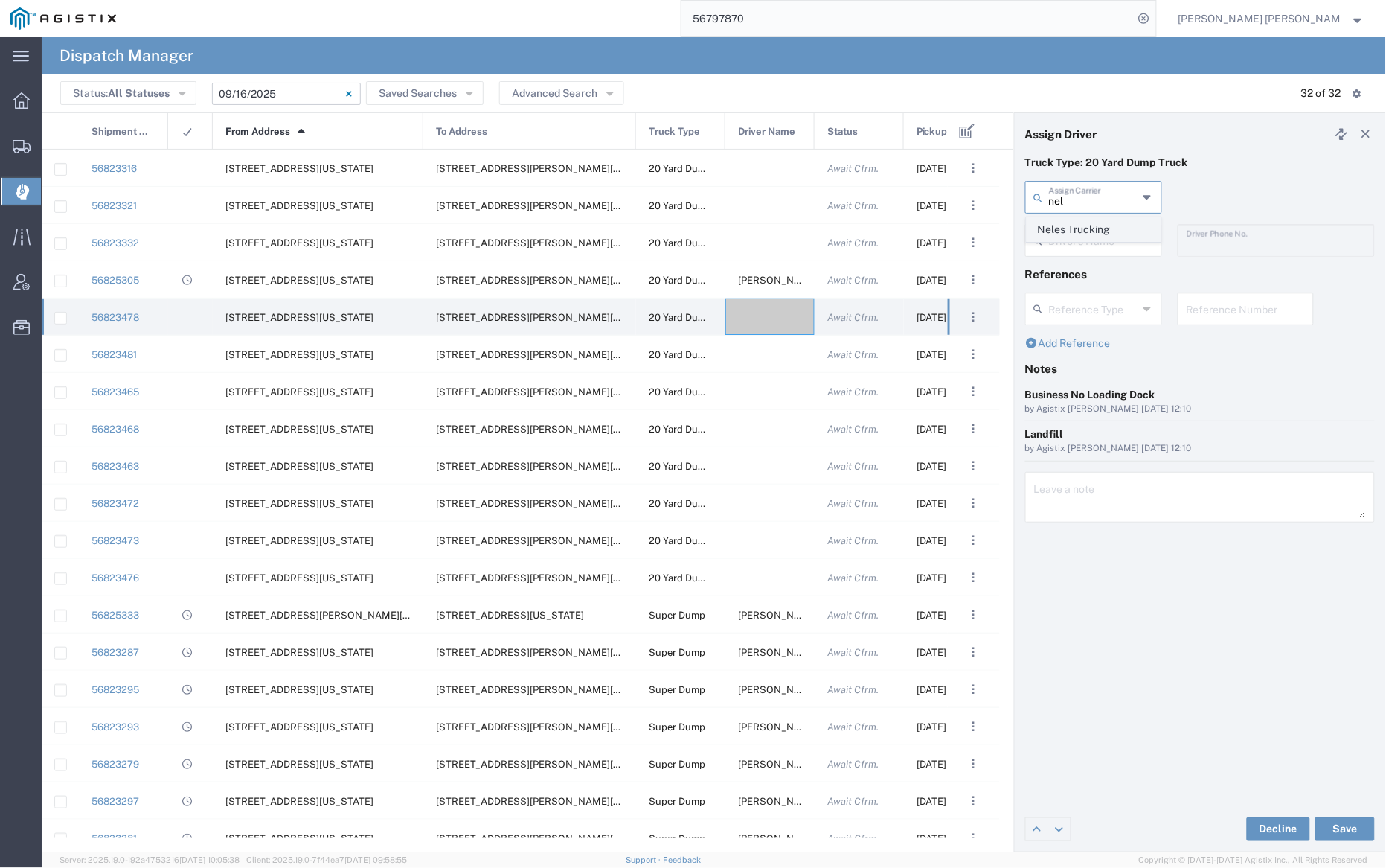
click at [1108, 221] on span "Neles Trucking" at bounding box center [1094, 230] width 133 height 23
type input "Neles Trucking"
click at [1103, 249] on input "text" at bounding box center [1096, 239] width 94 height 26
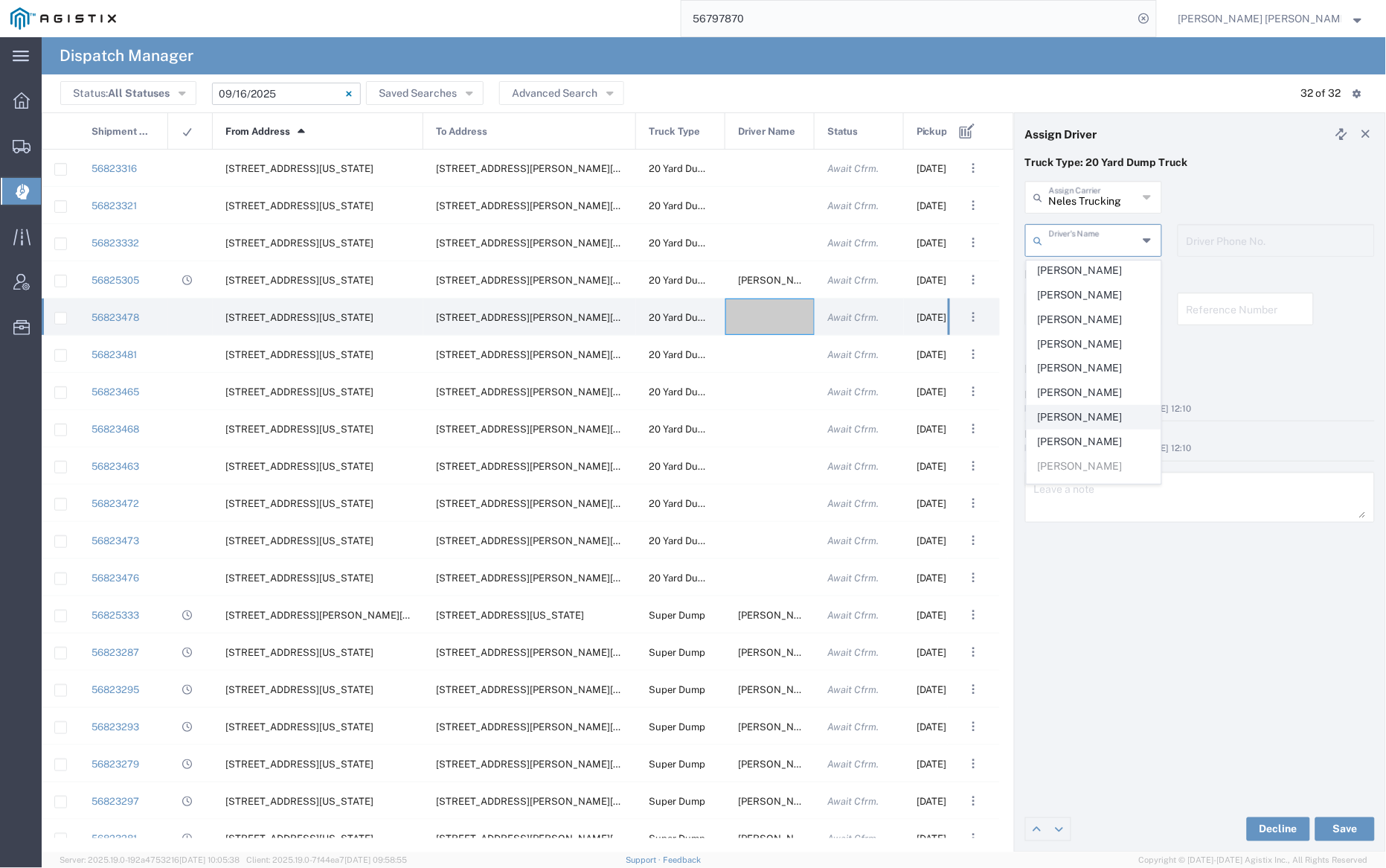
scroll to position [4, 0]
click at [1105, 448] on span "[PERSON_NAME]" at bounding box center [1094, 440] width 133 height 23
type input "[PERSON_NAME]"
type input "7076415781"
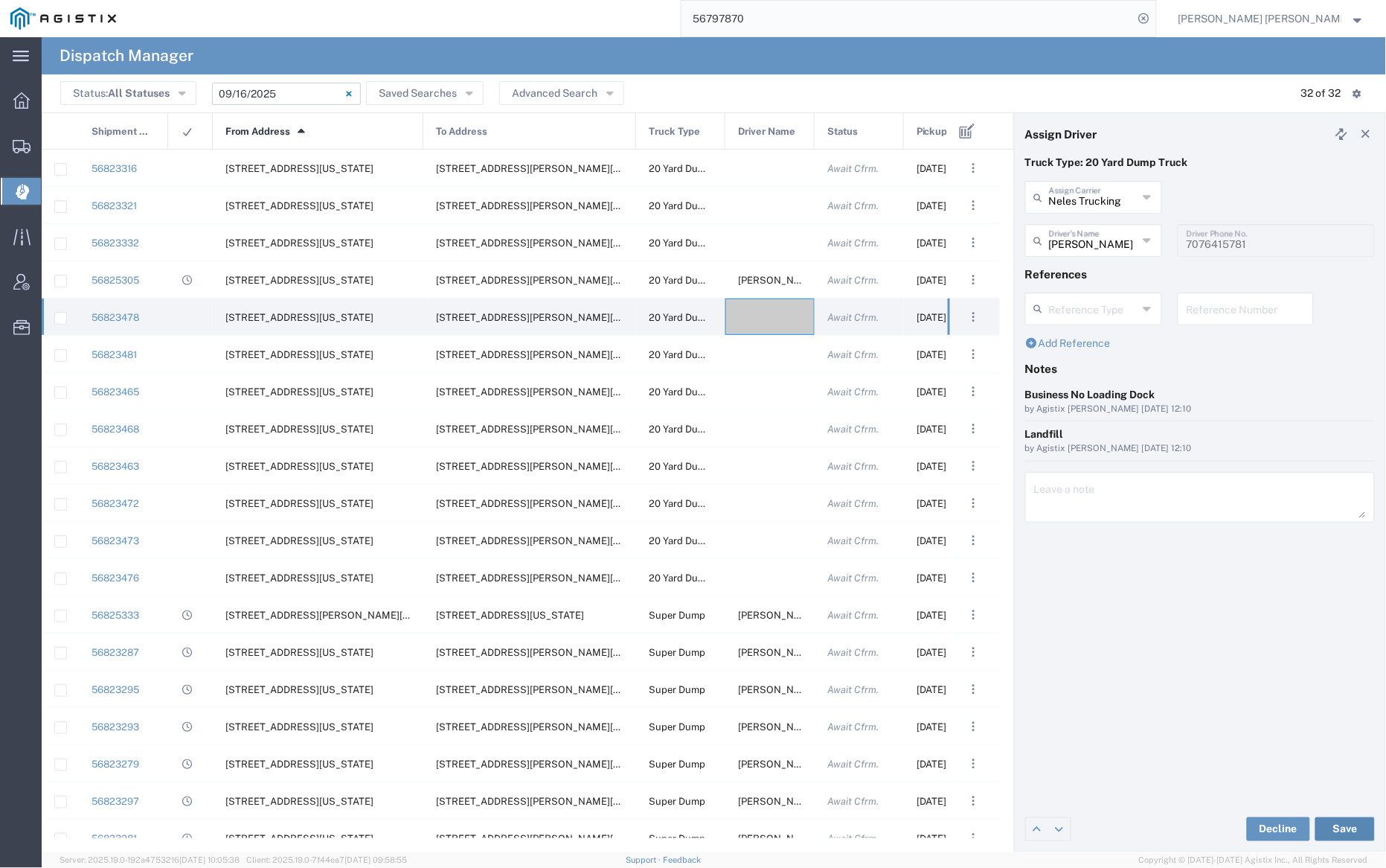
click at [1351, 831] on button "Save" at bounding box center [1344, 828] width 59 height 24
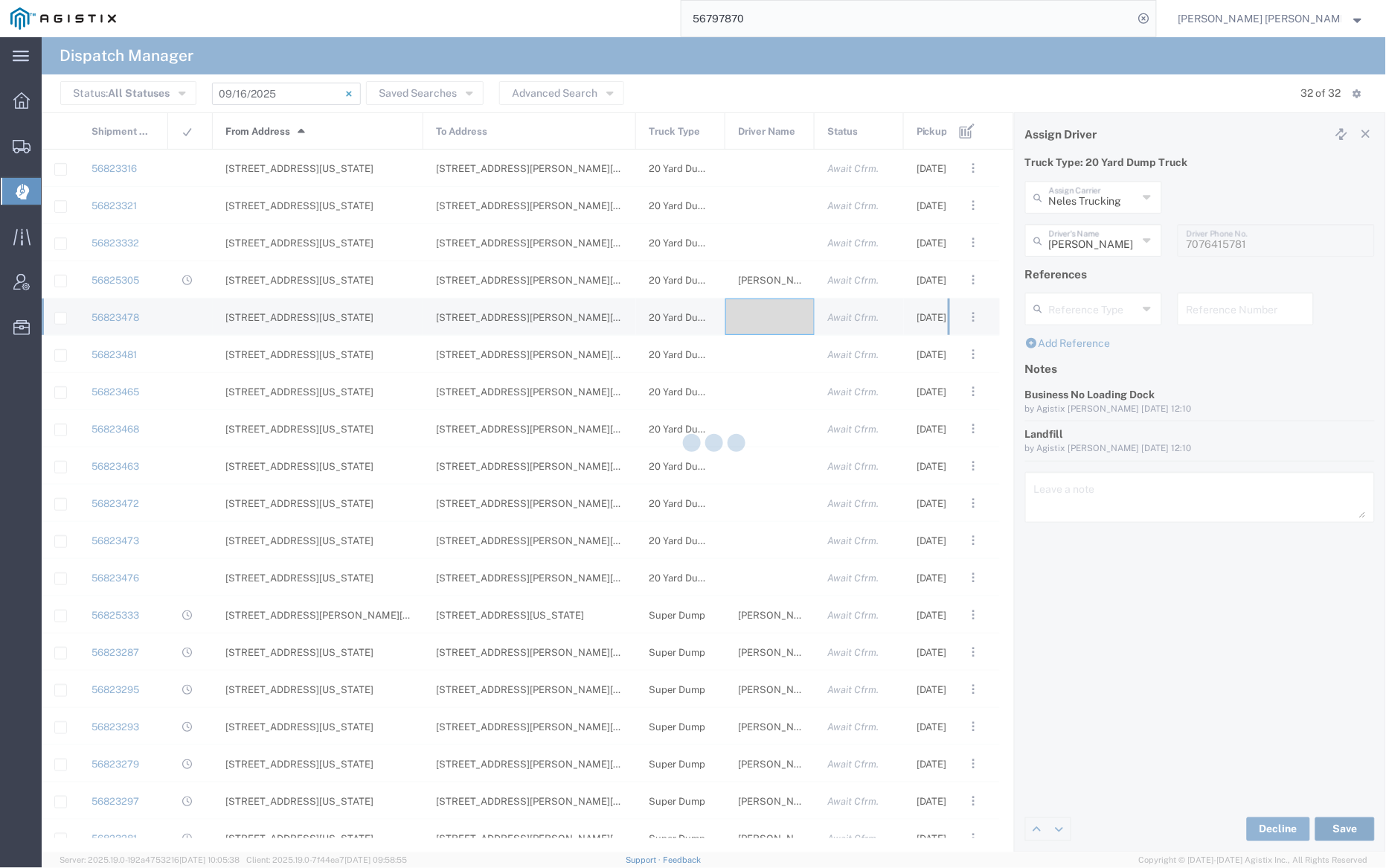
type input "[PERSON_NAME]"
type input "Neles Trucking"
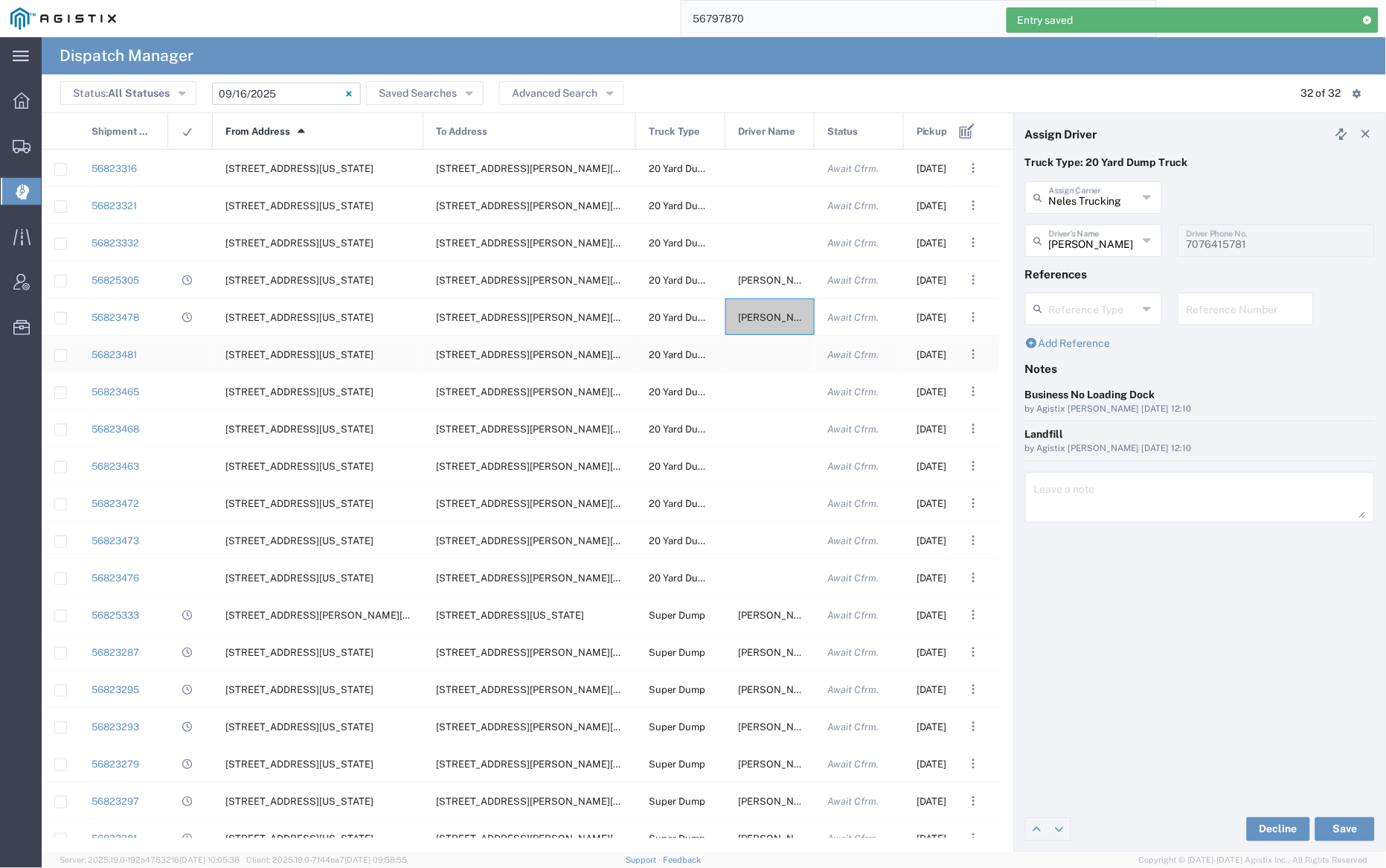
click at [769, 352] on div at bounding box center [770, 354] width 89 height 37
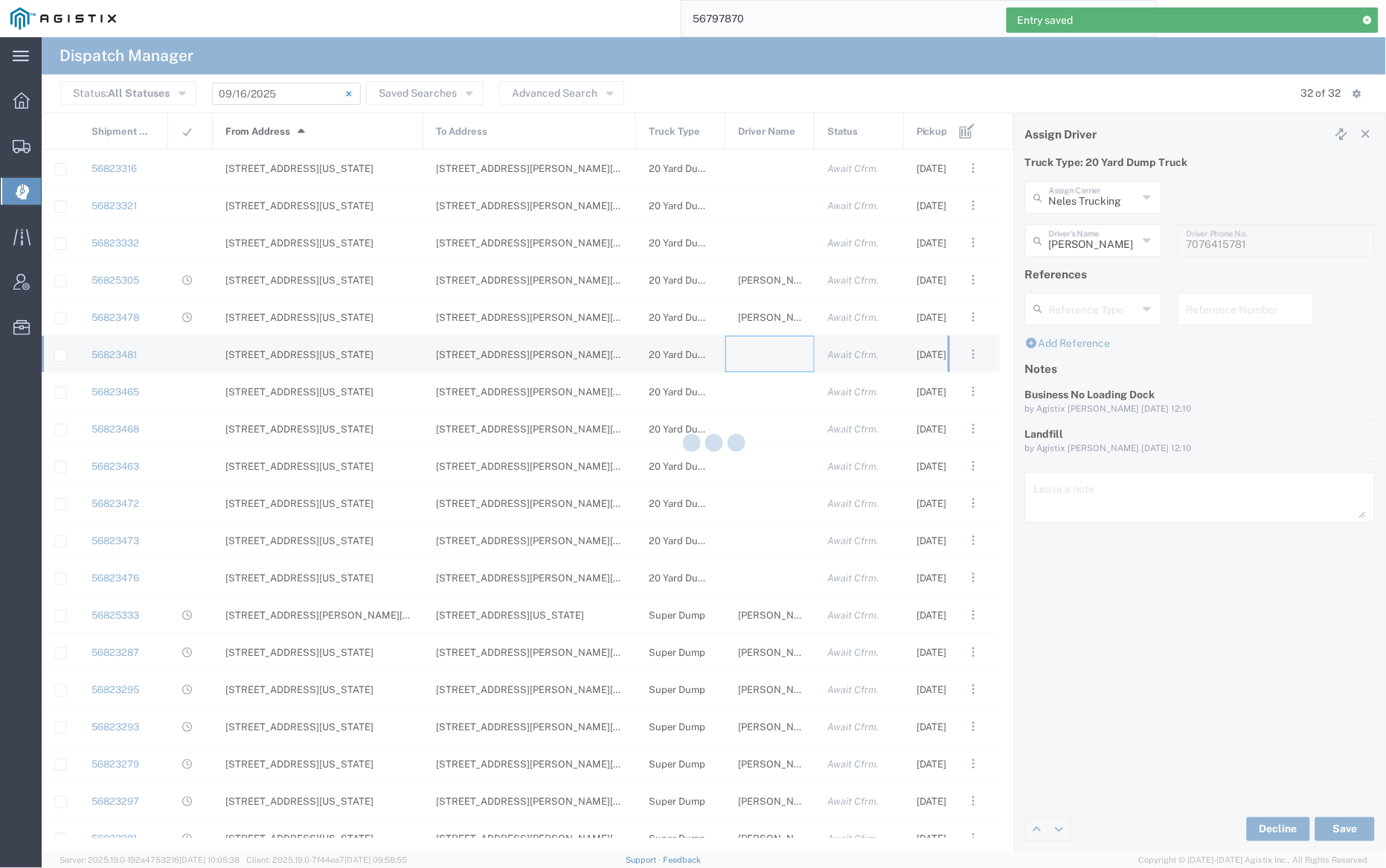
type input "[PERSON_NAME] Trucking"
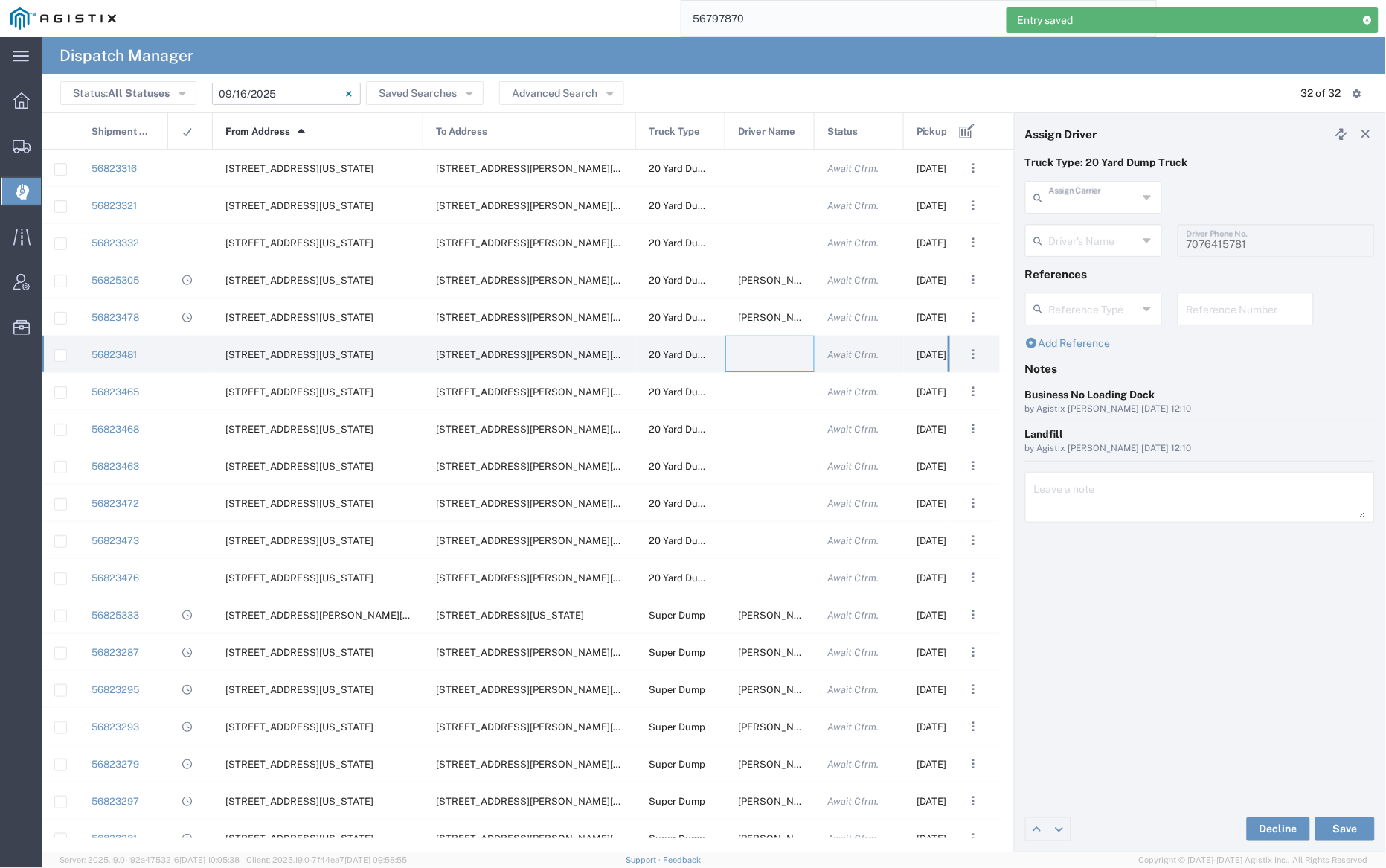
click at [1102, 199] on input "text" at bounding box center [1093, 196] width 88 height 26
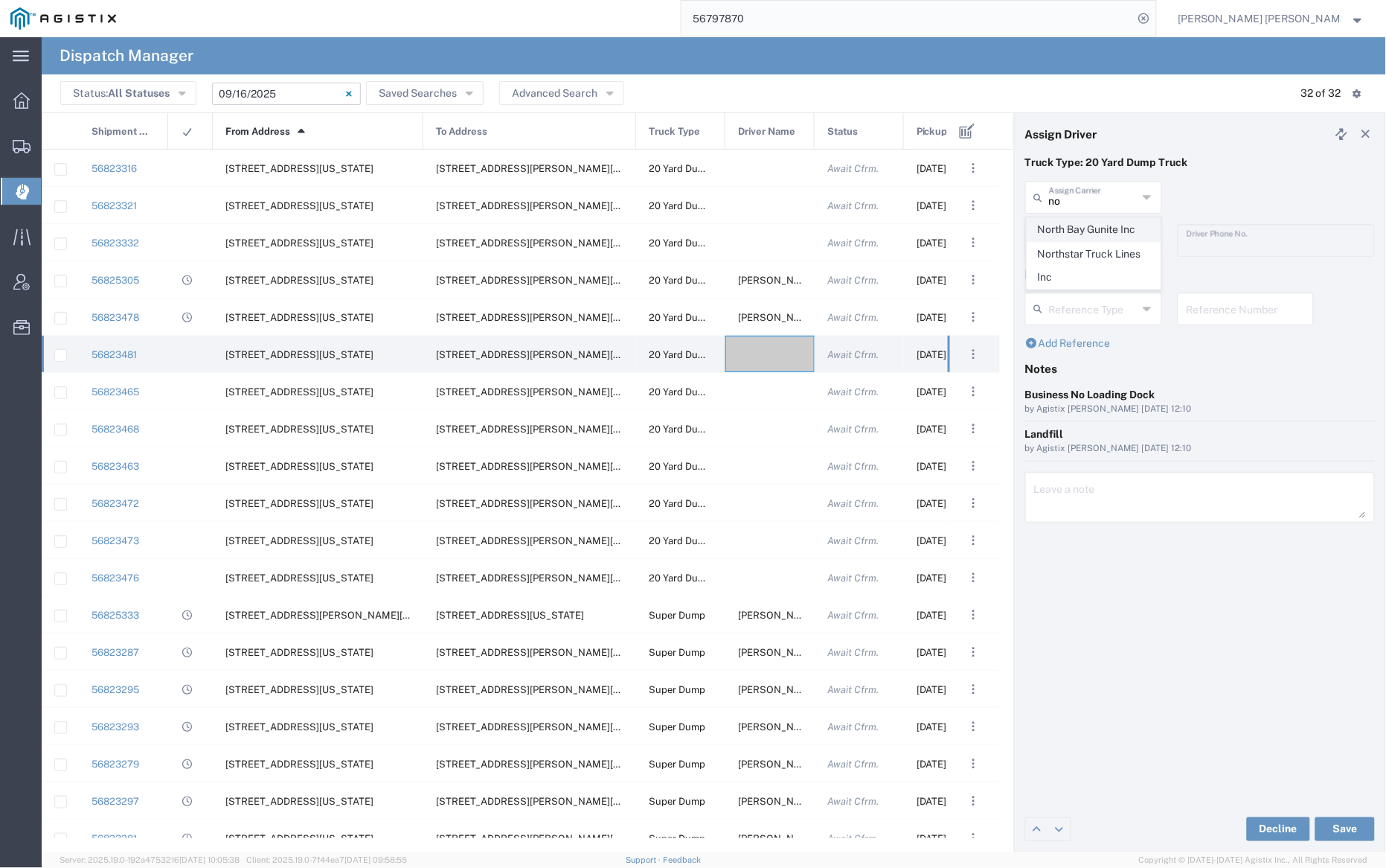
click at [1102, 222] on span "North Bay Gunite Inc" at bounding box center [1094, 230] width 133 height 23
type input "North Bay Gunite Inc"
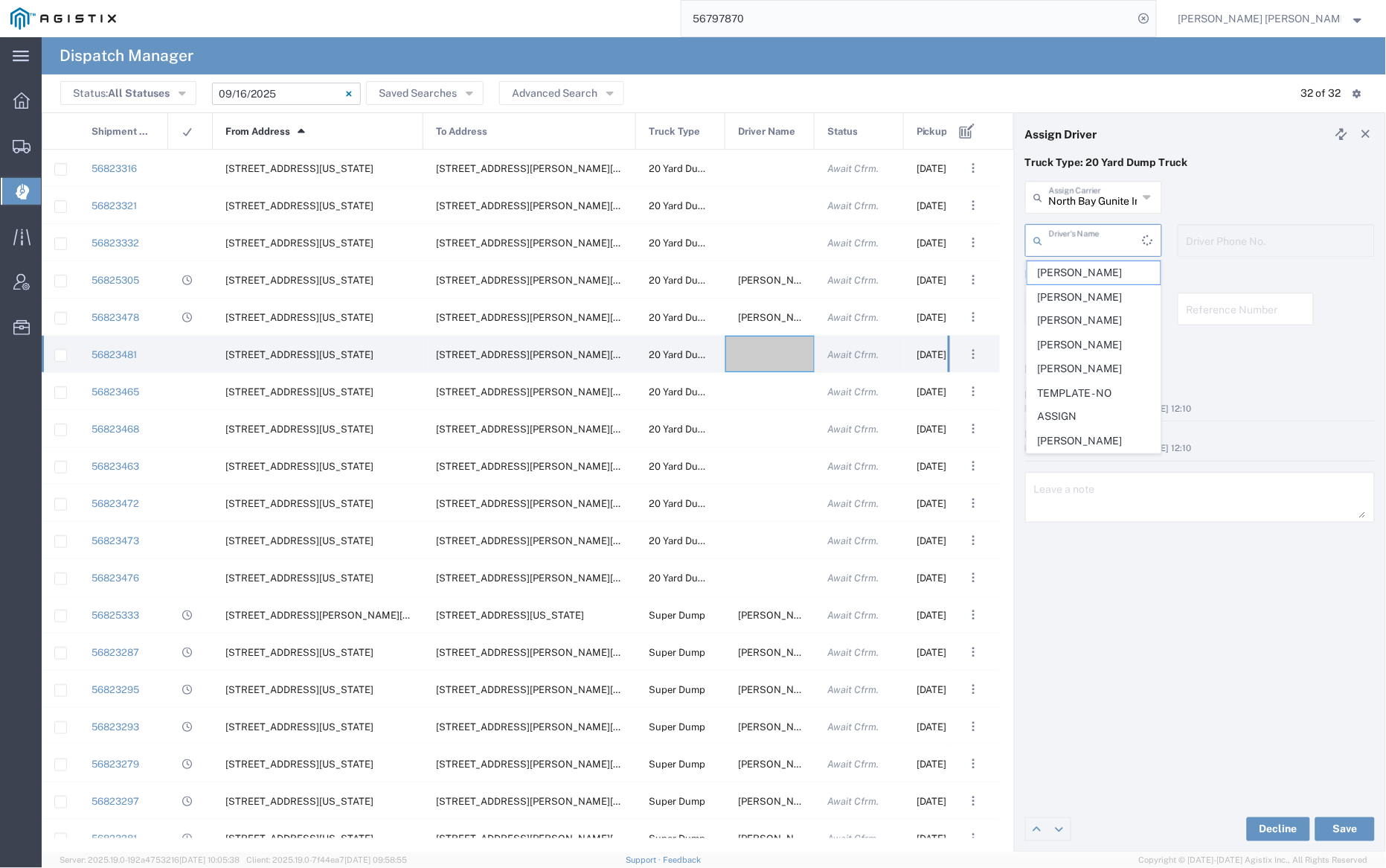
drag, startPoint x: 1102, startPoint y: 232, endPoint x: 1105, endPoint y: 252, distance: 20.2
click at [1102, 232] on input "text" at bounding box center [1096, 239] width 94 height 26
click at [1108, 273] on span "[PERSON_NAME]" at bounding box center [1094, 273] width 133 height 23
type input "[PERSON_NAME]"
type input "7077584968"
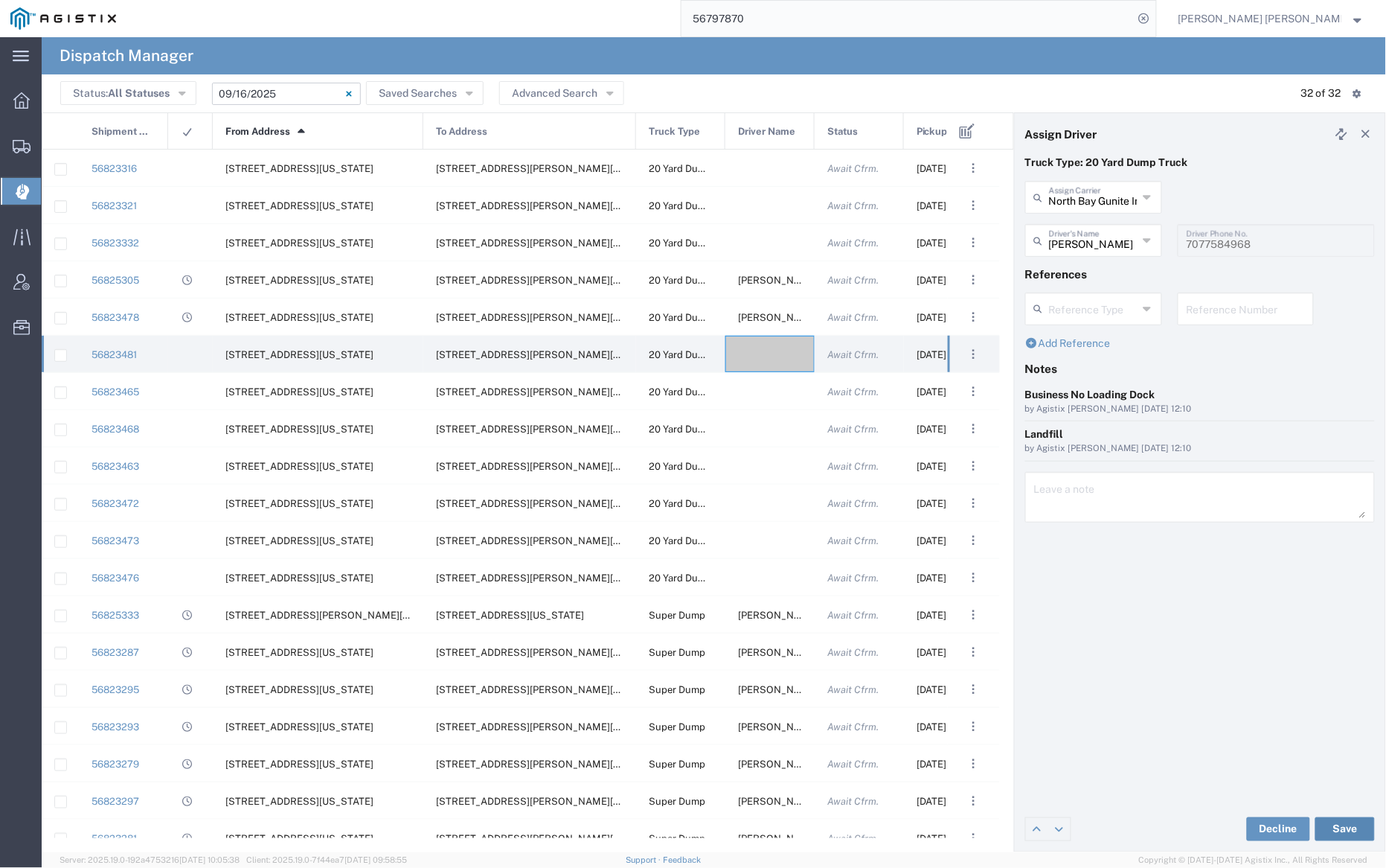
click at [1343, 821] on button "Save" at bounding box center [1344, 828] width 59 height 24
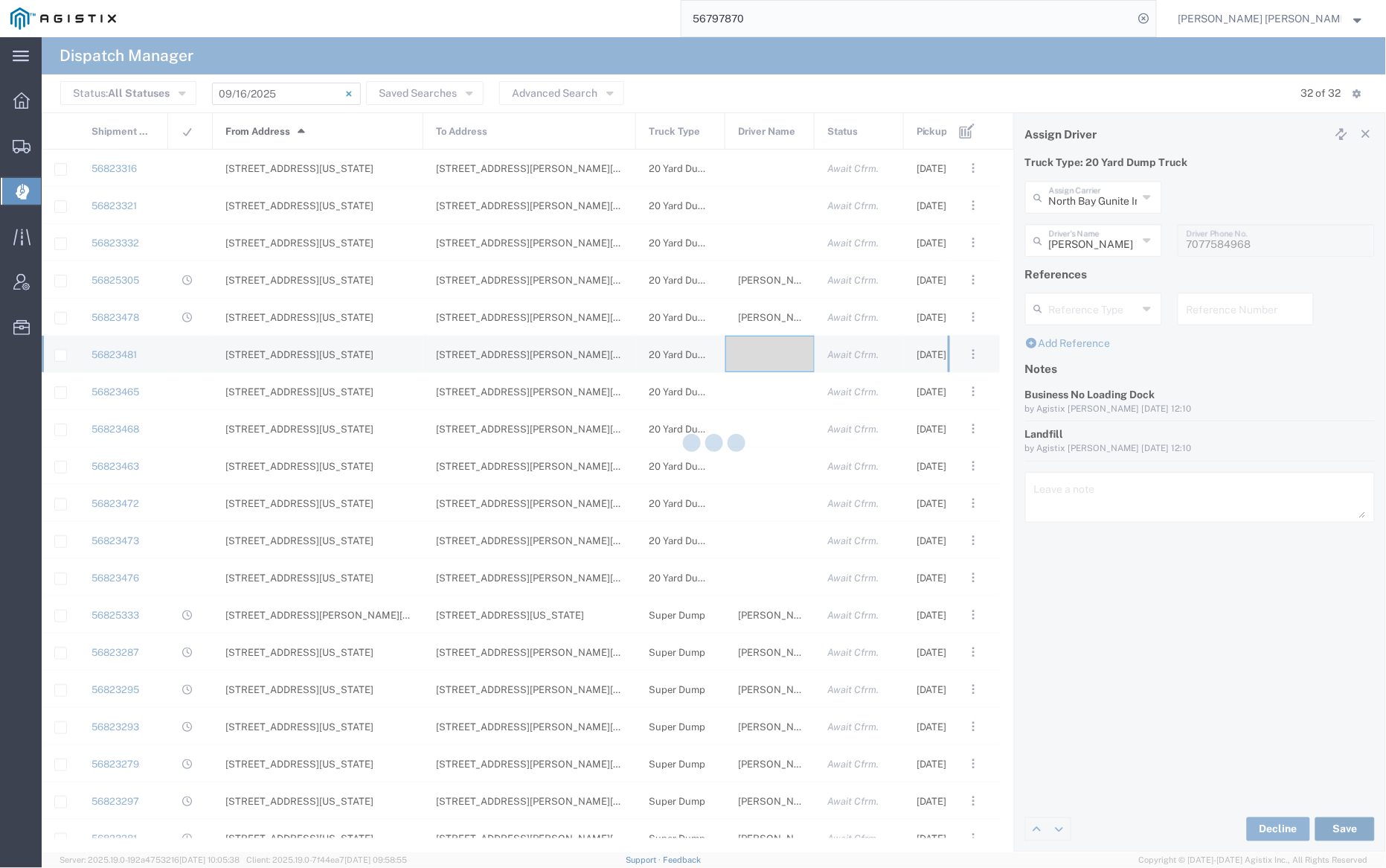
type input "[PERSON_NAME]"
type input "North Bay Gunite Inc"
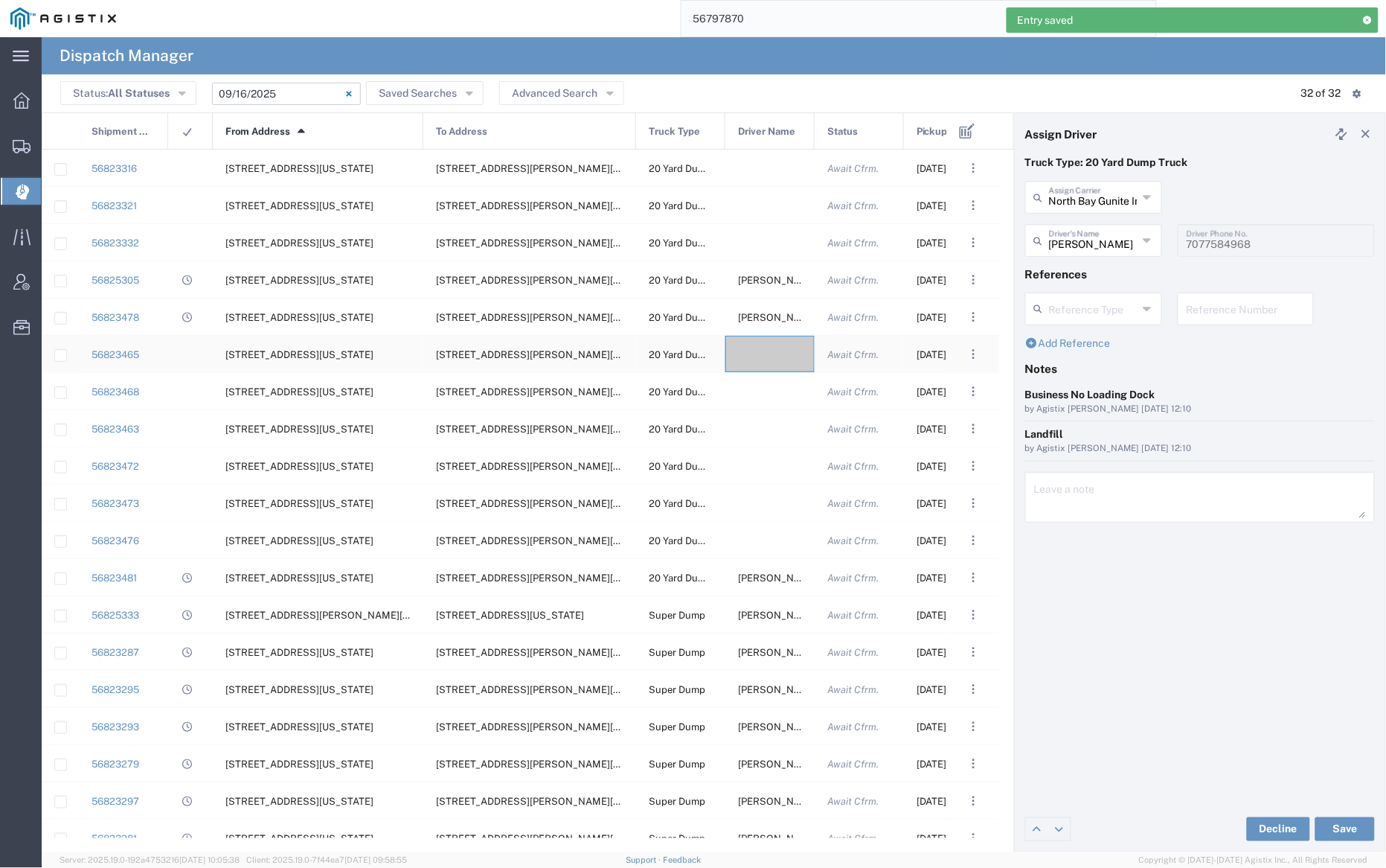
click at [772, 344] on div at bounding box center [770, 354] width 89 height 37
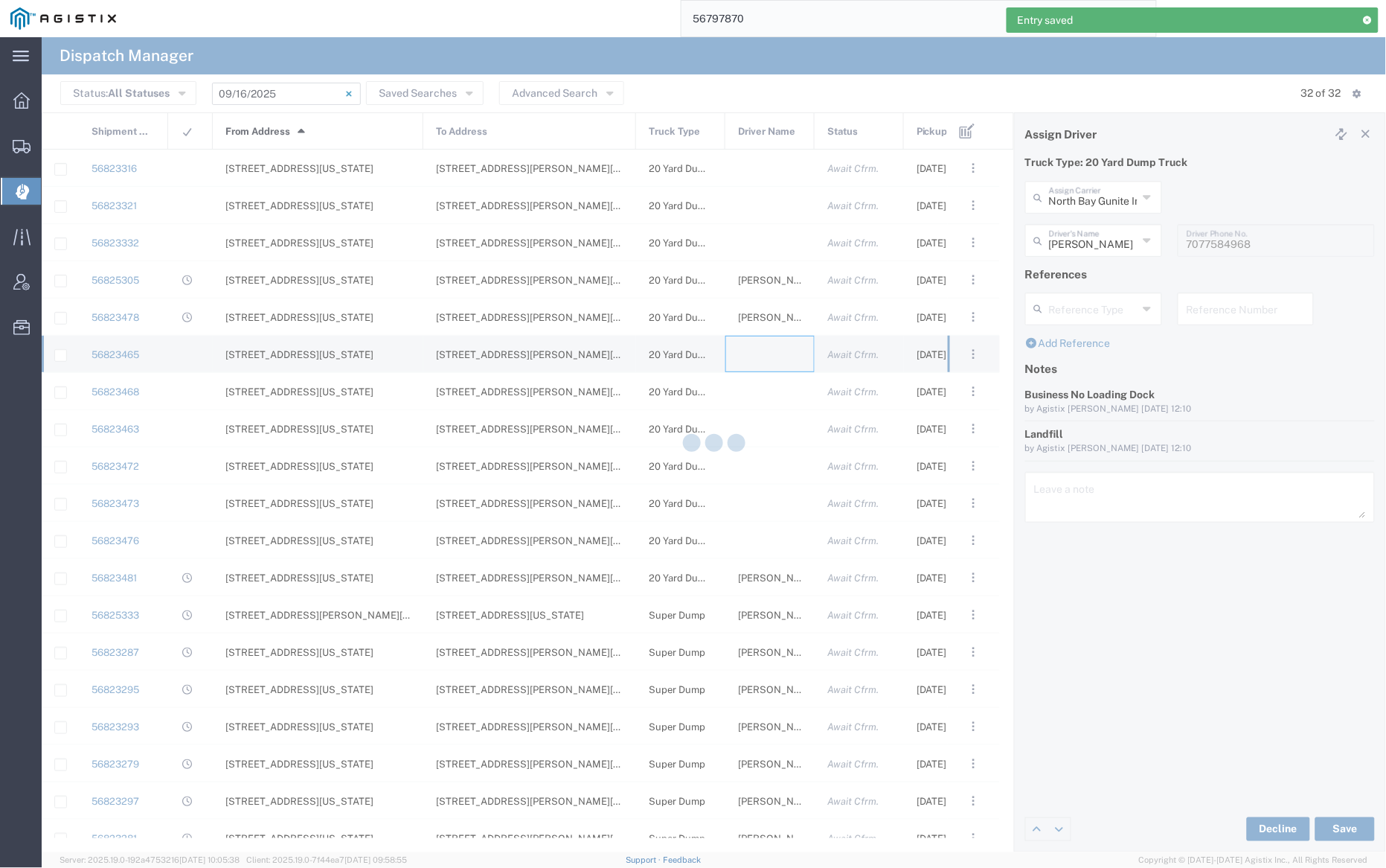
type input "[PERSON_NAME] Trucking"
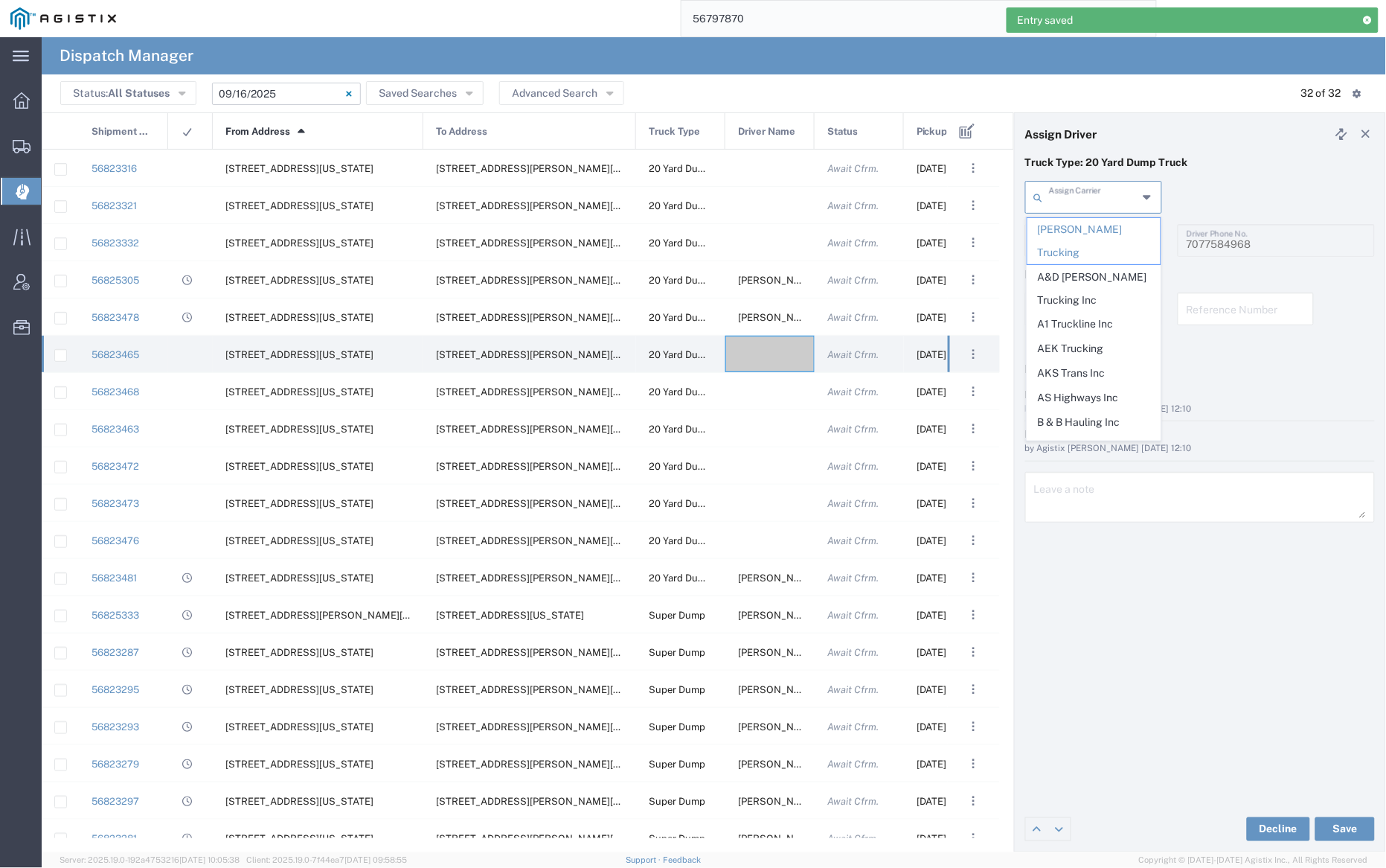
click at [1088, 199] on input "text" at bounding box center [1093, 196] width 88 height 26
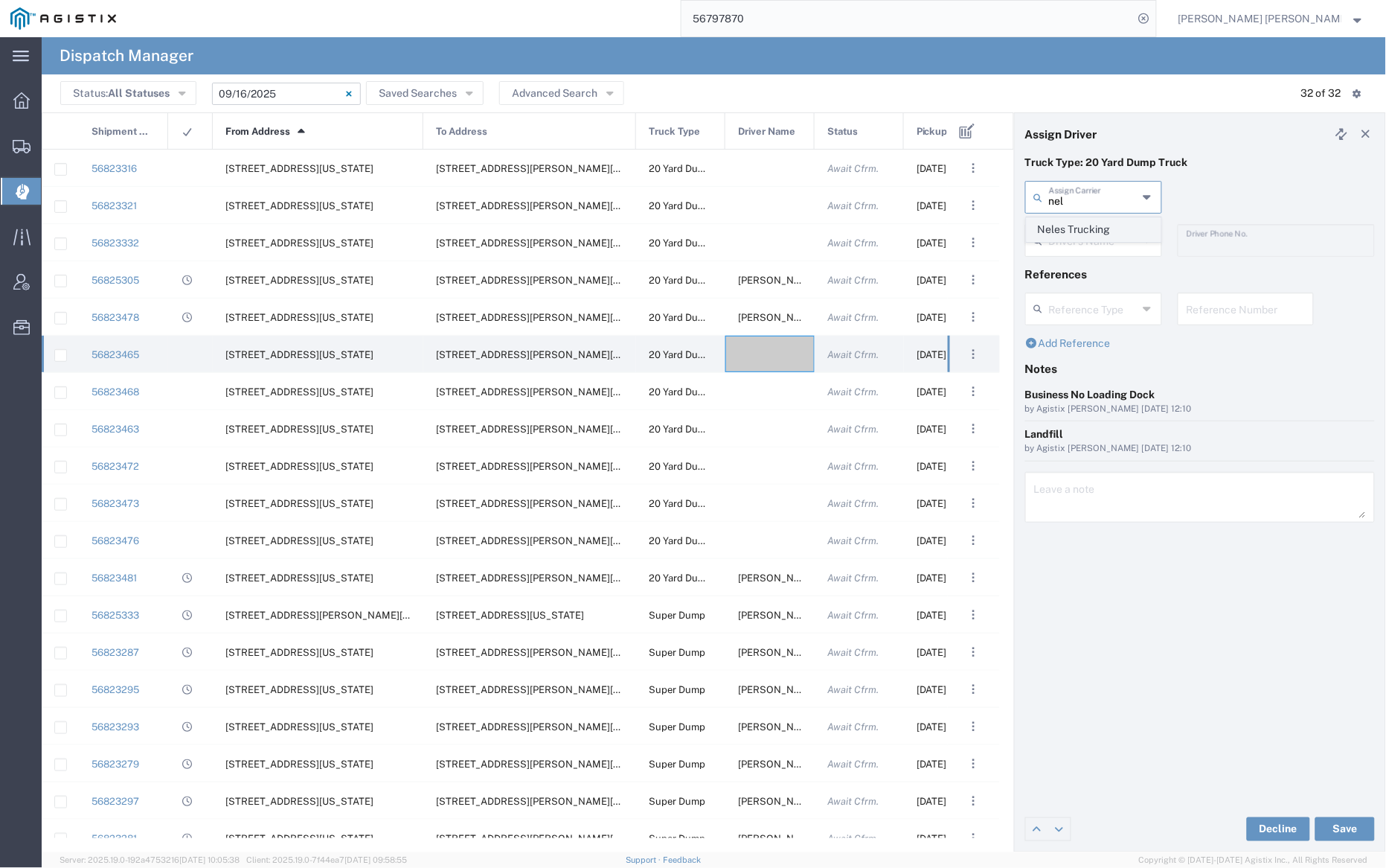
click at [1090, 219] on span "Neles Trucking" at bounding box center [1094, 230] width 133 height 23
type input "Neles Trucking"
click at [1089, 241] on input "text" at bounding box center [1096, 239] width 94 height 26
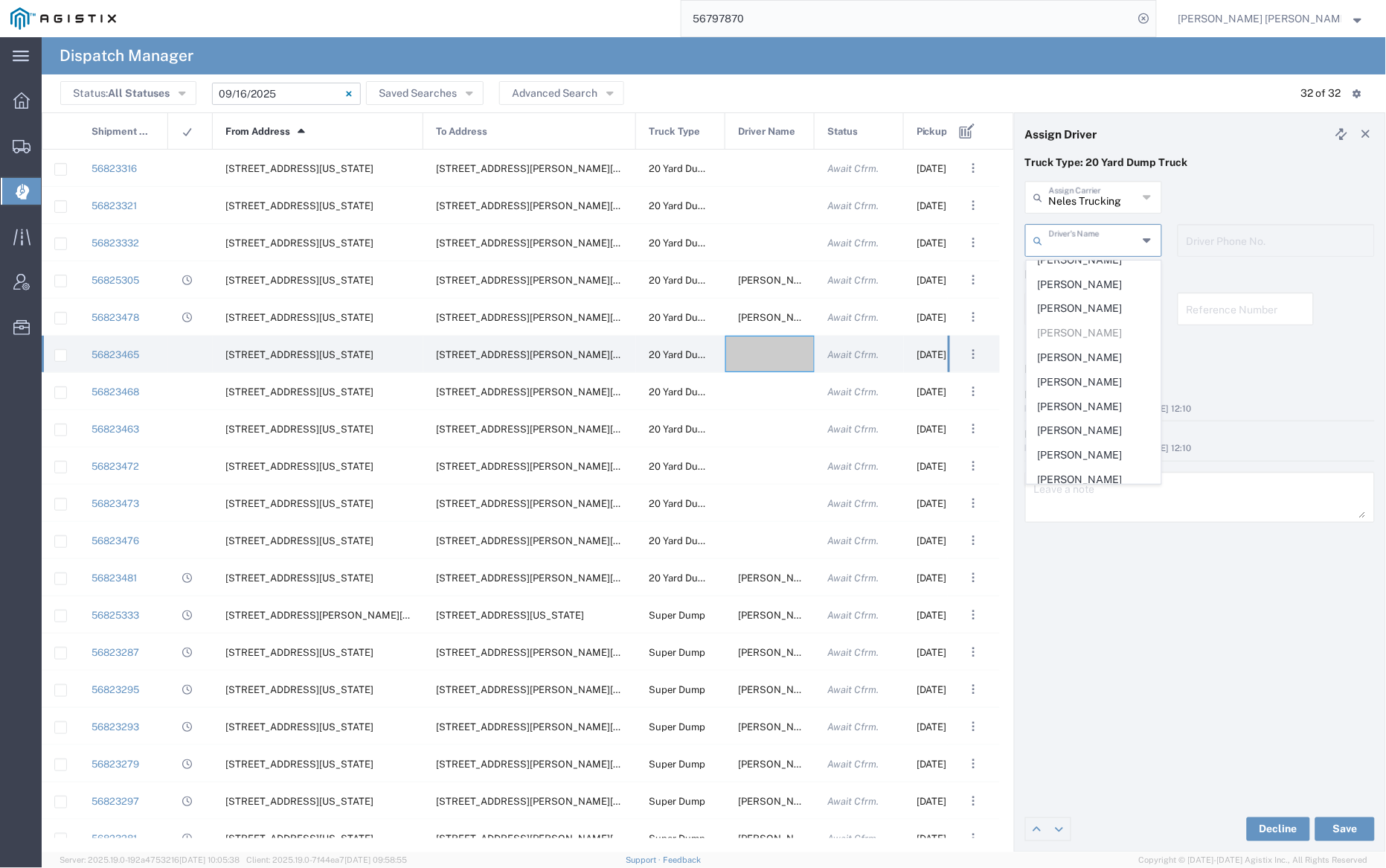
scroll to position [938, 0]
click at [1108, 414] on span "[PERSON_NAME]" at bounding box center [1094, 423] width 133 height 23
type input "[PERSON_NAME]"
type input "7075436153"
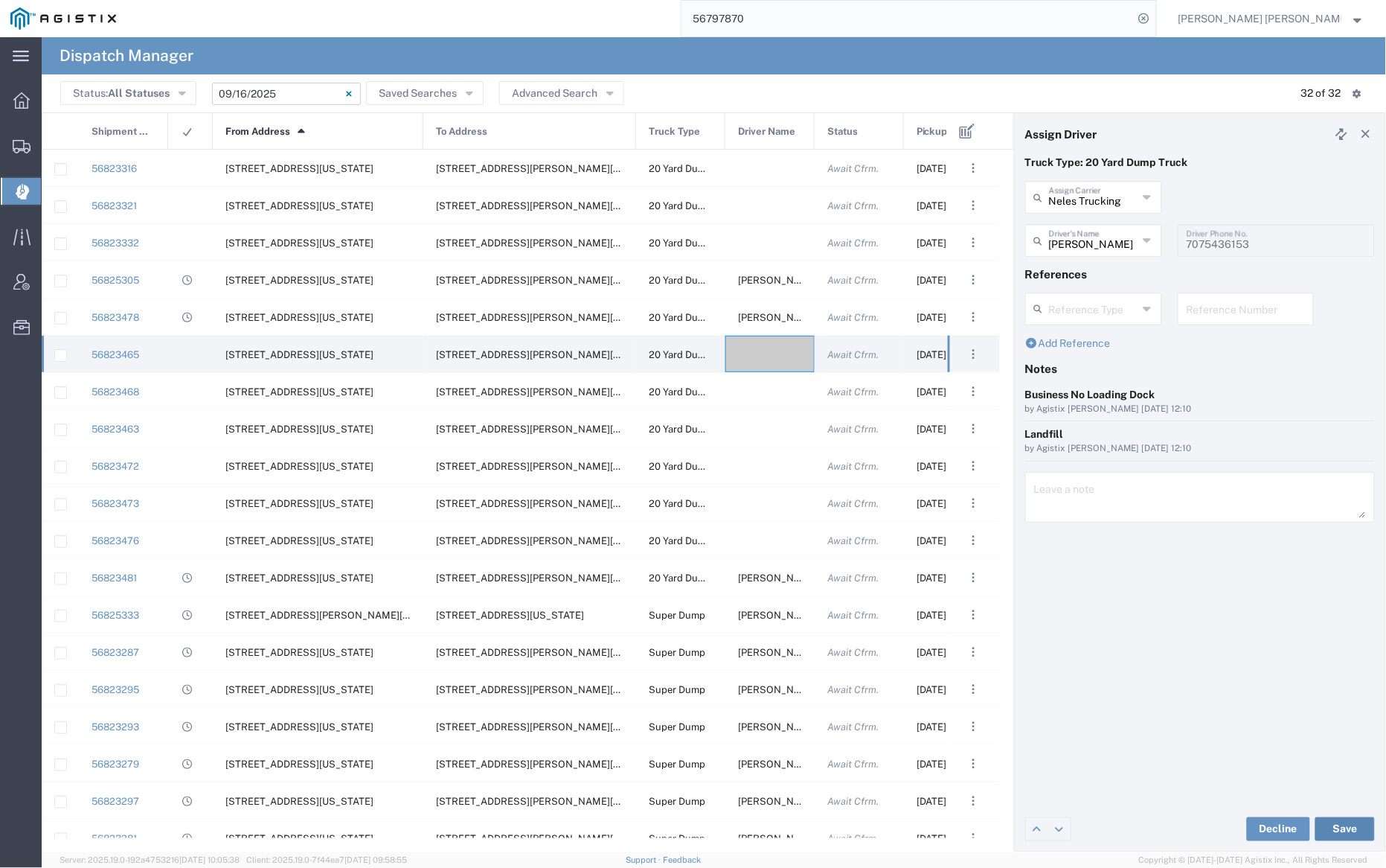
click at [1349, 826] on button "Save" at bounding box center [1344, 828] width 59 height 24
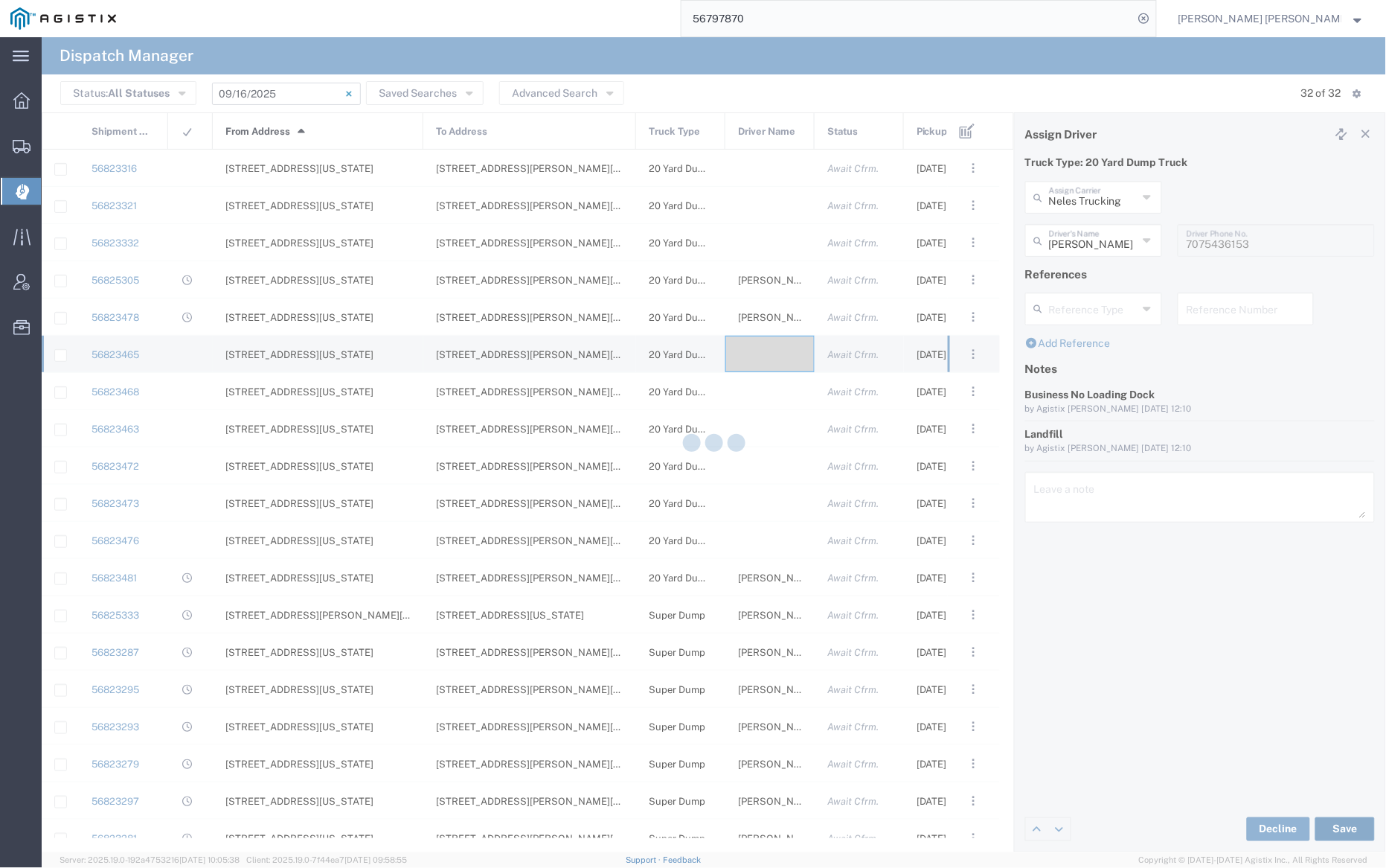
type input "[PERSON_NAME]"
type input "Neles Trucking"
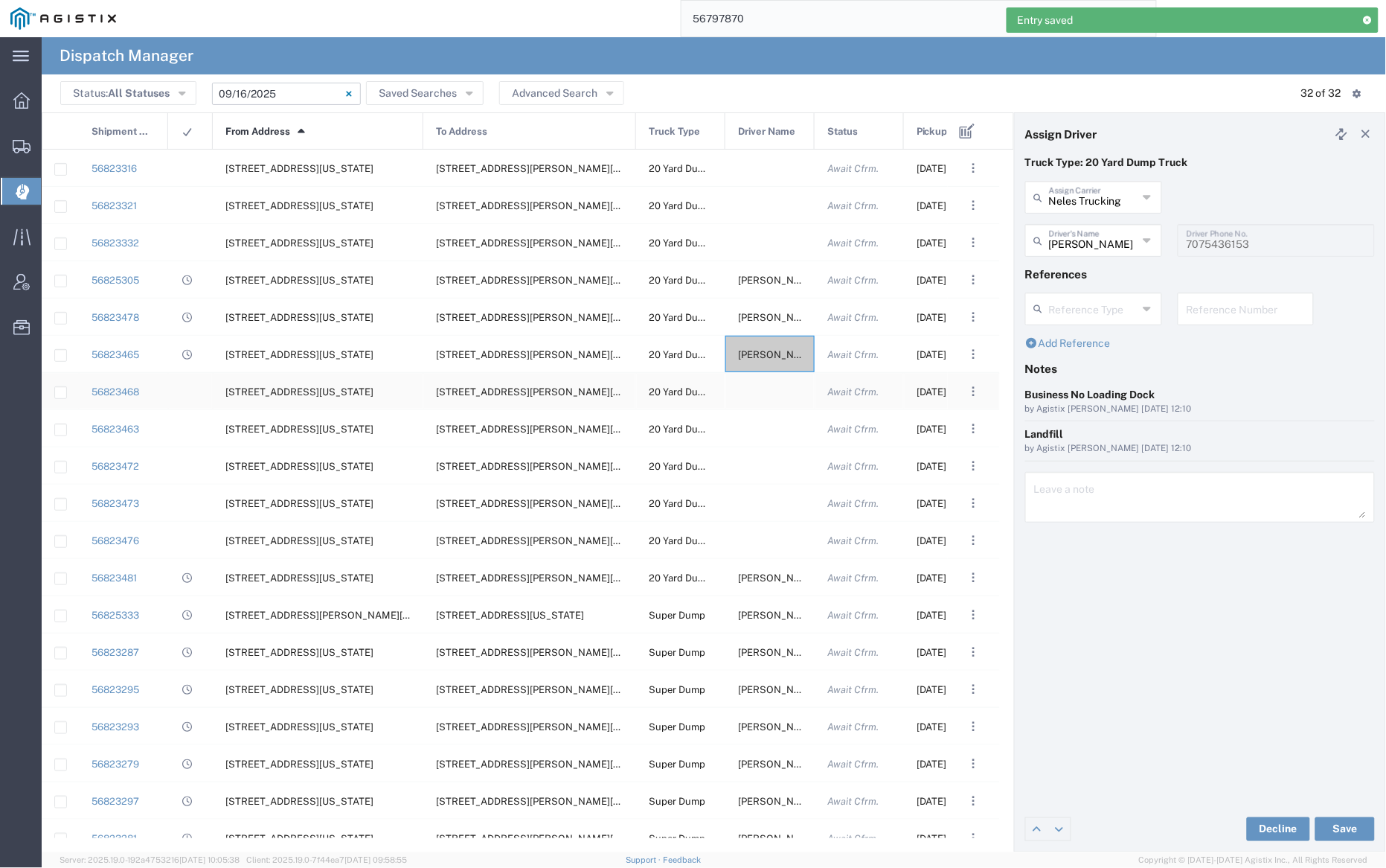
click at [768, 392] on div at bounding box center [770, 391] width 89 height 37
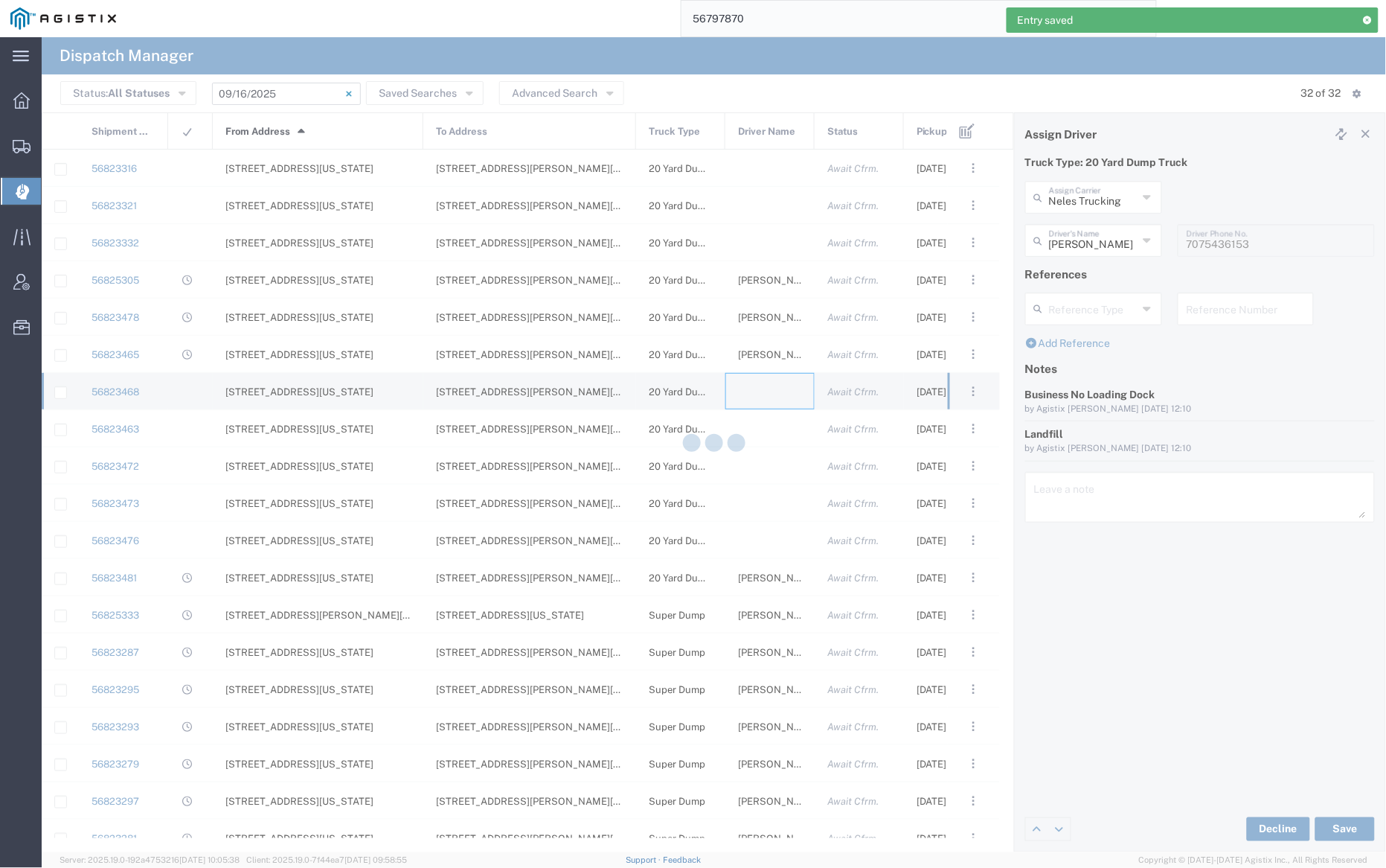
type input "[PERSON_NAME] Trucking"
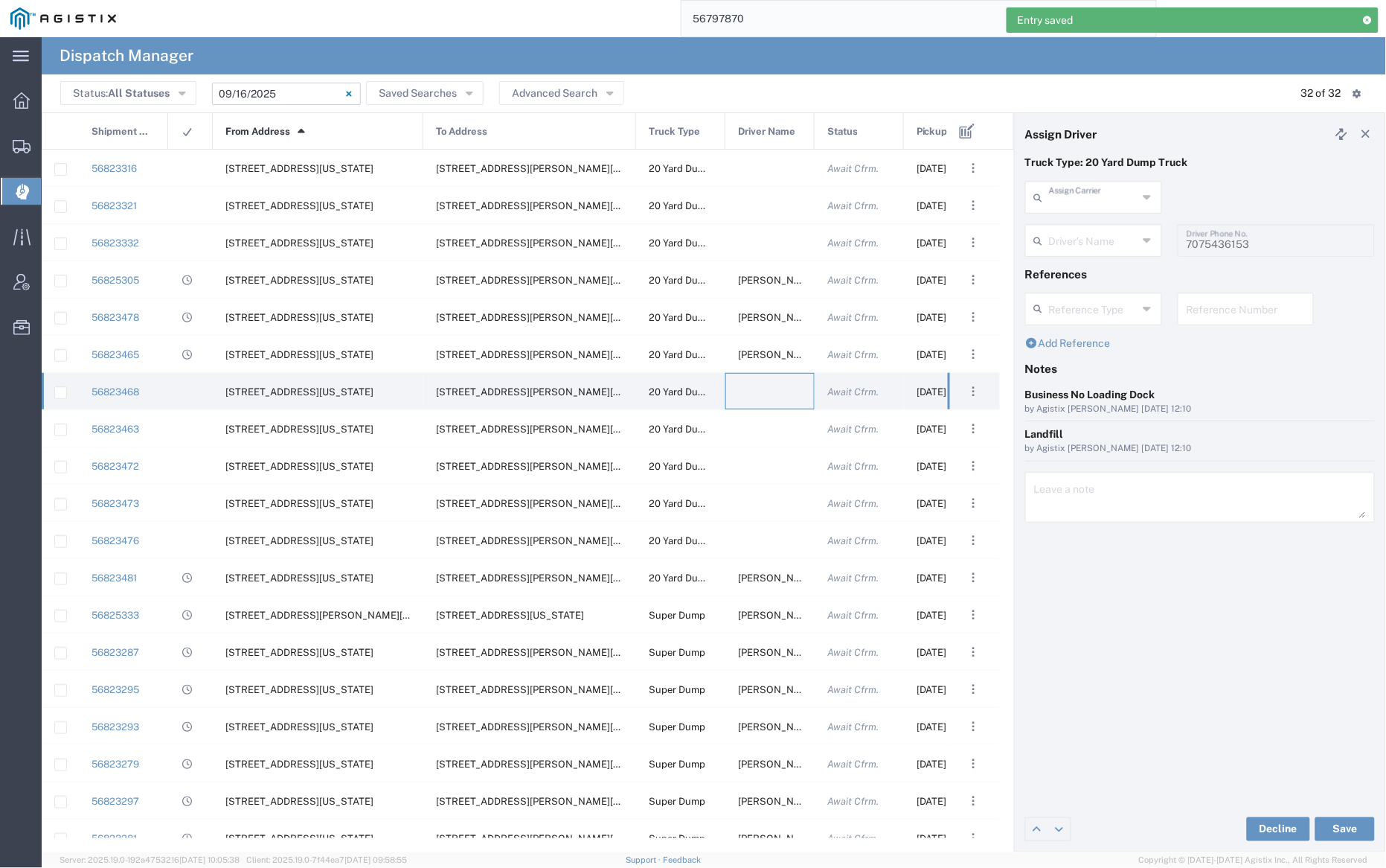
click at [1090, 193] on input "text" at bounding box center [1093, 196] width 88 height 26
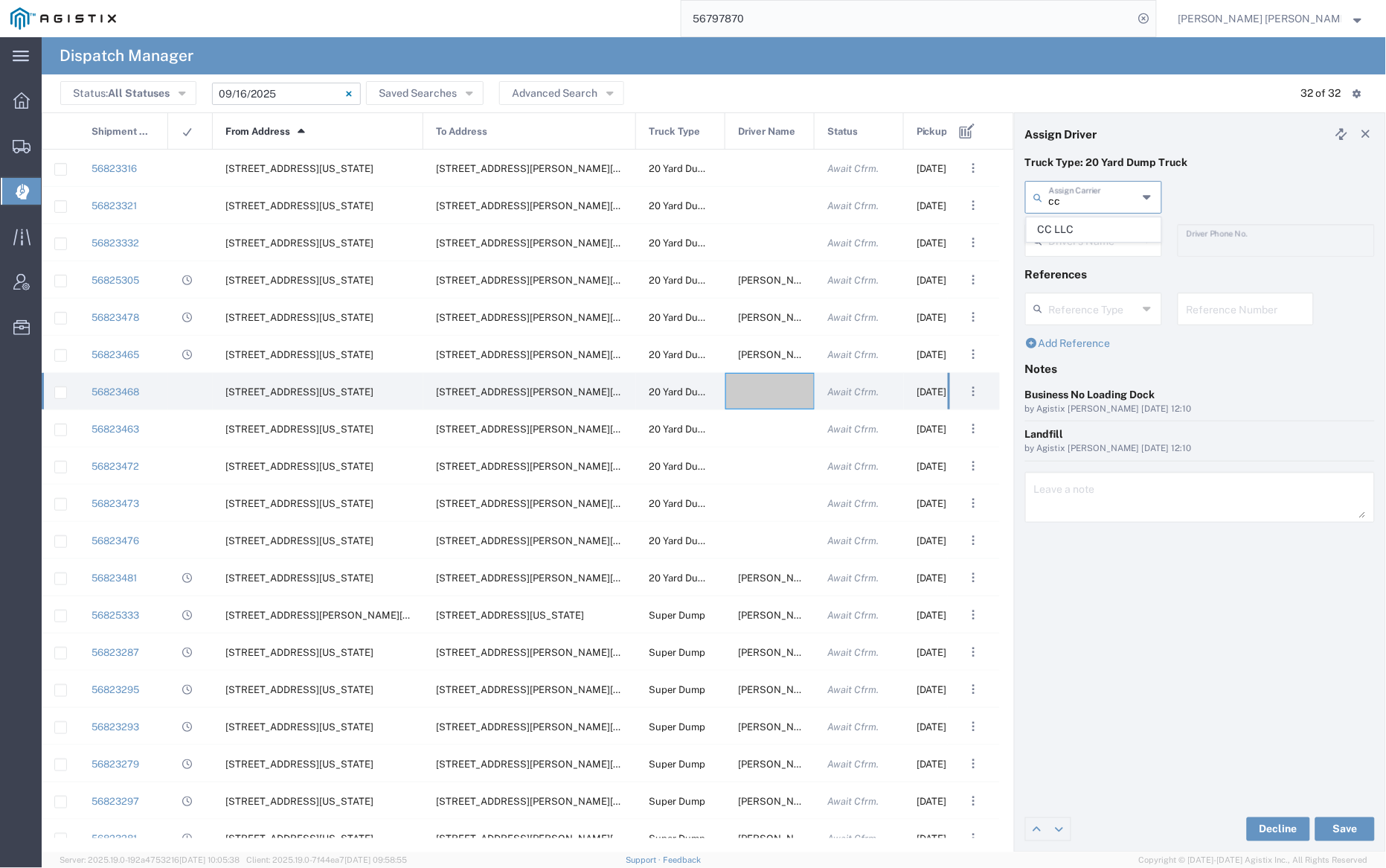
click at [1091, 223] on span "CC LLC" at bounding box center [1094, 230] width 133 height 23
type input "CC LLC"
click at [1090, 232] on input "text" at bounding box center [1096, 239] width 94 height 26
click at [1099, 273] on span "[PERSON_NAME]" at bounding box center [1094, 273] width 133 height 23
type input "[PERSON_NAME]"
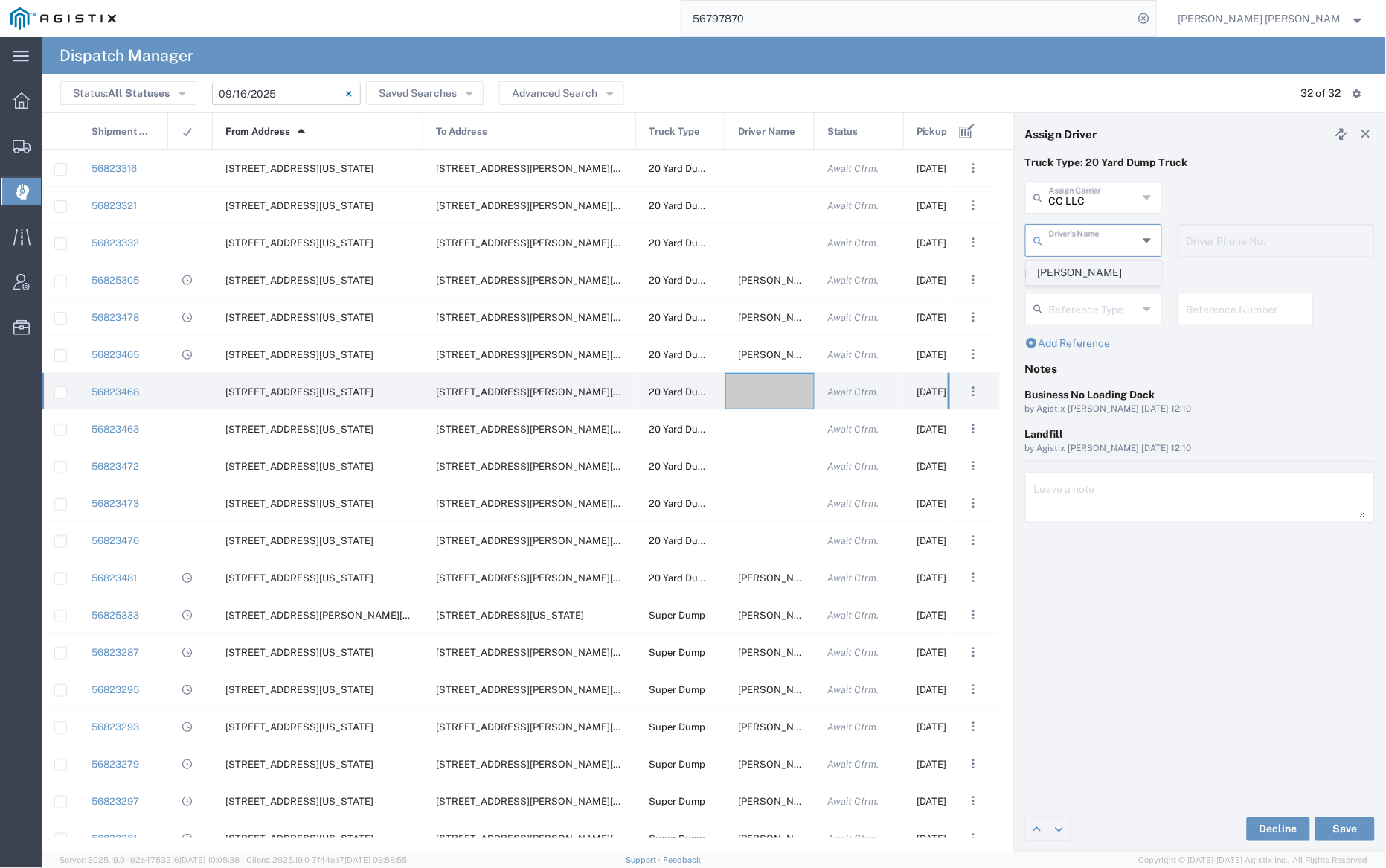
type input "7075900360"
click at [1350, 828] on button "Save" at bounding box center [1344, 828] width 59 height 24
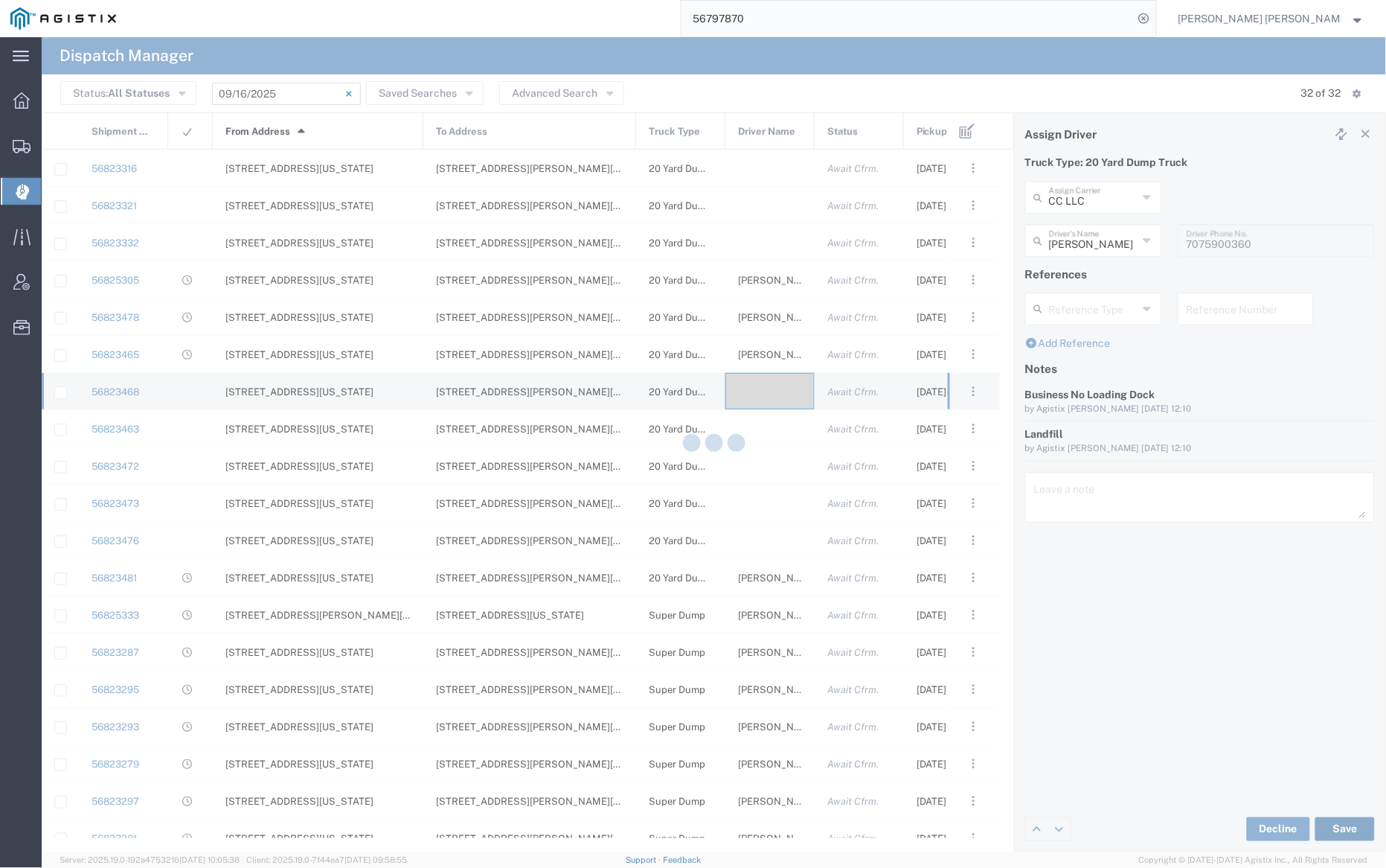
type input "[PERSON_NAME]"
type input "CC LLC"
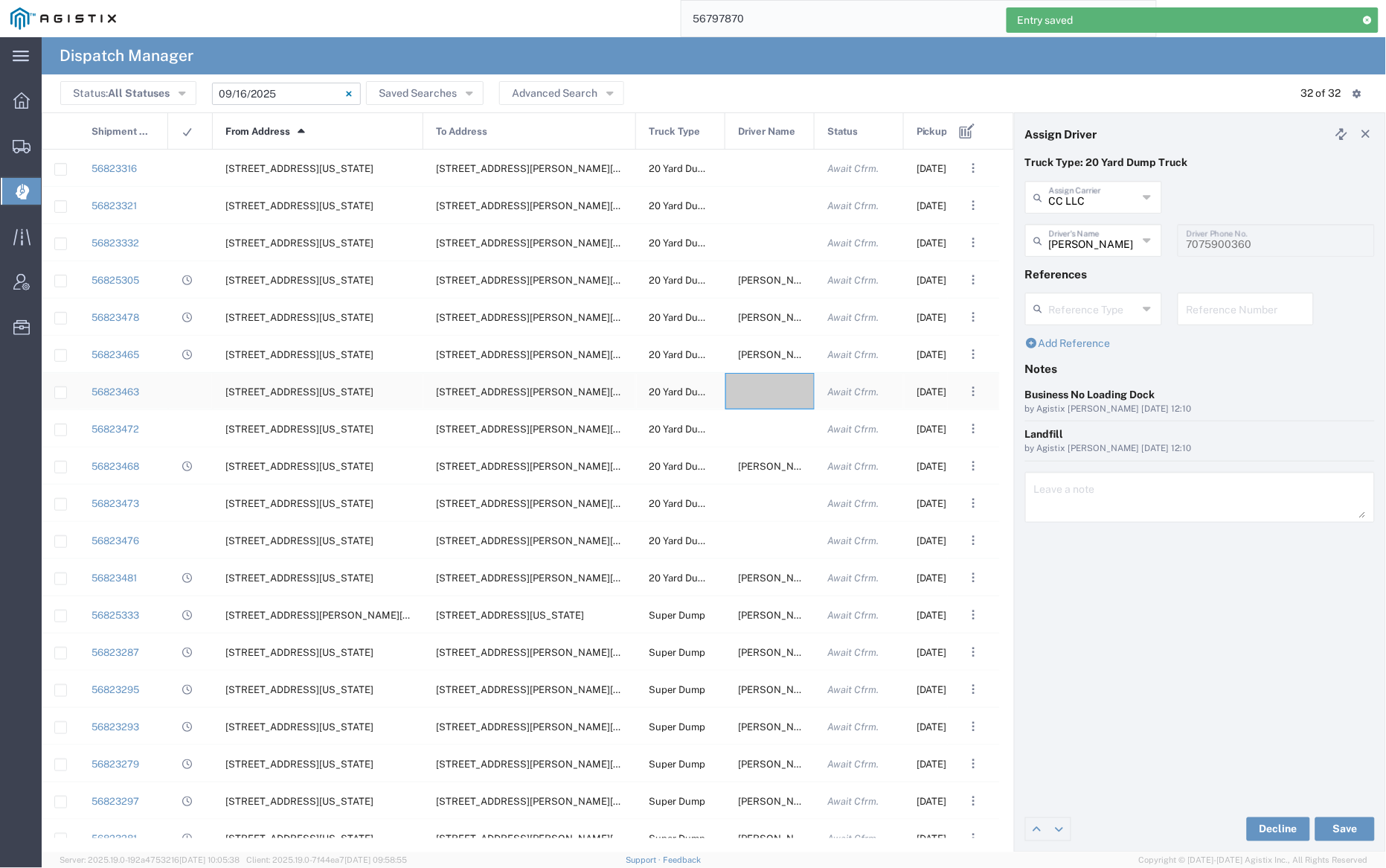
click at [766, 392] on div at bounding box center [770, 391] width 89 height 37
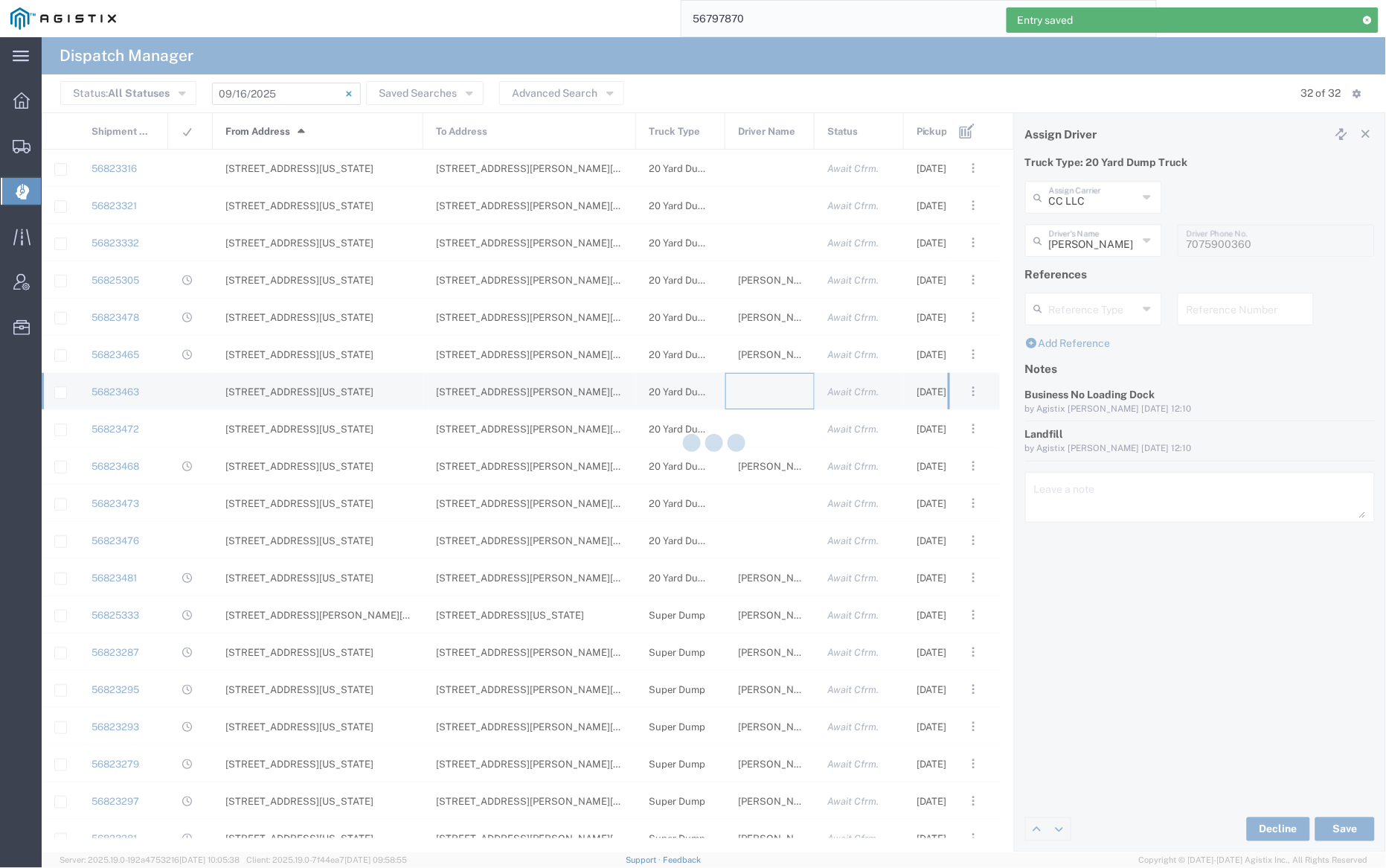
type input "[PERSON_NAME] Trucking"
click at [1087, 185] on input "text" at bounding box center [1093, 196] width 88 height 26
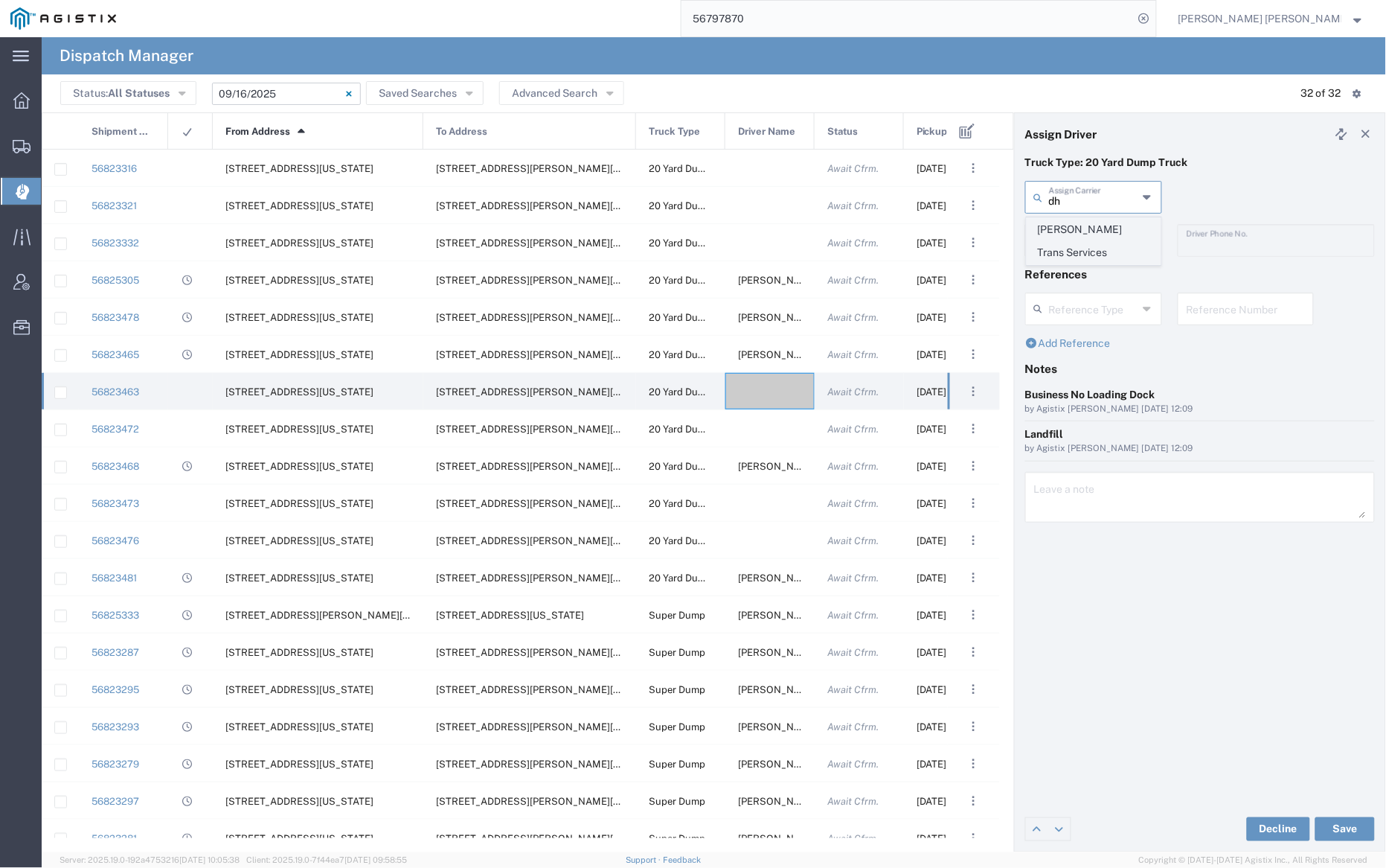
click at [1090, 225] on span "[PERSON_NAME] Trans Services" at bounding box center [1094, 241] width 133 height 47
type input "[PERSON_NAME] Trans Services"
click at [1092, 241] on input "text" at bounding box center [1093, 239] width 88 height 26
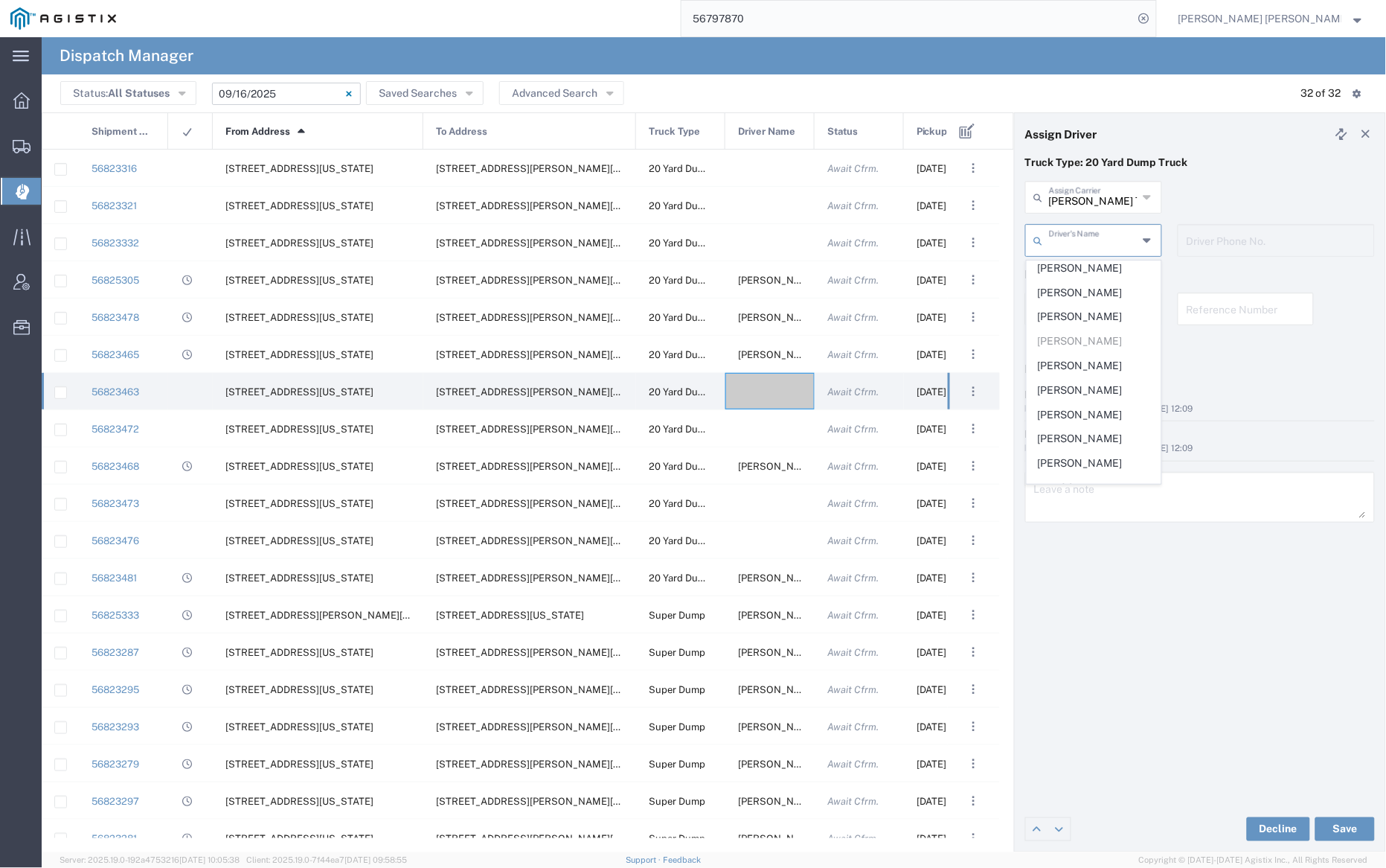
scroll to position [273, 0]
click at [1076, 353] on span "[PERSON_NAME]" at bounding box center [1094, 365] width 133 height 23
type input "[PERSON_NAME]"
type input "9255655299"
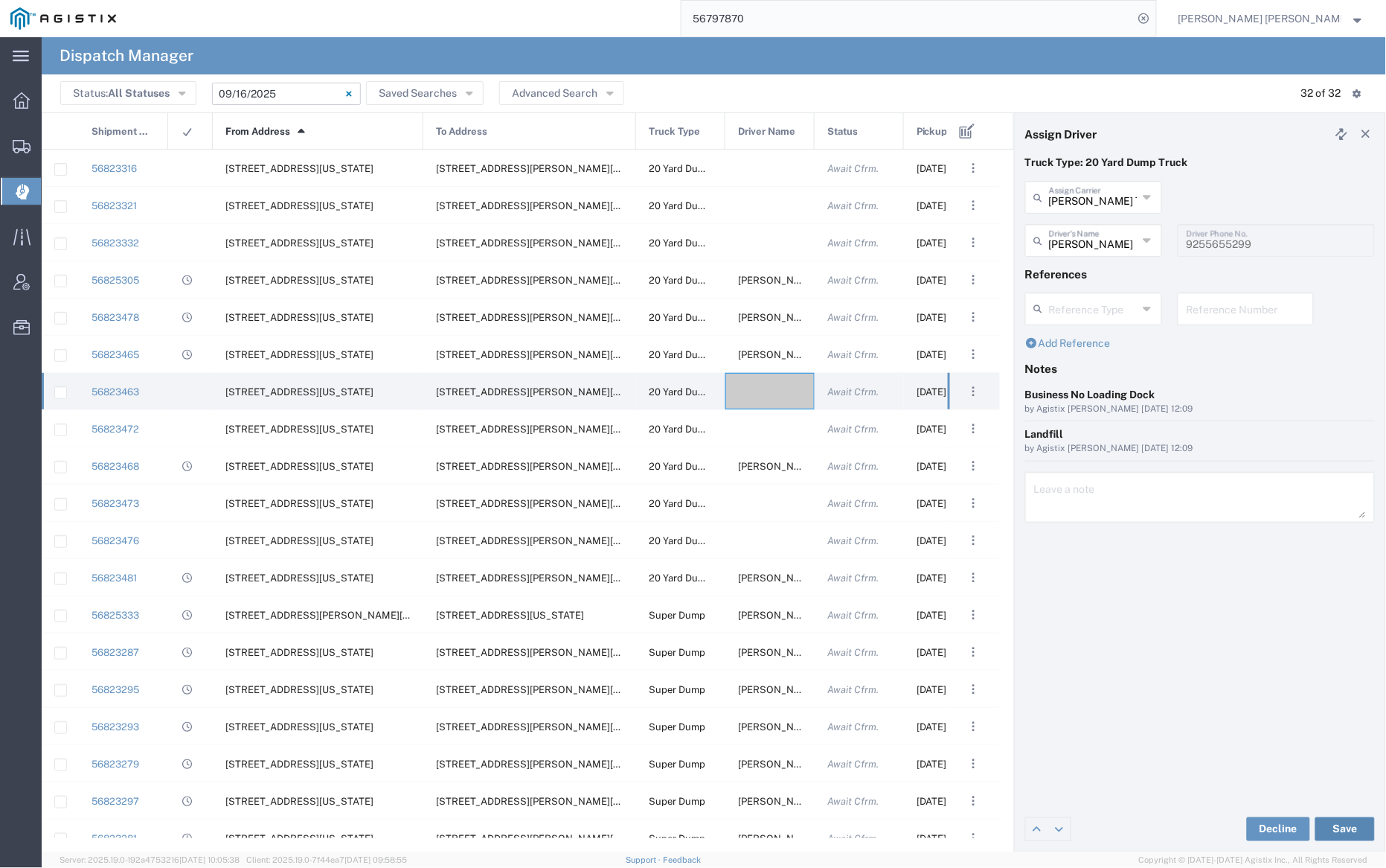
click at [1346, 826] on button "Save" at bounding box center [1344, 828] width 59 height 24
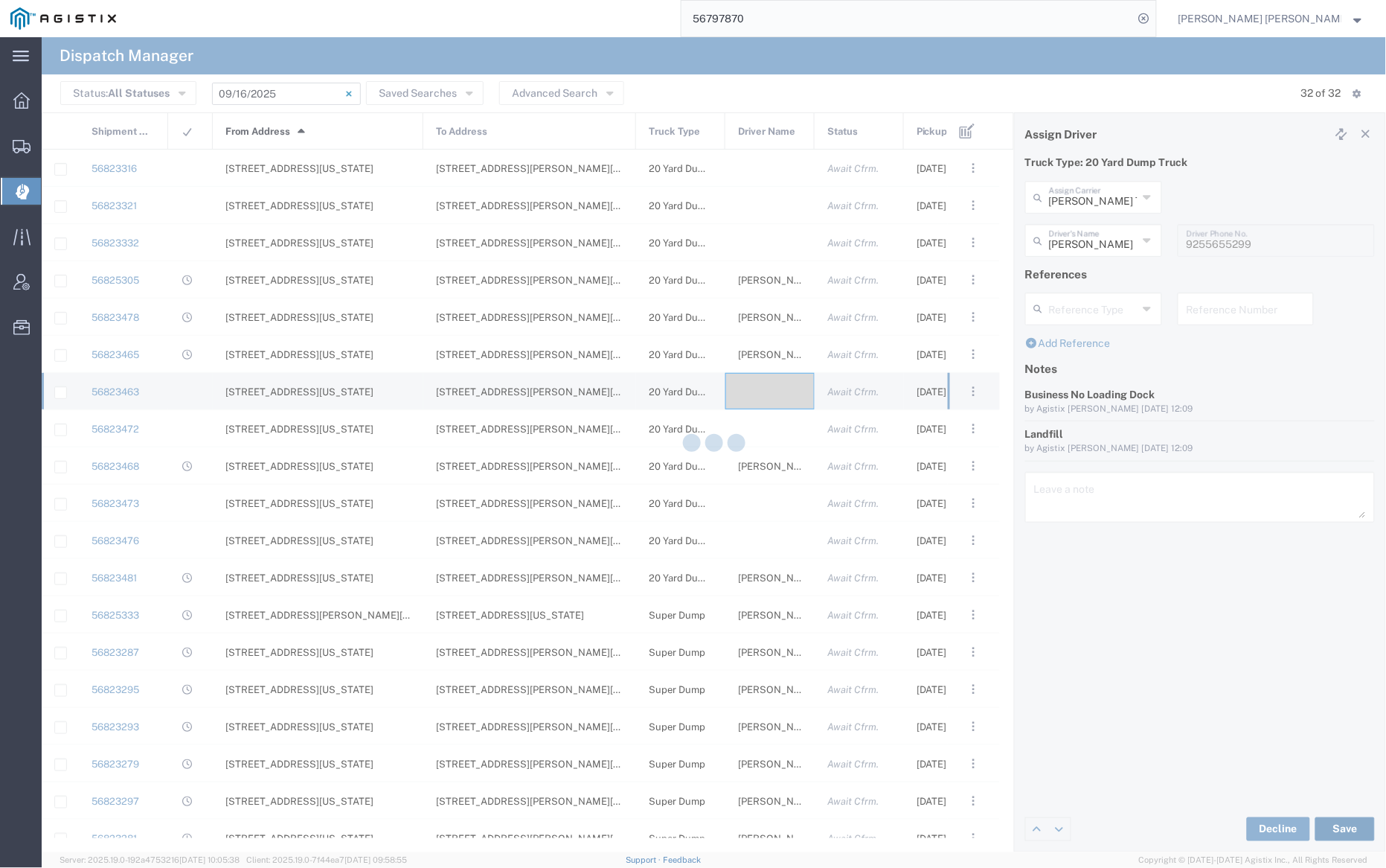
type input "[PERSON_NAME]"
type input "[PERSON_NAME] Trans Services"
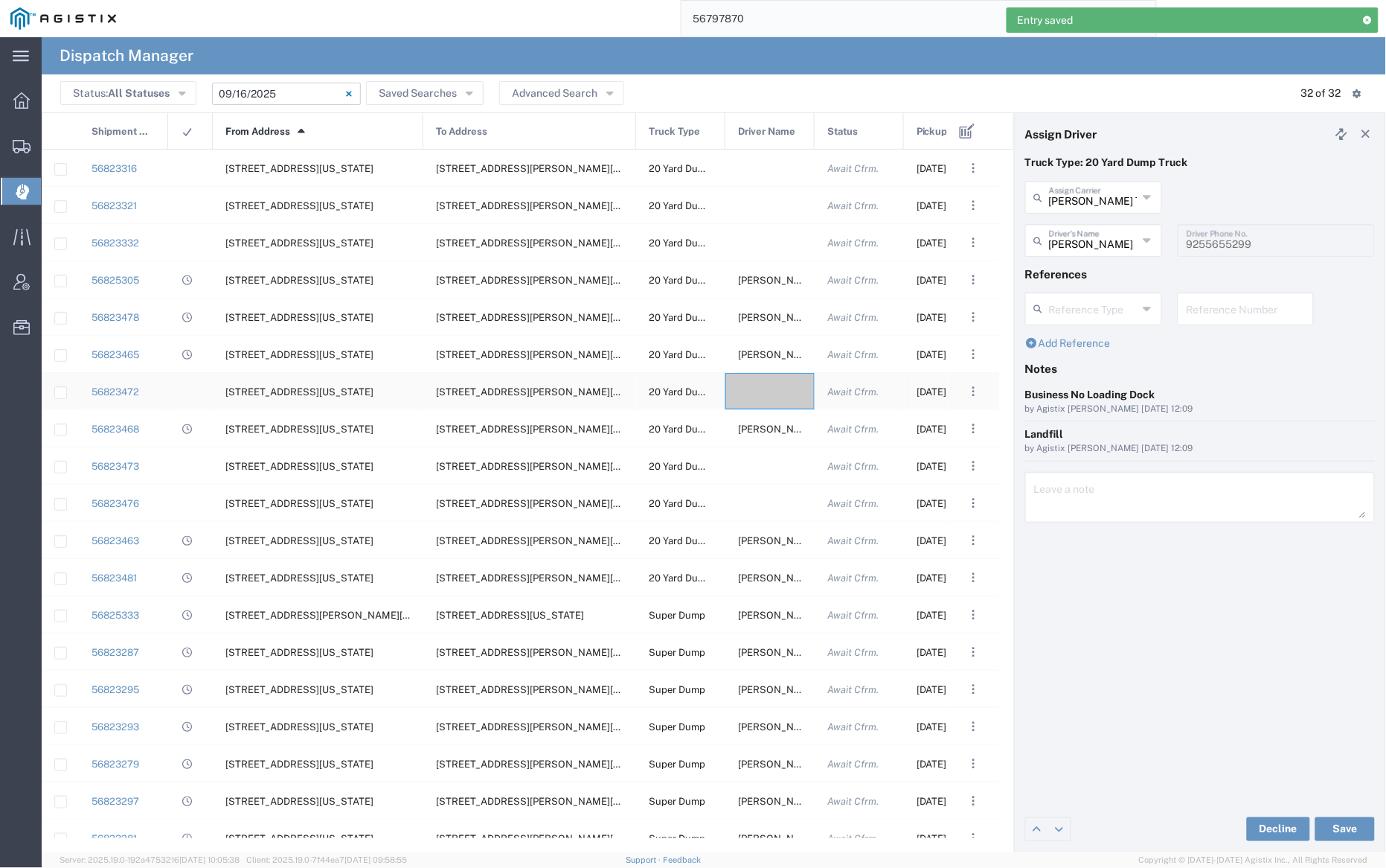
click at [772, 388] on div at bounding box center [770, 391] width 89 height 37
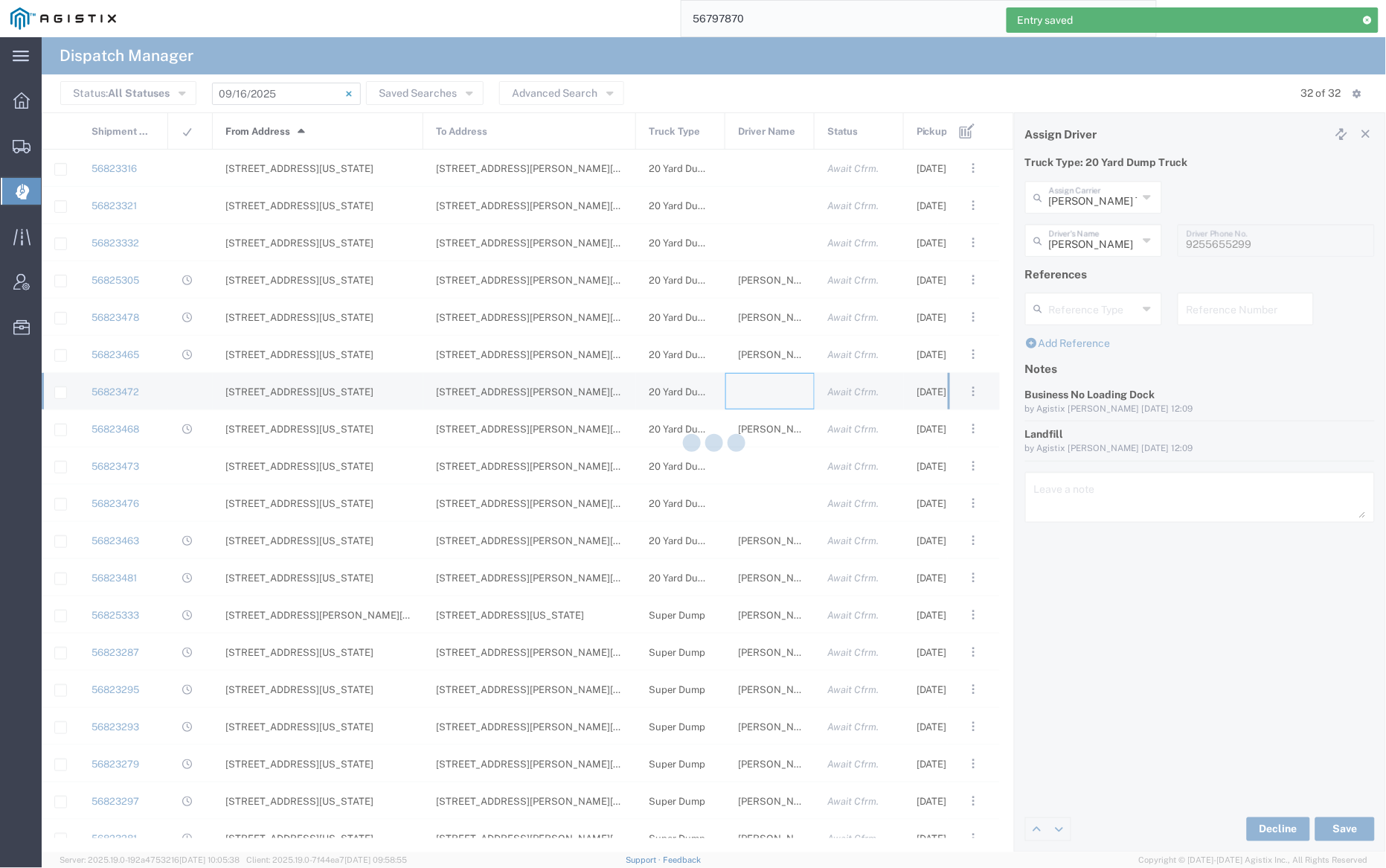
type input "[PERSON_NAME] Trucking"
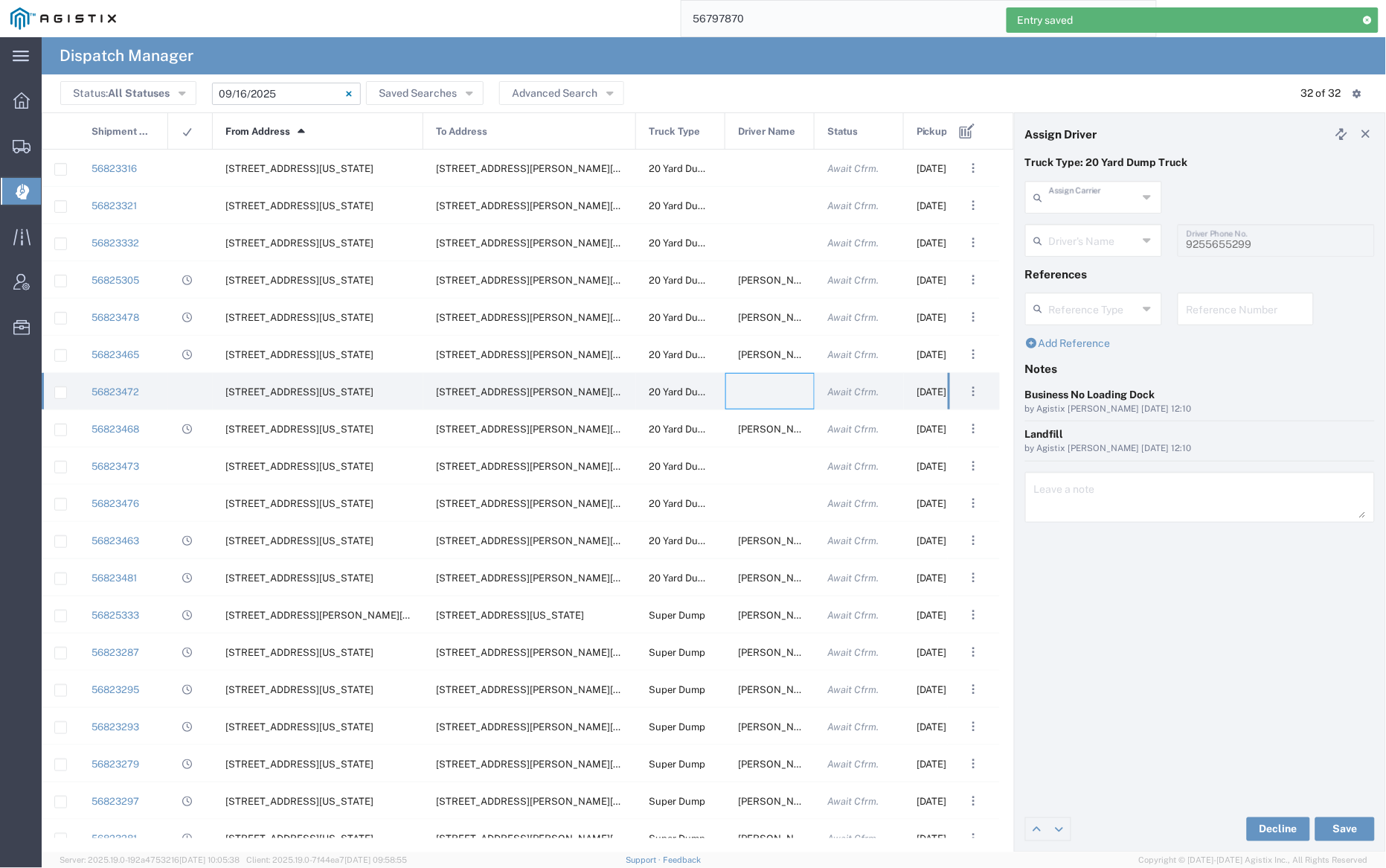
click at [1099, 203] on input "text" at bounding box center [1093, 196] width 88 height 26
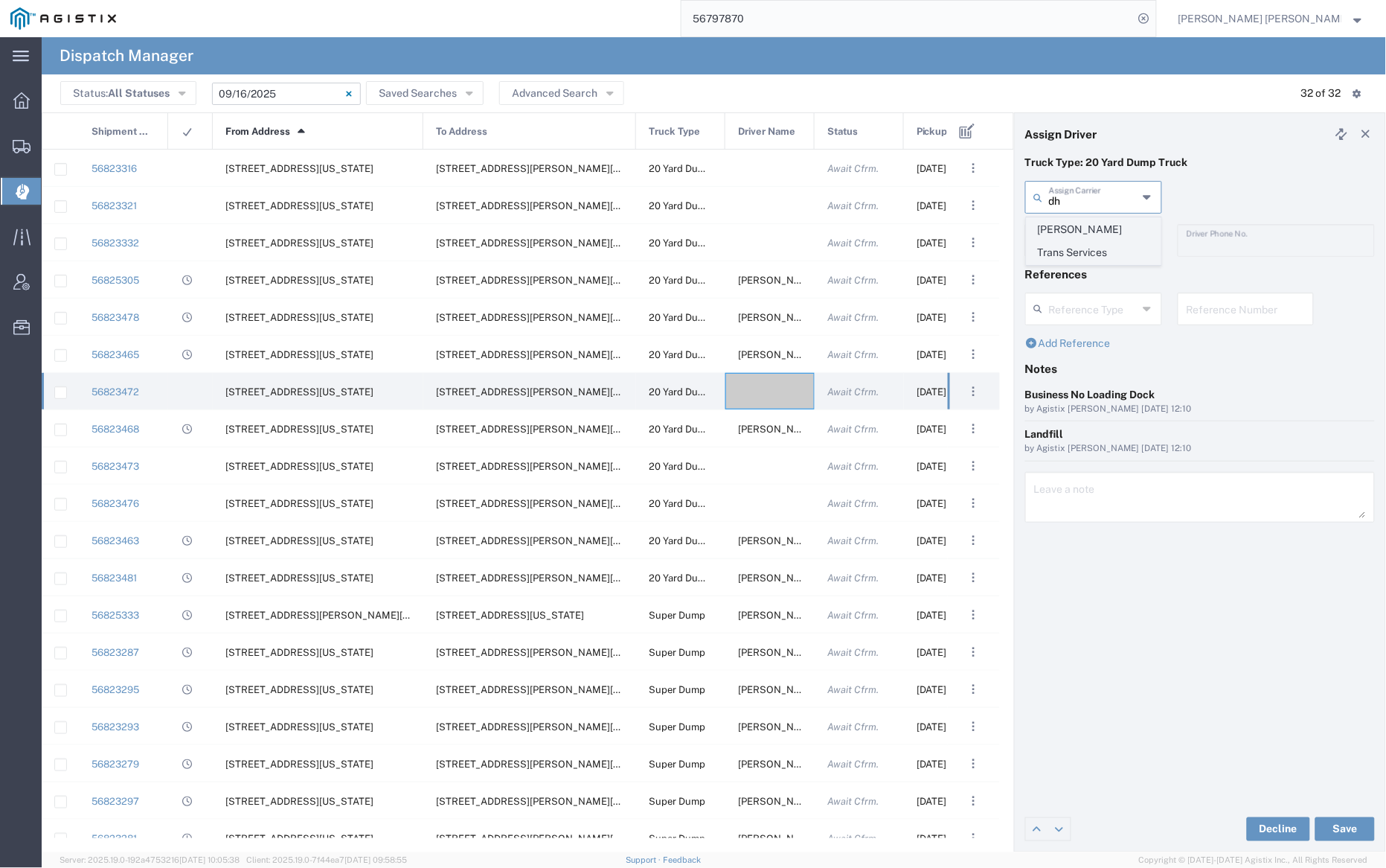
click at [1101, 232] on span "[PERSON_NAME] Trans Services" at bounding box center [1094, 241] width 133 height 47
type input "[PERSON_NAME] Trans Services"
click at [1100, 251] on input "text" at bounding box center [1096, 239] width 94 height 26
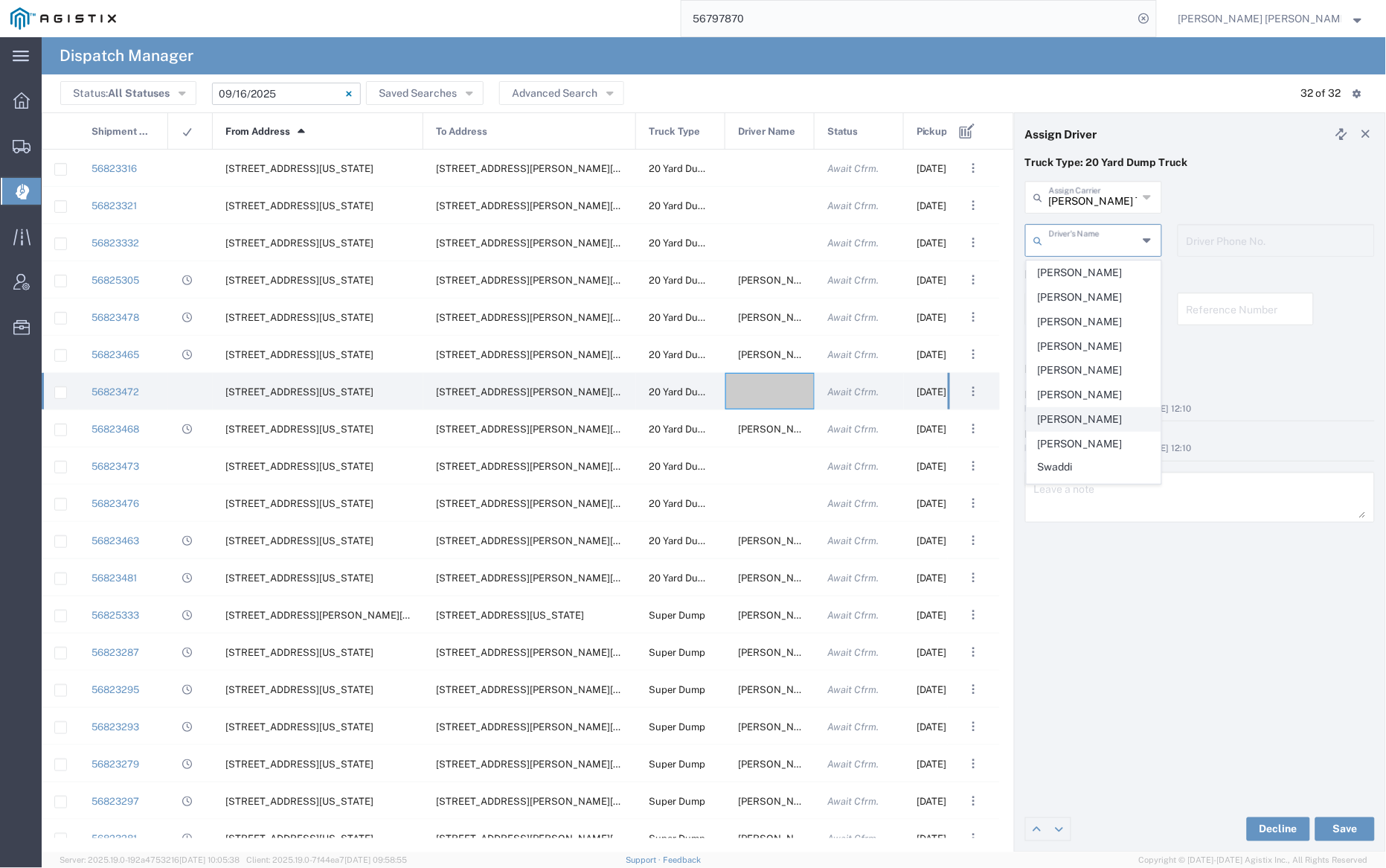
click at [1105, 427] on span "[PERSON_NAME]" at bounding box center [1094, 419] width 133 height 23
type input "[PERSON_NAME]"
type input "9255650374"
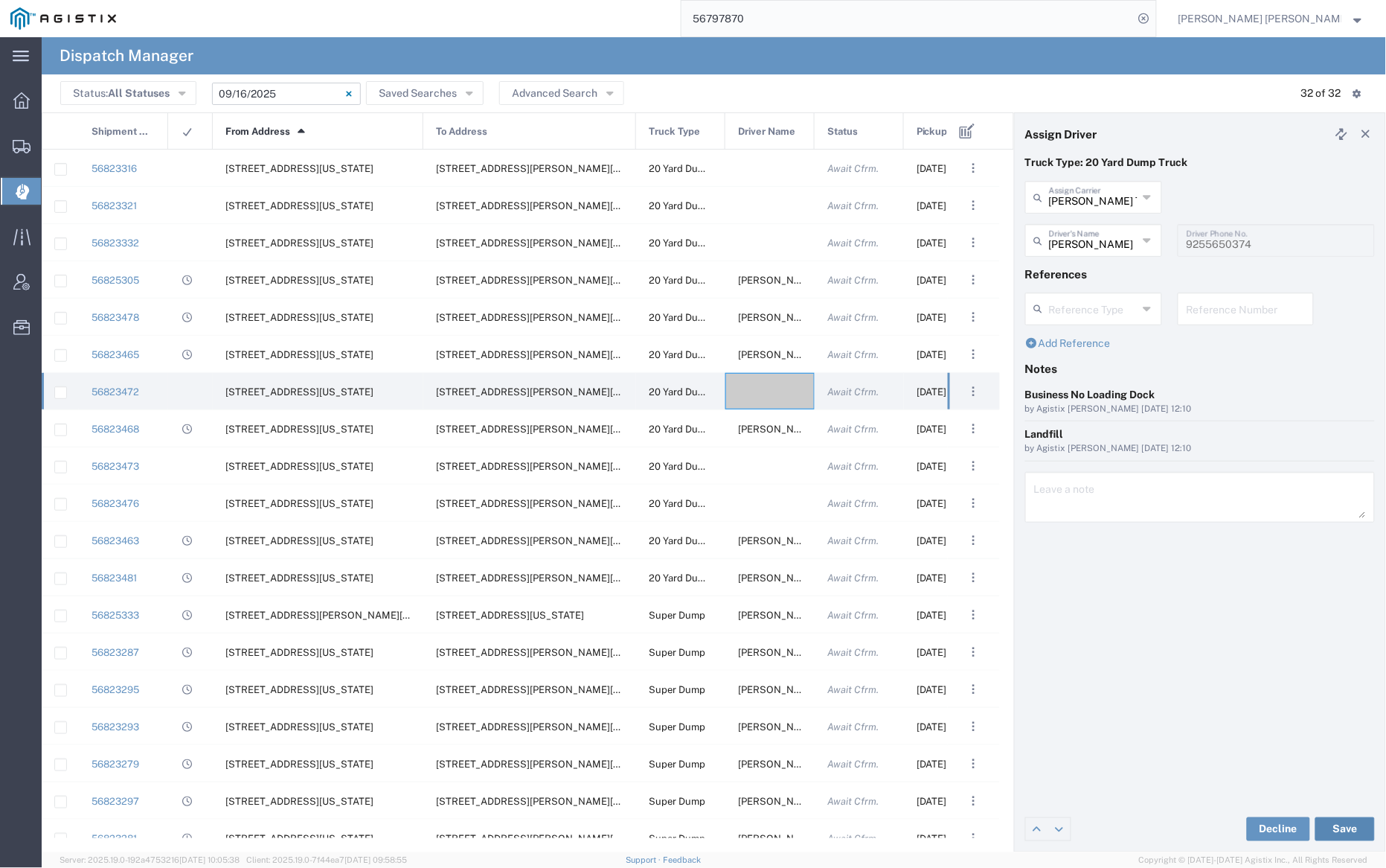
click at [1347, 826] on button "Save" at bounding box center [1344, 828] width 59 height 24
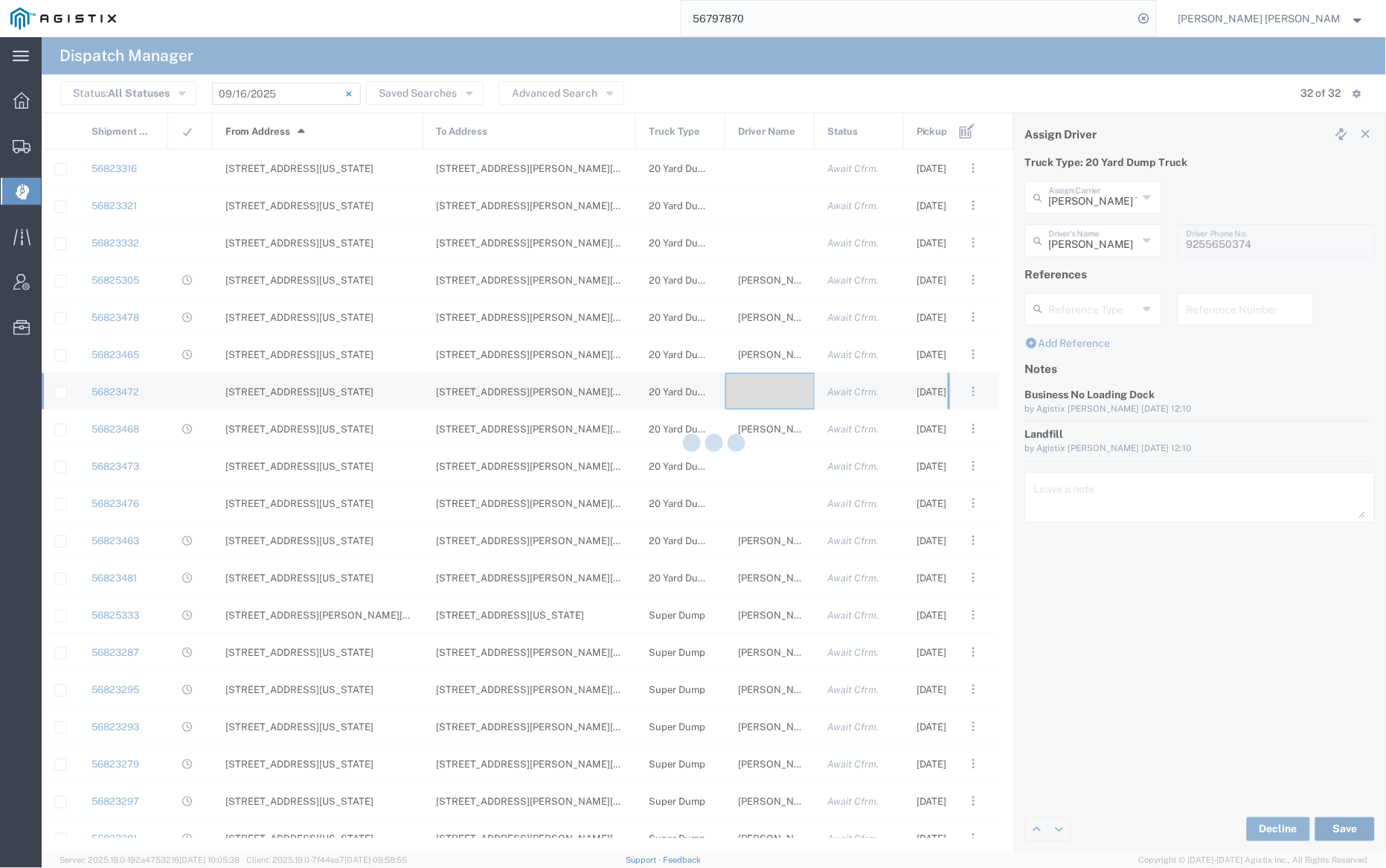
type input "[PERSON_NAME]"
type input "[PERSON_NAME] Trans Services"
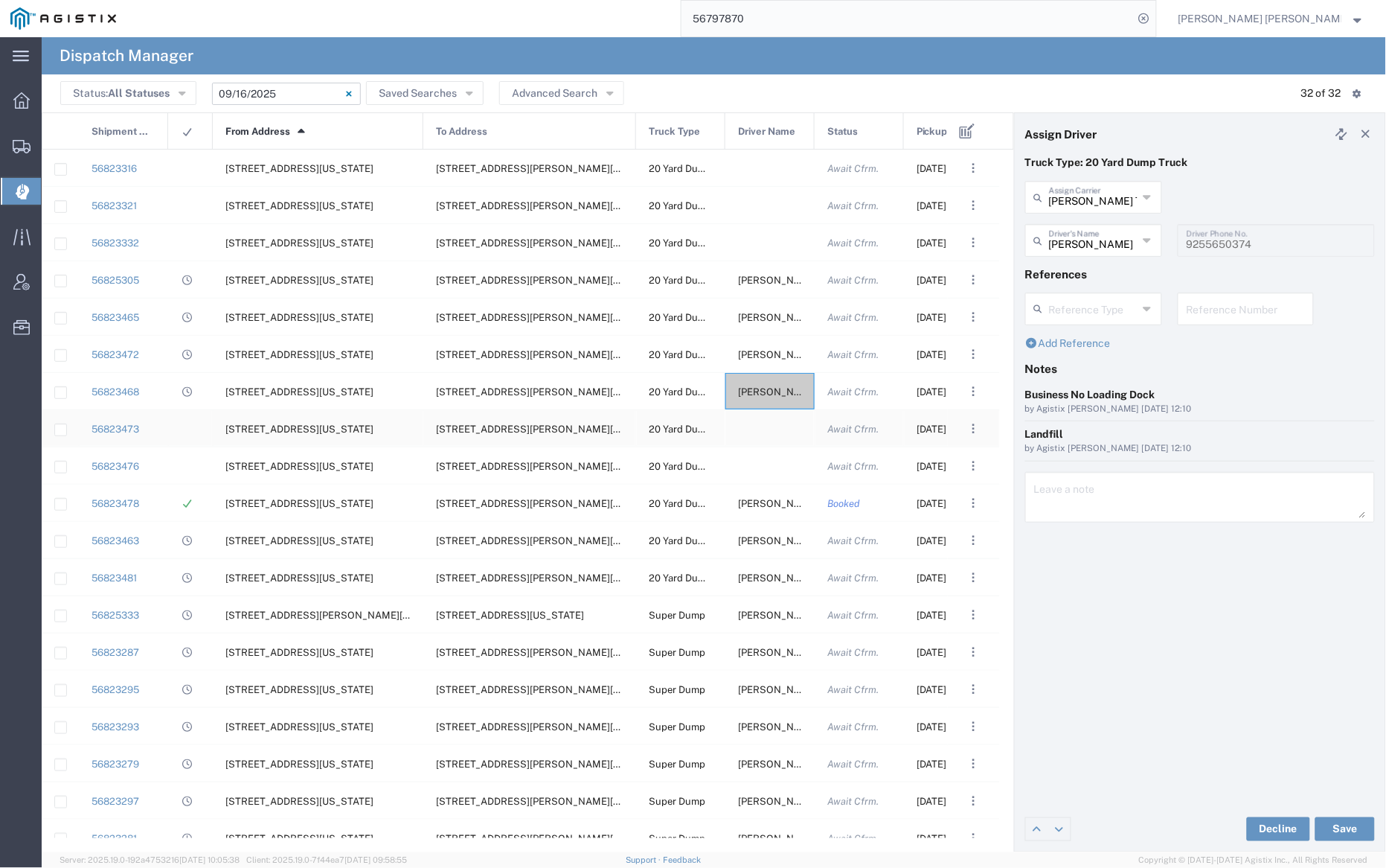
click at [762, 427] on div at bounding box center [770, 429] width 89 height 37
click at [1112, 193] on input "text" at bounding box center [1093, 196] width 88 height 26
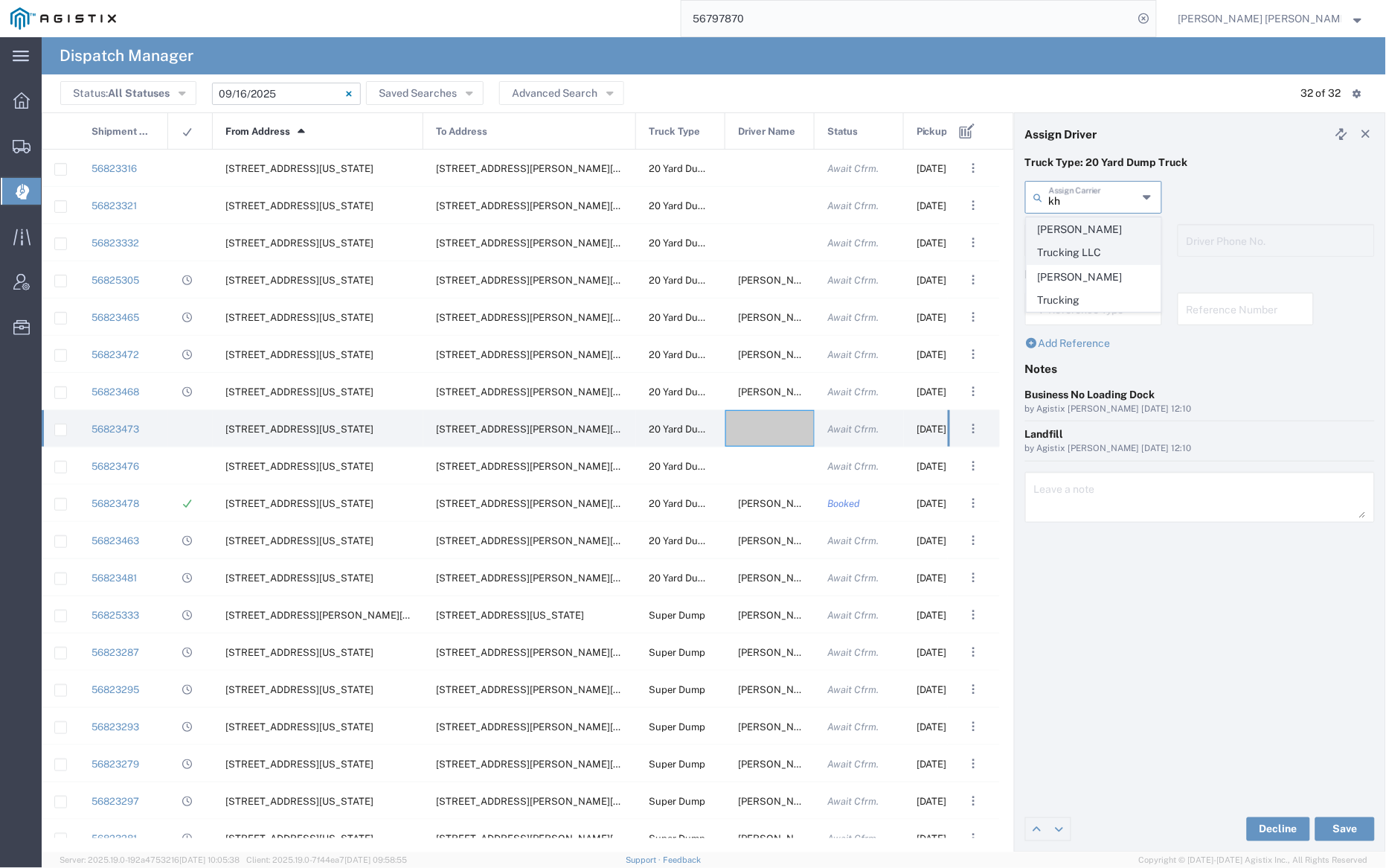
click at [1104, 226] on span "[PERSON_NAME] Trucking LLC" at bounding box center [1094, 241] width 133 height 47
click at [1098, 241] on input "text" at bounding box center [1093, 239] width 88 height 26
click at [1101, 299] on span "[PERSON_NAME]" at bounding box center [1094, 298] width 133 height 23
click at [1350, 828] on button "Save" at bounding box center [1344, 828] width 59 height 24
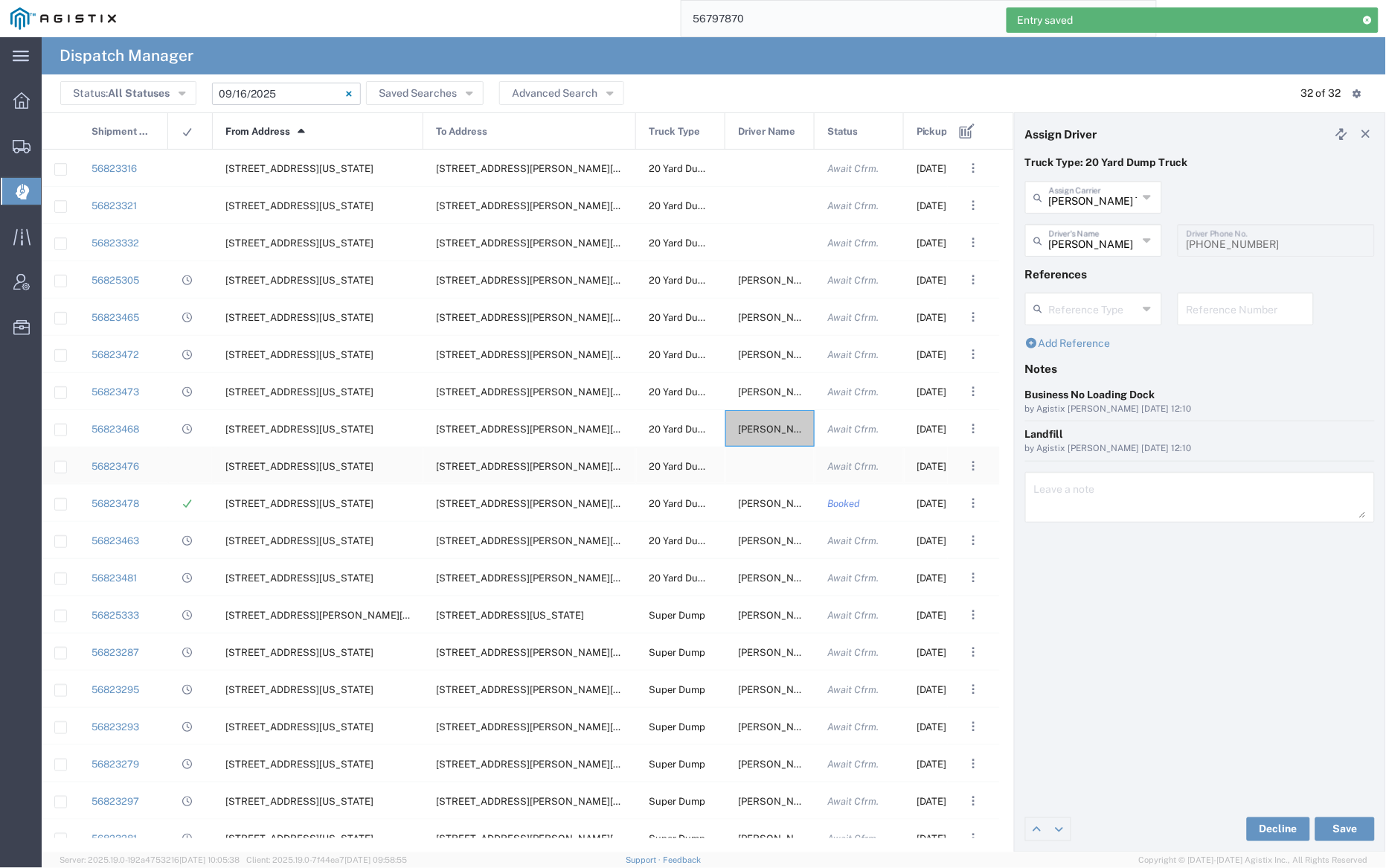
click at [770, 466] on div at bounding box center [770, 466] width 89 height 37
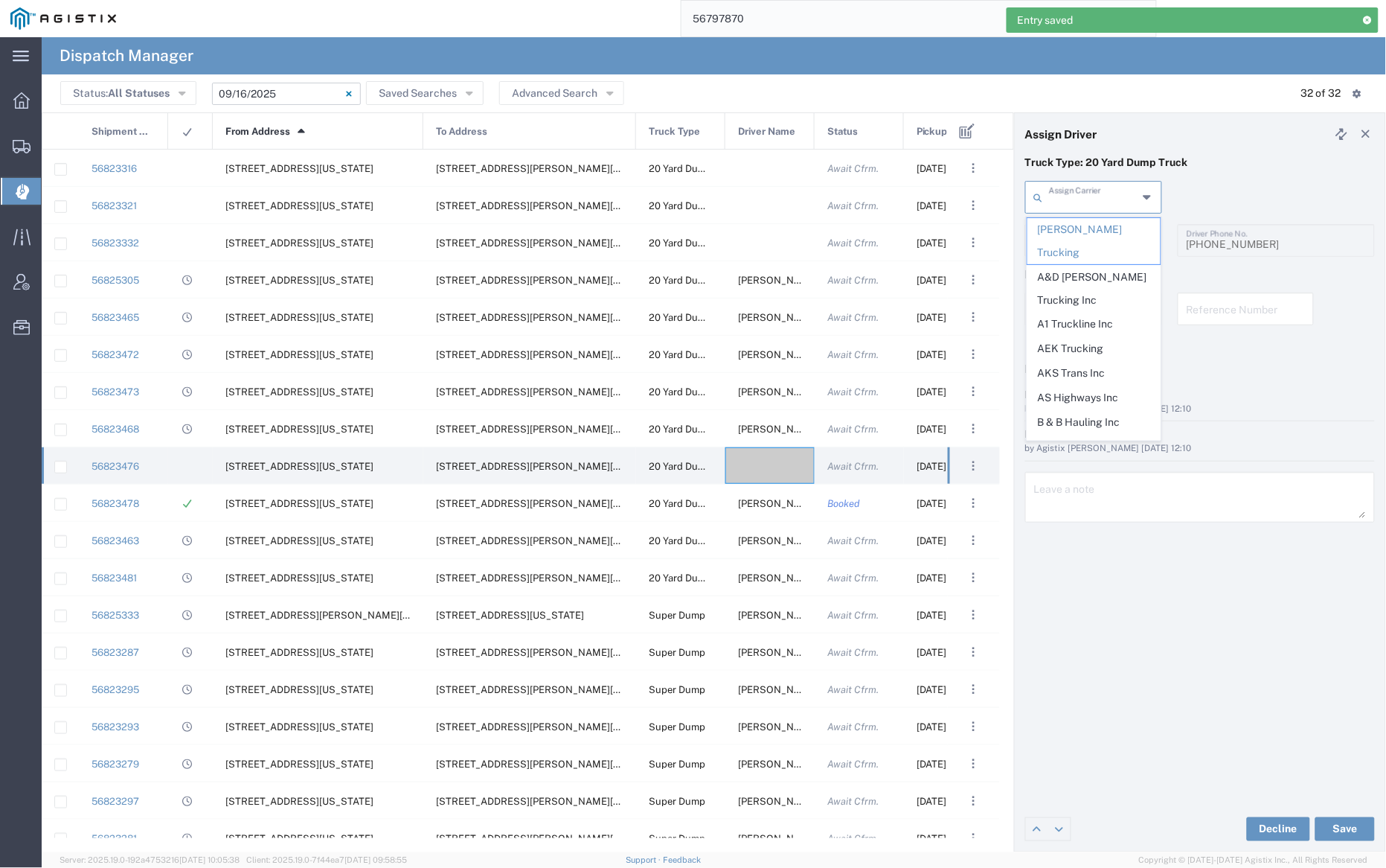
click at [1095, 205] on input "text" at bounding box center [1093, 196] width 88 height 26
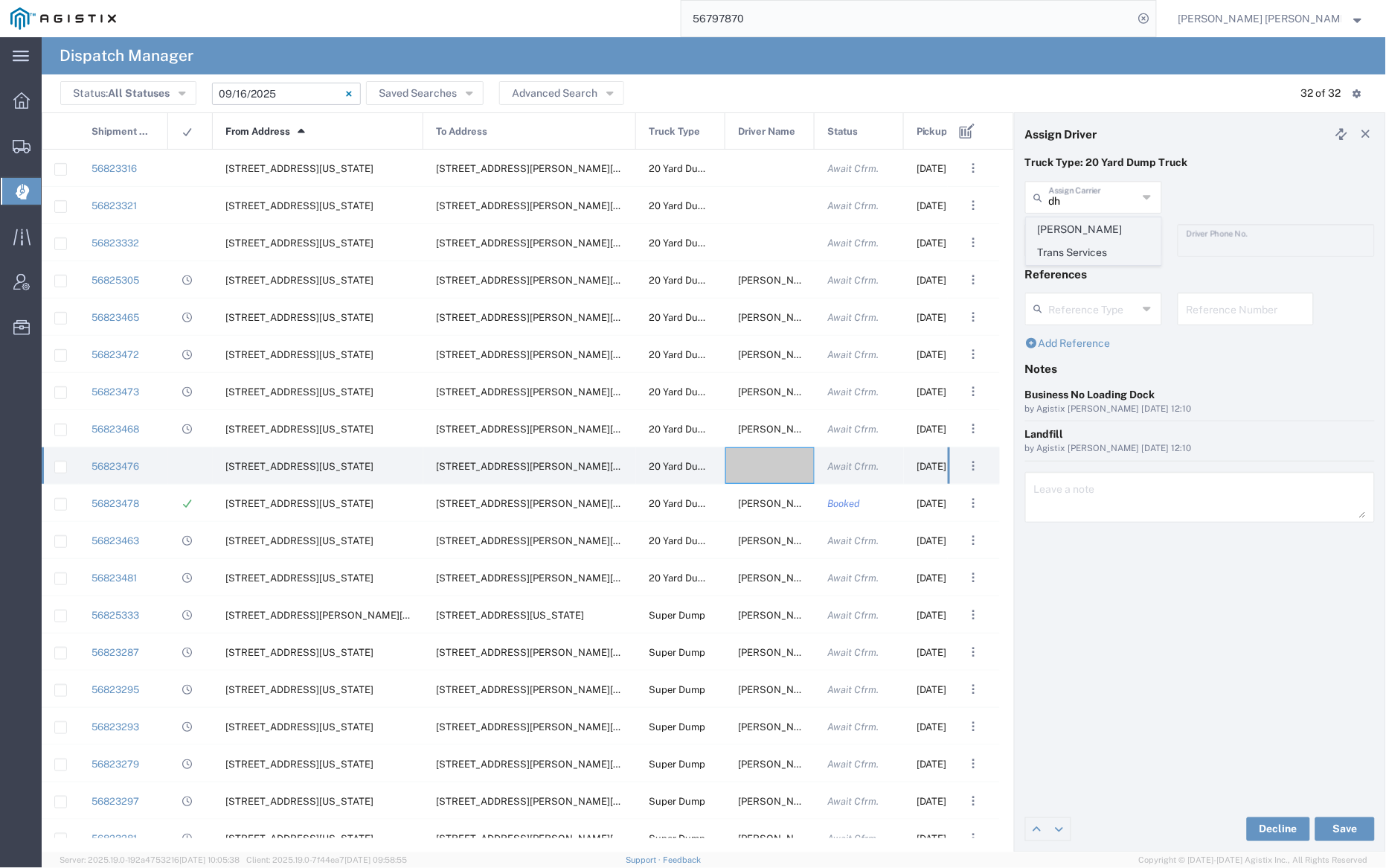
click at [1101, 235] on span "[PERSON_NAME] Trans Services" at bounding box center [1094, 241] width 133 height 47
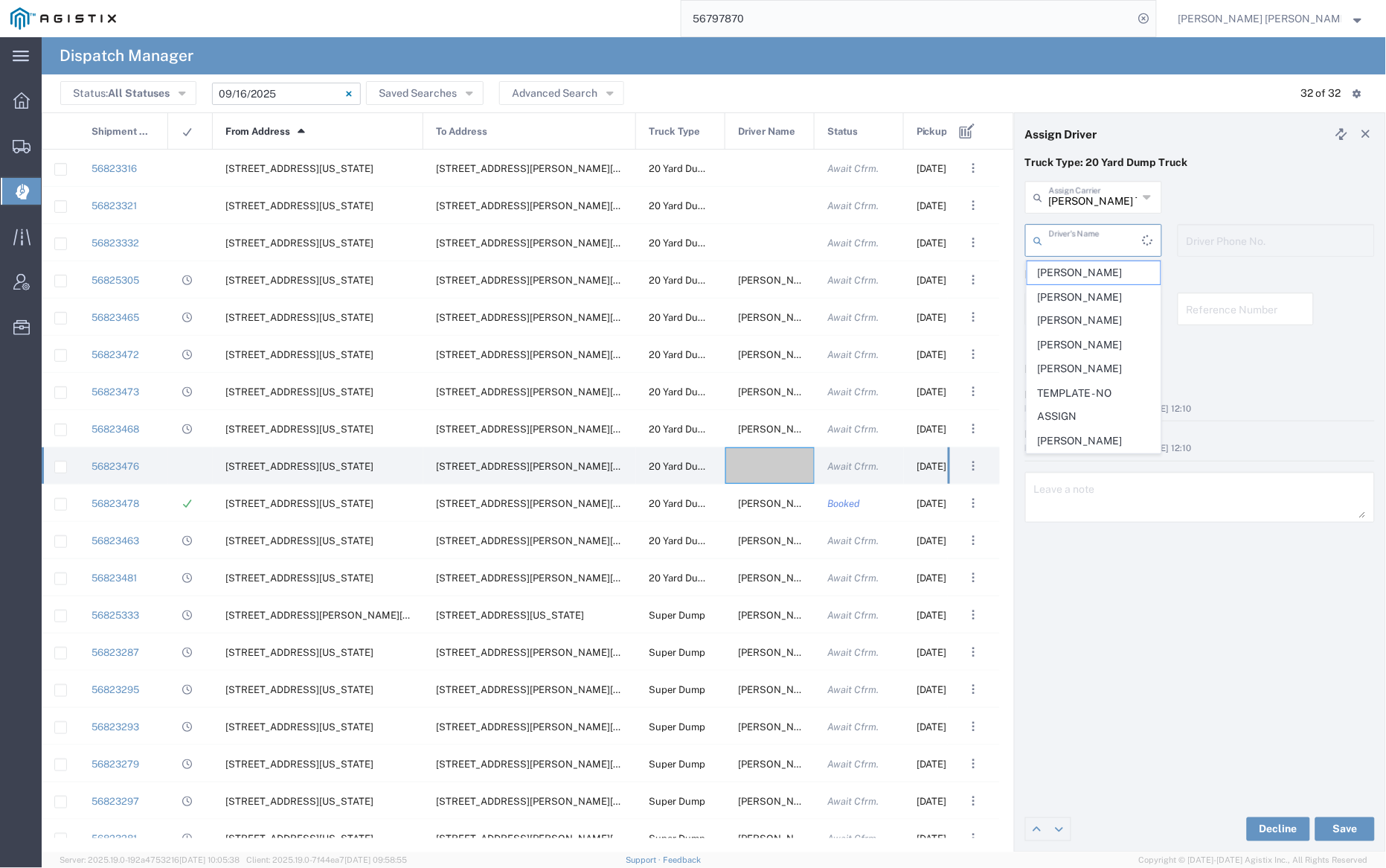
click at [1099, 247] on input "text" at bounding box center [1096, 239] width 94 height 26
click at [1092, 280] on span "[PERSON_NAME]" at bounding box center [1094, 292] width 133 height 23
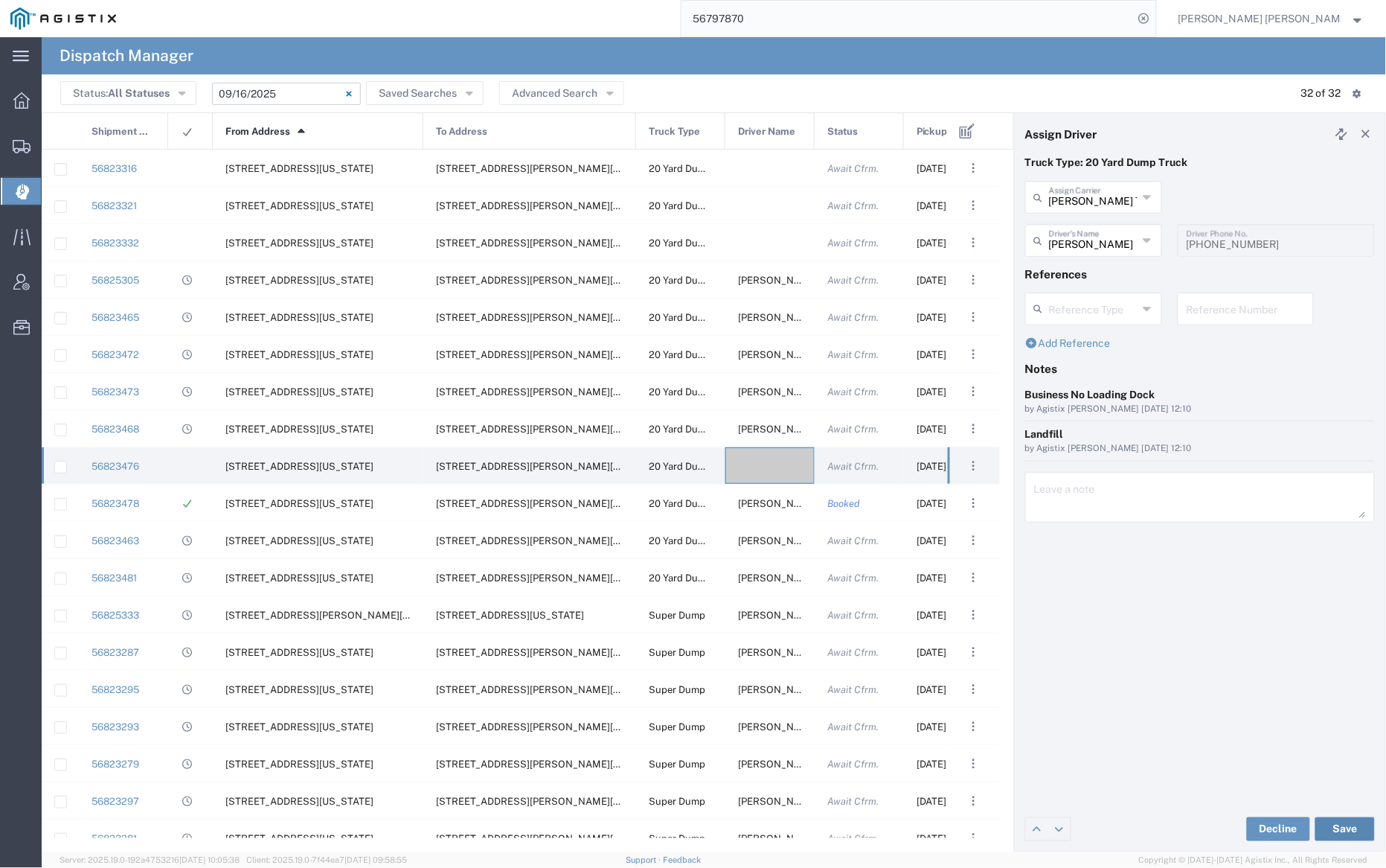
click at [1358, 831] on button "Save" at bounding box center [1344, 828] width 59 height 24
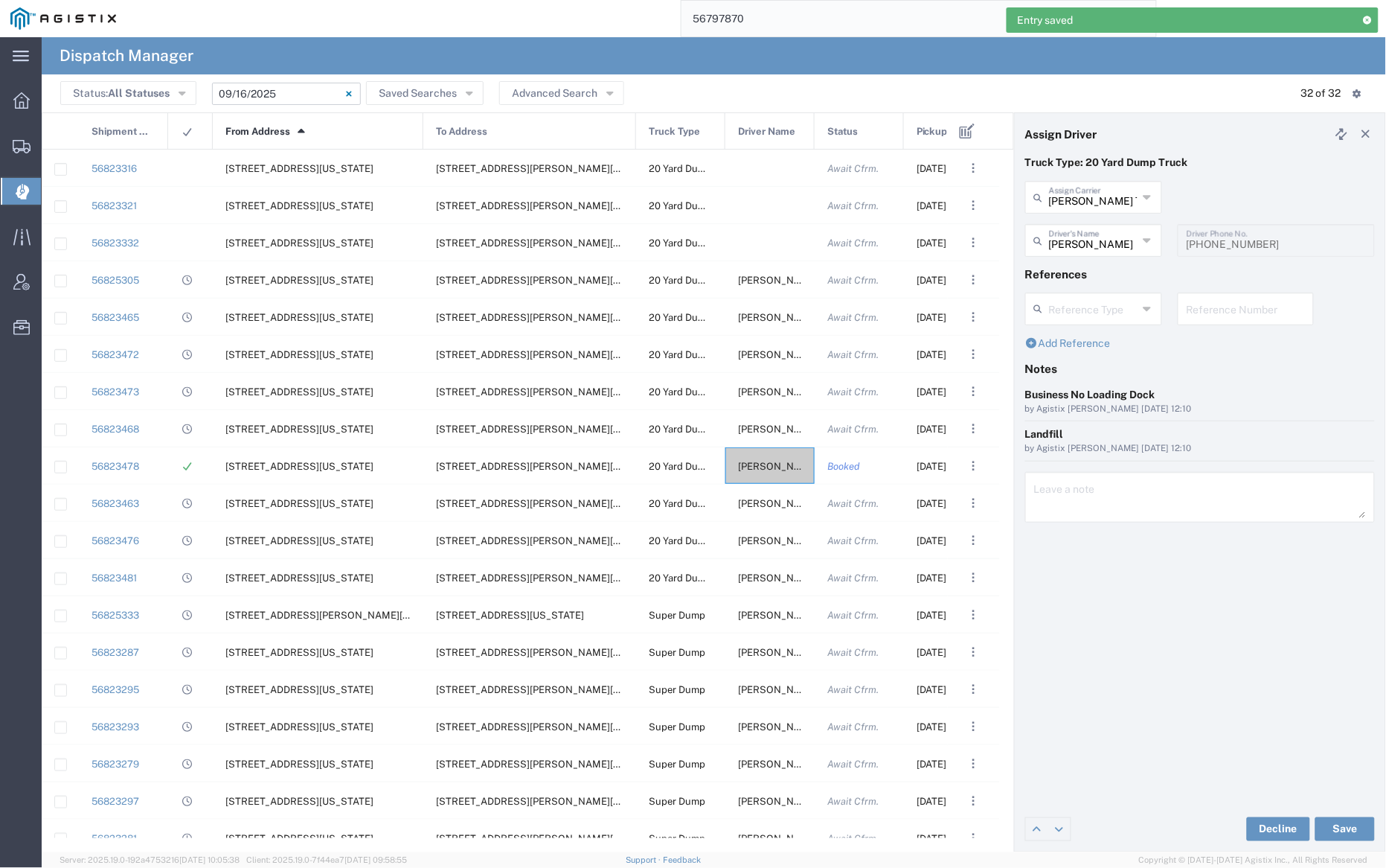
scroll to position [0, 0]
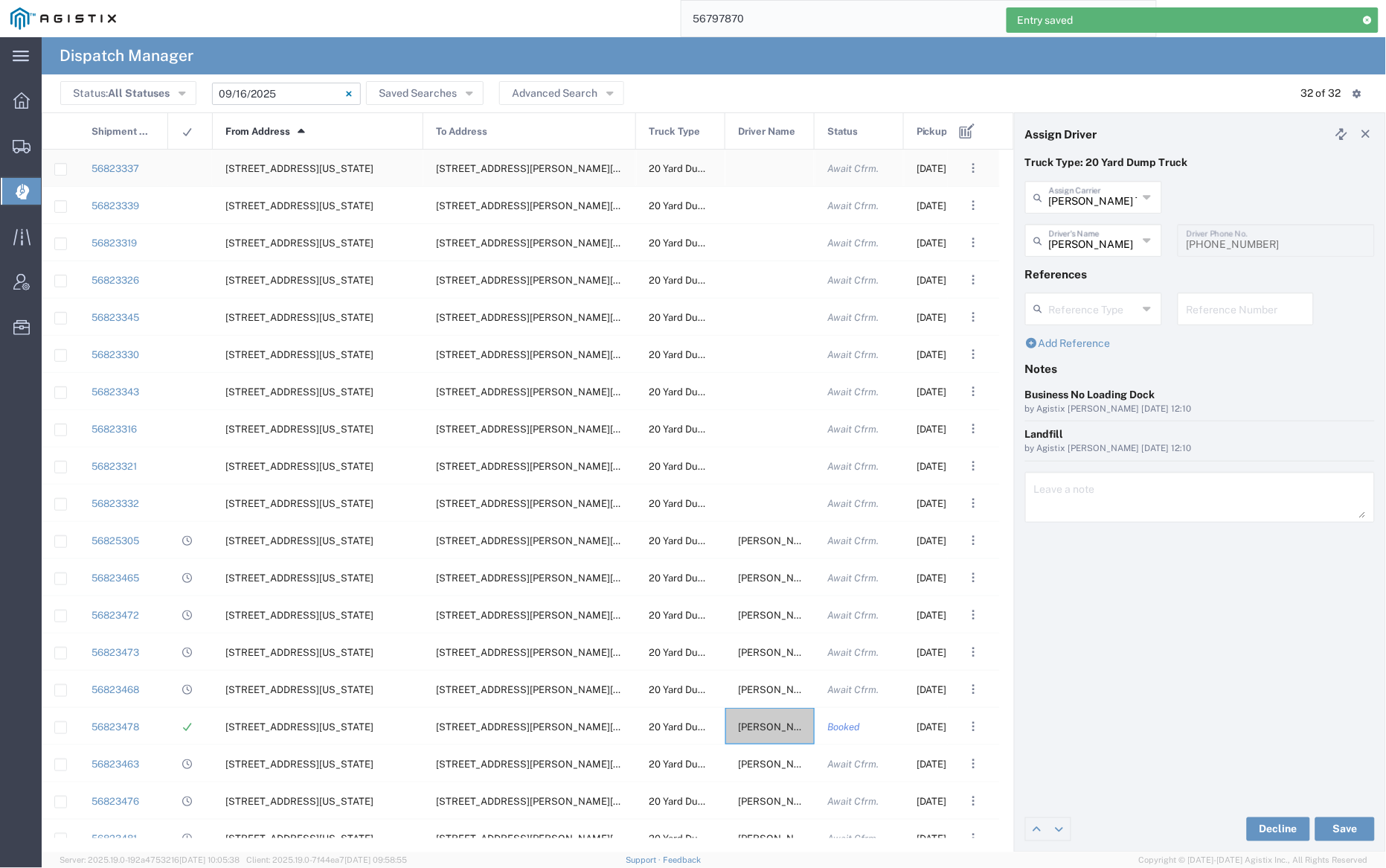
click at [762, 173] on div at bounding box center [770, 168] width 89 height 37
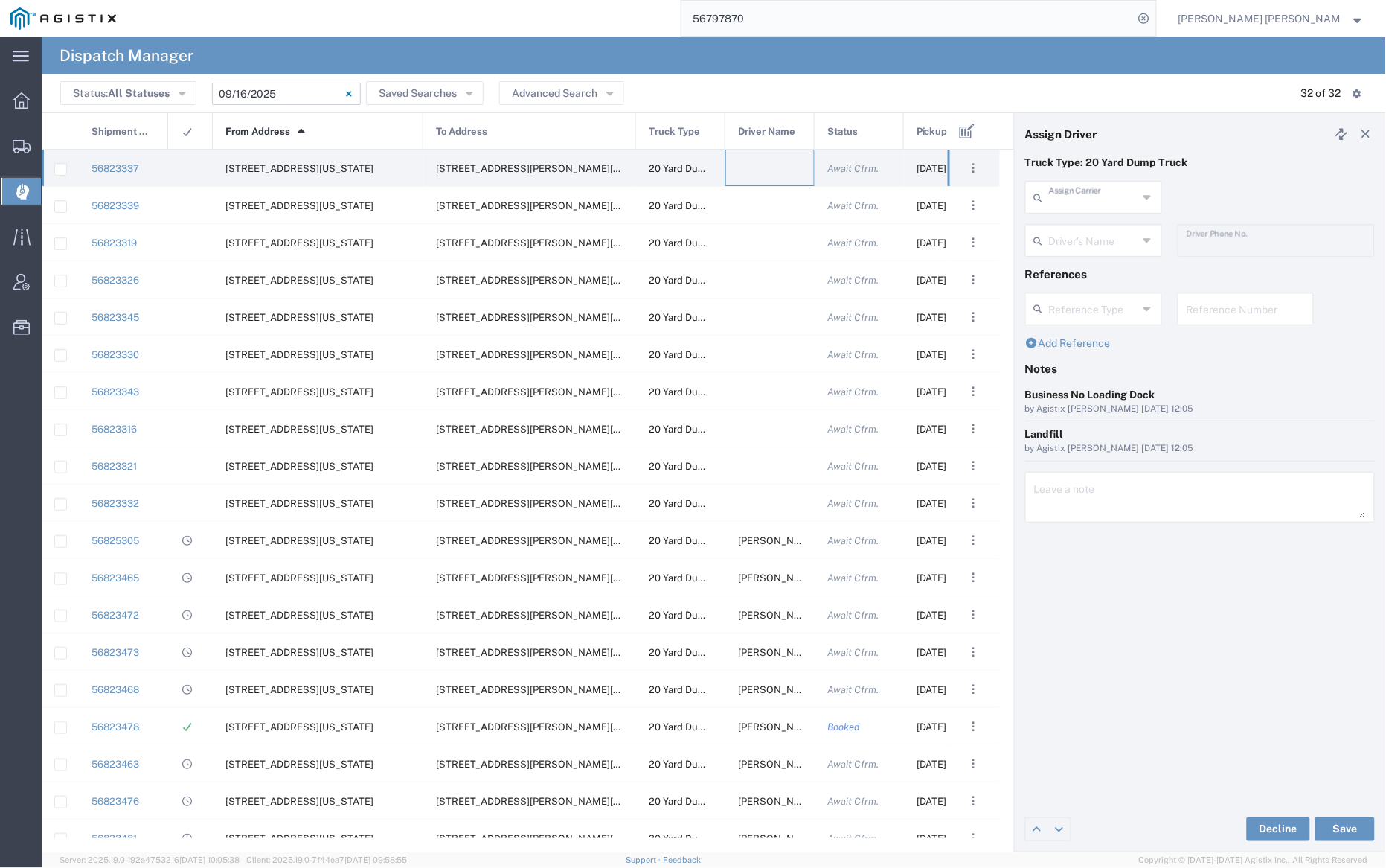
click at [1099, 190] on input "text" at bounding box center [1093, 196] width 88 height 26
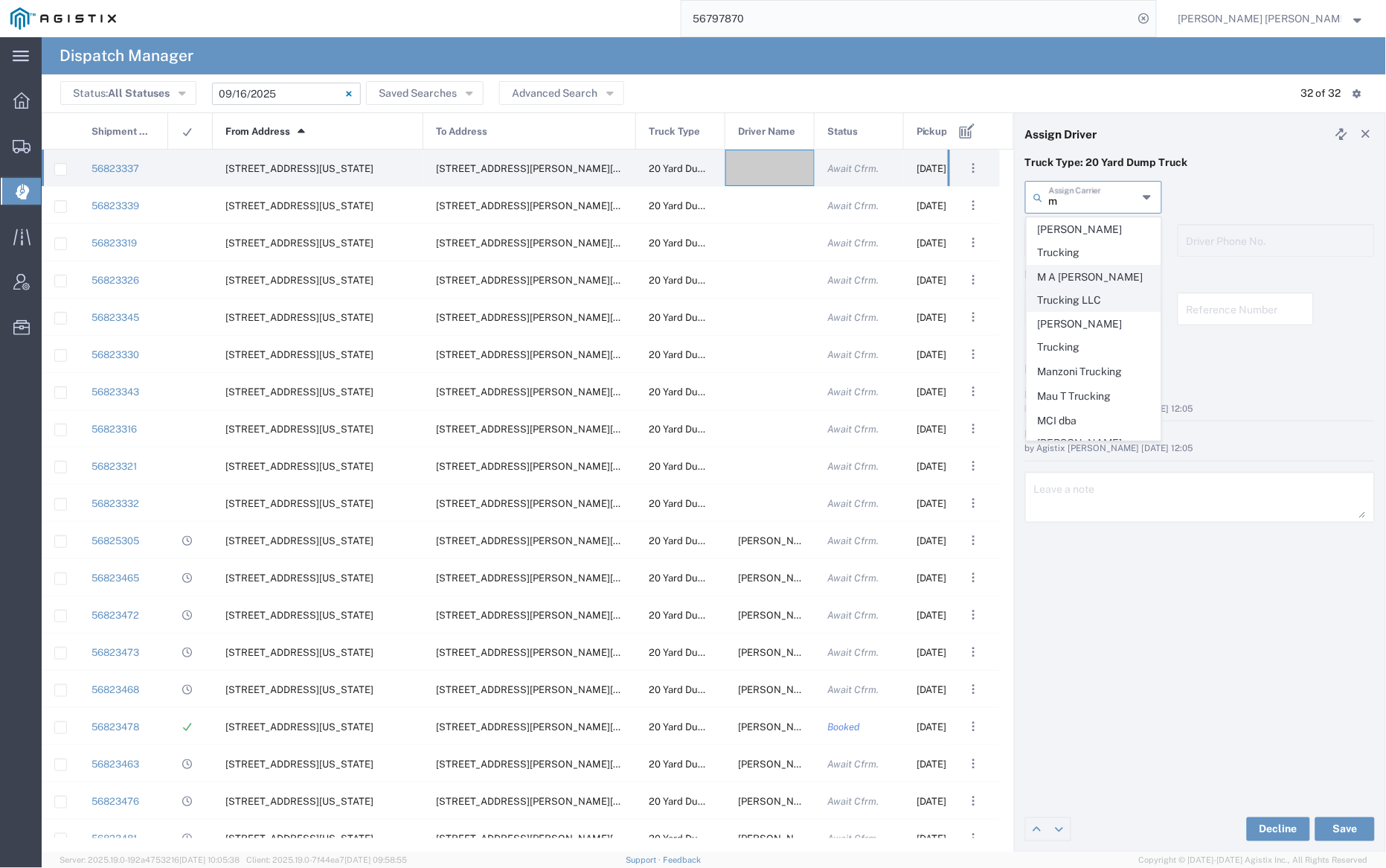
click at [1101, 266] on span "M A [PERSON_NAME] Trucking LLC" at bounding box center [1094, 289] width 133 height 47
click at [1100, 247] on input "text" at bounding box center [1096, 239] width 94 height 26
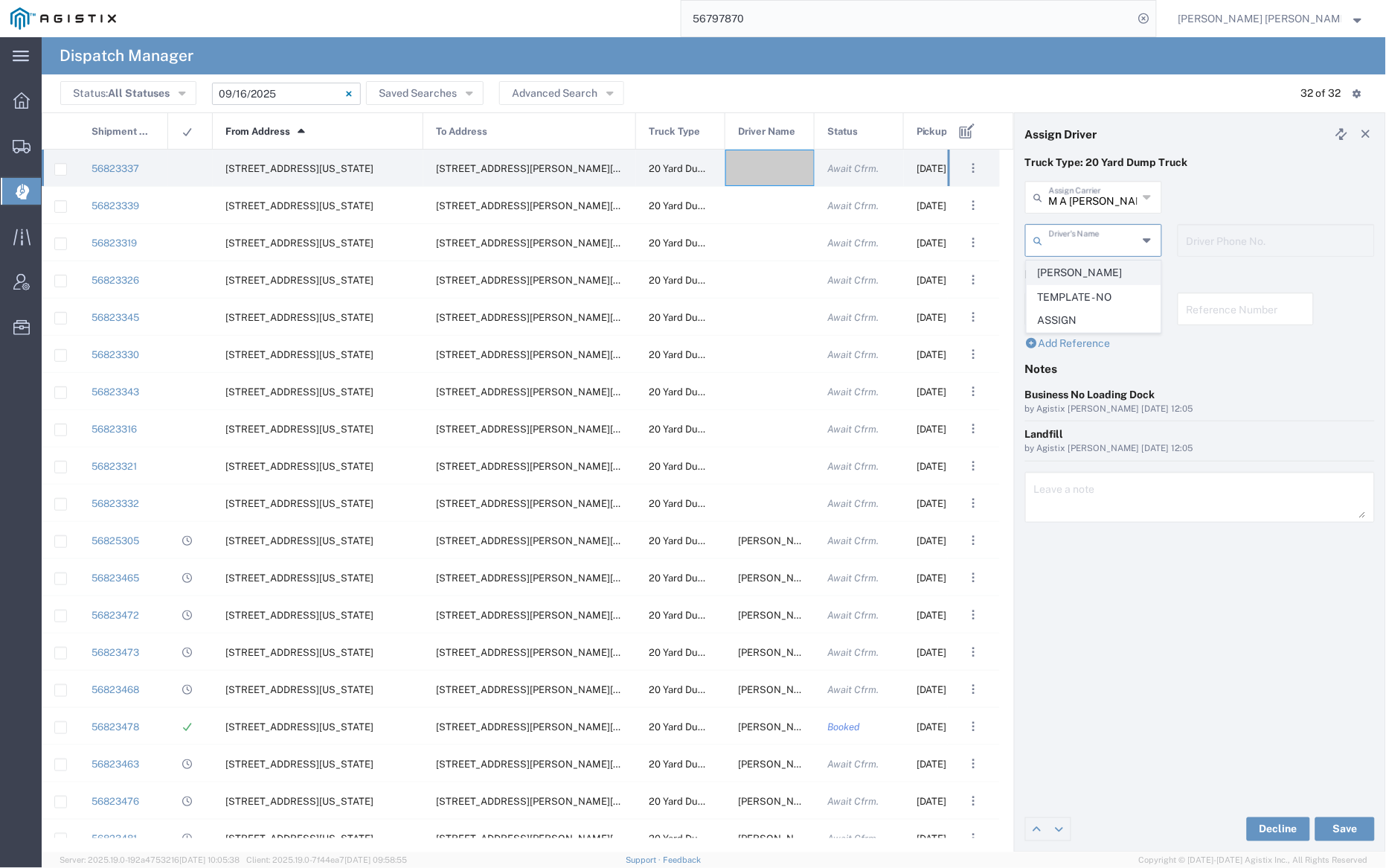
click at [1107, 275] on span "[PERSON_NAME]" at bounding box center [1094, 273] width 133 height 23
click at [1347, 826] on button "Save" at bounding box center [1344, 828] width 59 height 24
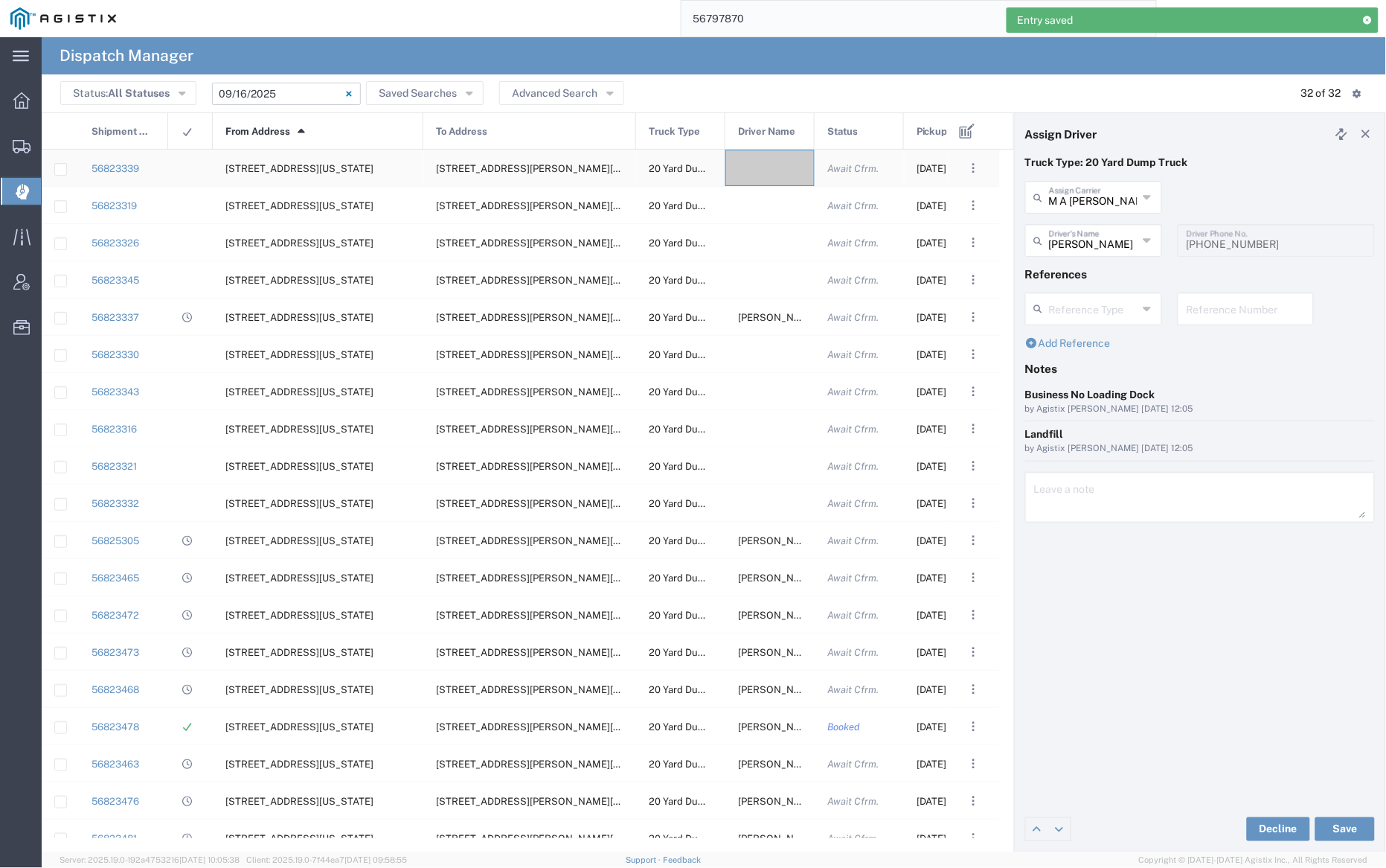
click at [768, 158] on div at bounding box center [770, 168] width 89 height 37
click at [1092, 202] on input "text" at bounding box center [1093, 196] width 88 height 26
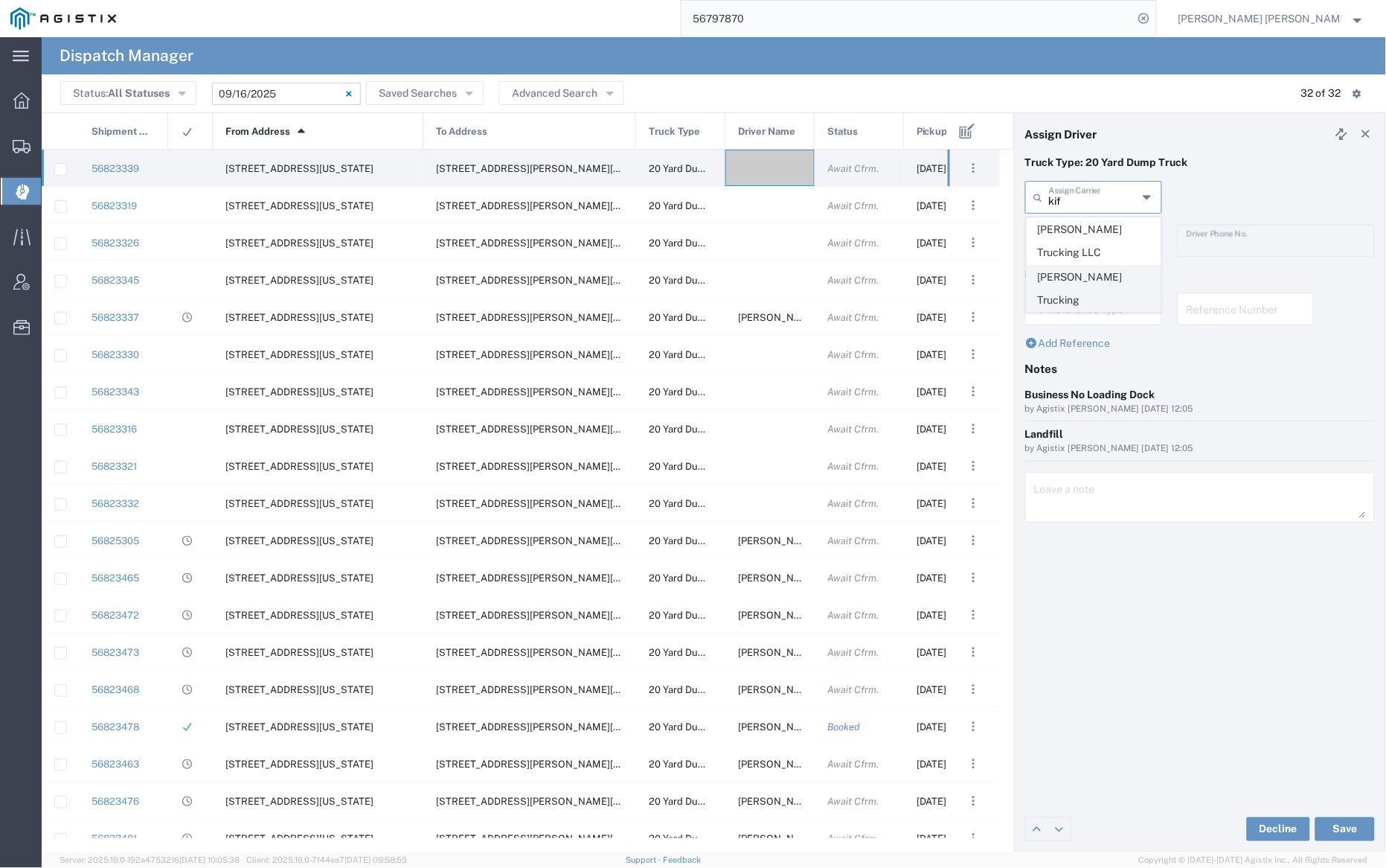
click at [1098, 279] on span "[PERSON_NAME] Trucking" at bounding box center [1094, 289] width 133 height 47
click at [1095, 237] on input "text" at bounding box center [1096, 239] width 94 height 26
drag, startPoint x: 1111, startPoint y: 269, endPoint x: 1118, endPoint y: 287, distance: 19.3
click at [1111, 269] on span "[PERSON_NAME]" at bounding box center [1094, 273] width 133 height 23
click at [1357, 828] on button "Save" at bounding box center [1344, 828] width 59 height 24
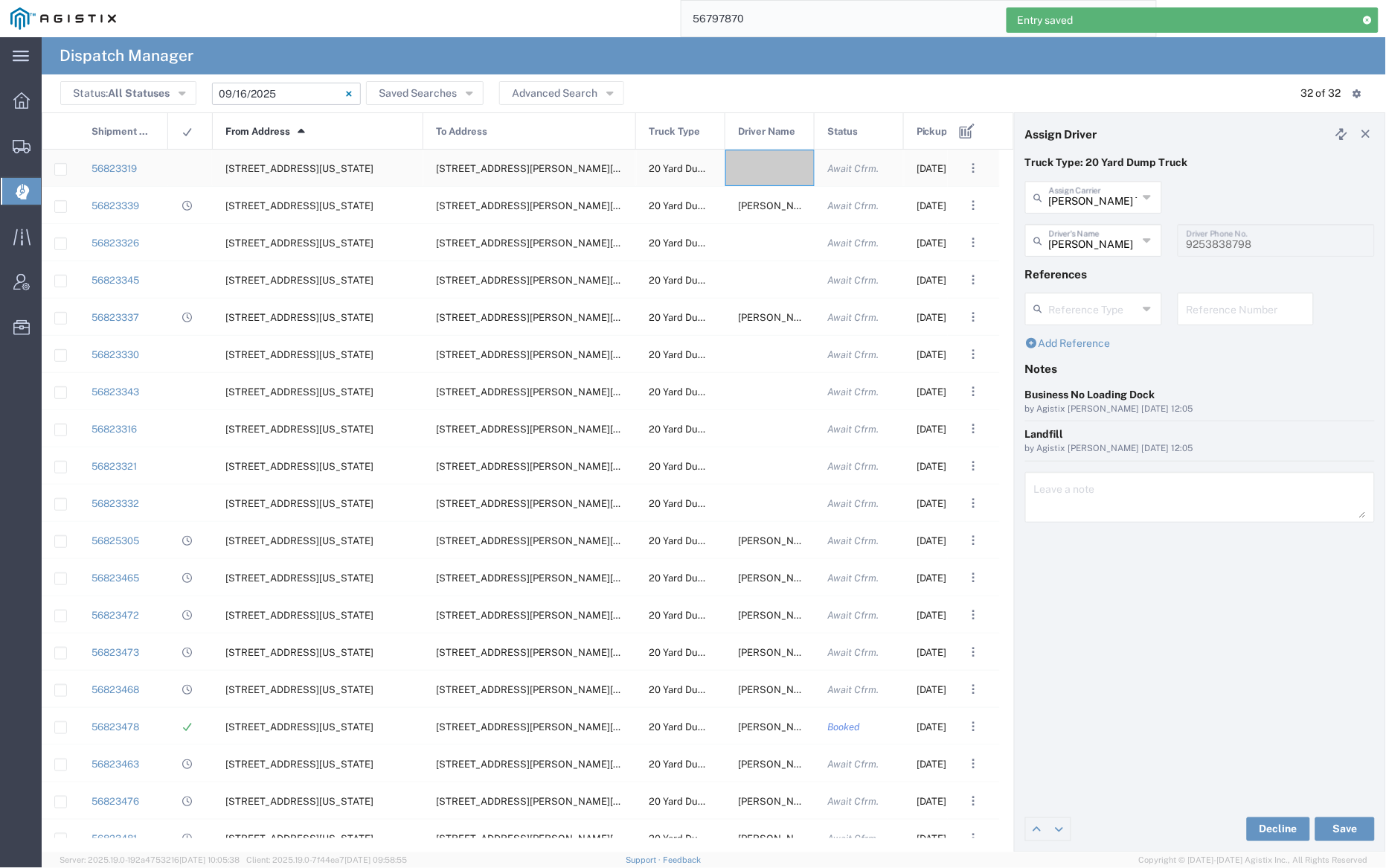
click at [769, 156] on div at bounding box center [770, 168] width 89 height 37
click at [1105, 200] on input "text" at bounding box center [1093, 196] width 88 height 26
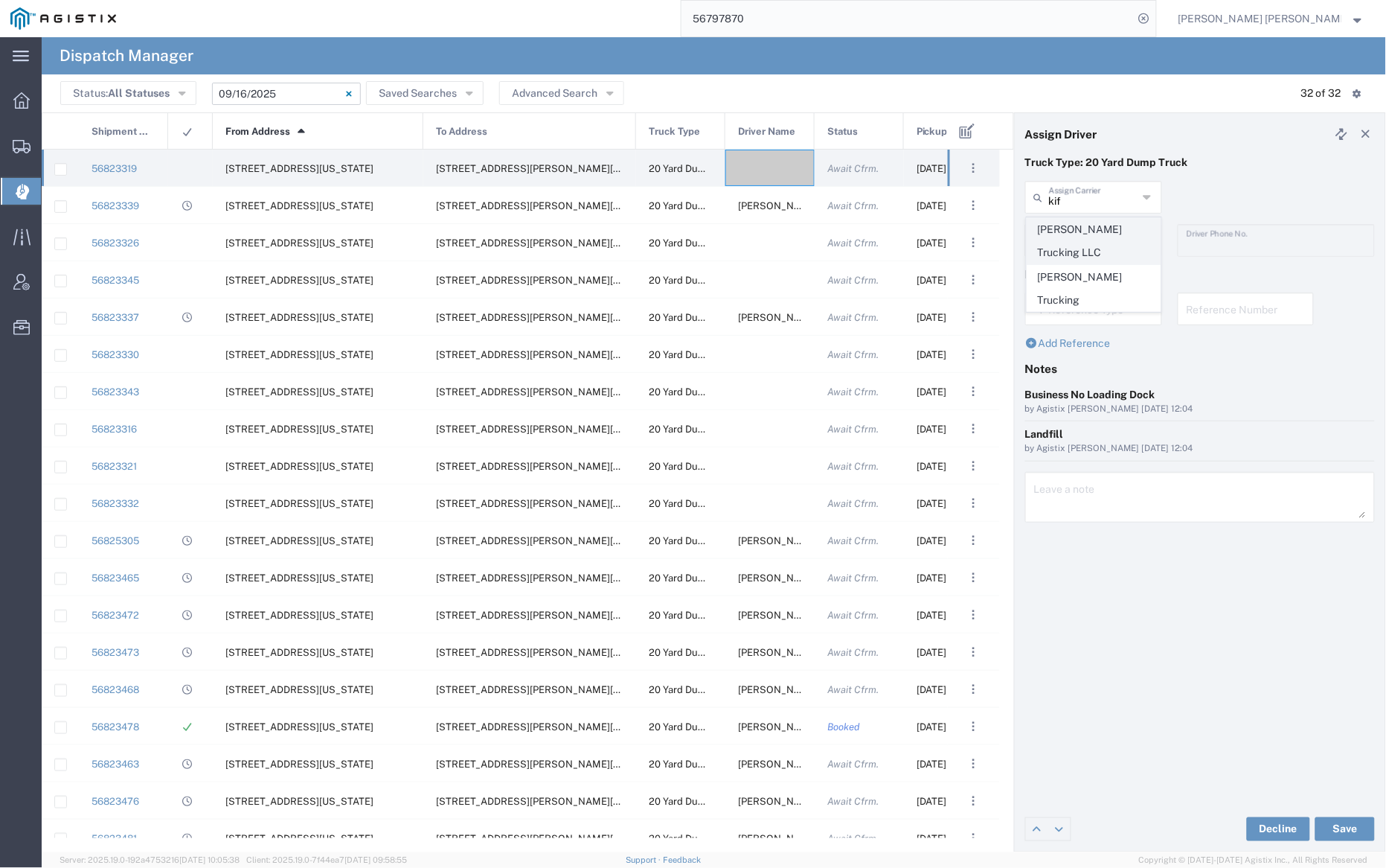
click at [1108, 239] on span "[PERSON_NAME] Trucking LLC" at bounding box center [1094, 241] width 133 height 47
click at [1105, 245] on input "text" at bounding box center [1093, 239] width 88 height 26
click at [1112, 277] on span "[PERSON_NAME]" at bounding box center [1094, 273] width 133 height 23
click at [1344, 826] on button "Save" at bounding box center [1344, 828] width 59 height 24
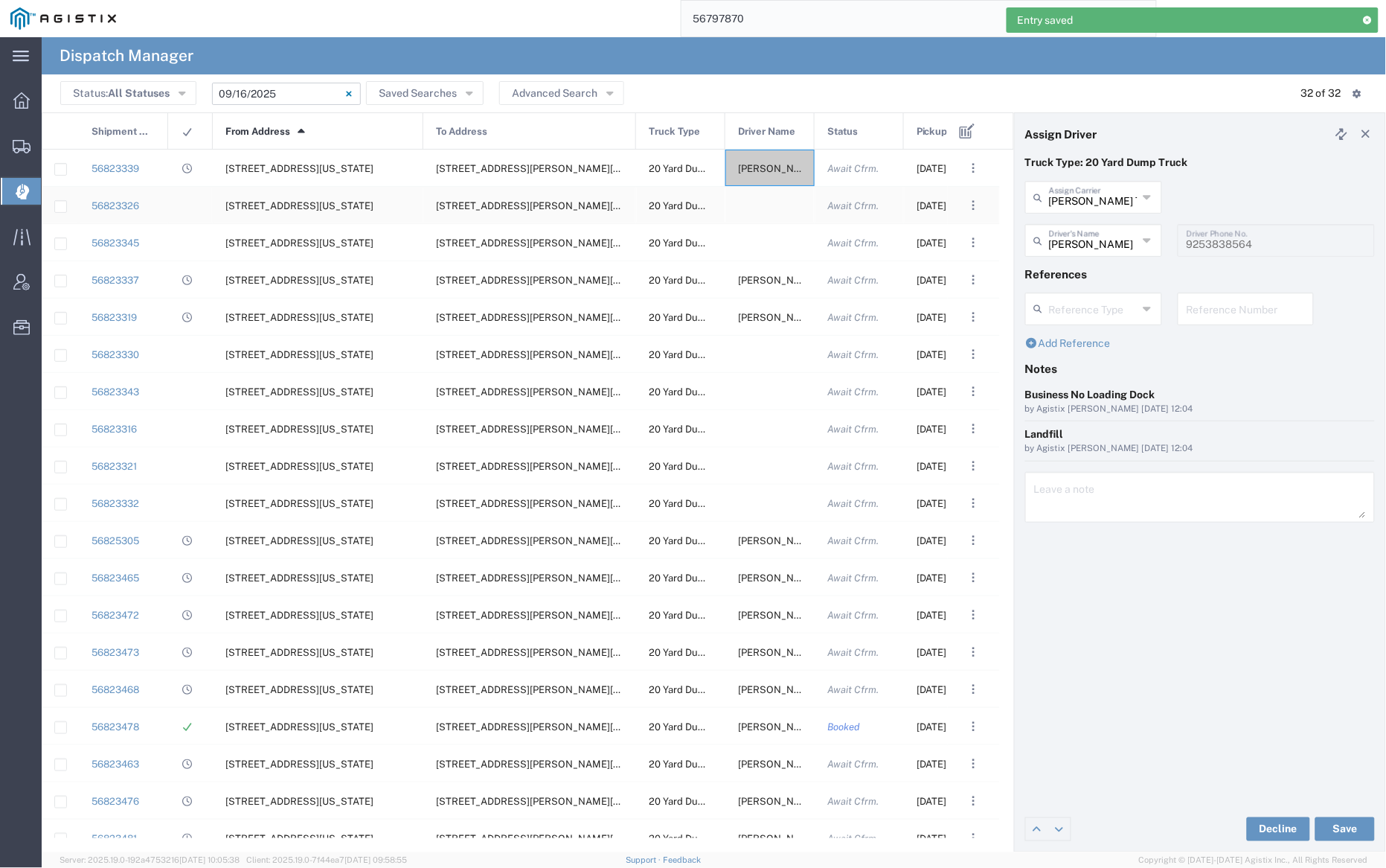
click at [765, 200] on div at bounding box center [770, 206] width 89 height 37
click at [1102, 198] on input "text" at bounding box center [1093, 196] width 88 height 26
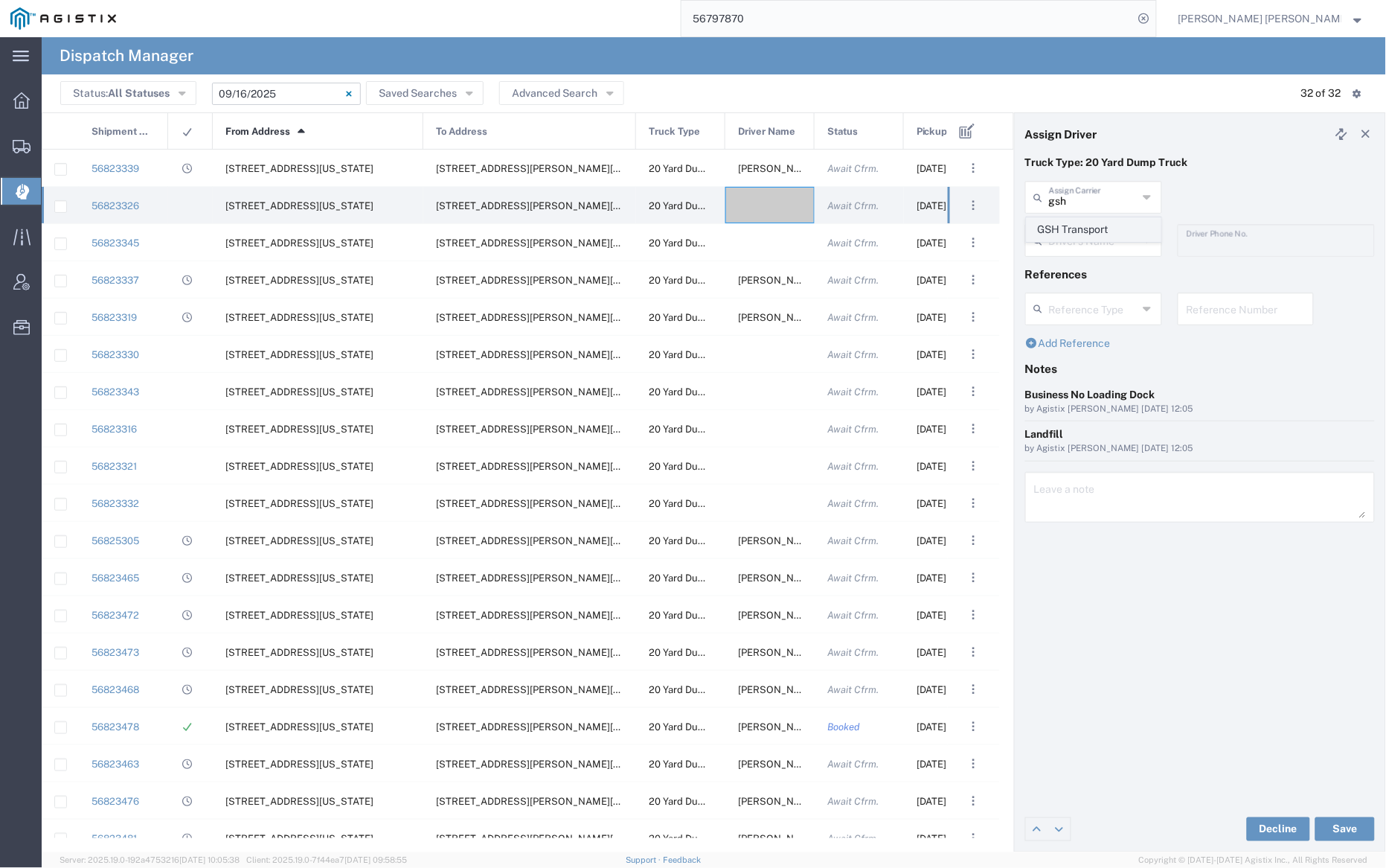
click at [1104, 224] on span "GSH Transport" at bounding box center [1094, 230] width 133 height 23
click at [1099, 241] on input "text" at bounding box center [1096, 239] width 94 height 26
click at [1101, 286] on agx-dropdown-content "[PERSON_NAME]" at bounding box center [1094, 273] width 136 height 26
click at [1100, 271] on span "[PERSON_NAME]" at bounding box center [1094, 273] width 133 height 23
click at [1352, 826] on button "Save" at bounding box center [1344, 828] width 59 height 24
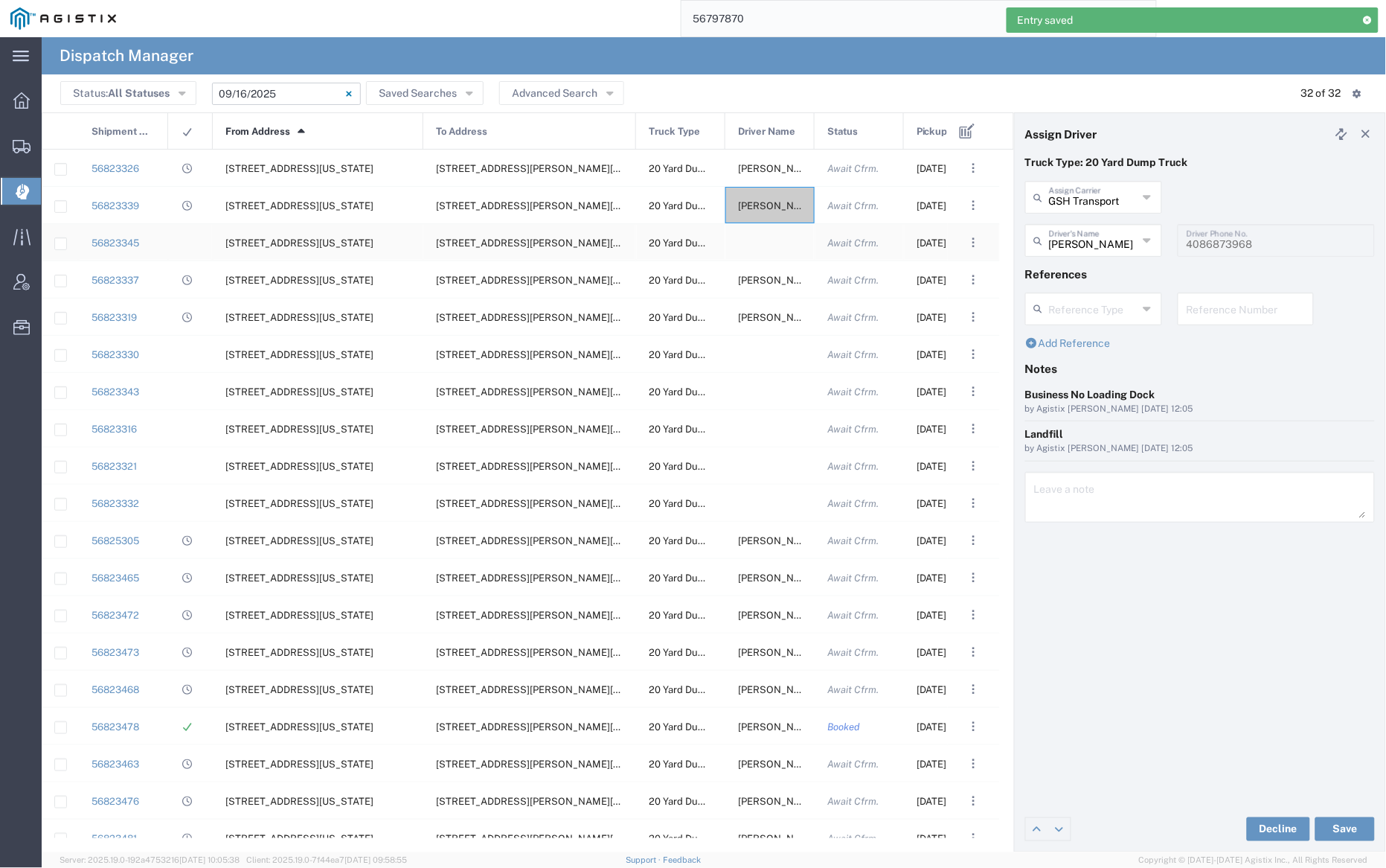
click at [763, 244] on div at bounding box center [770, 242] width 89 height 37
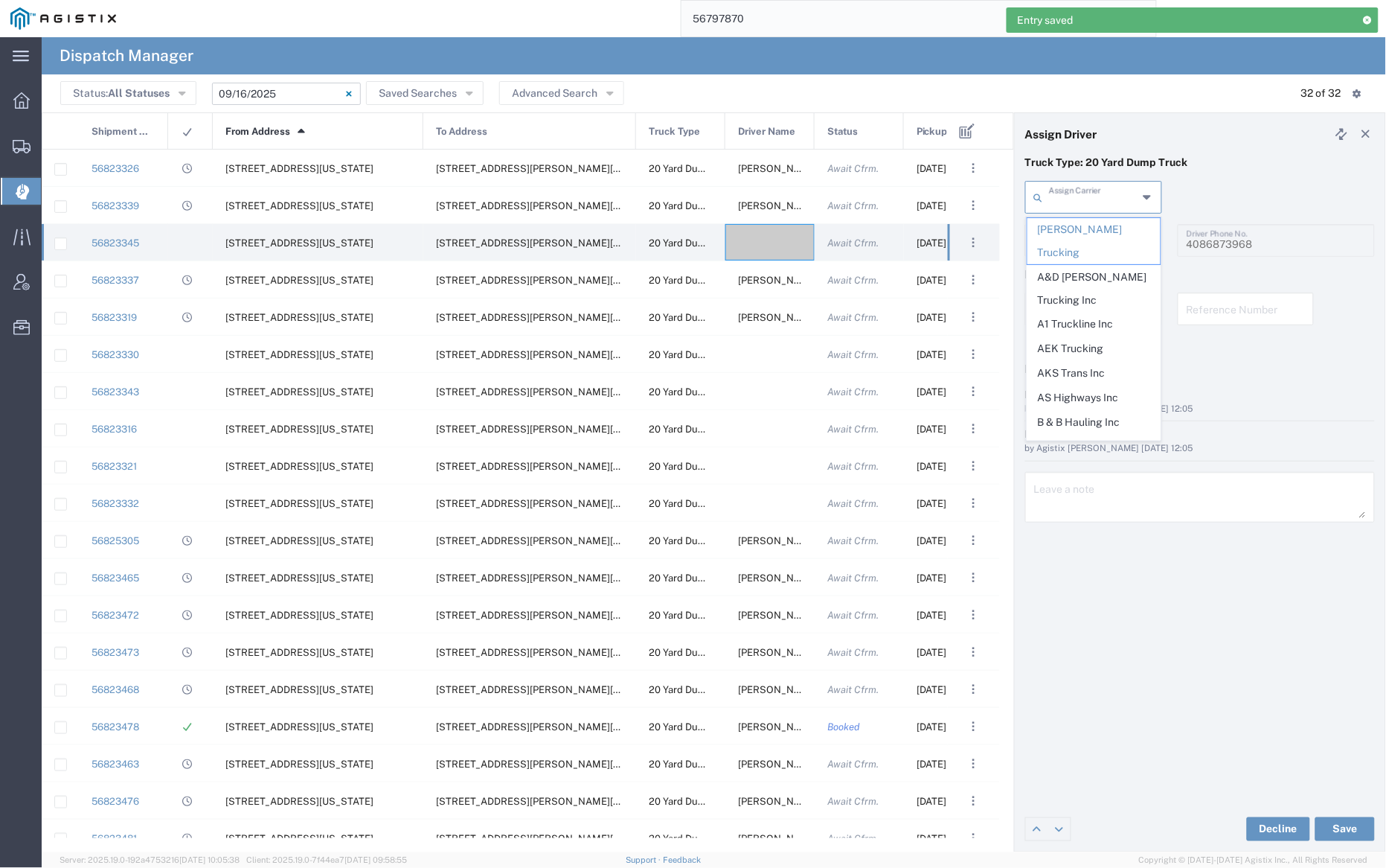
click at [1097, 193] on input "text" at bounding box center [1093, 196] width 88 height 26
click at [1105, 312] on span "A1 Truckline Inc" at bounding box center [1094, 324] width 133 height 23
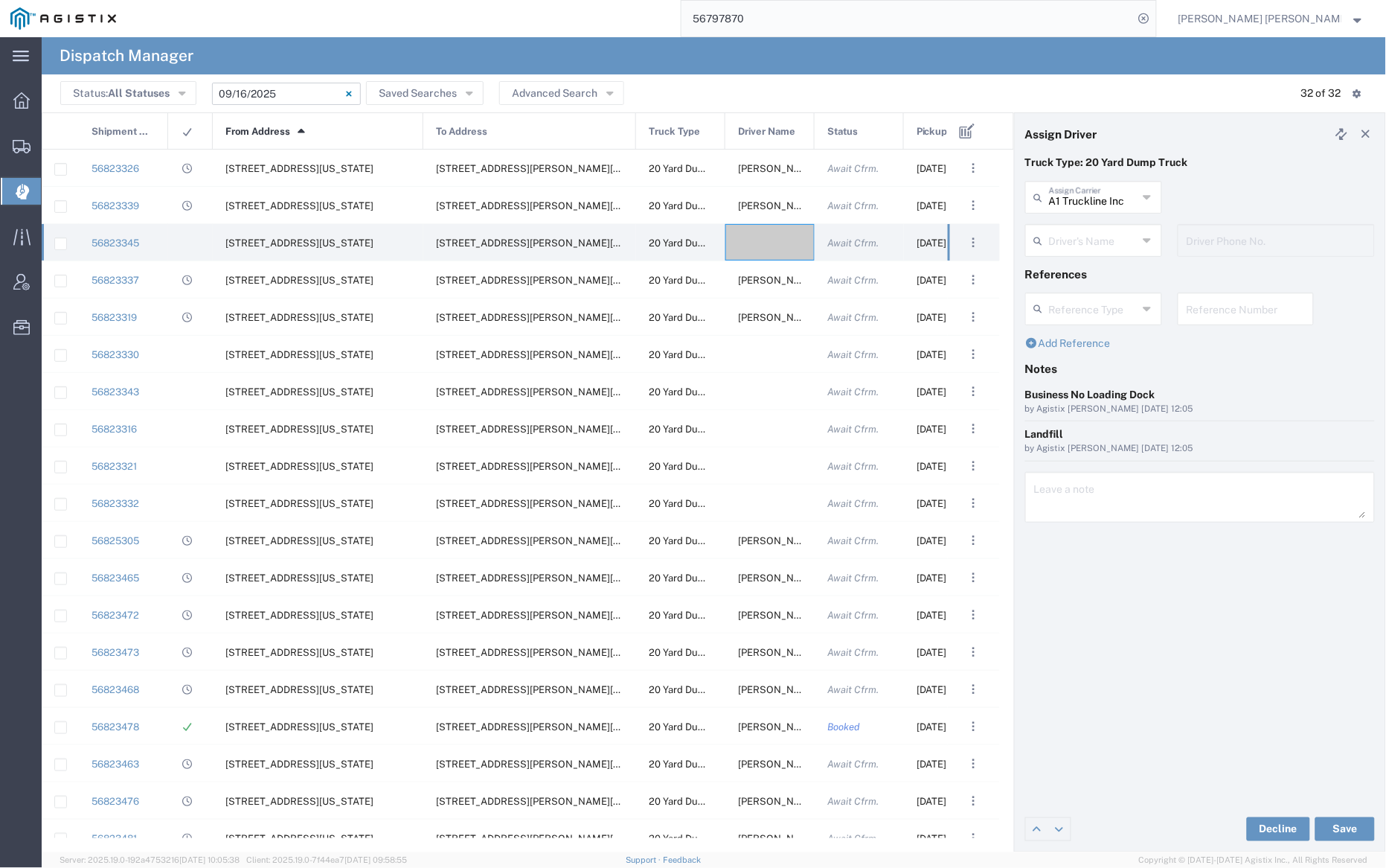
click at [1091, 241] on input "text" at bounding box center [1093, 239] width 88 height 26
click at [1102, 276] on span "[PERSON_NAME]" at bounding box center [1094, 273] width 133 height 23
click at [1347, 829] on button "Save" at bounding box center [1344, 828] width 59 height 24
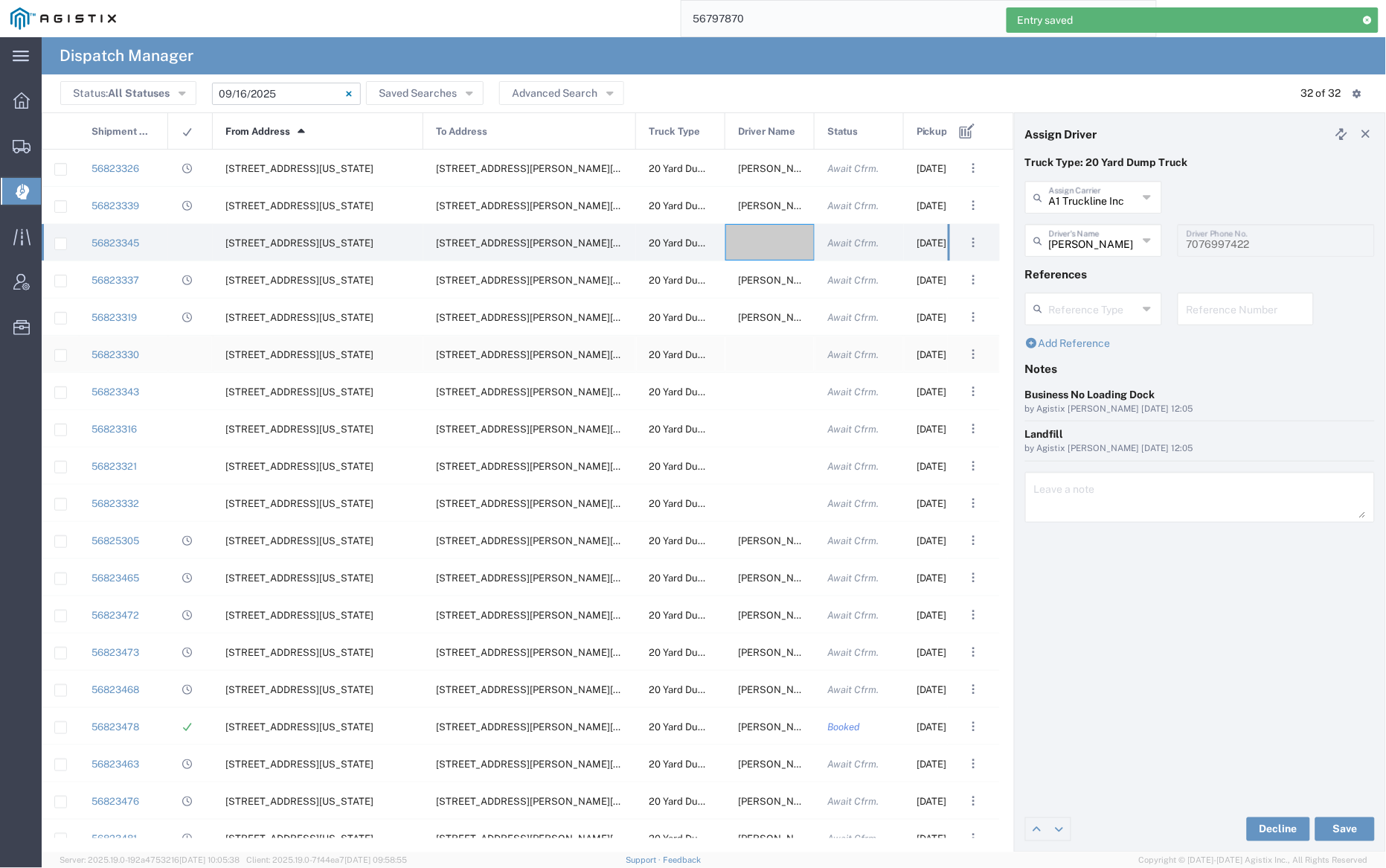
click at [761, 357] on div at bounding box center [770, 354] width 89 height 37
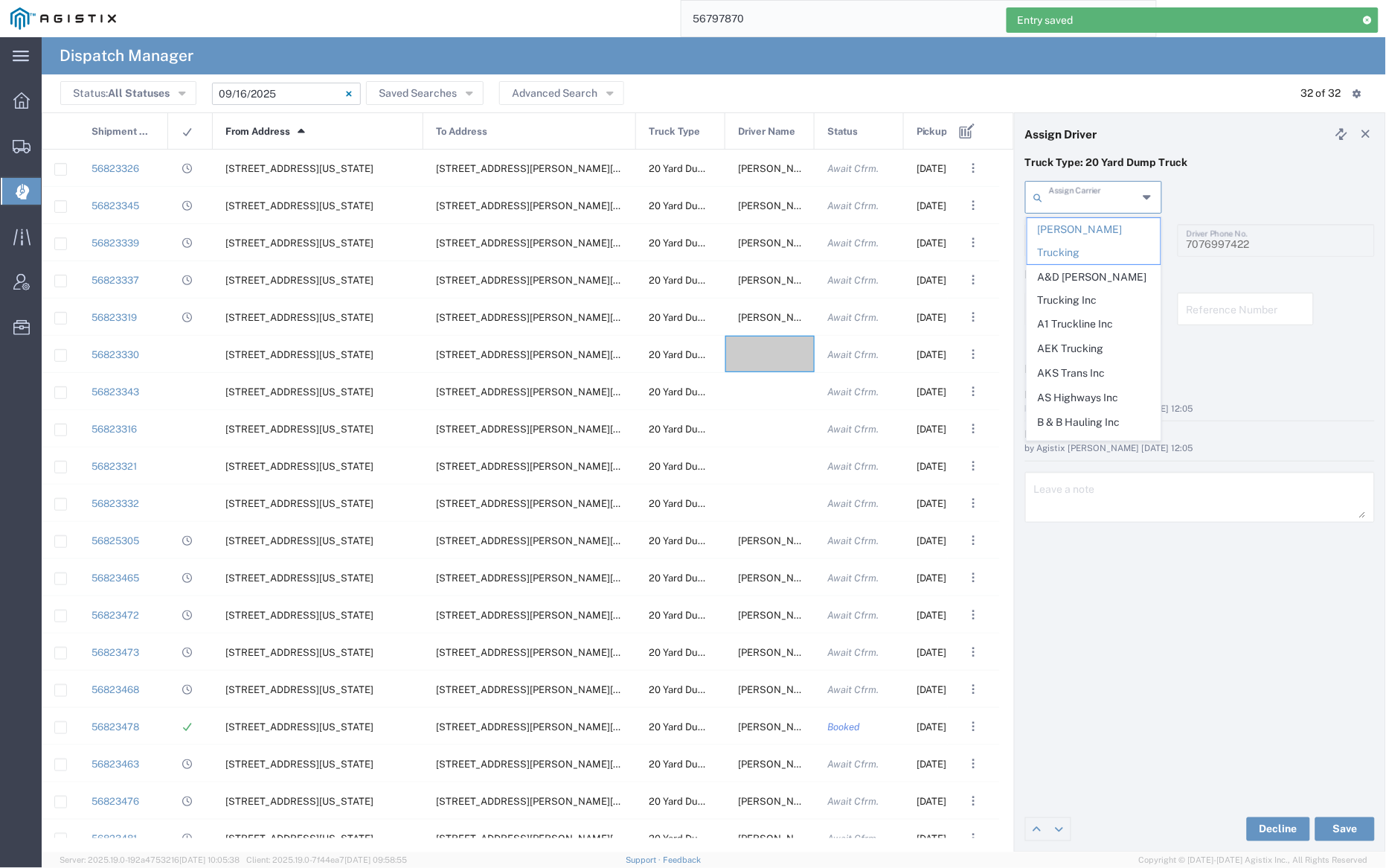
click at [1095, 204] on input "text" at bounding box center [1093, 196] width 88 height 26
click at [1103, 338] on span "AEK Trucking" at bounding box center [1094, 349] width 133 height 23
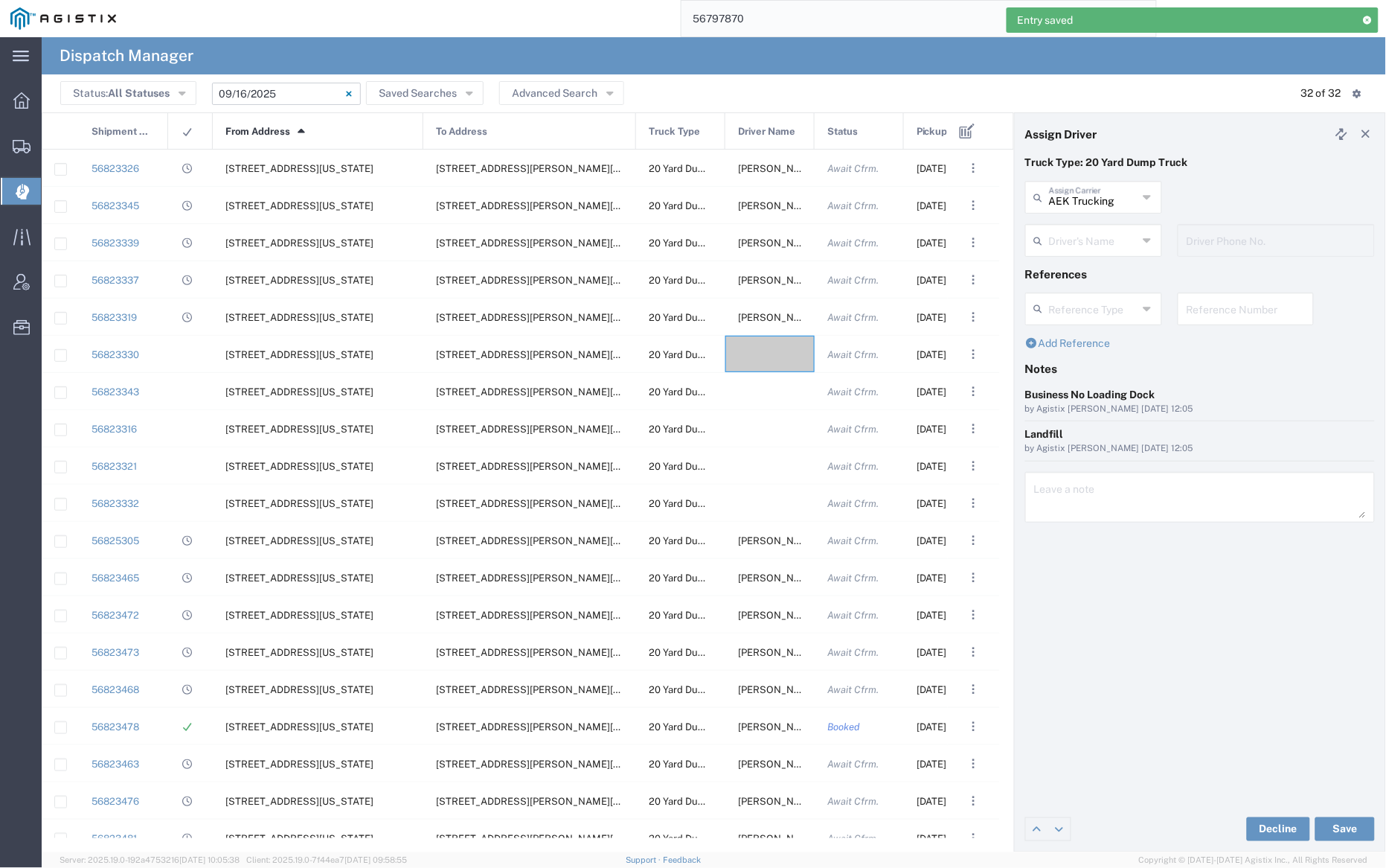
click at [1088, 226] on input "text" at bounding box center [1093, 239] width 88 height 26
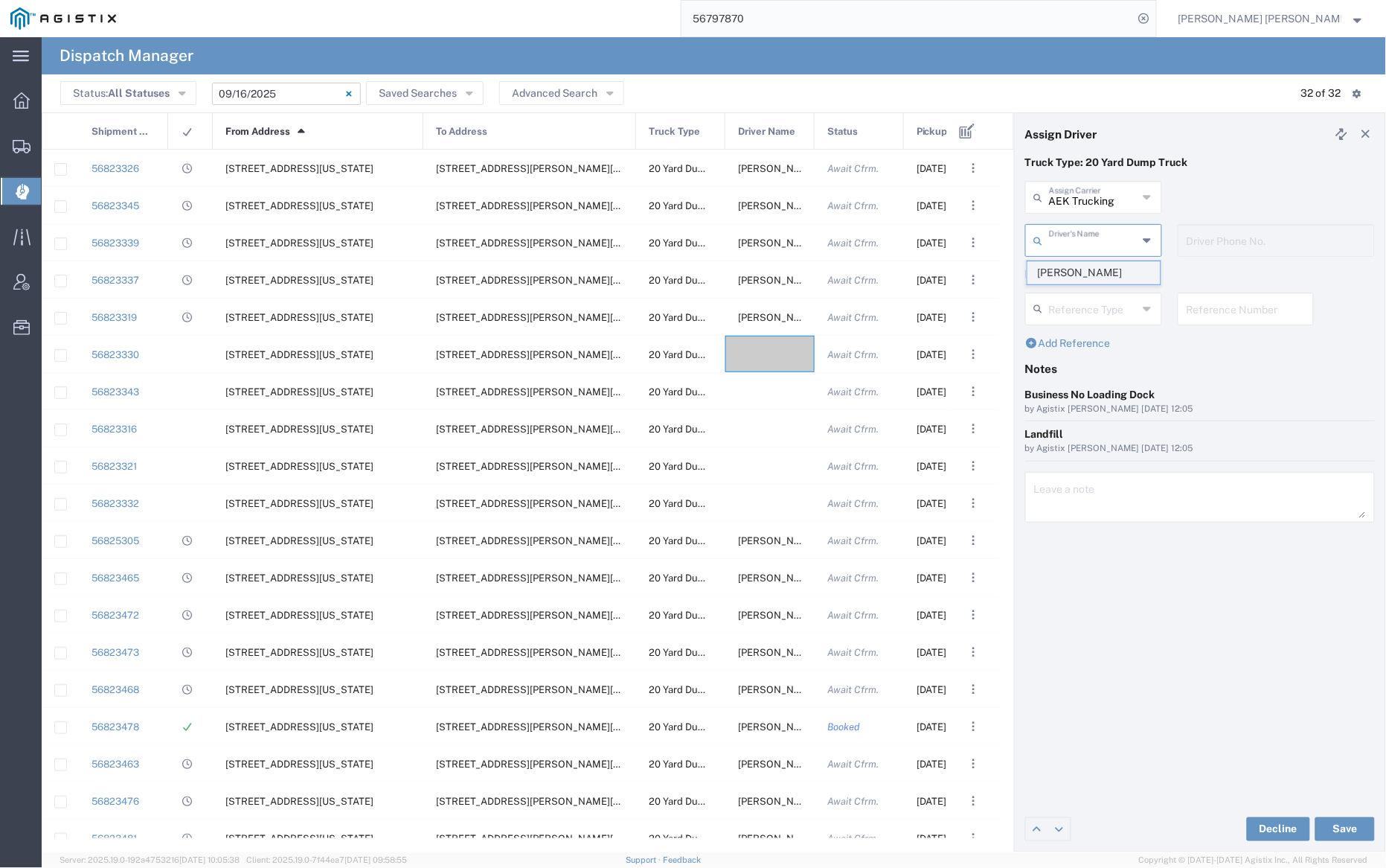
click at [1098, 271] on span "[PERSON_NAME]" at bounding box center [1094, 273] width 133 height 23
click at [1343, 821] on button "Save" at bounding box center [1344, 828] width 59 height 24
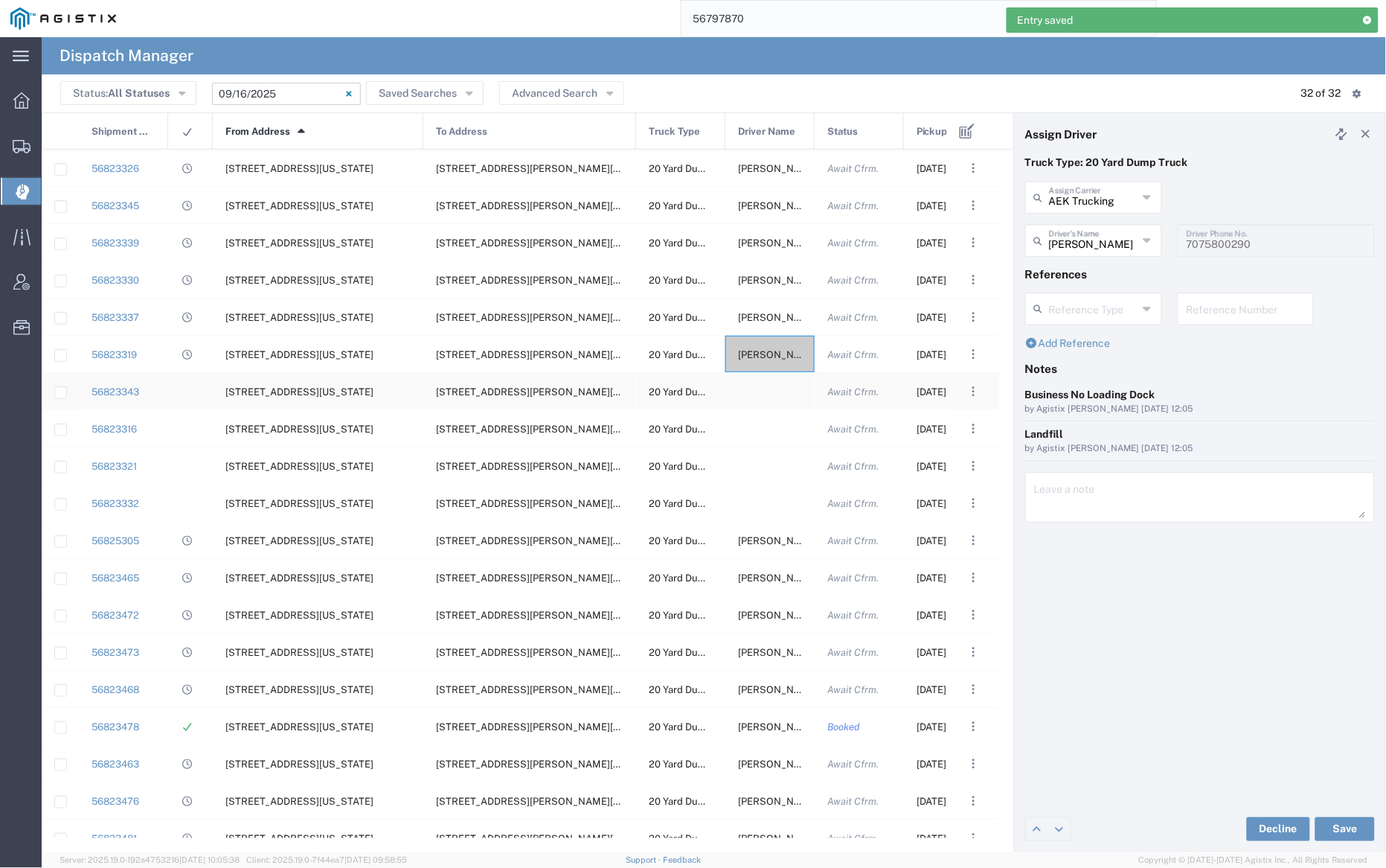
click at [769, 392] on div at bounding box center [770, 391] width 89 height 37
click at [1083, 200] on input "text" at bounding box center [1093, 196] width 88 height 26
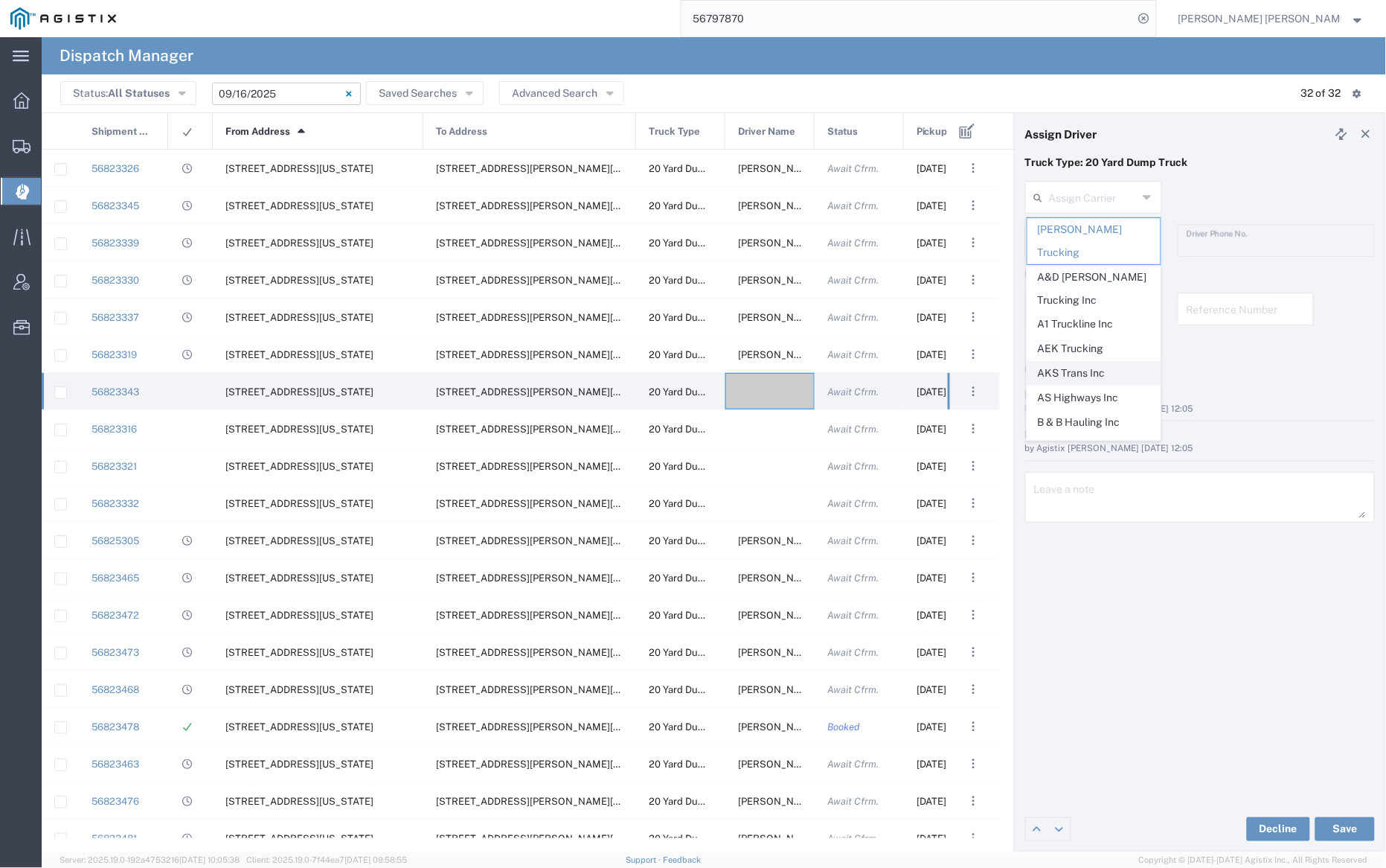
click at [1085, 362] on span "AKS Trans Inc" at bounding box center [1094, 373] width 133 height 23
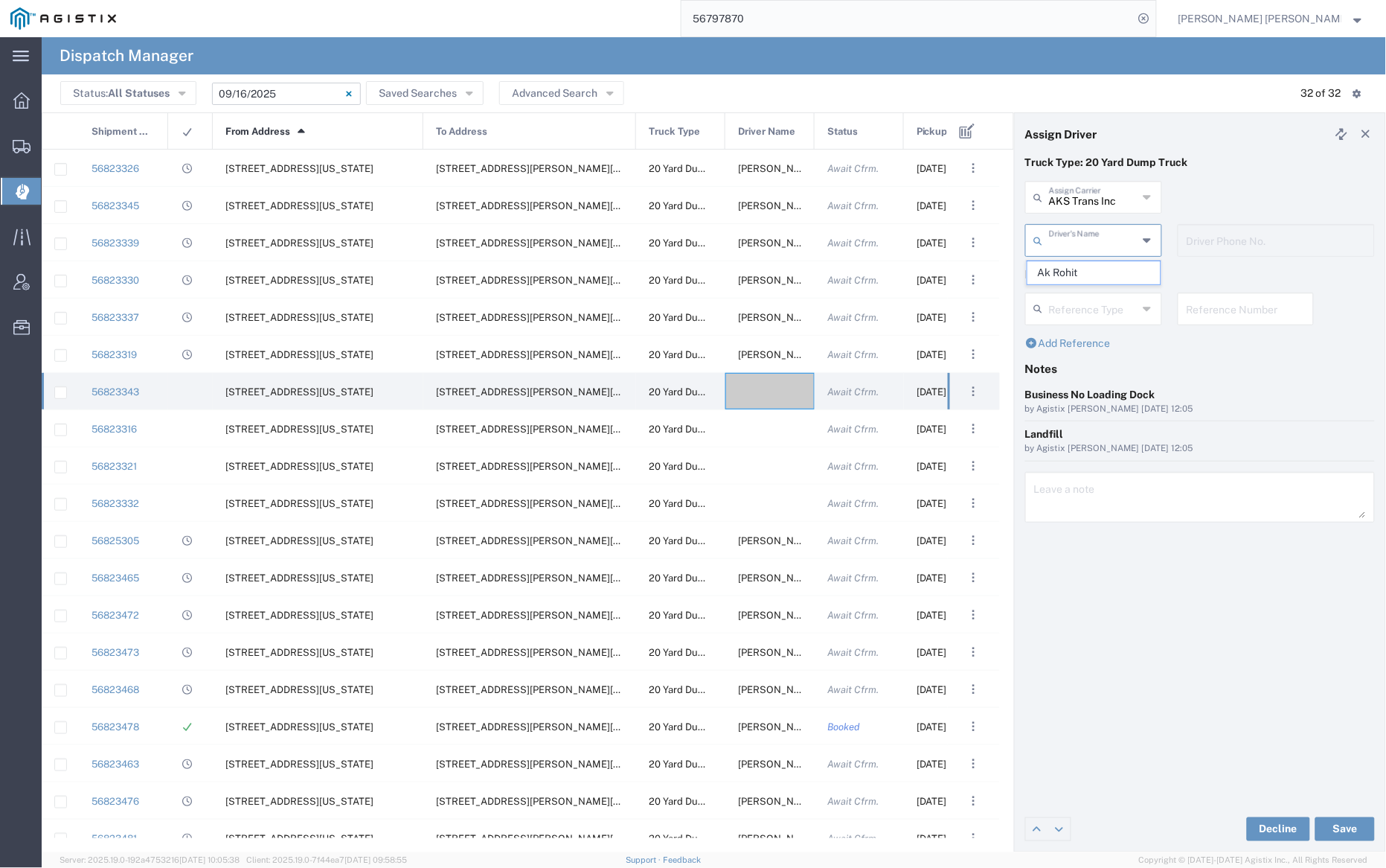
click at [1089, 243] on input "text" at bounding box center [1093, 239] width 88 height 26
click at [1095, 269] on span "Ak Rohit" at bounding box center [1094, 273] width 133 height 23
click at [1342, 826] on button "Save" at bounding box center [1344, 828] width 59 height 24
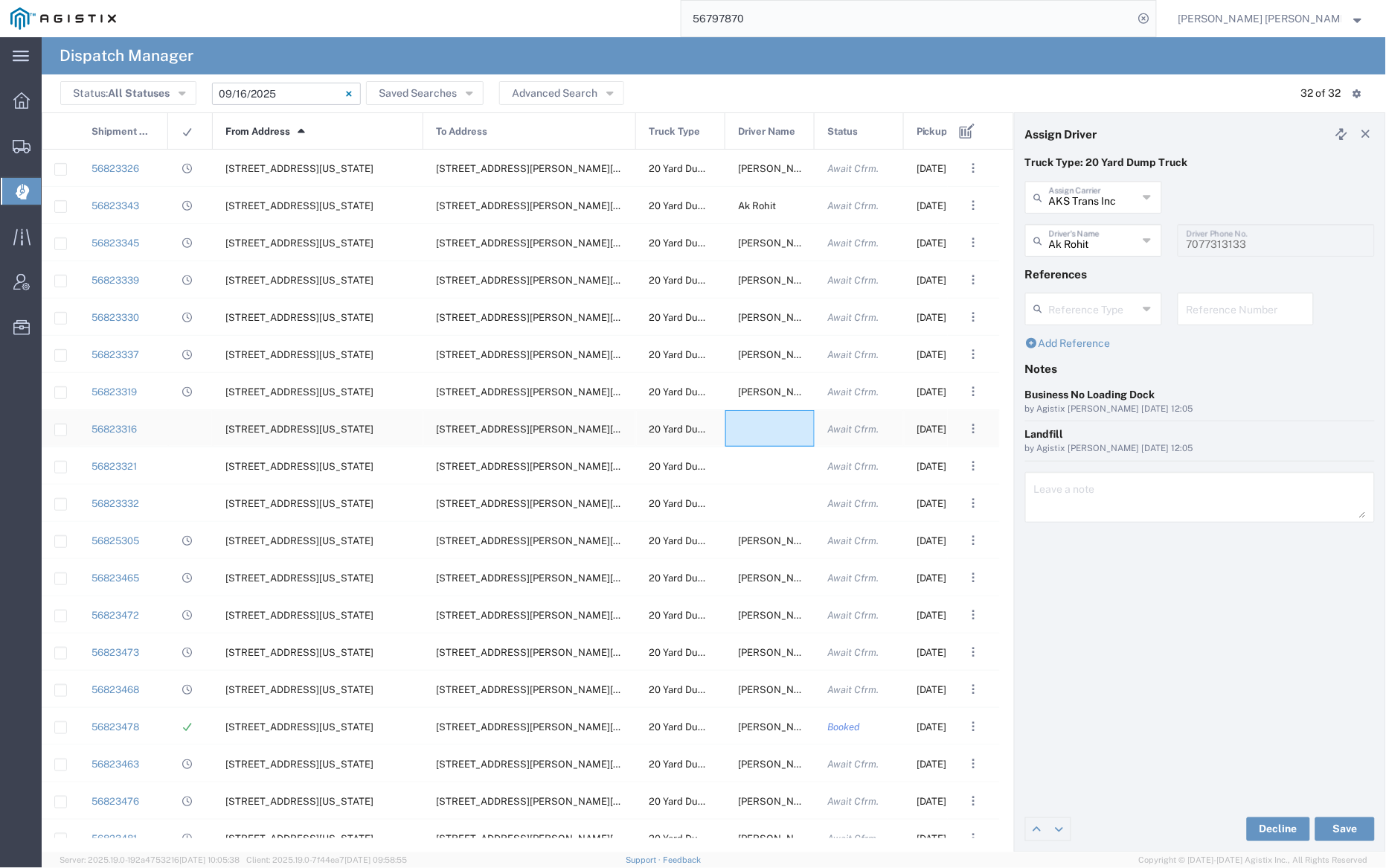
click at [760, 432] on div at bounding box center [770, 429] width 89 height 37
click at [1101, 196] on input "text" at bounding box center [1093, 196] width 88 height 26
drag, startPoint x: 1099, startPoint y: 273, endPoint x: 1098, endPoint y: 255, distance: 18.0
click at [1099, 290] on span "Saini-IT Transport Inc" at bounding box center [1094, 302] width 133 height 23
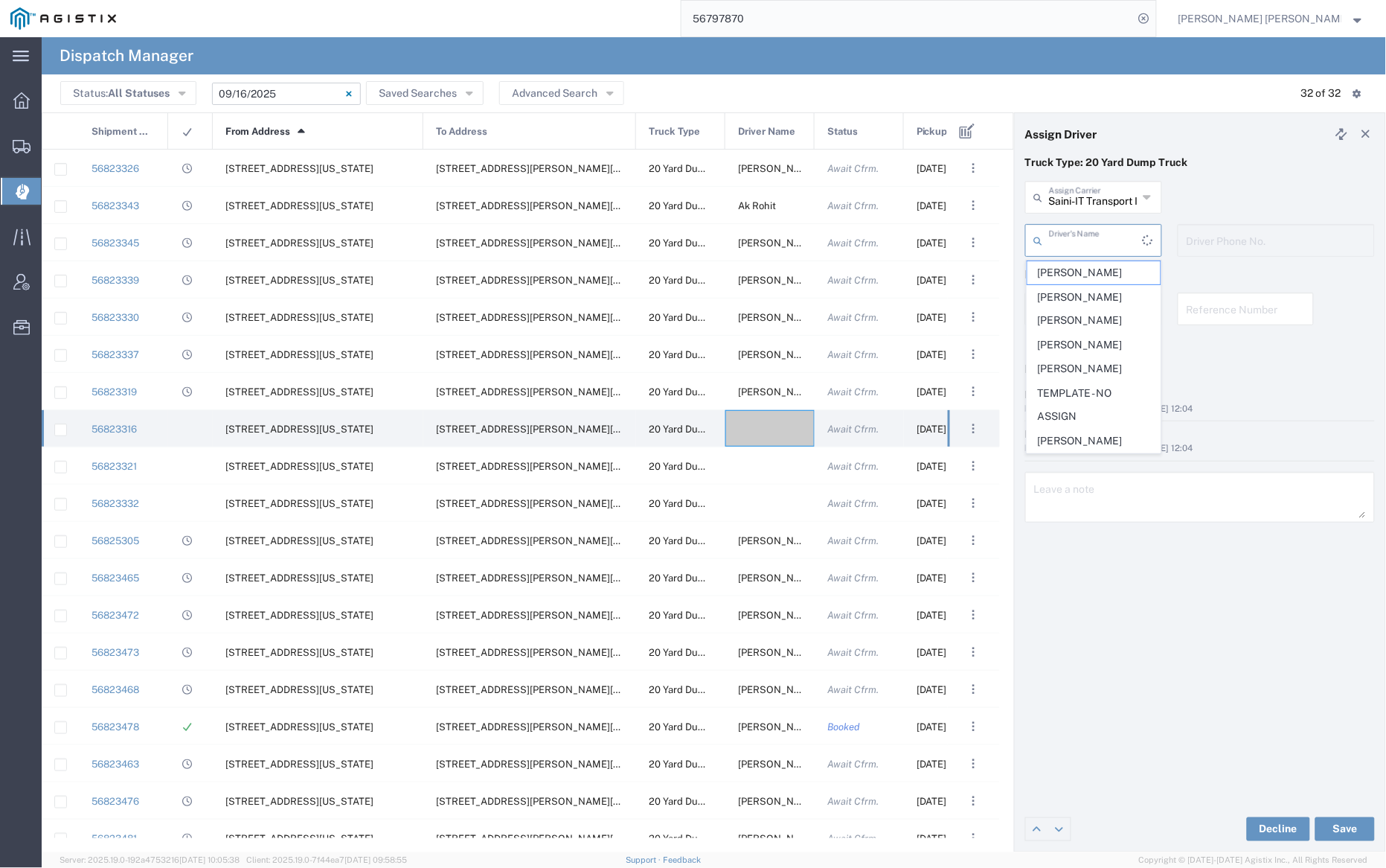
click at [1098, 234] on input "text" at bounding box center [1096, 239] width 94 height 26
click at [1106, 268] on span "[PERSON_NAME]" at bounding box center [1094, 273] width 133 height 23
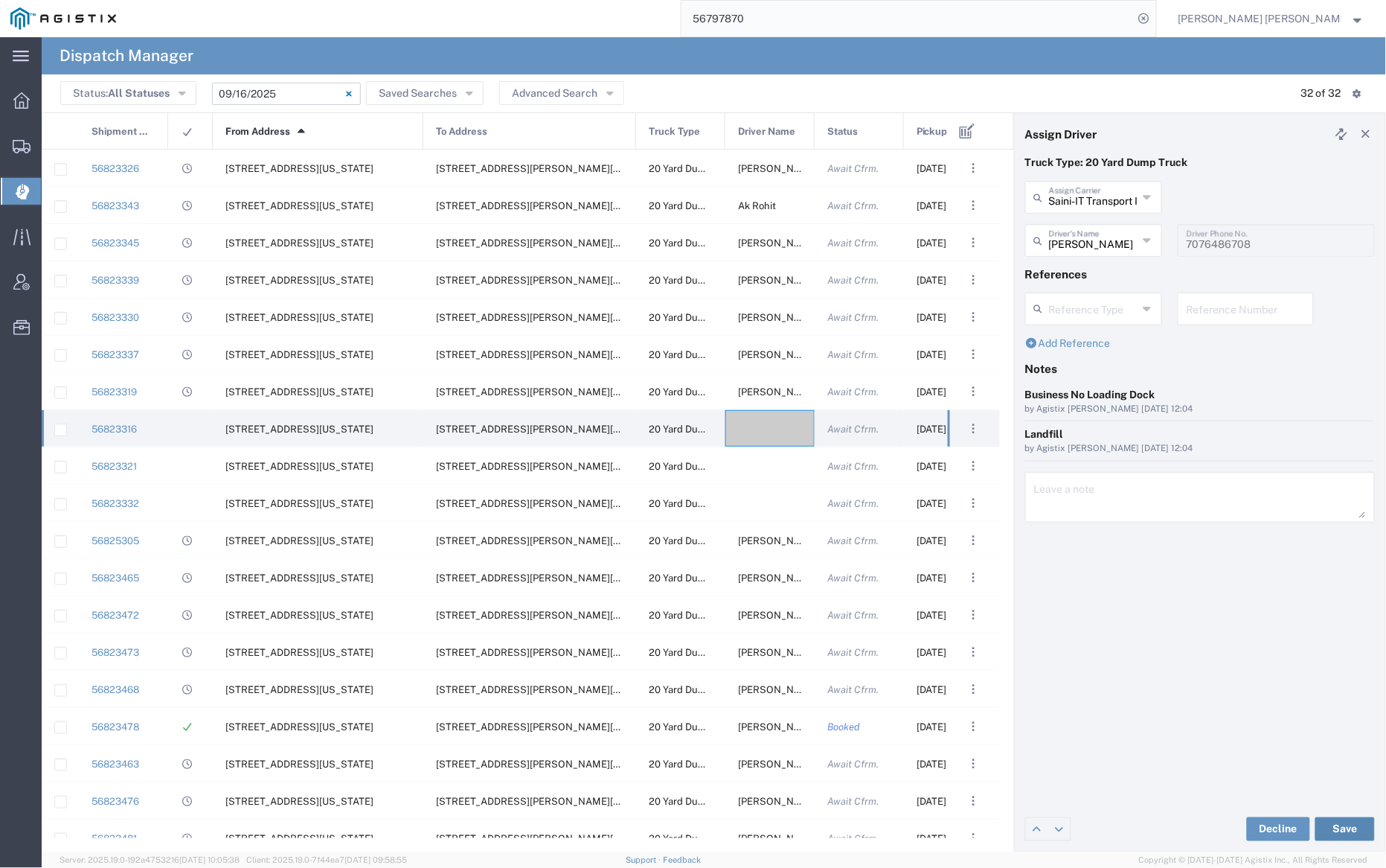
click at [1360, 829] on button "Save" at bounding box center [1344, 828] width 59 height 24
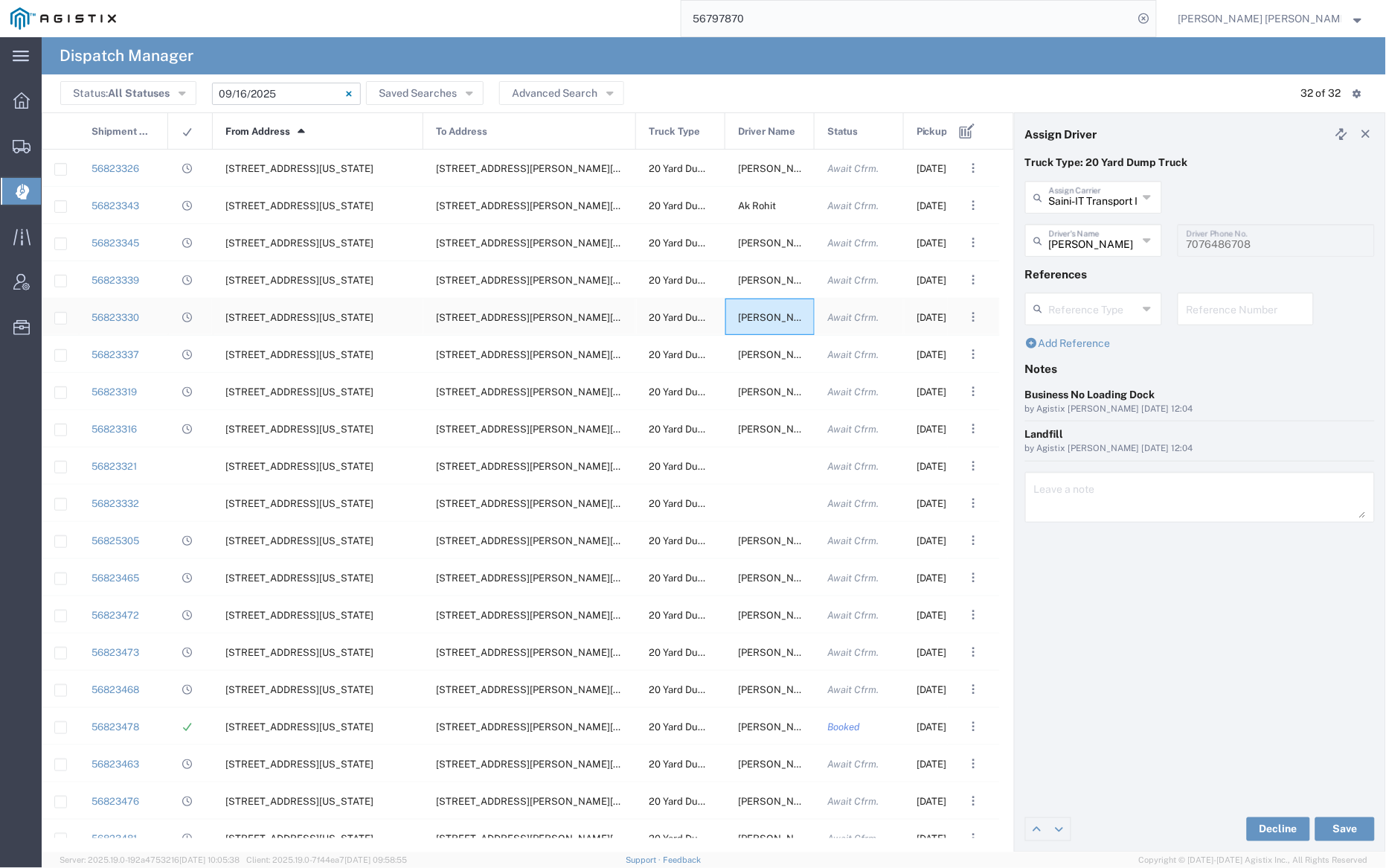
click at [770, 319] on span "[PERSON_NAME]" at bounding box center [778, 317] width 81 height 12
click at [1092, 200] on input "text" at bounding box center [1093, 196] width 88 height 26
click at [1094, 233] on span "[PERSON_NAME] Trans Services" at bounding box center [1094, 241] width 133 height 47
click at [1094, 233] on input "text" at bounding box center [1096, 239] width 94 height 26
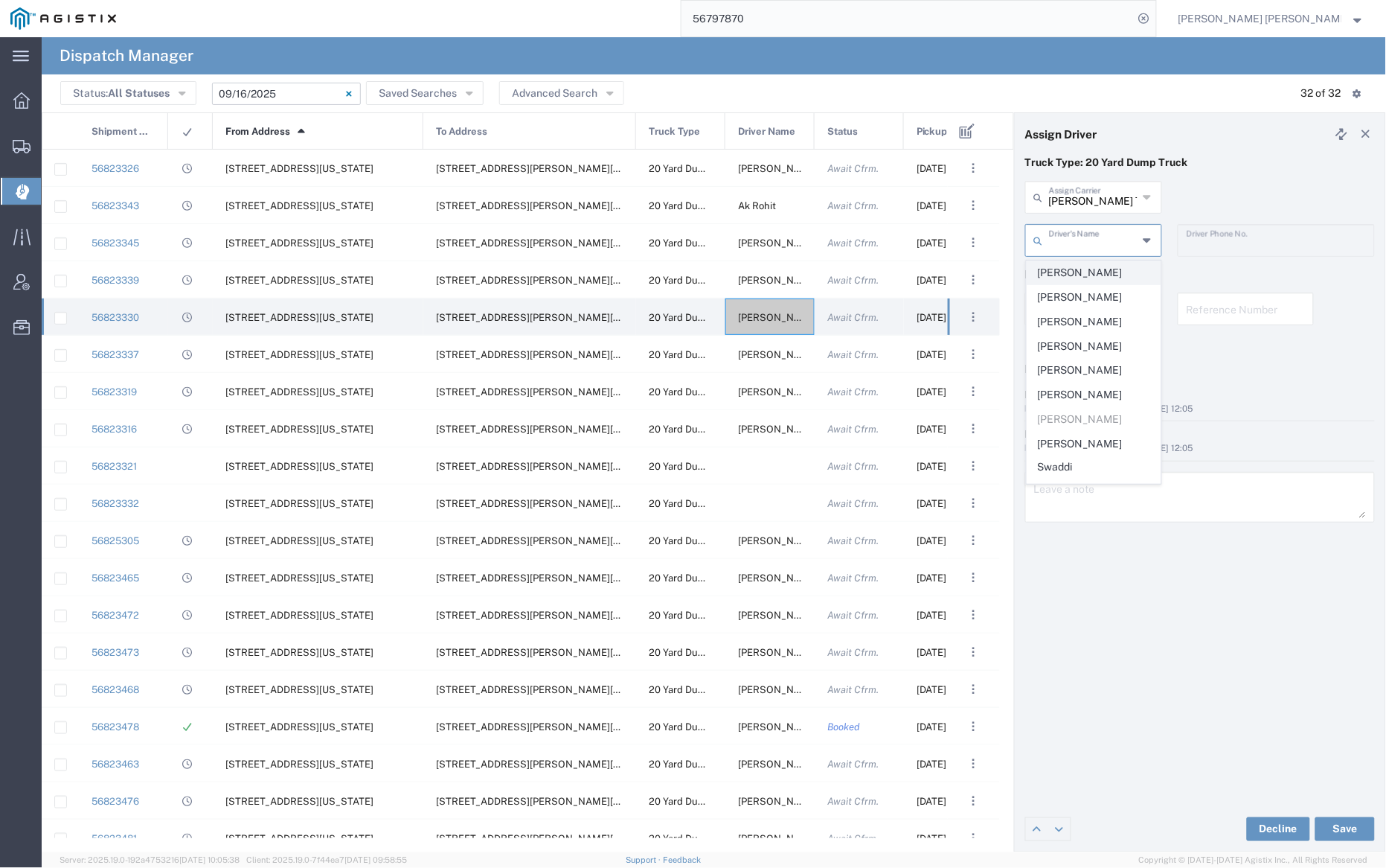
click at [1099, 264] on span "[PERSON_NAME]" at bounding box center [1094, 273] width 133 height 23
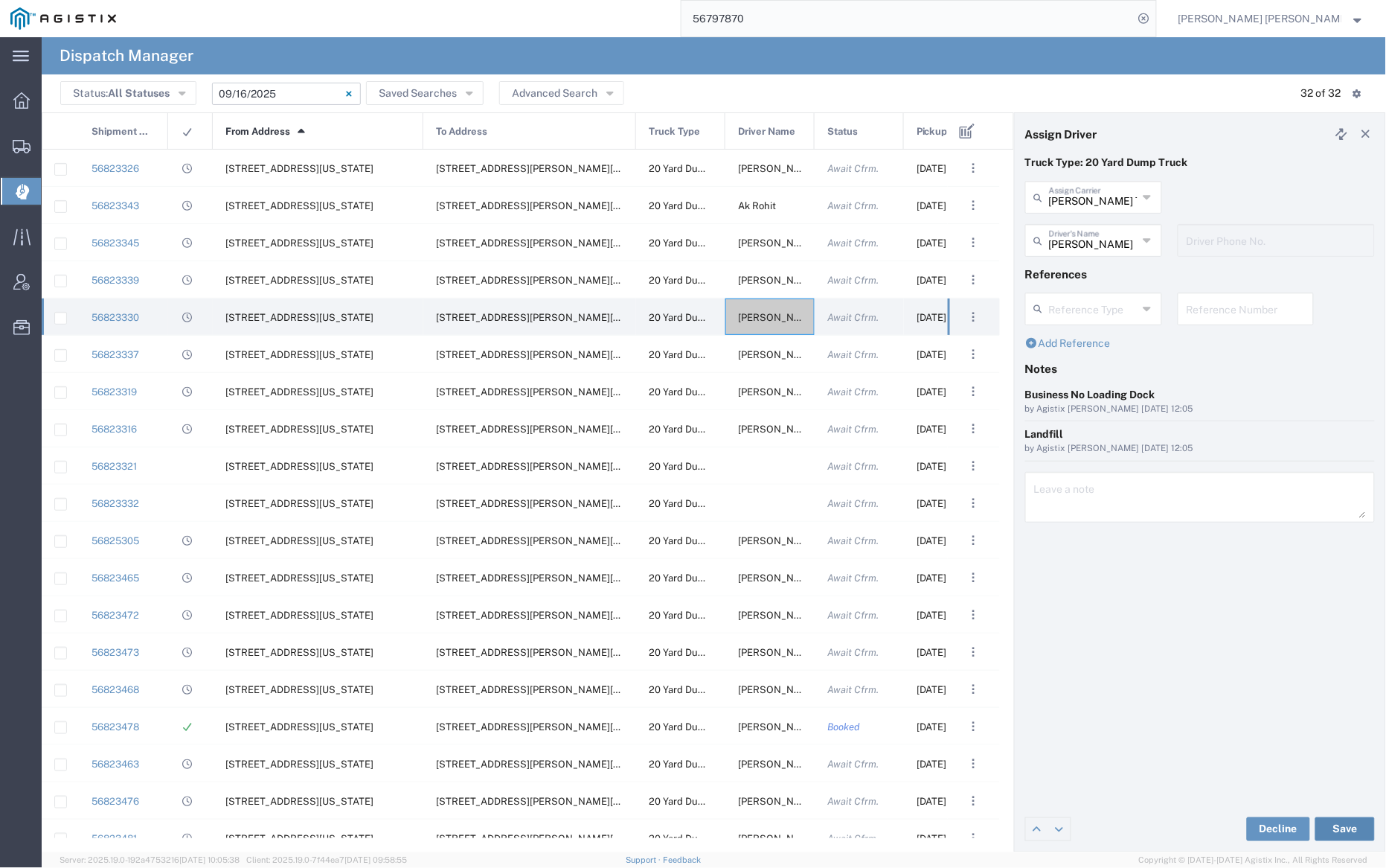
click at [1358, 831] on button "Save" at bounding box center [1344, 828] width 59 height 24
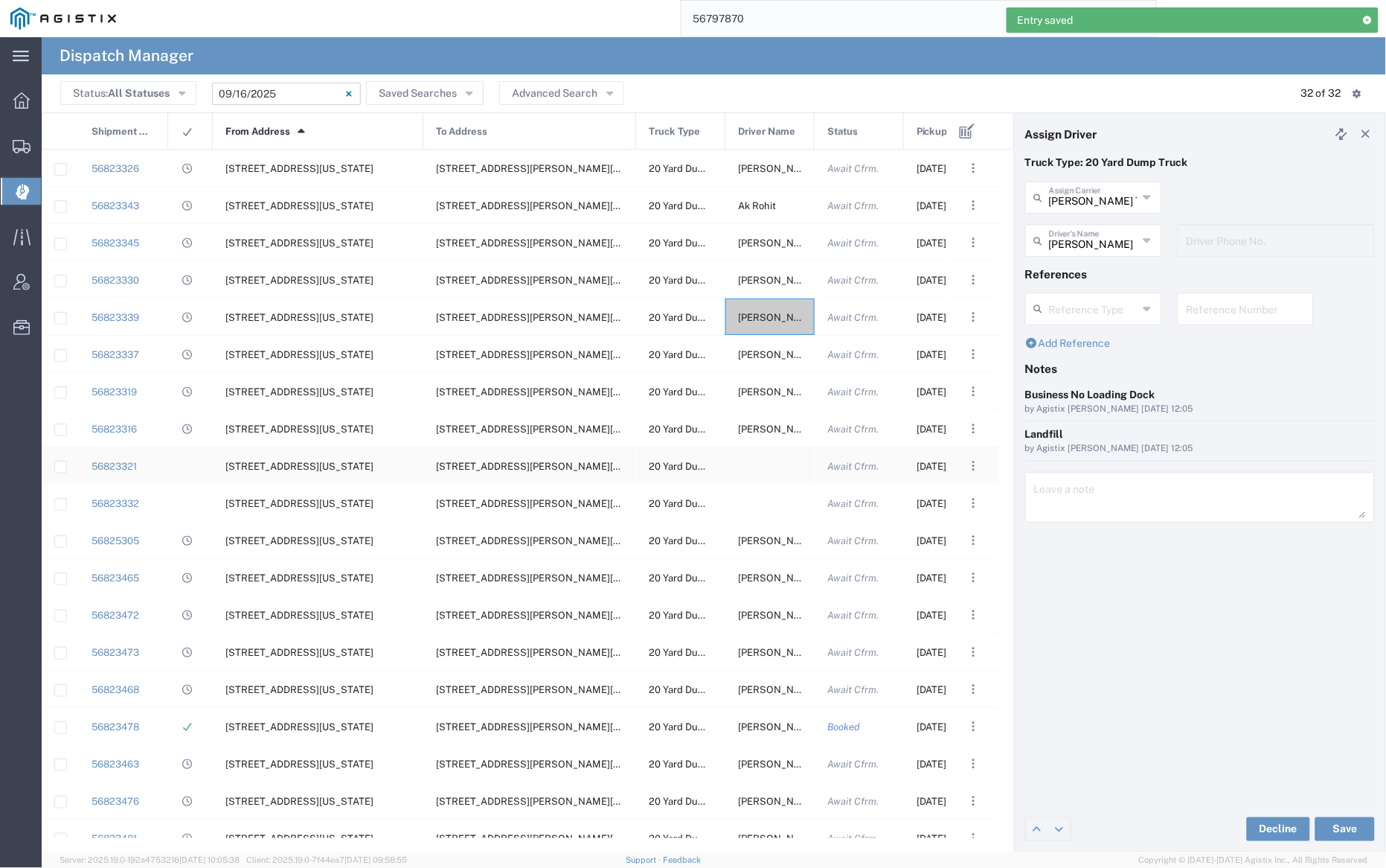
click at [763, 460] on div at bounding box center [770, 466] width 89 height 37
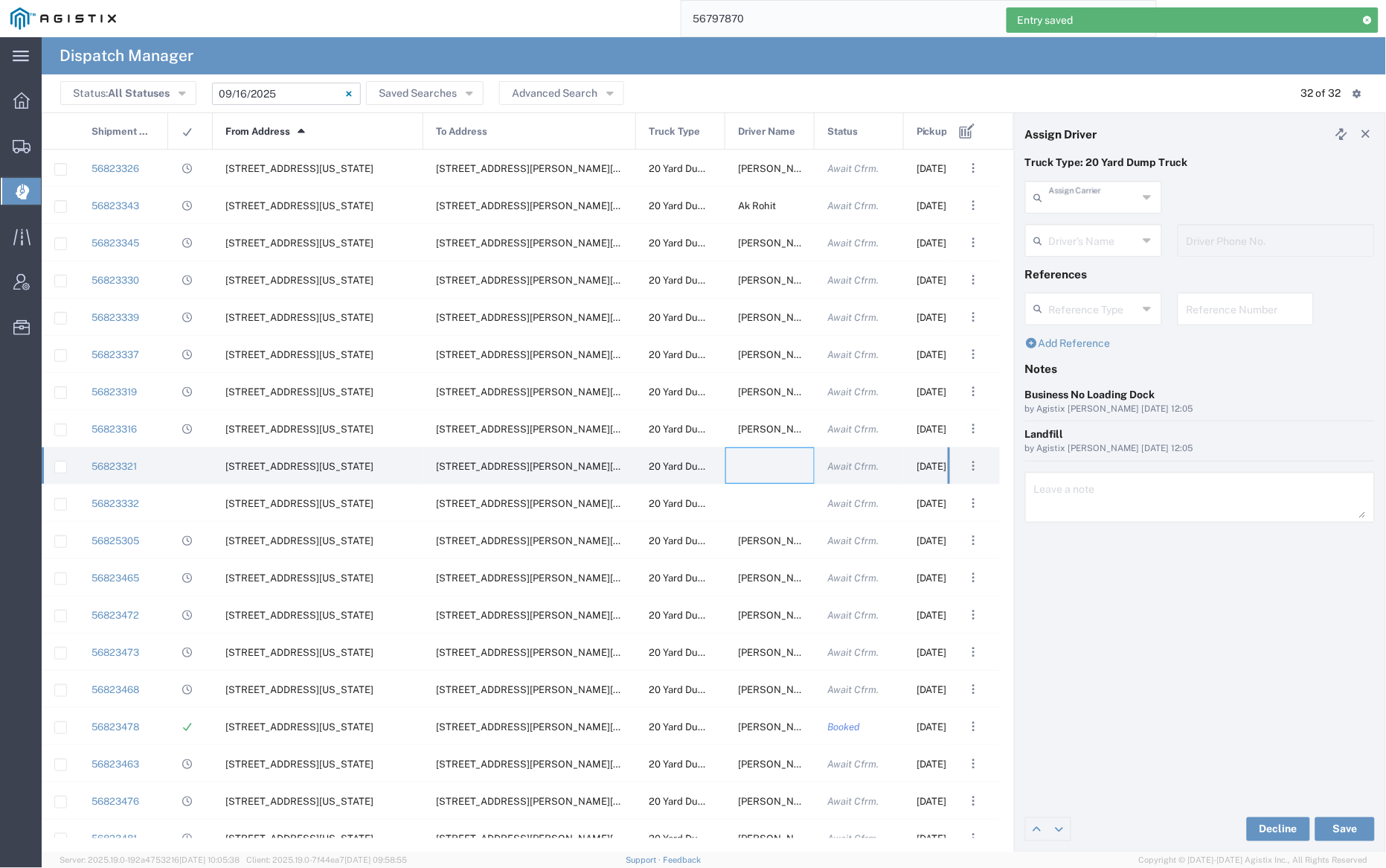
click at [1101, 197] on input "text" at bounding box center [1093, 196] width 88 height 26
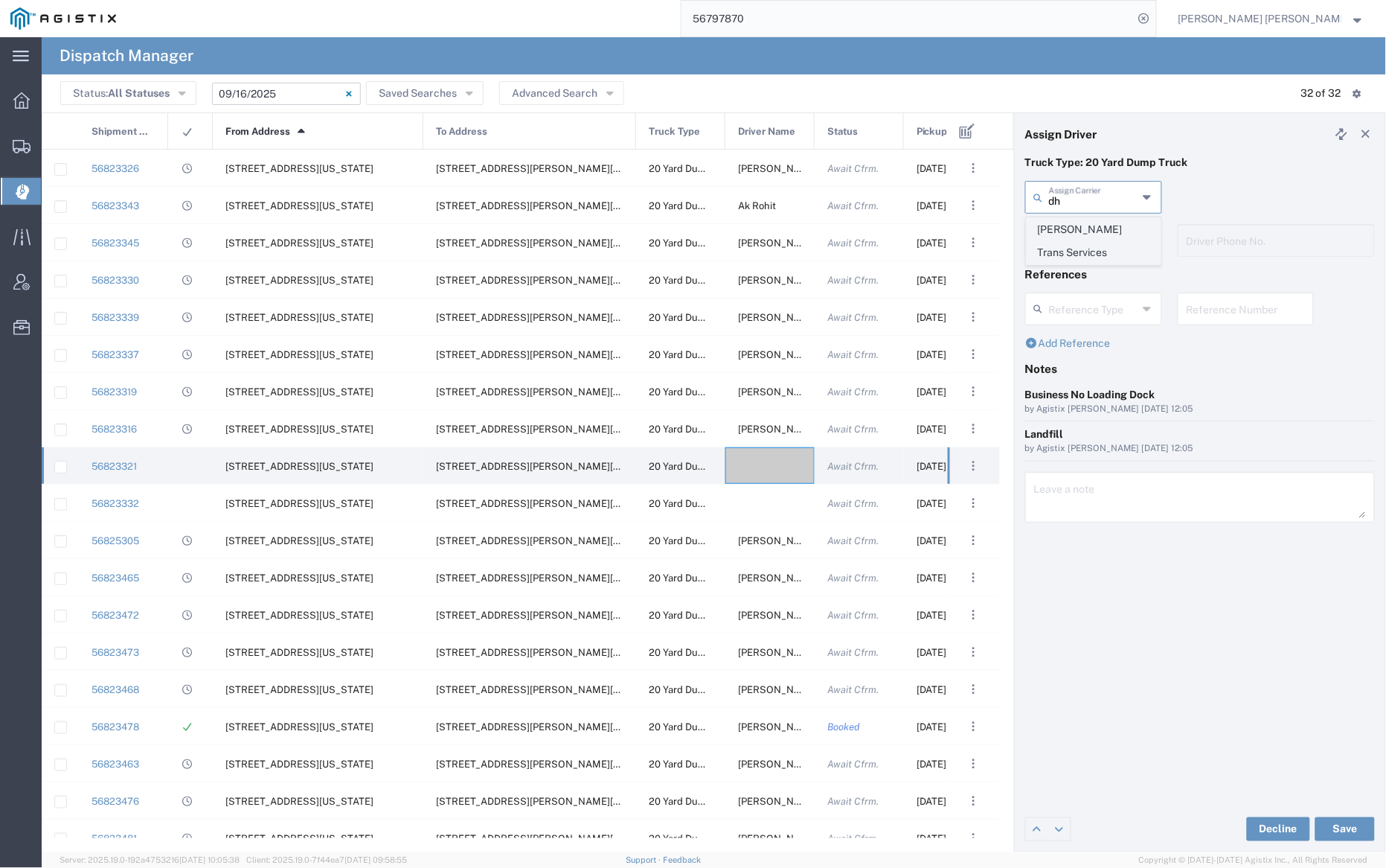
click at [1106, 225] on span "[PERSON_NAME] Trans Services" at bounding box center [1094, 241] width 133 height 47
click at [1099, 241] on input "text" at bounding box center [1096, 239] width 94 height 26
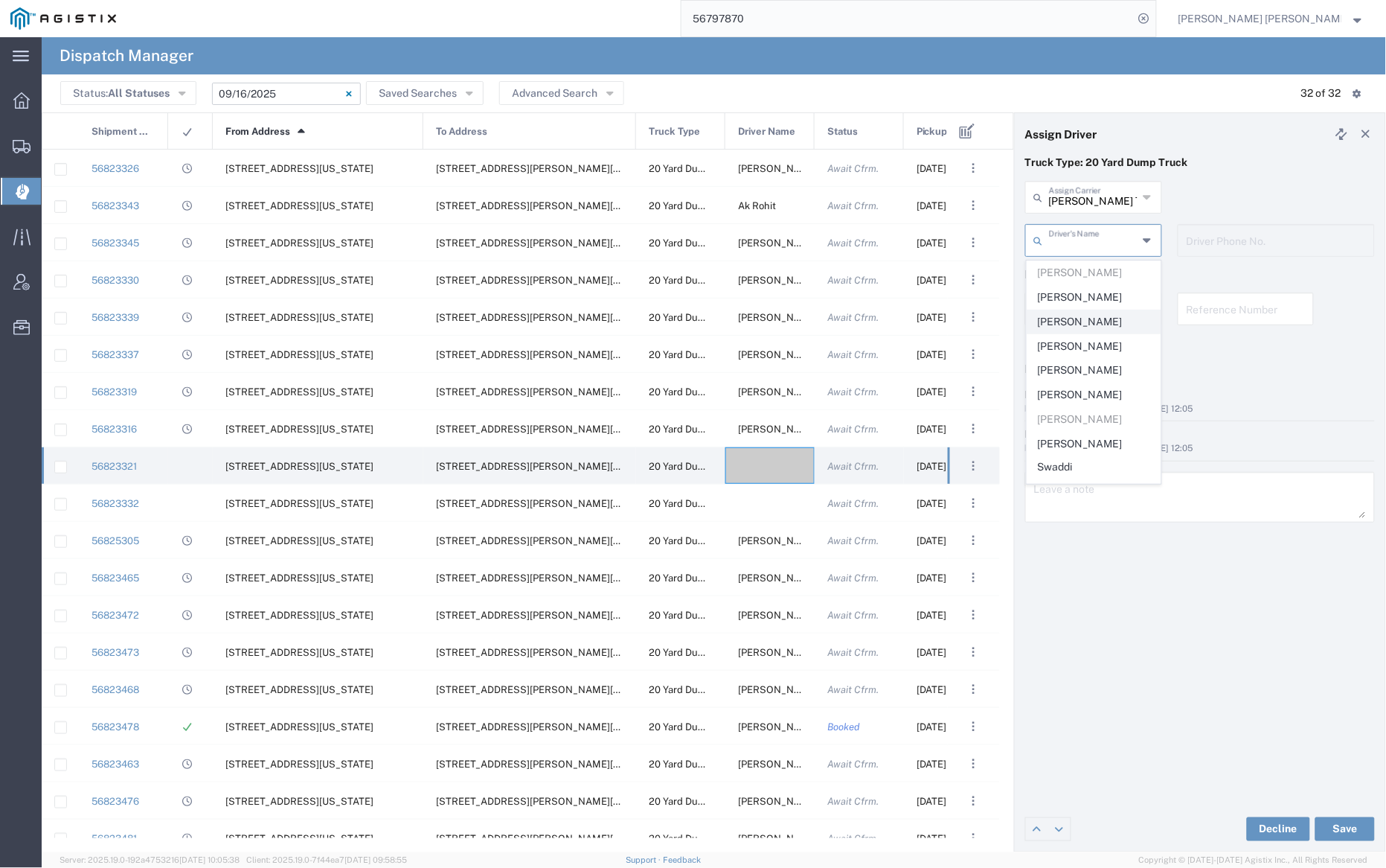
click at [1098, 322] on span "[PERSON_NAME]" at bounding box center [1094, 322] width 133 height 23
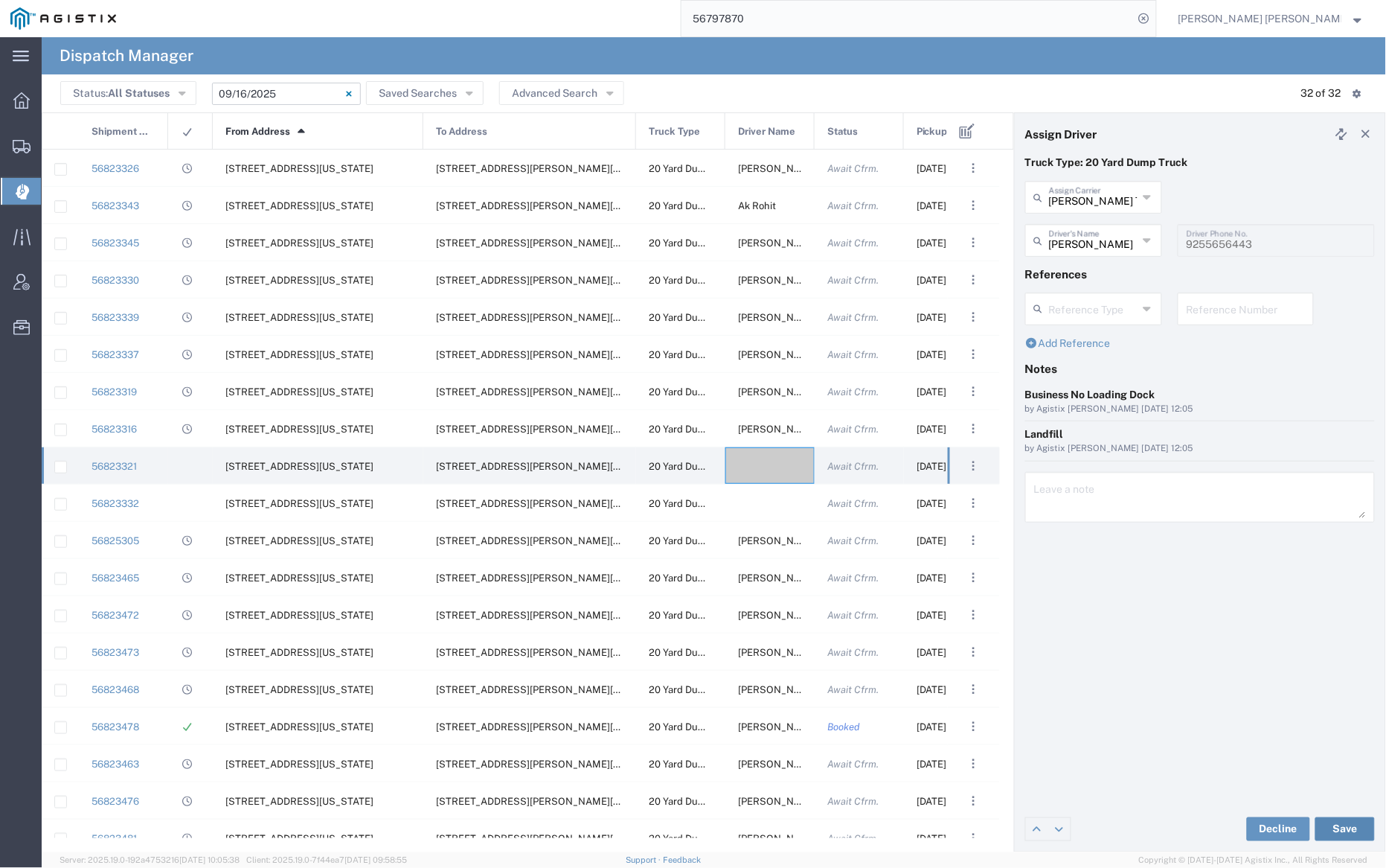
click at [1354, 827] on button "Save" at bounding box center [1344, 828] width 59 height 24
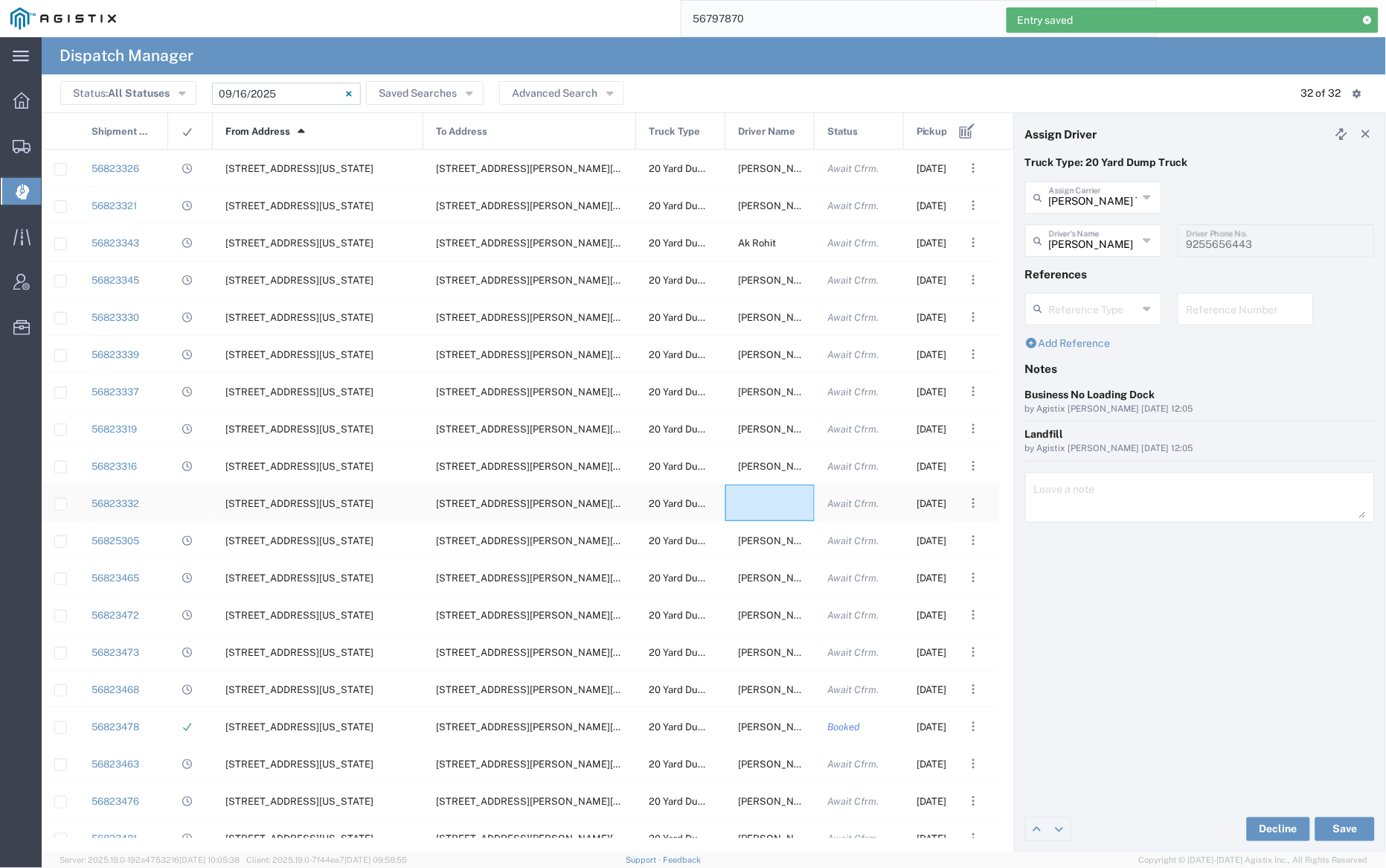
click at [766, 505] on div at bounding box center [770, 502] width 89 height 37
click at [1125, 201] on input "text" at bounding box center [1093, 196] width 88 height 26
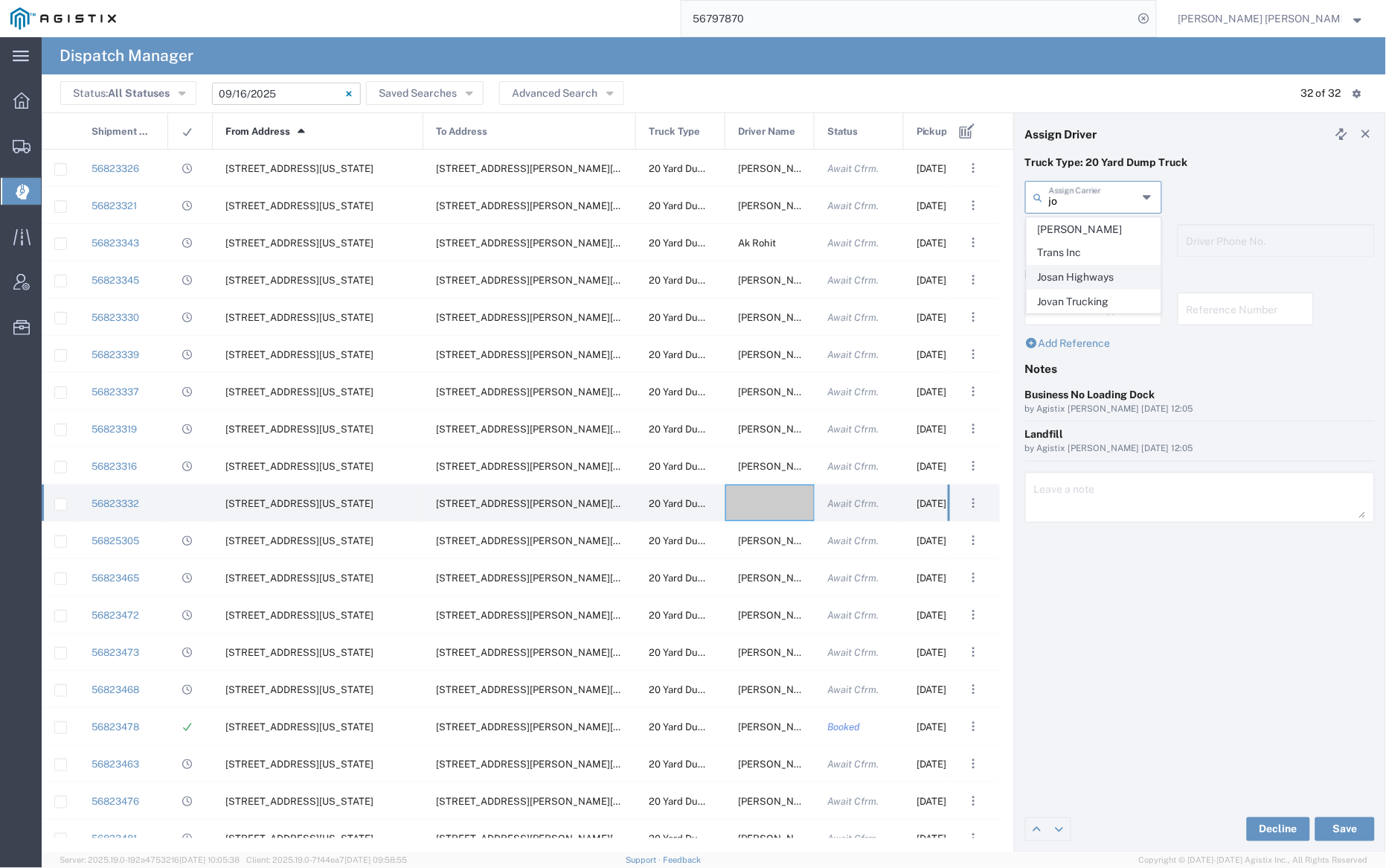
click at [1108, 266] on span "Josan Highways" at bounding box center [1094, 277] width 133 height 23
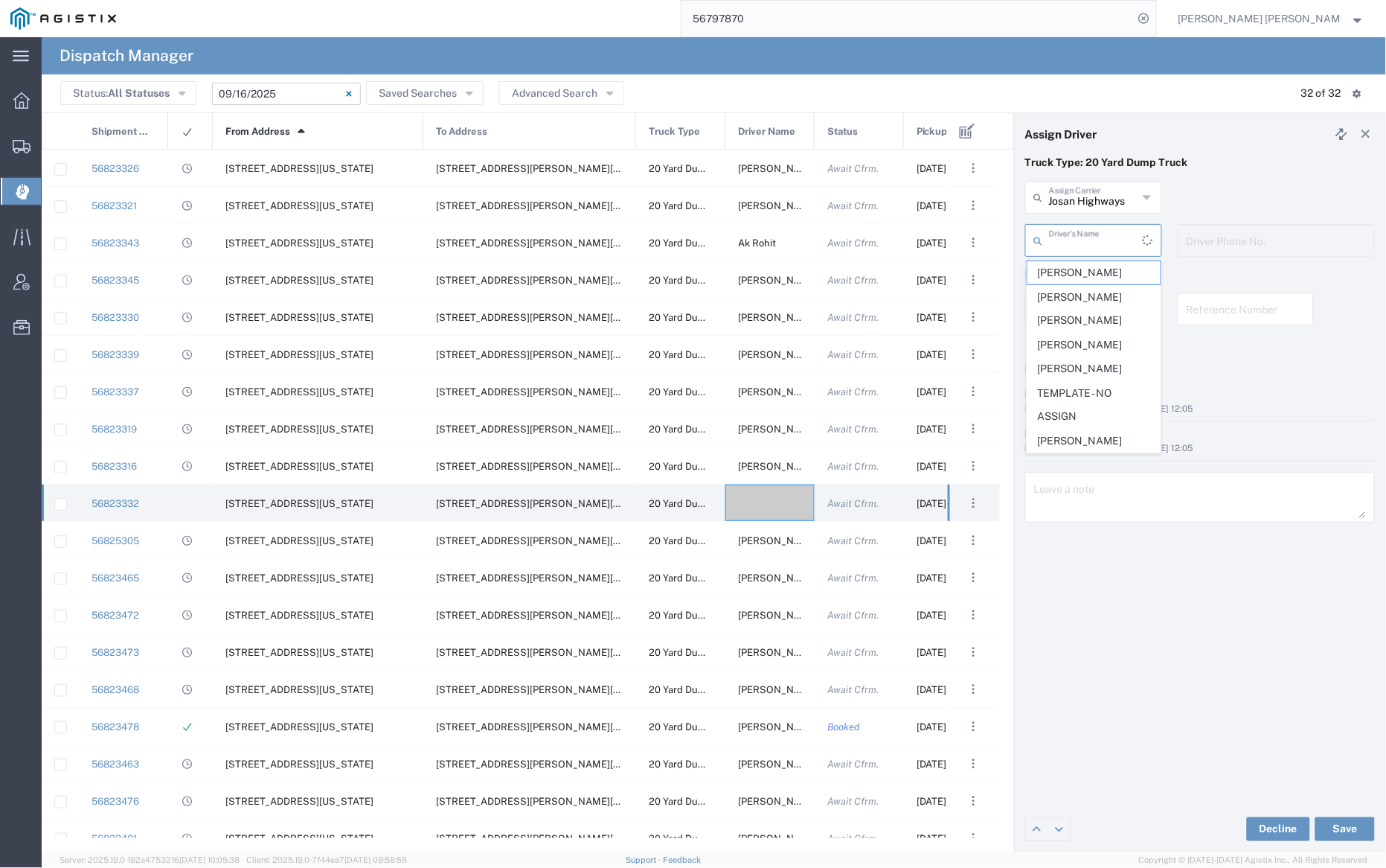
click at [1092, 229] on input "text" at bounding box center [1096, 239] width 94 height 26
click at [1096, 269] on span "[PERSON_NAME]" at bounding box center [1094, 273] width 133 height 23
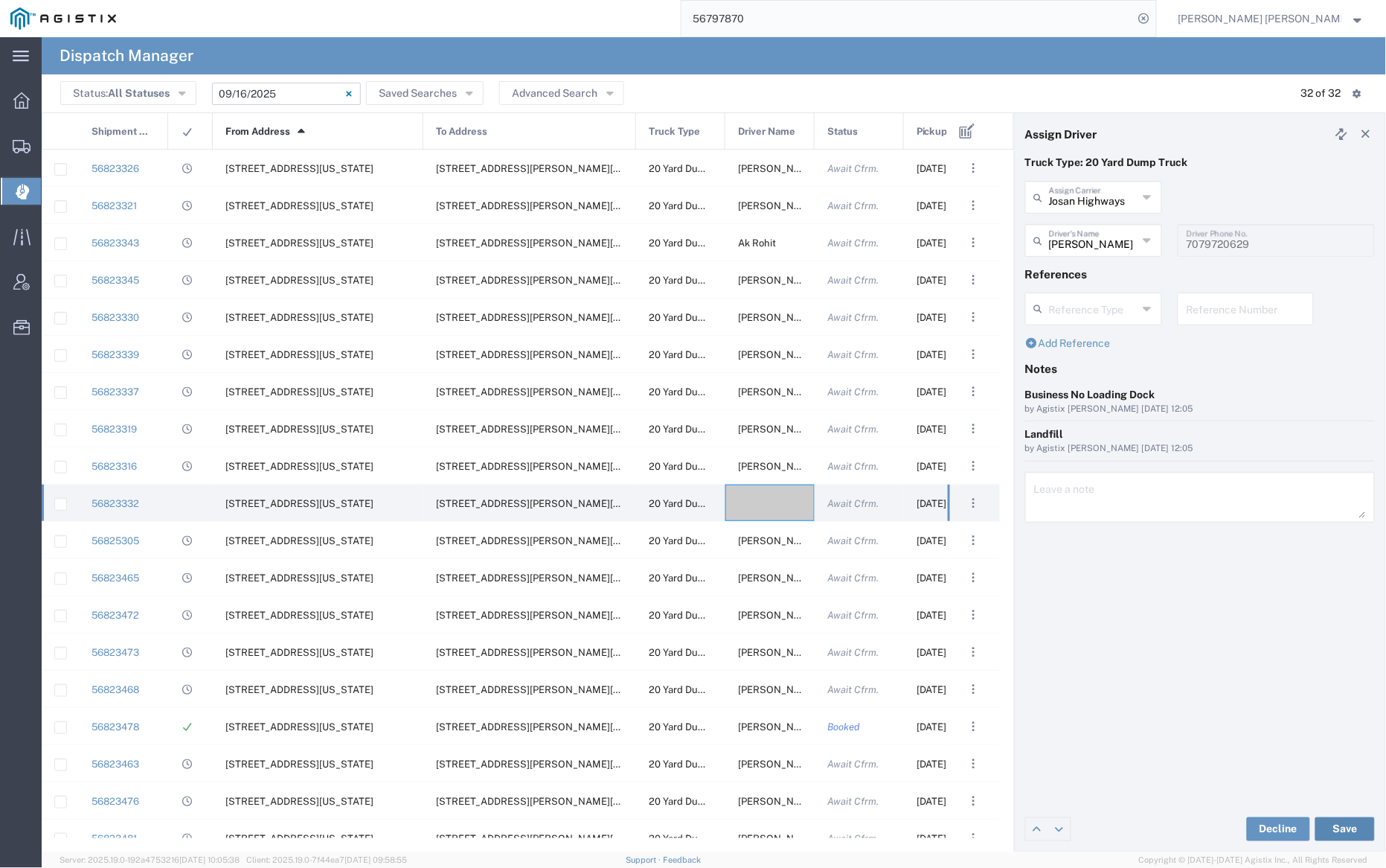
click at [1349, 826] on button "Save" at bounding box center [1344, 828] width 59 height 24
